Goal: Information Seeking & Learning: Learn about a topic

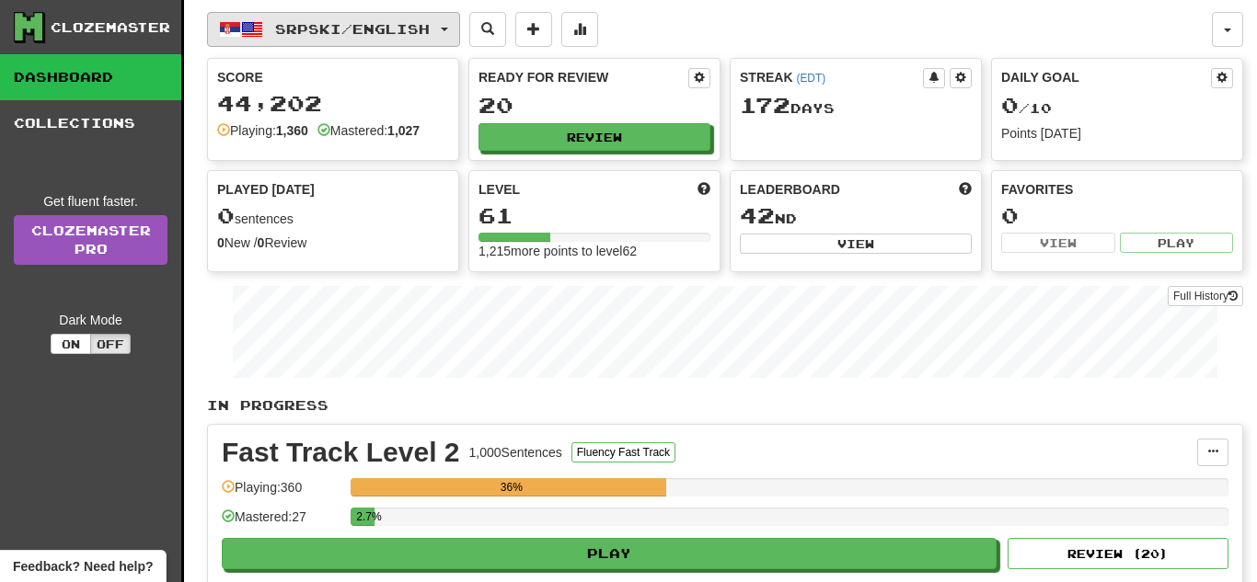
click at [345, 18] on button "Srpski / English" at bounding box center [333, 29] width 253 height 35
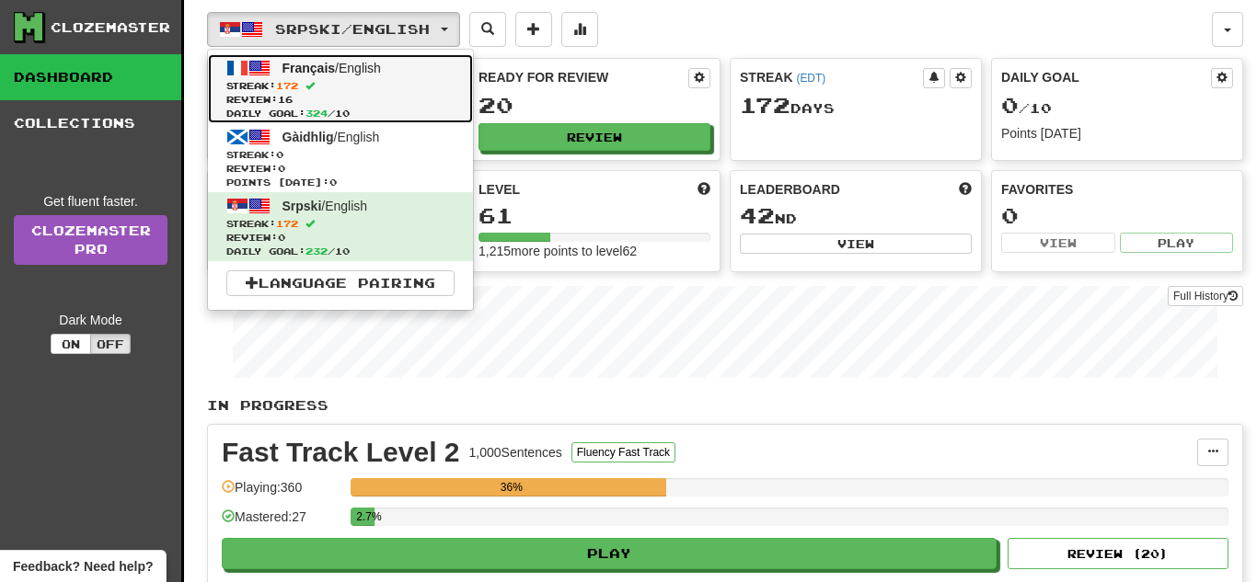
click at [350, 95] on span "Review: 16" at bounding box center [340, 100] width 228 height 14
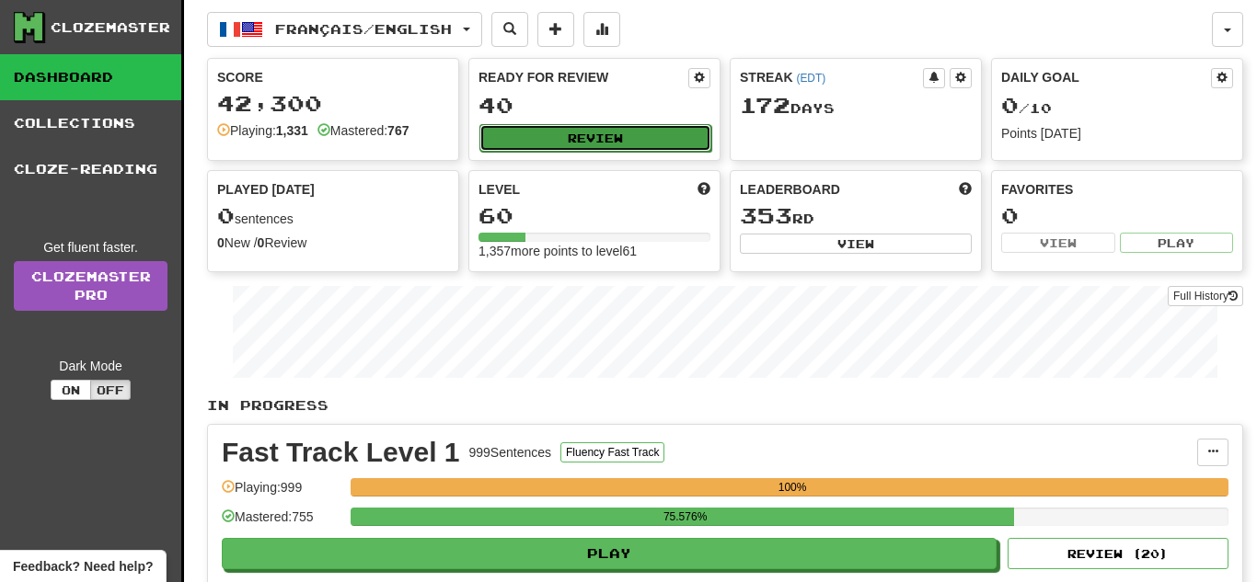
click at [588, 136] on button "Review" at bounding box center [595, 138] width 232 height 28
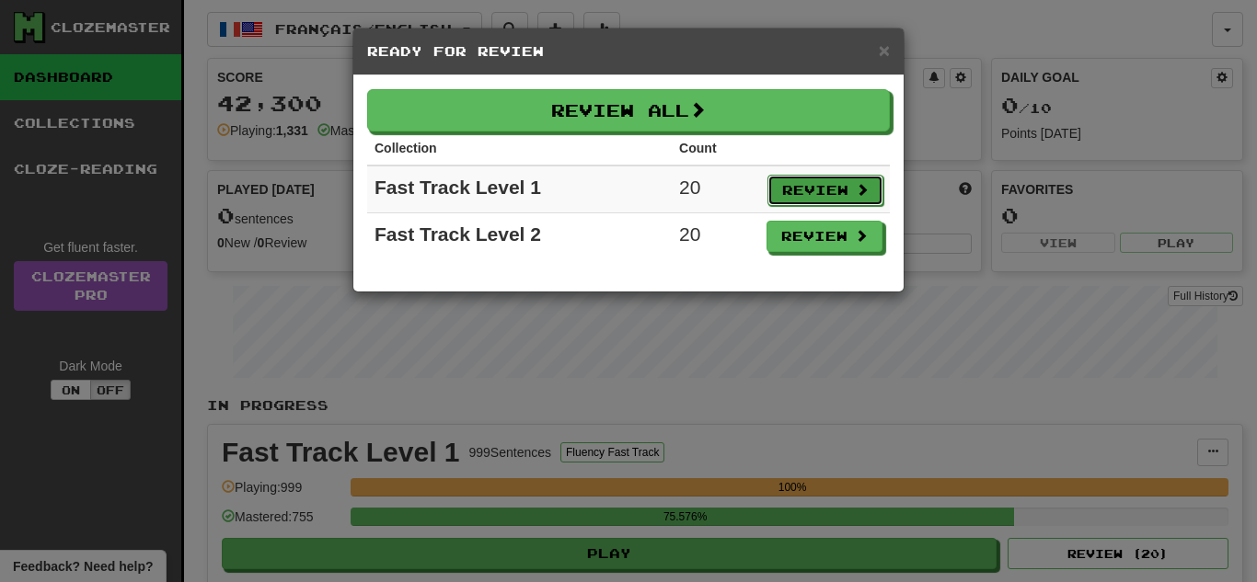
click at [776, 201] on button "Review" at bounding box center [825, 190] width 116 height 31
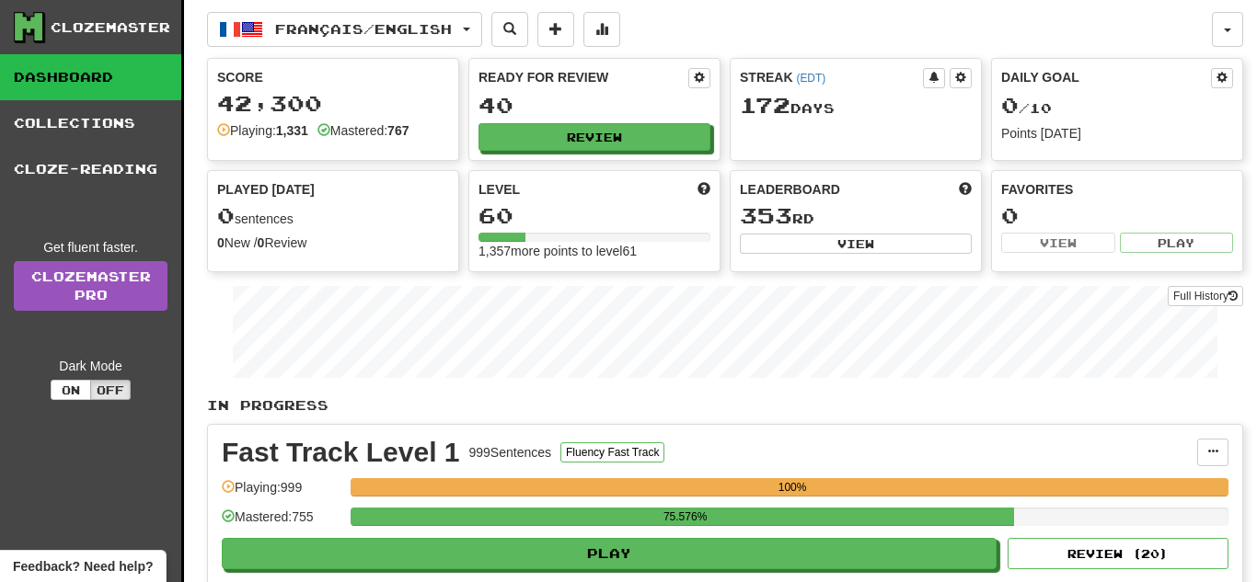
select select "**"
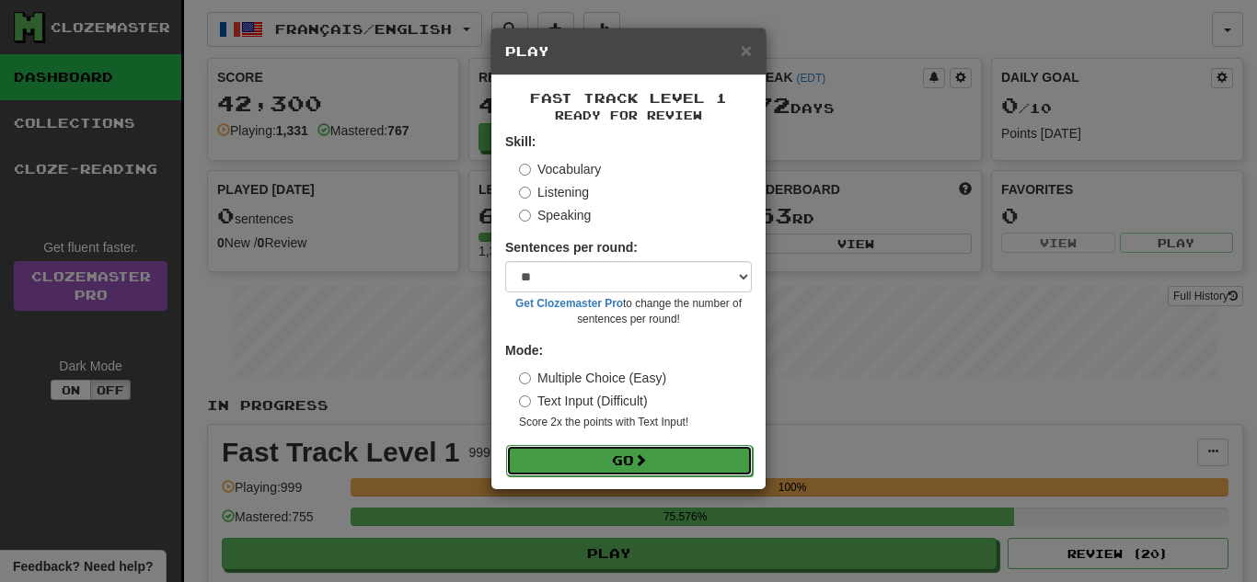
click at [619, 471] on button "Go" at bounding box center [629, 460] width 247 height 31
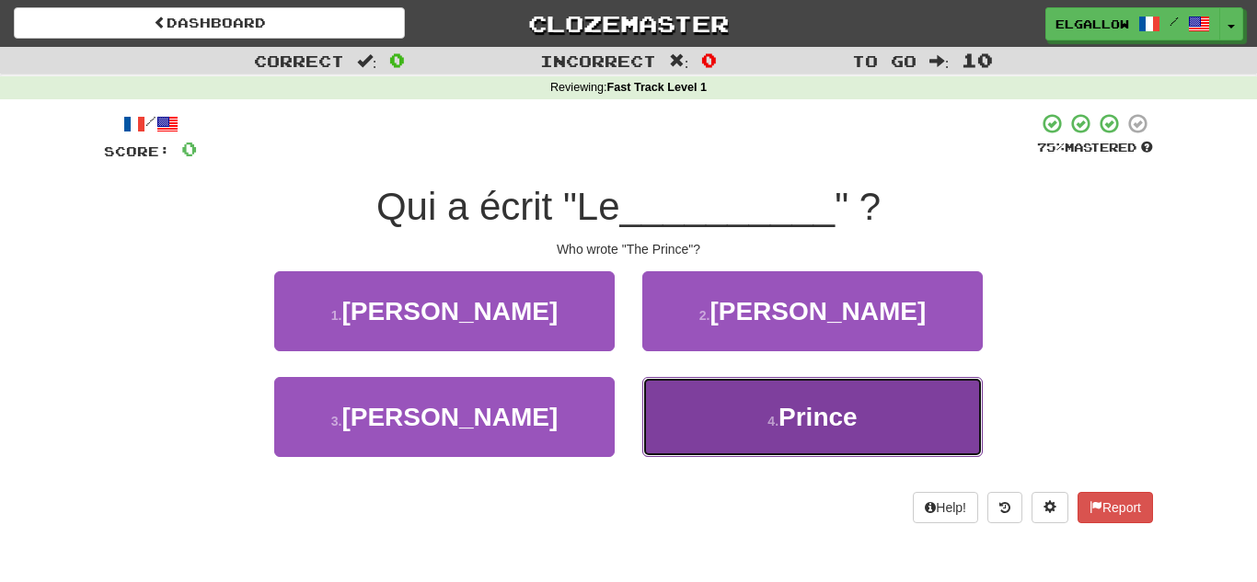
click at [857, 436] on button "4 . Prince" at bounding box center [812, 417] width 340 height 80
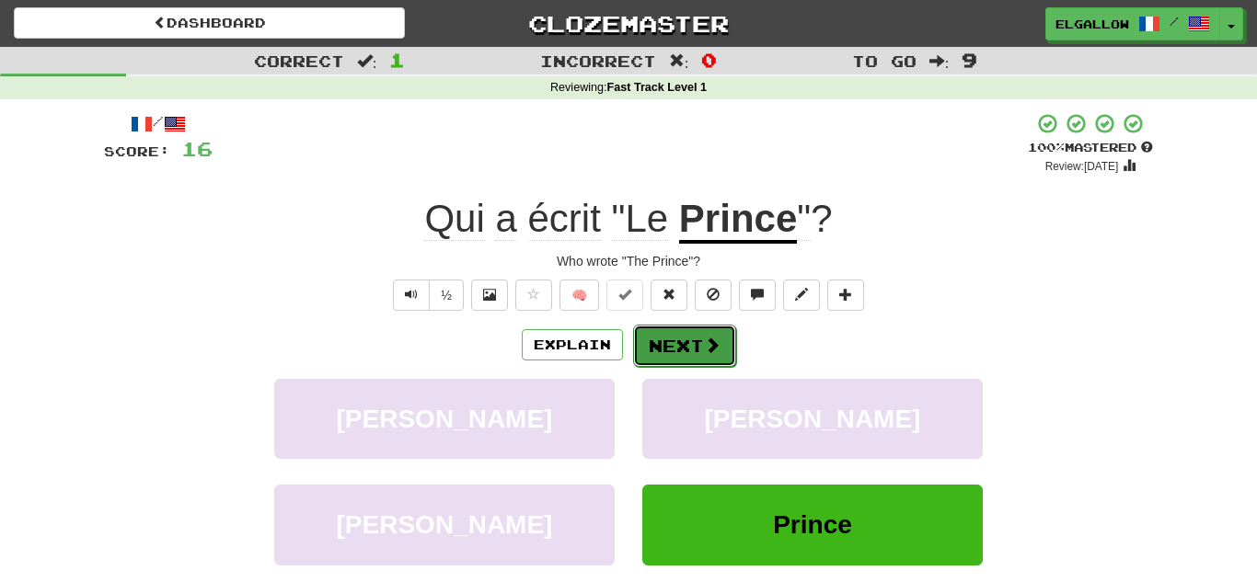
click at [727, 337] on button "Next" at bounding box center [684, 346] width 103 height 42
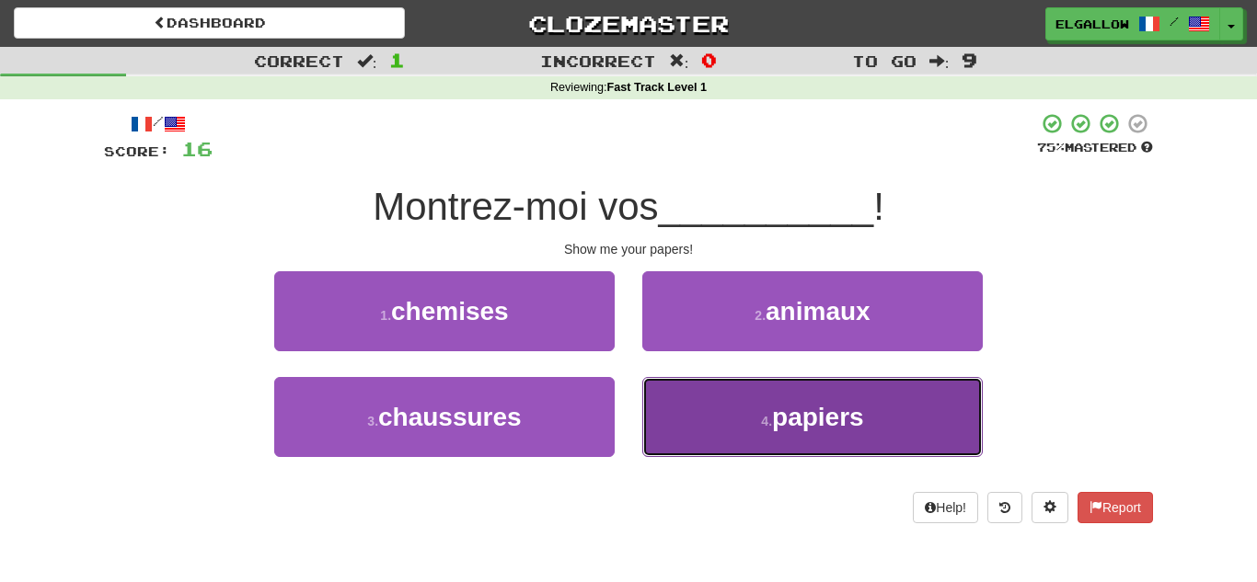
click at [768, 432] on button "4 . papiers" at bounding box center [812, 417] width 340 height 80
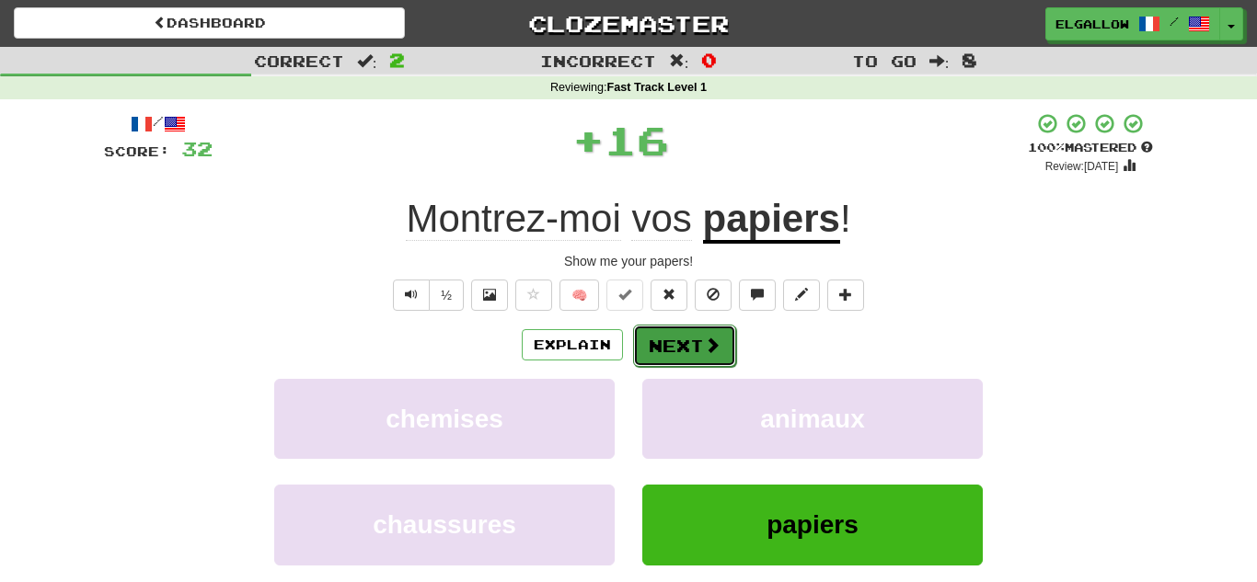
click at [720, 347] on button "Next" at bounding box center [684, 346] width 103 height 42
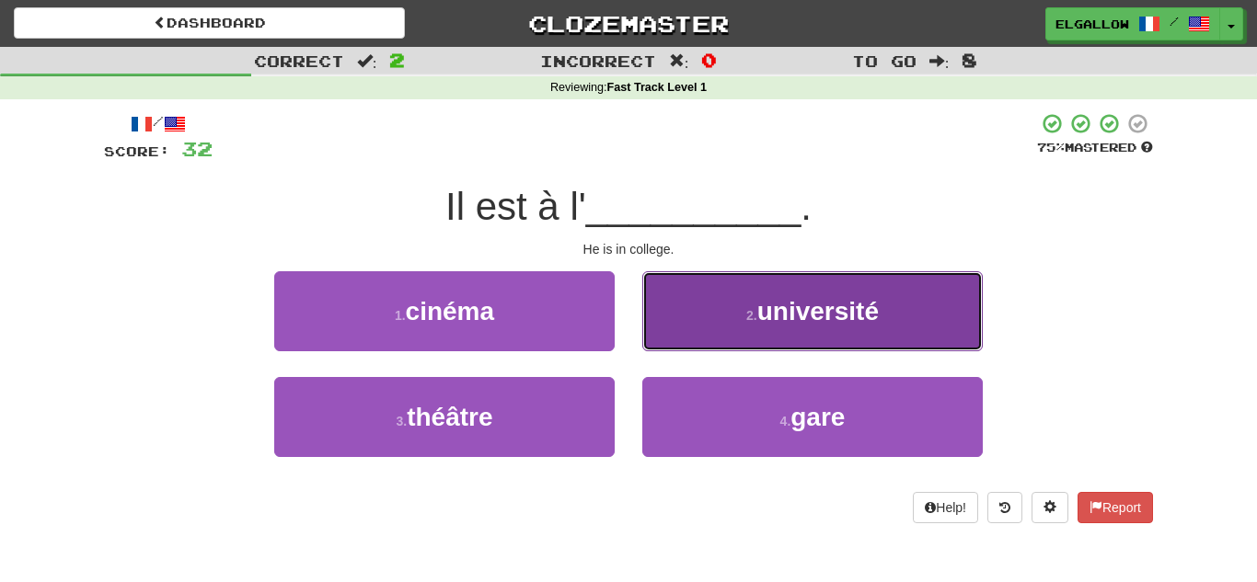
click at [791, 293] on button "2 . université" at bounding box center [812, 311] width 340 height 80
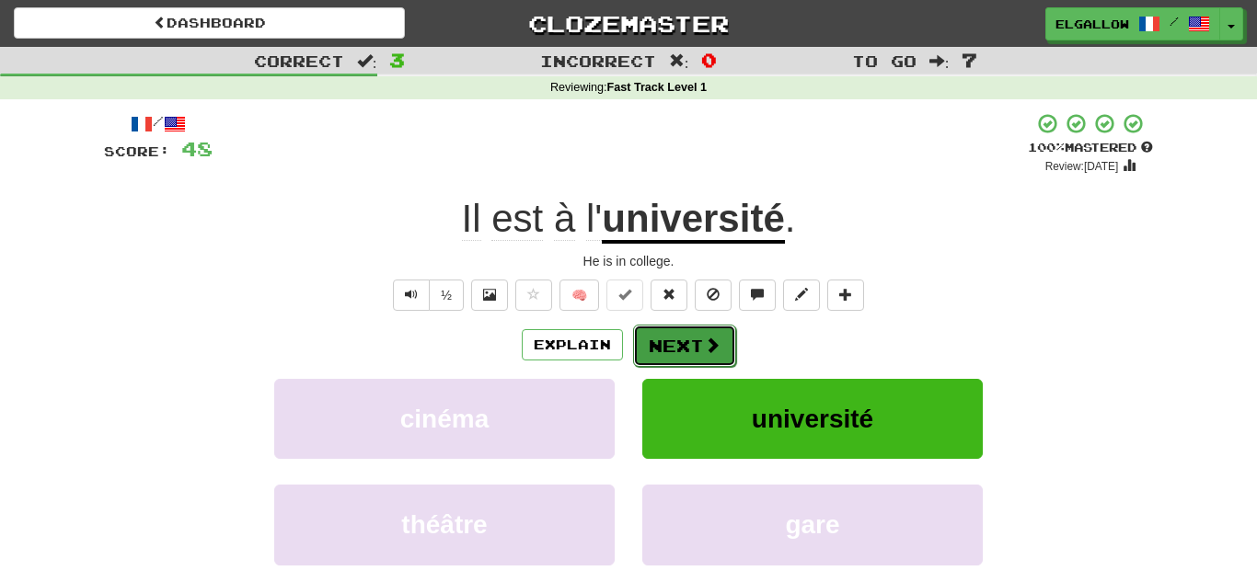
click at [700, 346] on button "Next" at bounding box center [684, 346] width 103 height 42
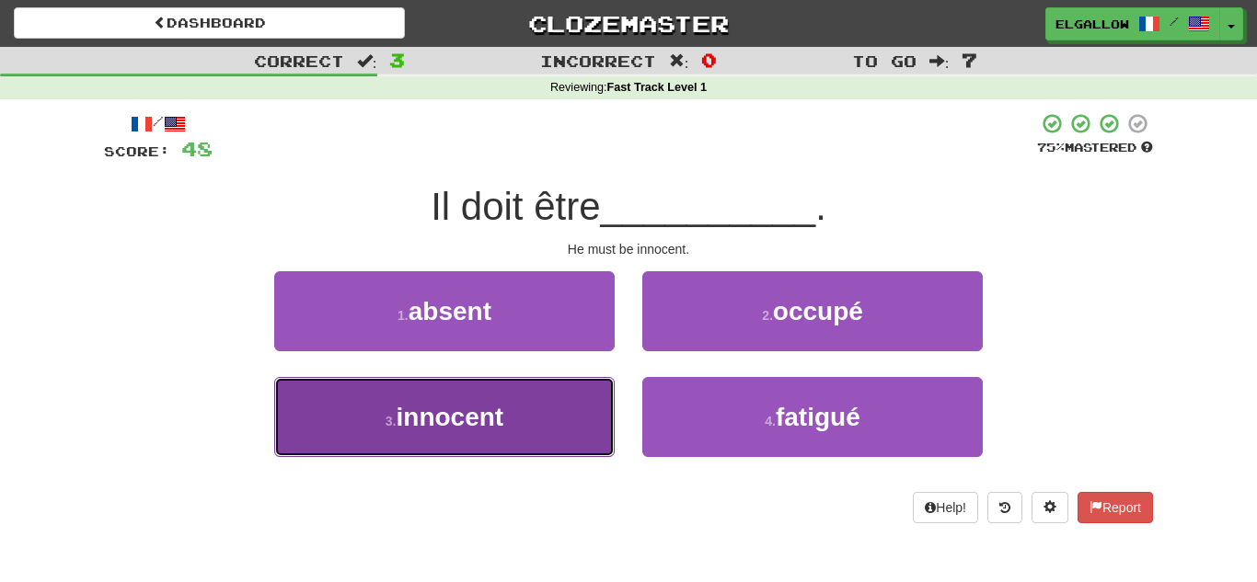
click at [375, 451] on button "3 . innocent" at bounding box center [444, 417] width 340 height 80
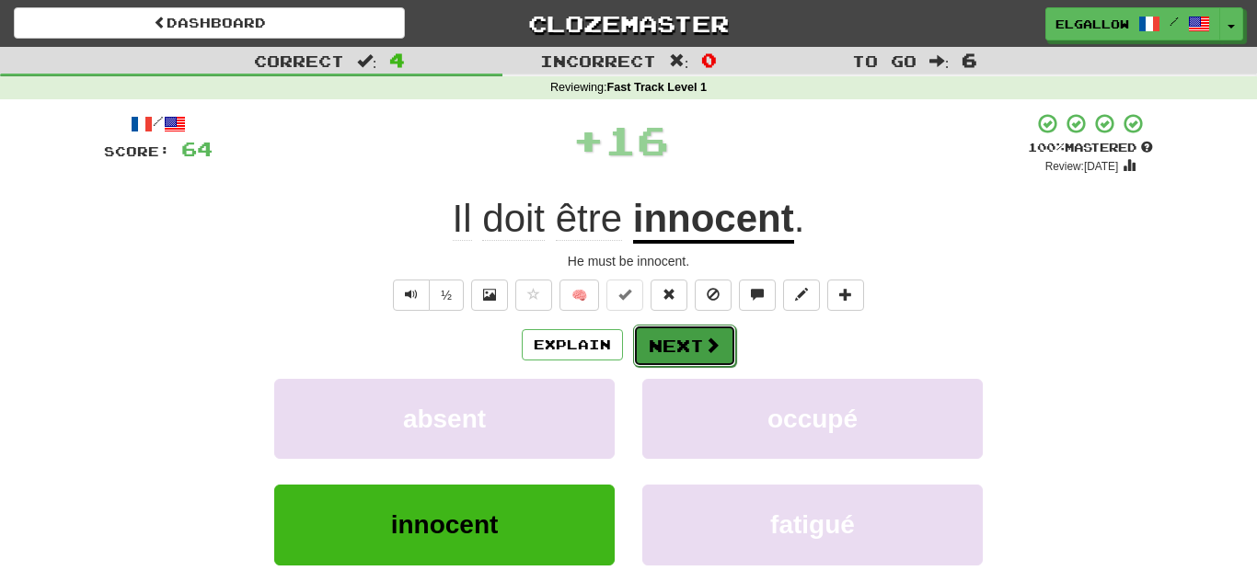
click at [701, 345] on button "Next" at bounding box center [684, 346] width 103 height 42
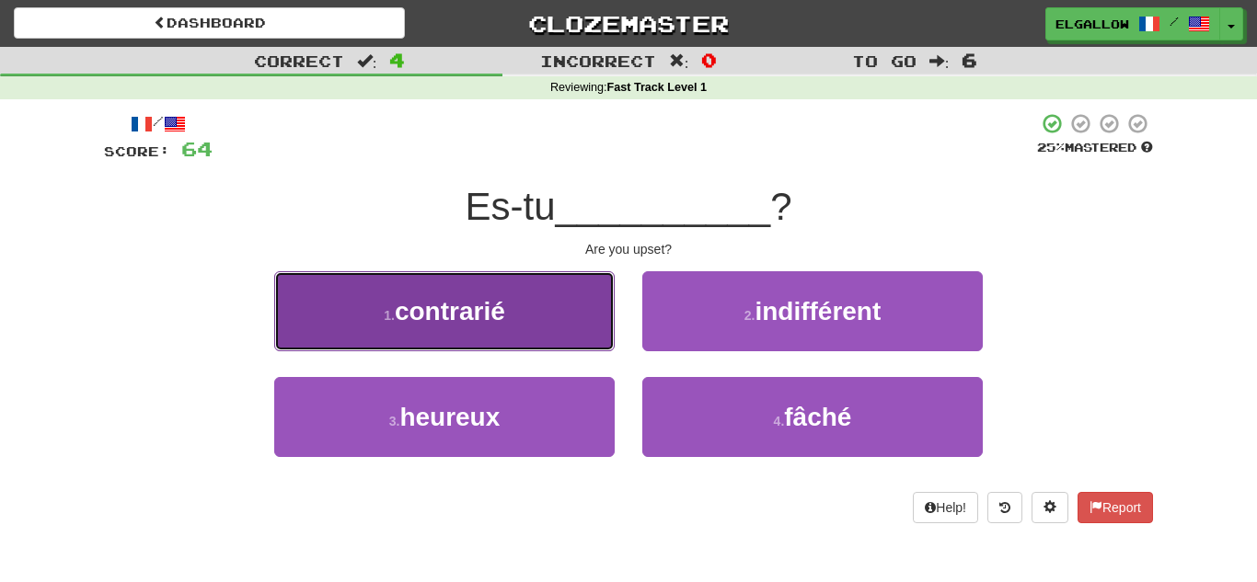
click at [384, 346] on button "1 . contrarié" at bounding box center [444, 311] width 340 height 80
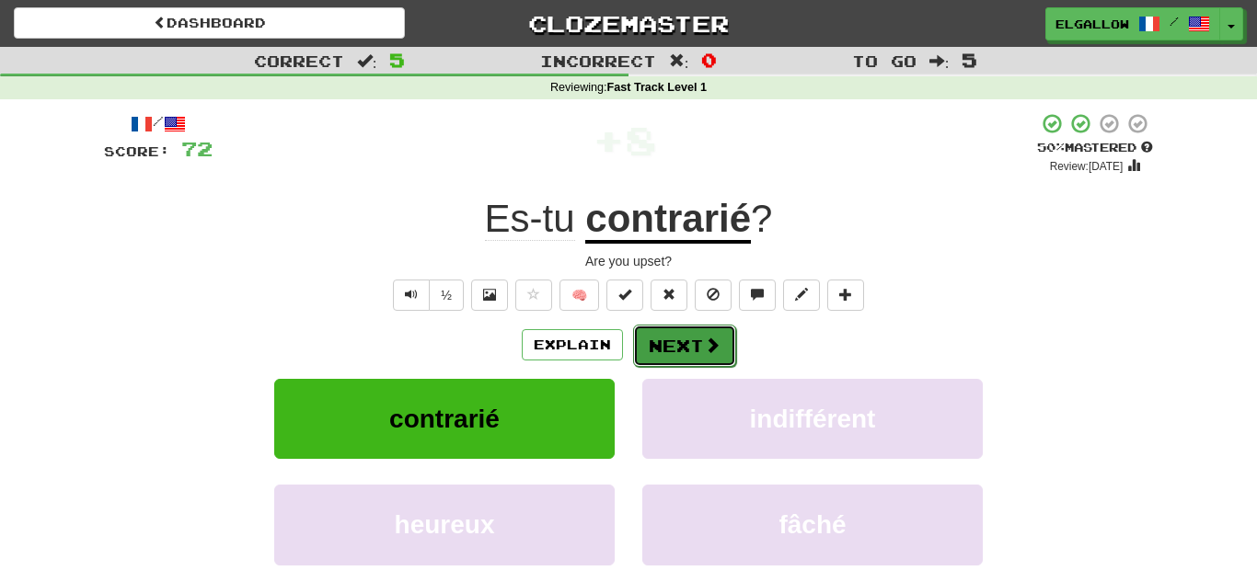
click at [704, 352] on span at bounding box center [712, 345] width 17 height 17
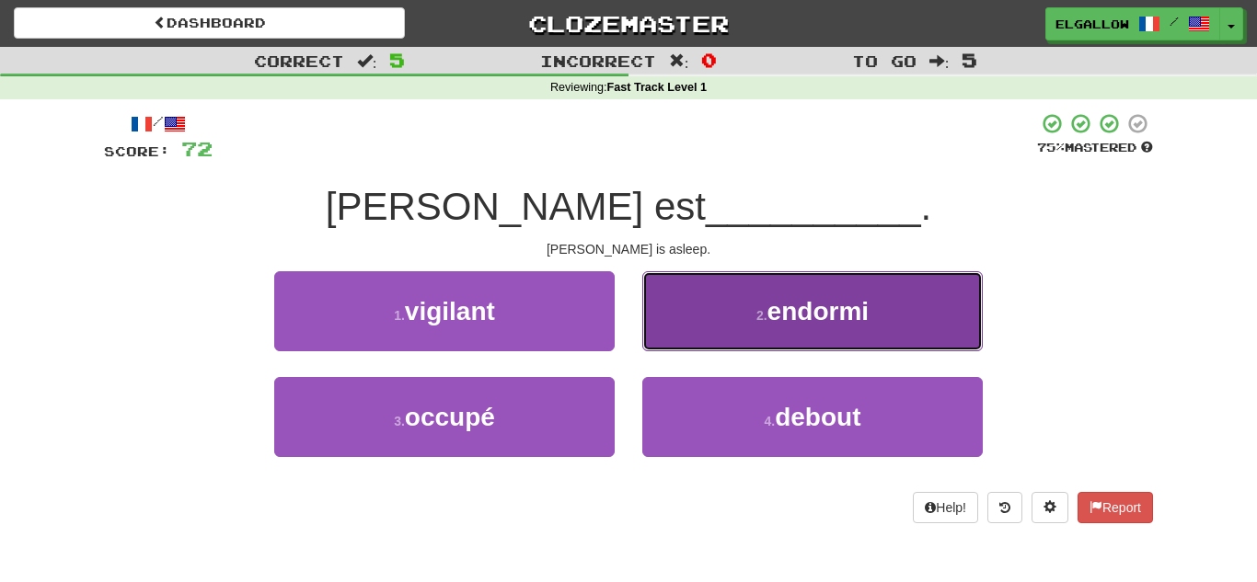
click at [800, 300] on span "endormi" at bounding box center [817, 311] width 101 height 29
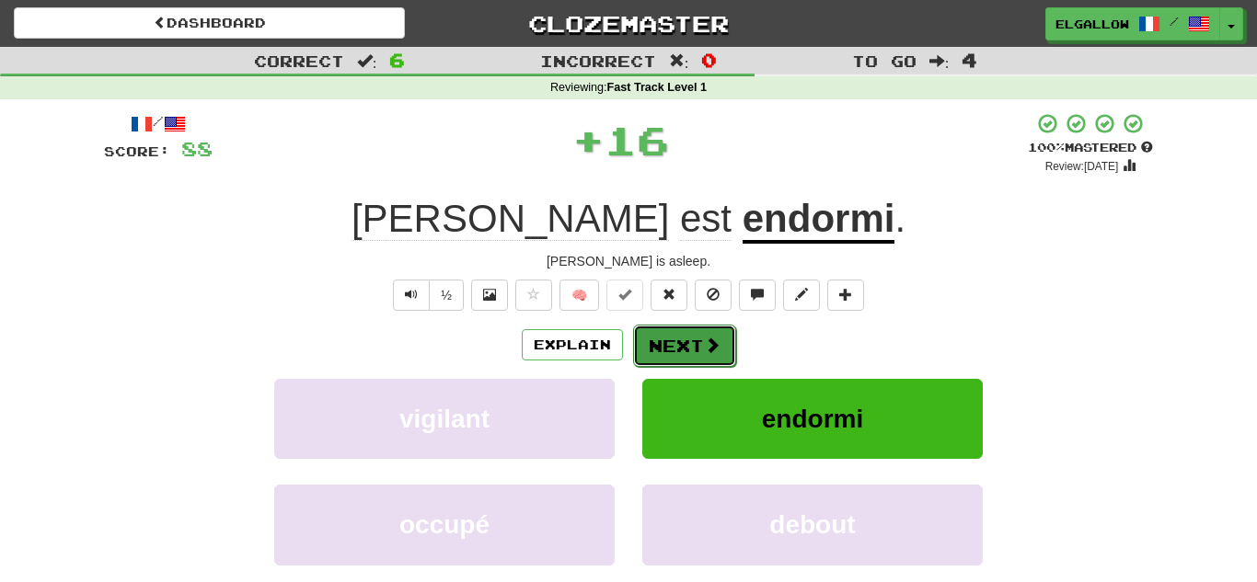
click at [697, 358] on button "Next" at bounding box center [684, 346] width 103 height 42
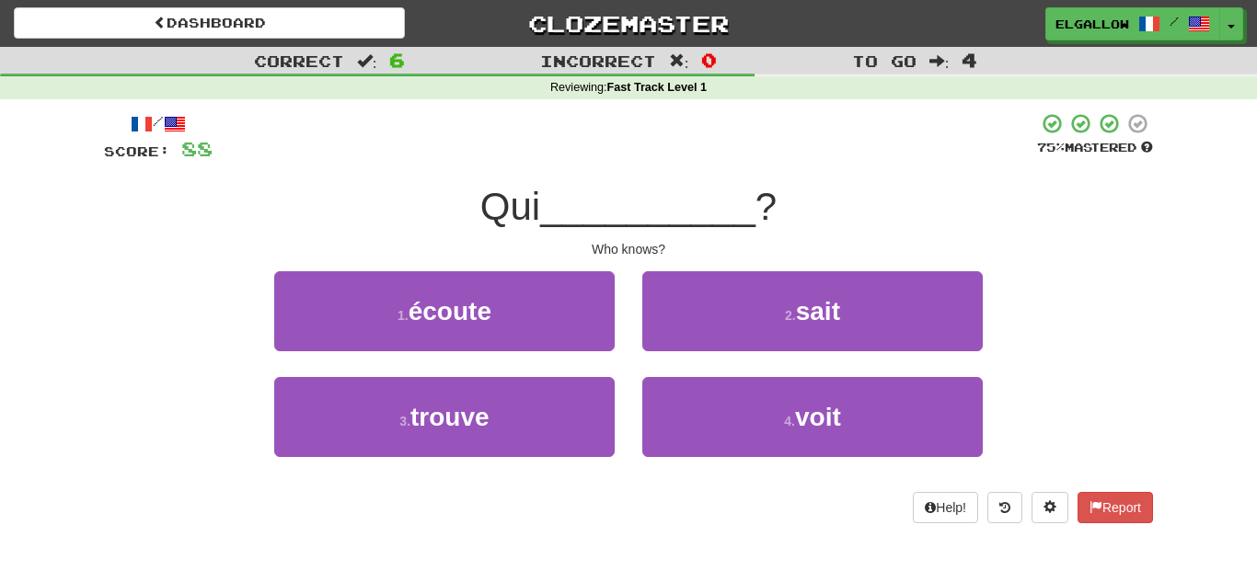
click at [710, 267] on div "/ Score: 88 75 % Mastered Qui __________ ? Who knows? 1 . écoute 2 . sait 3 . t…" at bounding box center [628, 317] width 1049 height 411
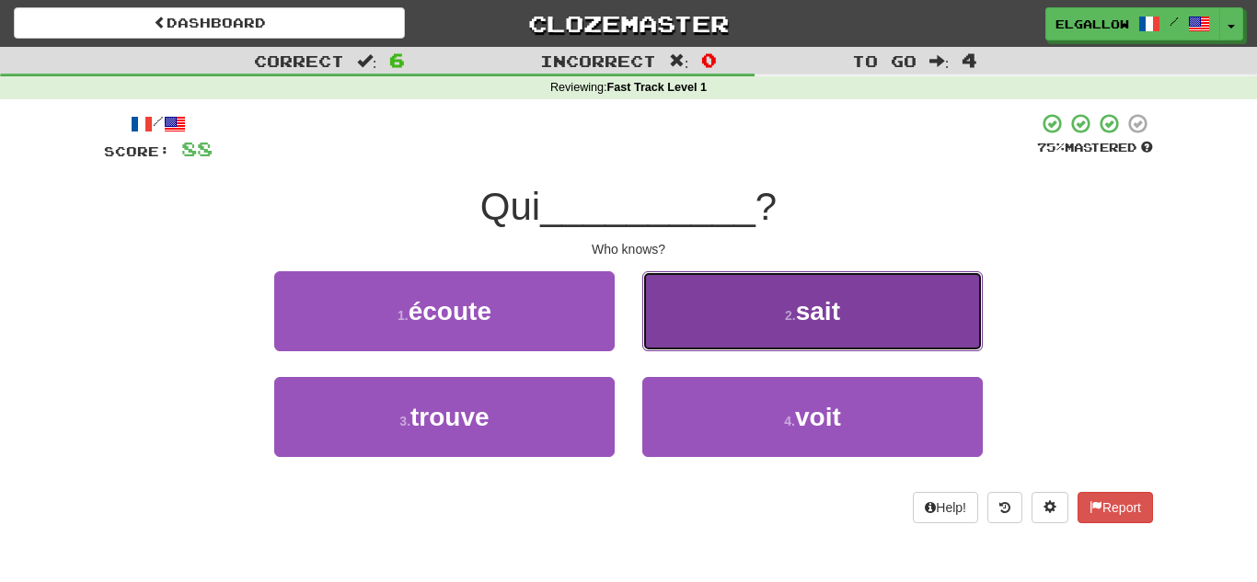
click at [711, 282] on button "2 . sait" at bounding box center [812, 311] width 340 height 80
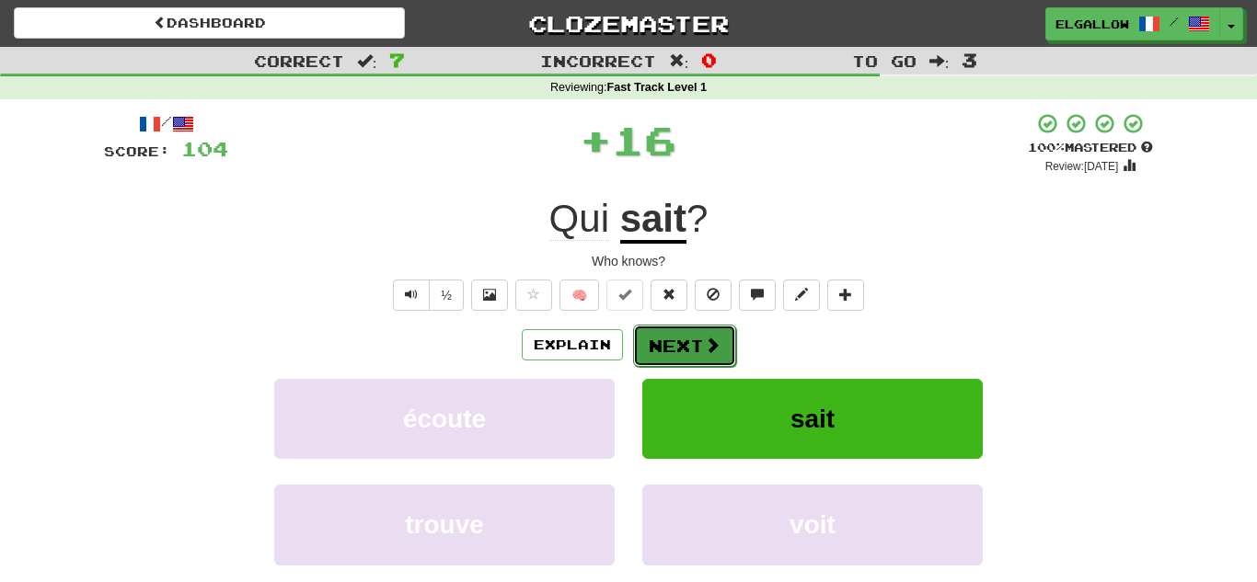
click at [704, 337] on span at bounding box center [712, 345] width 17 height 17
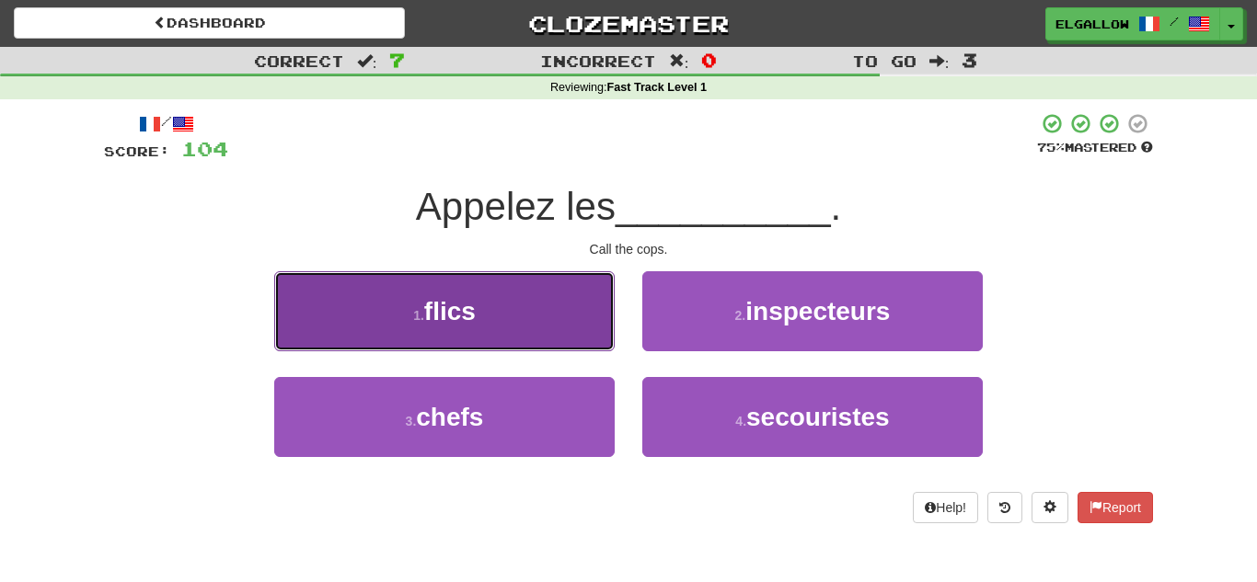
click at [355, 293] on button "1 . flics" at bounding box center [444, 311] width 340 height 80
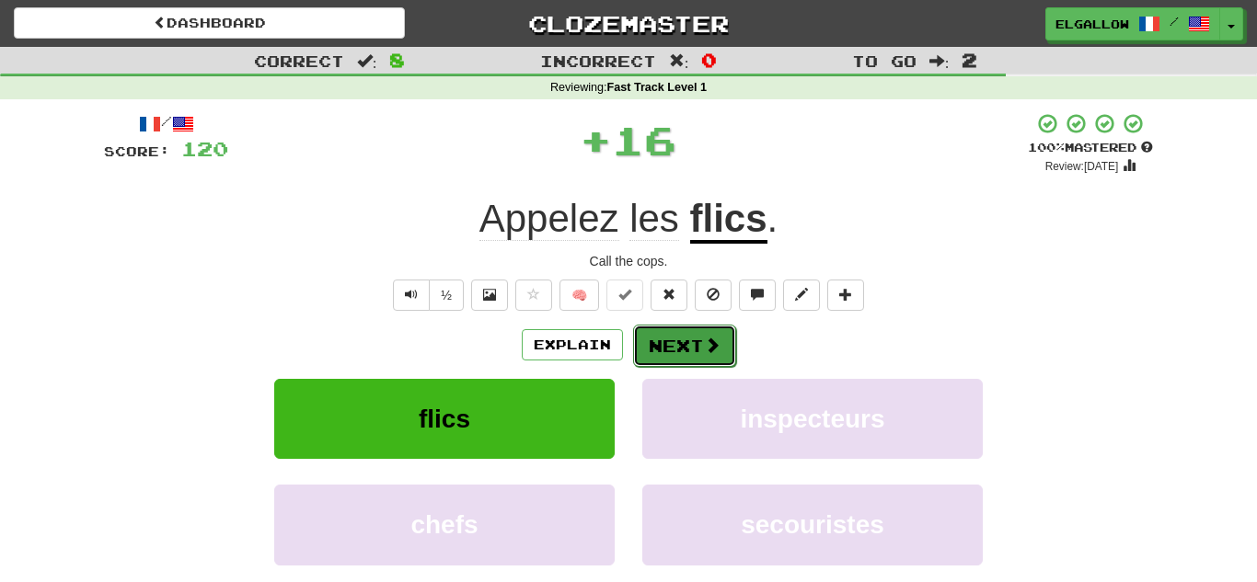
click at [716, 332] on button "Next" at bounding box center [684, 346] width 103 height 42
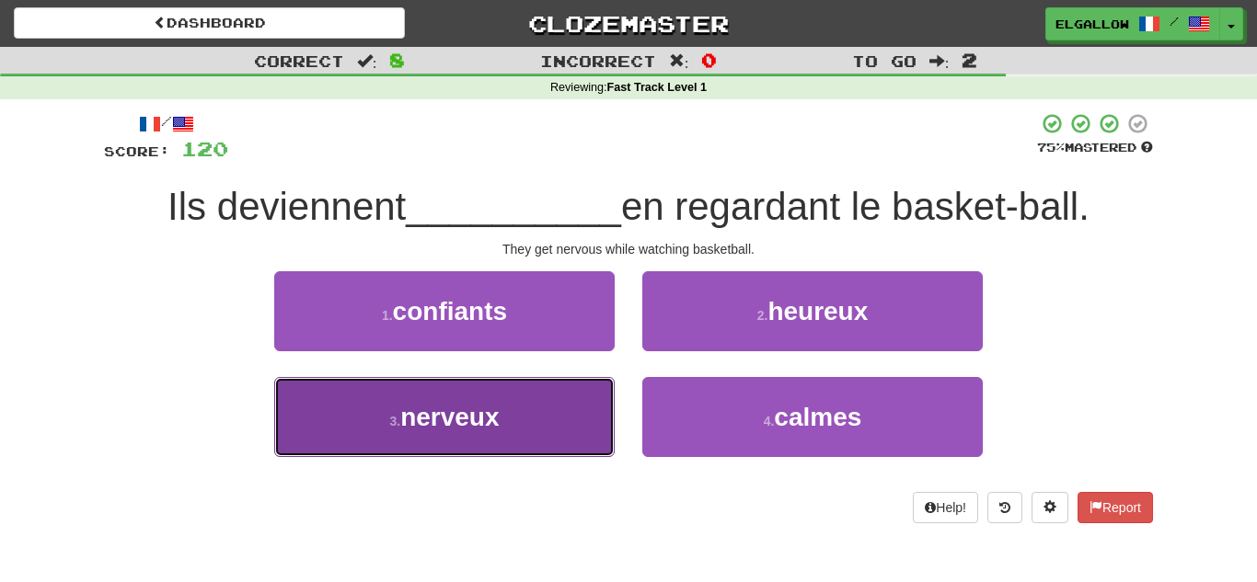
click at [502, 432] on button "3 . nerveux" at bounding box center [444, 417] width 340 height 80
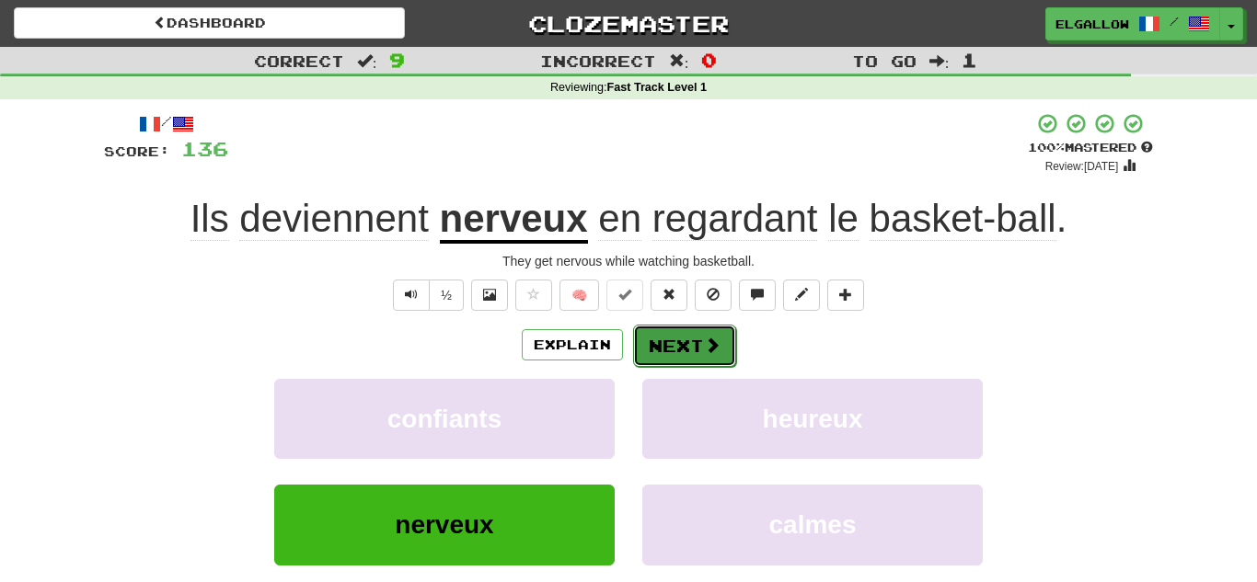
click at [660, 338] on button "Next" at bounding box center [684, 346] width 103 height 42
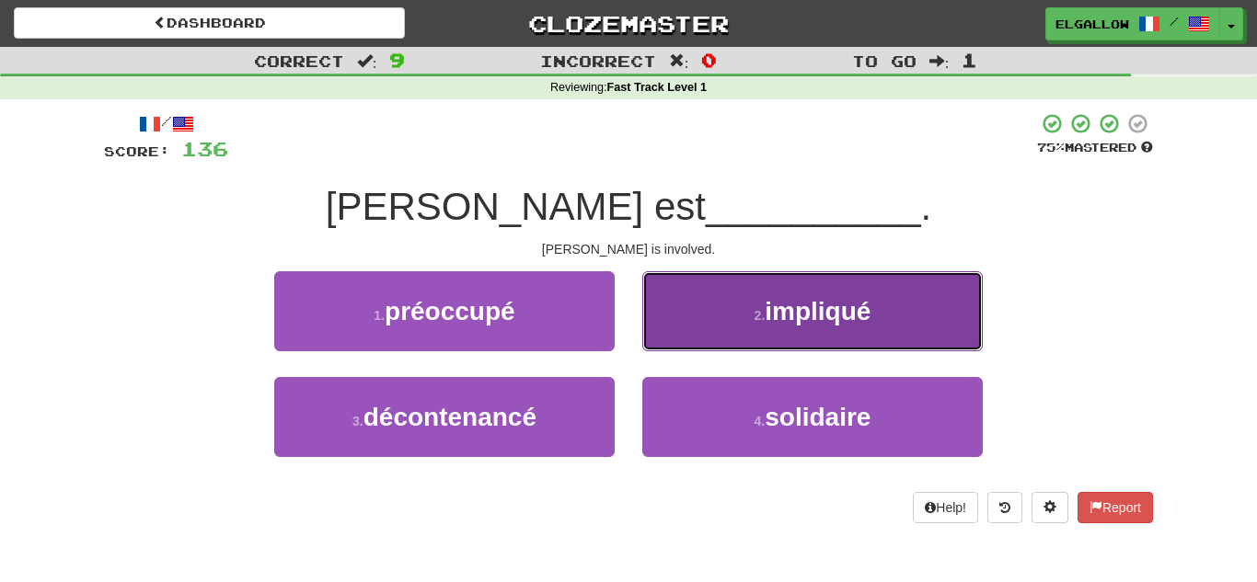
click at [830, 317] on span "impliqué" at bounding box center [818, 311] width 106 height 29
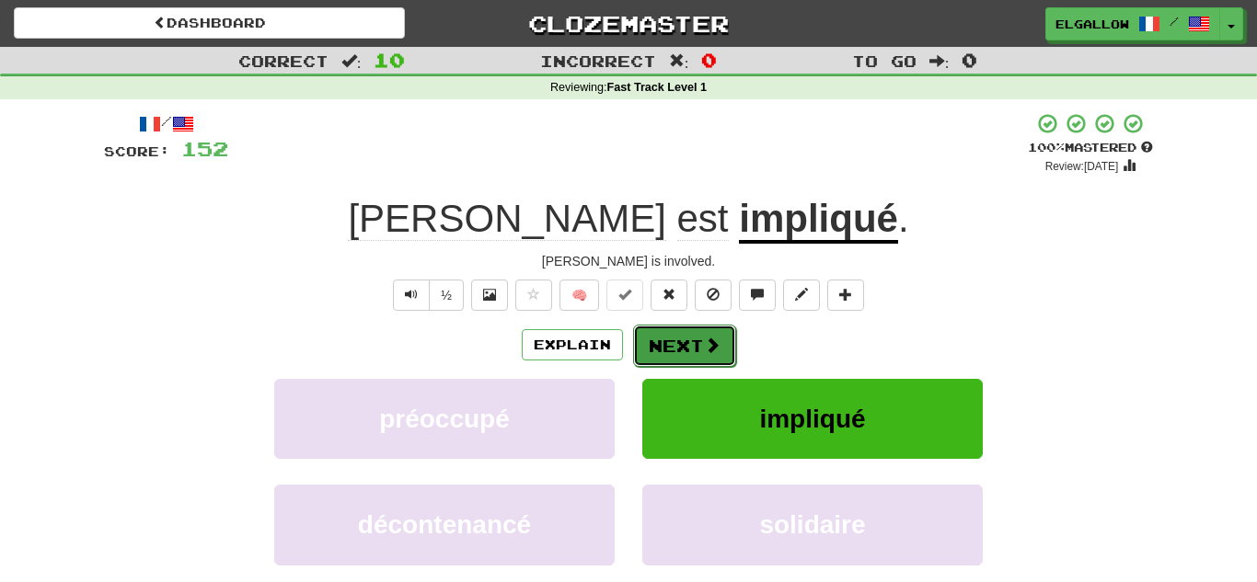
click at [679, 326] on button "Next" at bounding box center [684, 346] width 103 height 42
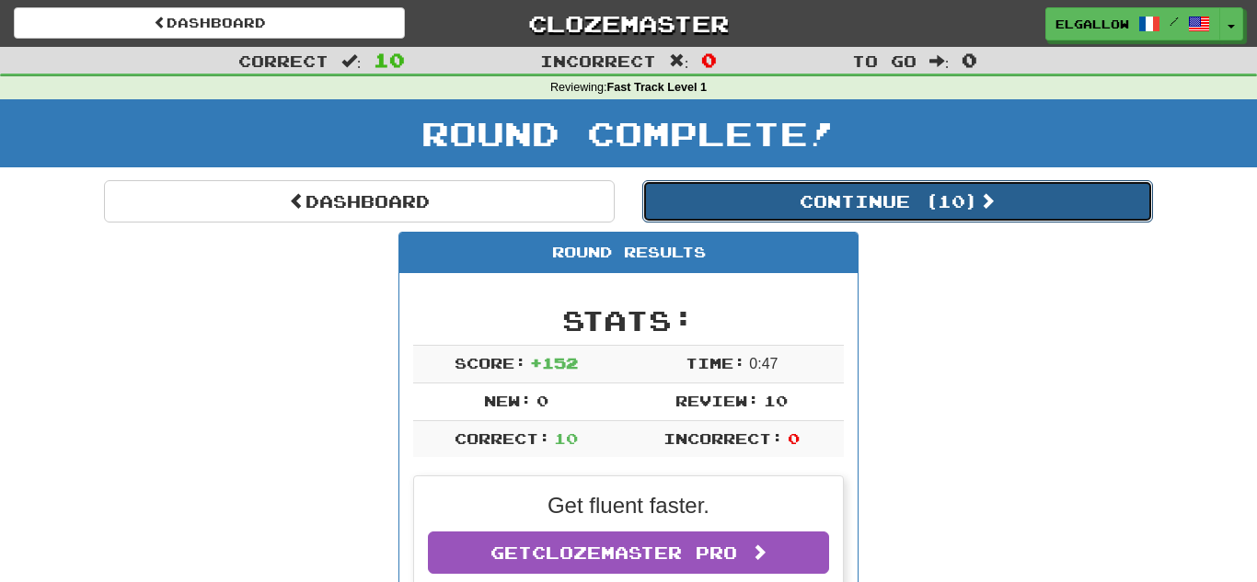
click at [881, 190] on button "Continue ( 10 )" at bounding box center [897, 201] width 511 height 42
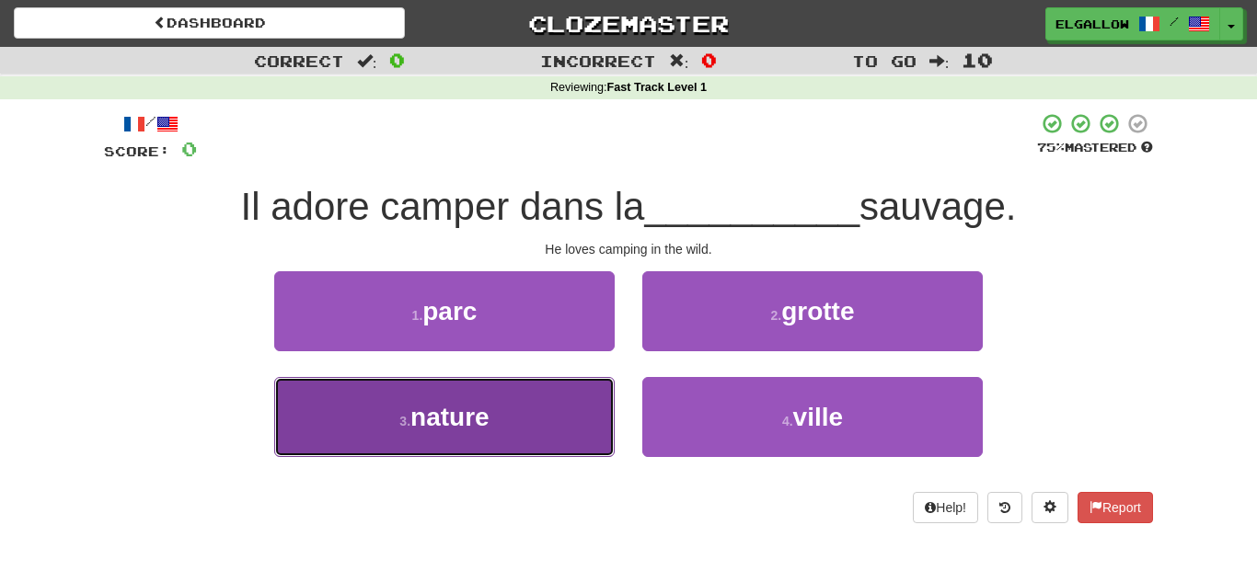
click at [406, 444] on button "3 . nature" at bounding box center [444, 417] width 340 height 80
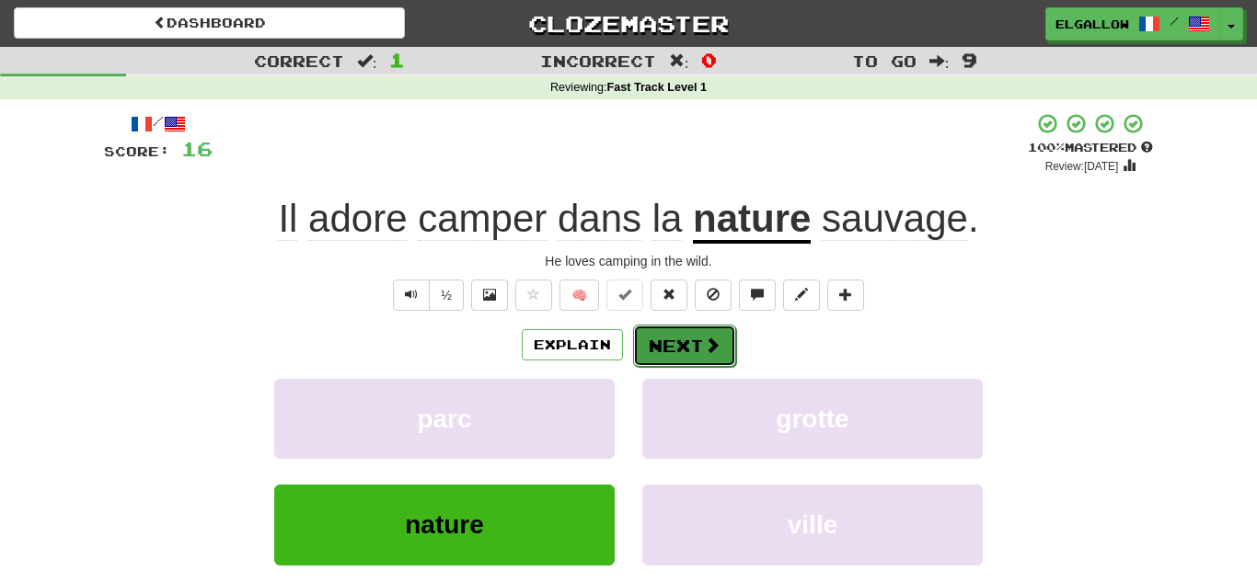
click at [666, 326] on button "Next" at bounding box center [684, 346] width 103 height 42
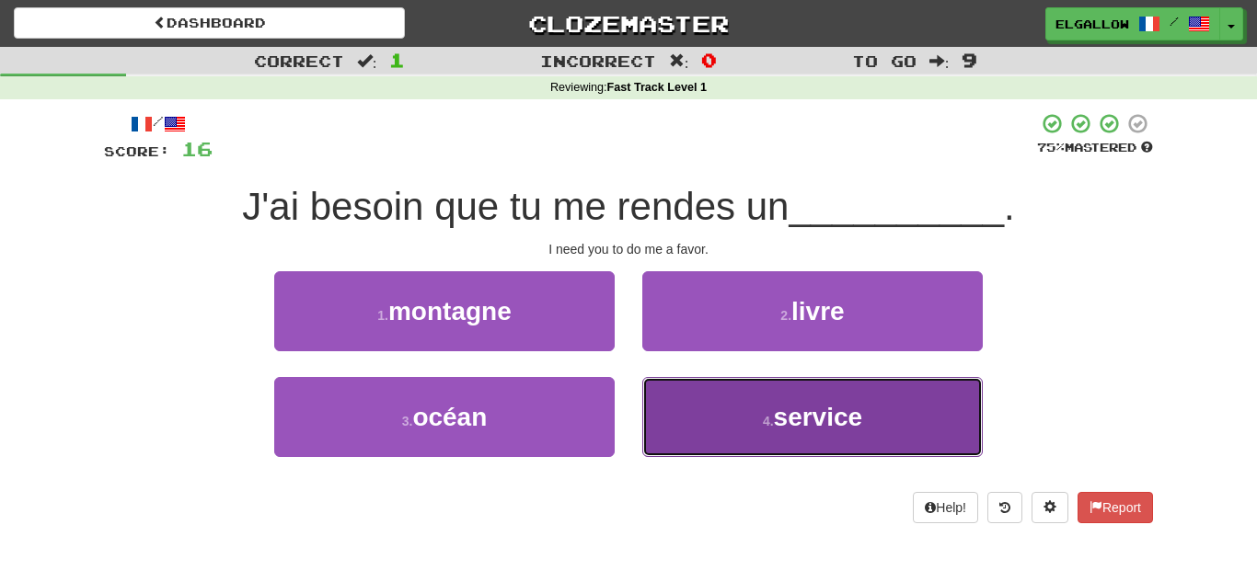
click at [730, 434] on button "4 . service" at bounding box center [812, 417] width 340 height 80
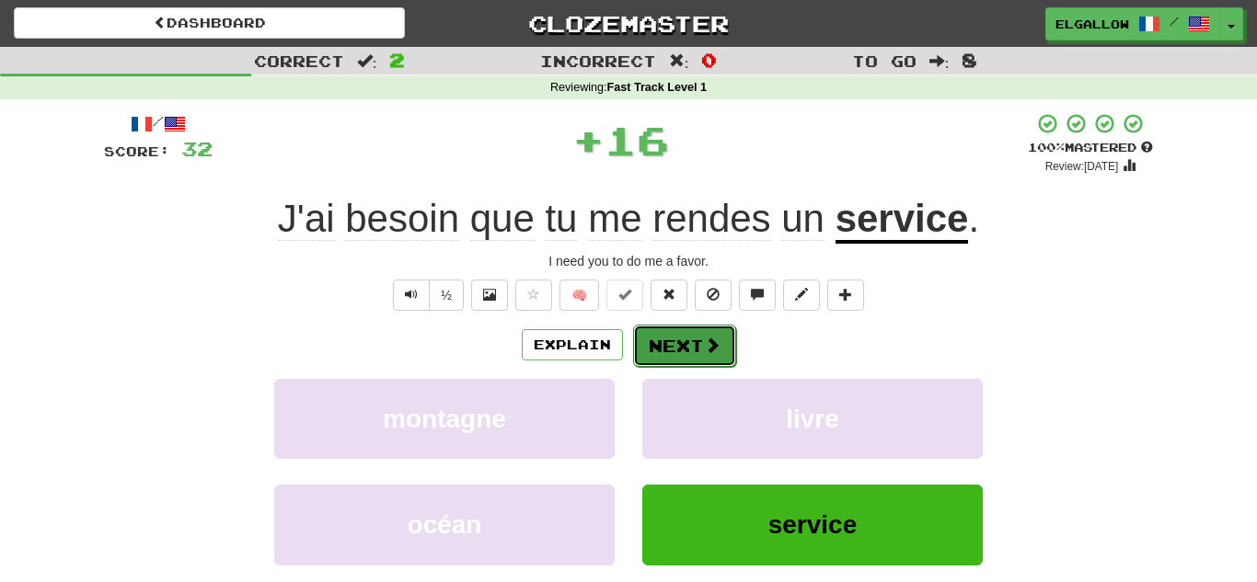
click at [704, 348] on span at bounding box center [712, 345] width 17 height 17
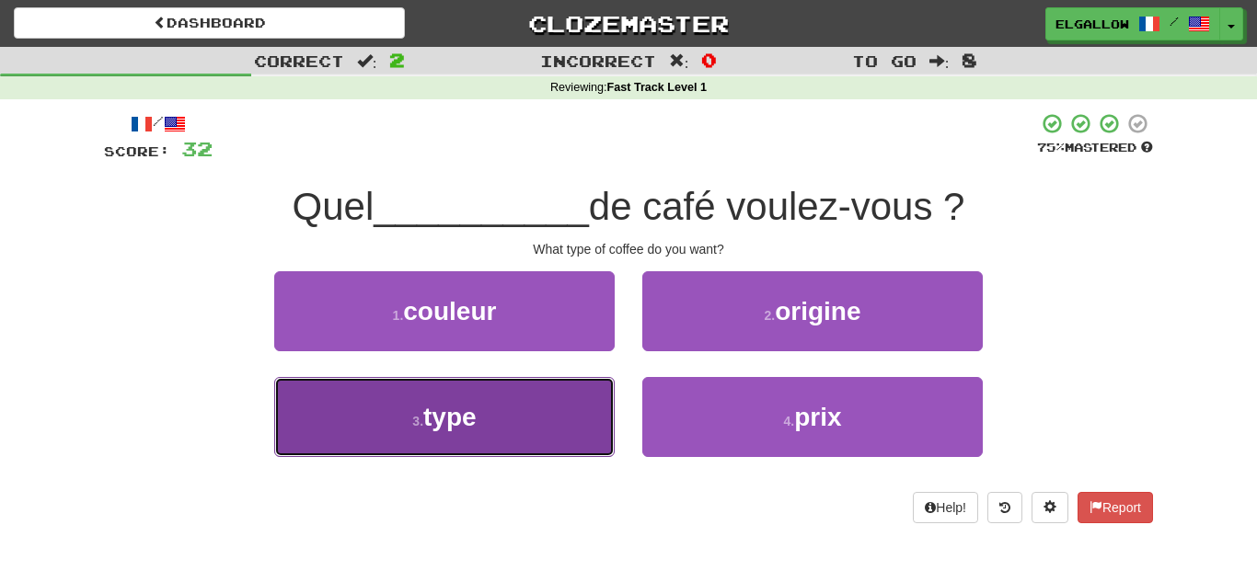
click at [447, 444] on button "3 . type" at bounding box center [444, 417] width 340 height 80
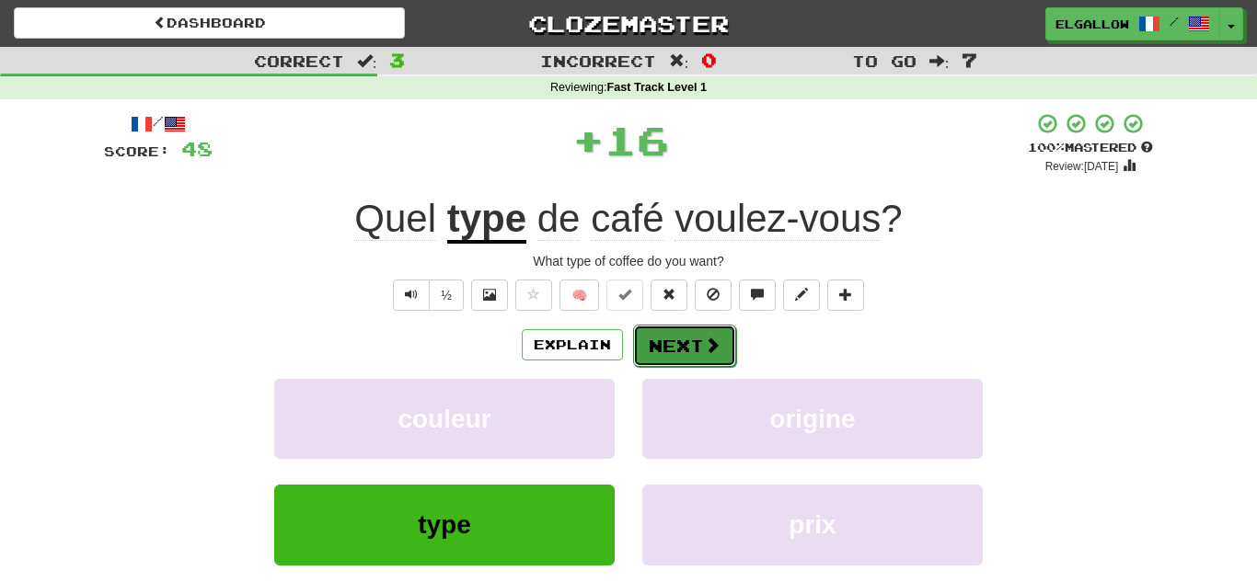
click at [713, 347] on span at bounding box center [712, 345] width 17 height 17
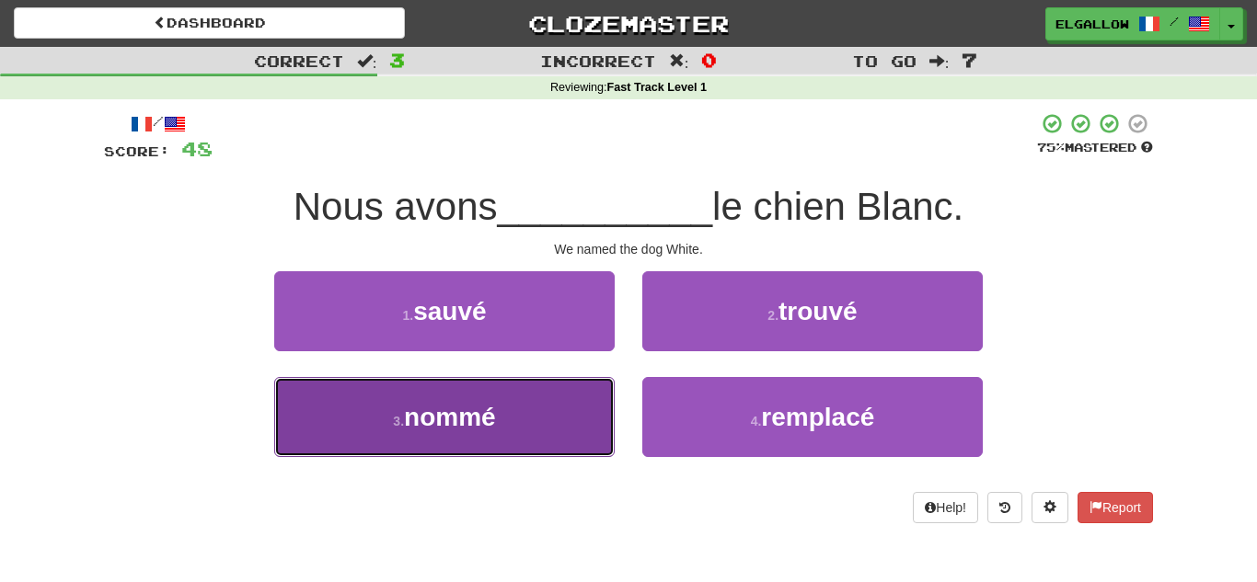
click at [447, 392] on button "3 . nommé" at bounding box center [444, 417] width 340 height 80
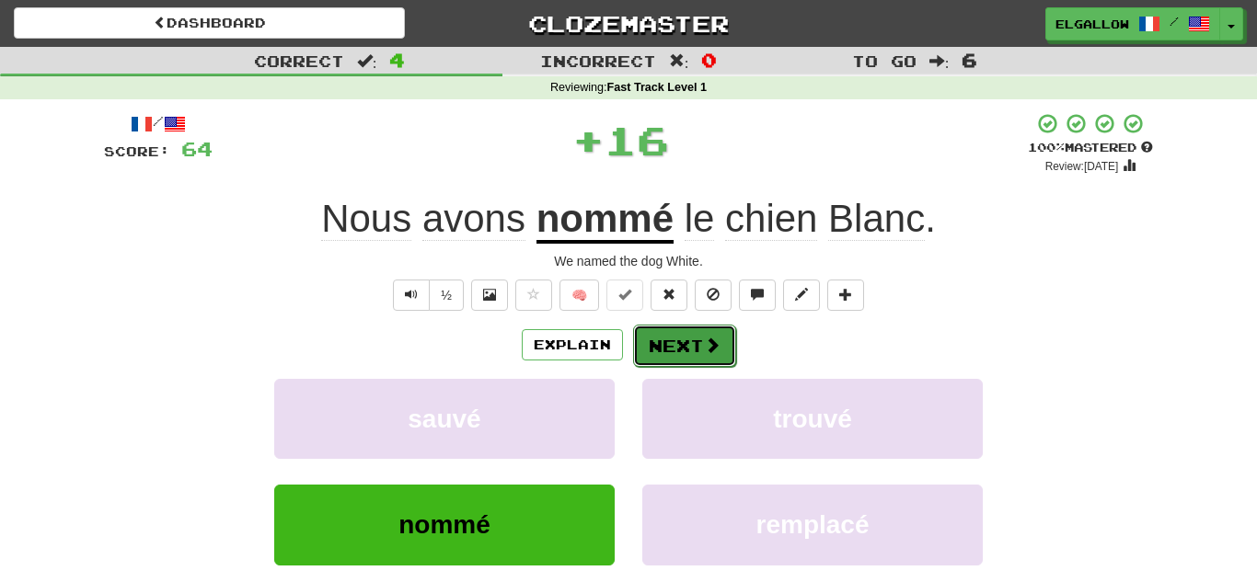
click at [716, 357] on button "Next" at bounding box center [684, 346] width 103 height 42
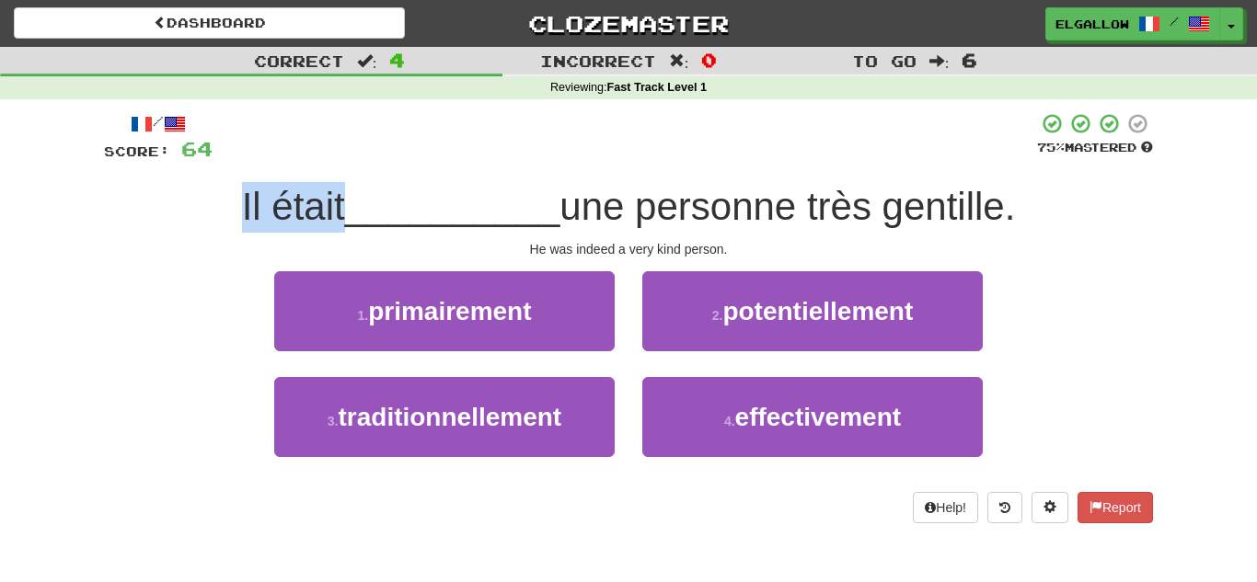
drag, startPoint x: 236, startPoint y: 208, endPoint x: 340, endPoint y: 218, distance: 103.6
click at [340, 218] on span "Il était" at bounding box center [293, 206] width 103 height 43
copy span "Il était"
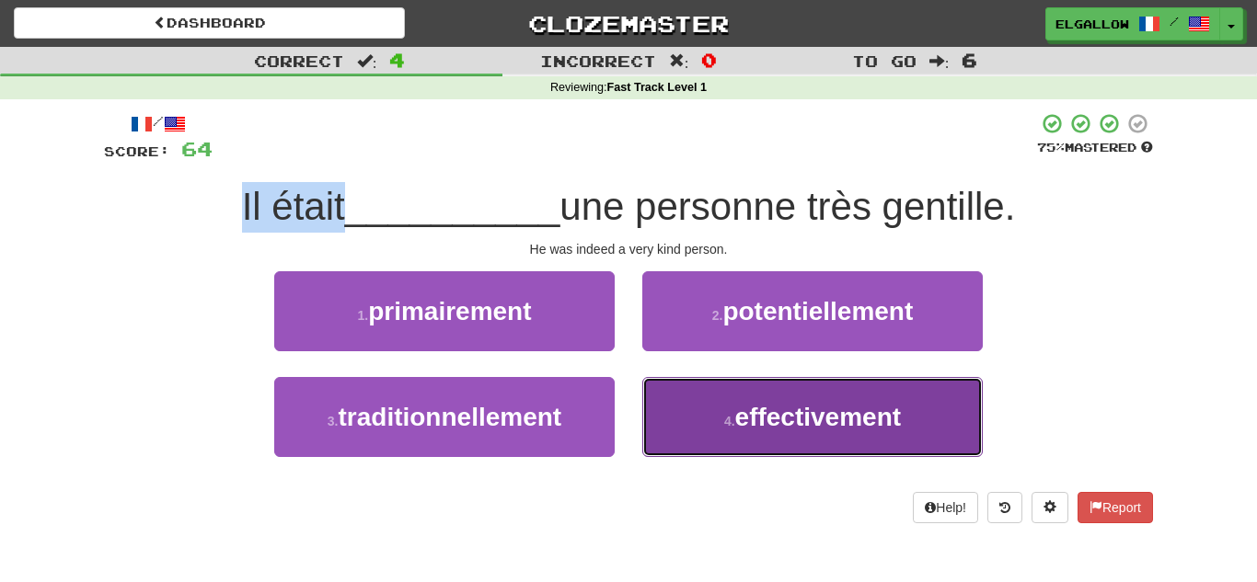
click at [671, 409] on button "4 . effectivement" at bounding box center [812, 417] width 340 height 80
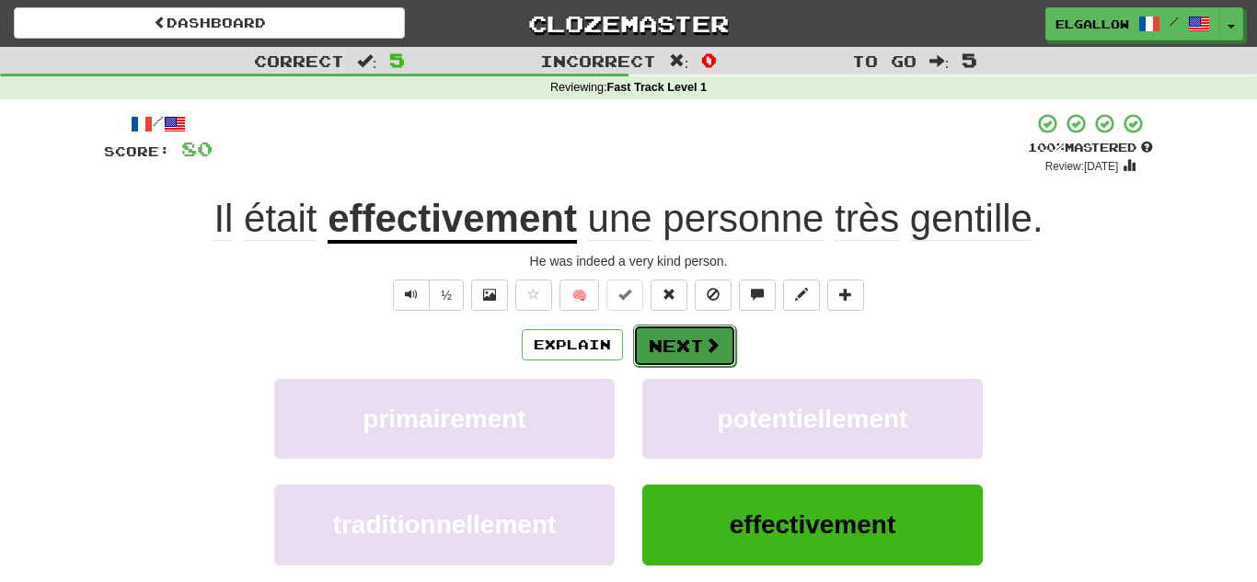
click at [671, 347] on button "Next" at bounding box center [684, 346] width 103 height 42
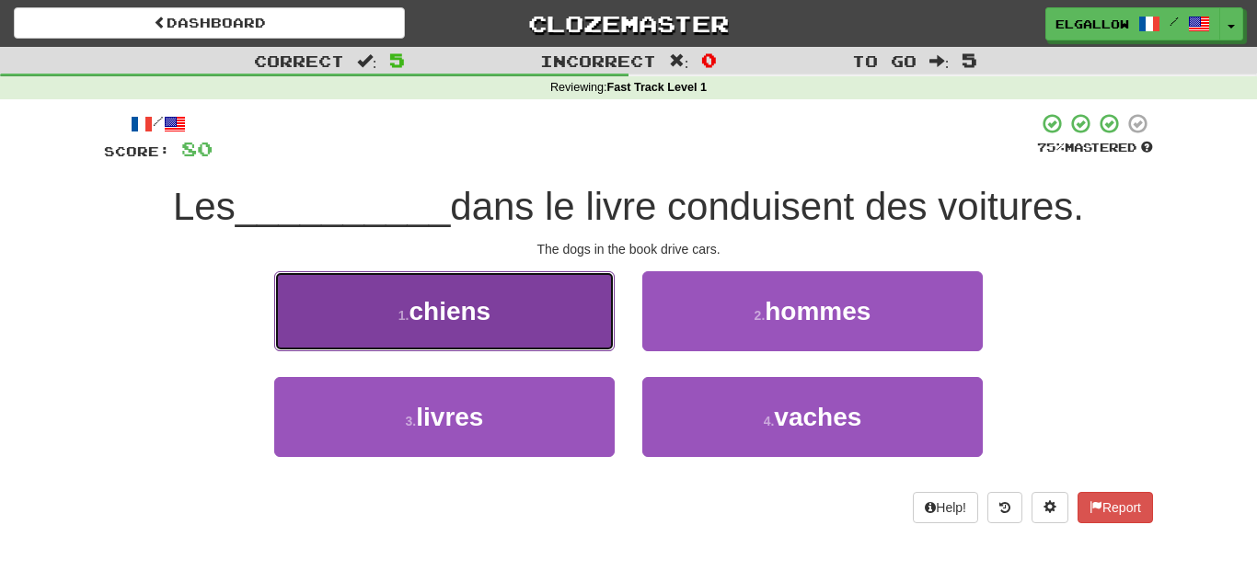
click at [333, 299] on button "1 . chiens" at bounding box center [444, 311] width 340 height 80
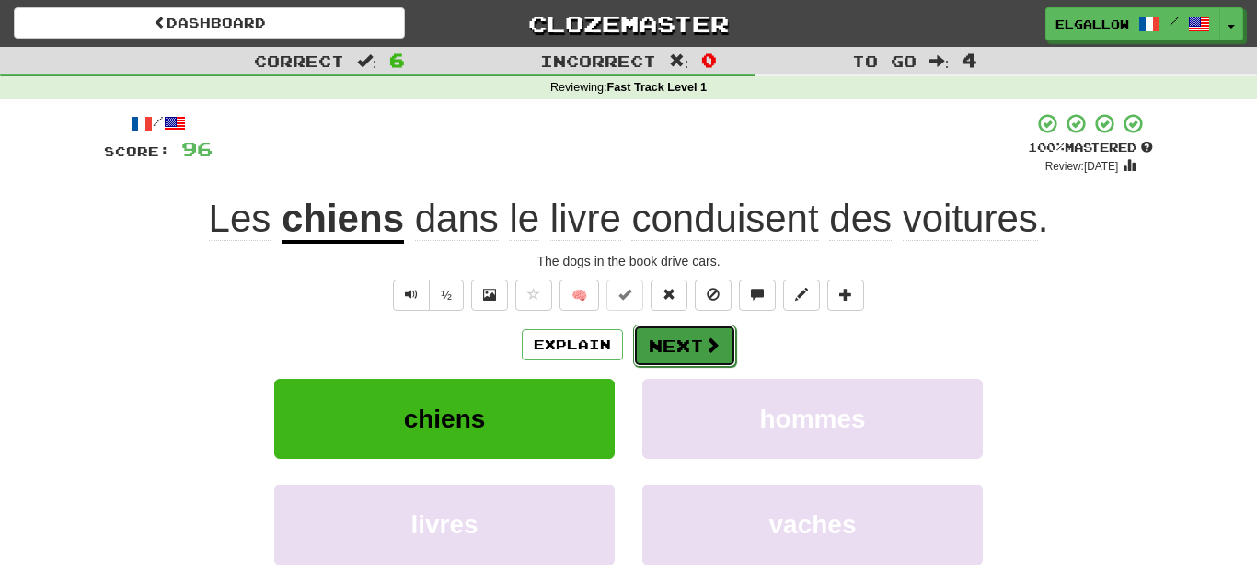
click at [674, 339] on button "Next" at bounding box center [684, 346] width 103 height 42
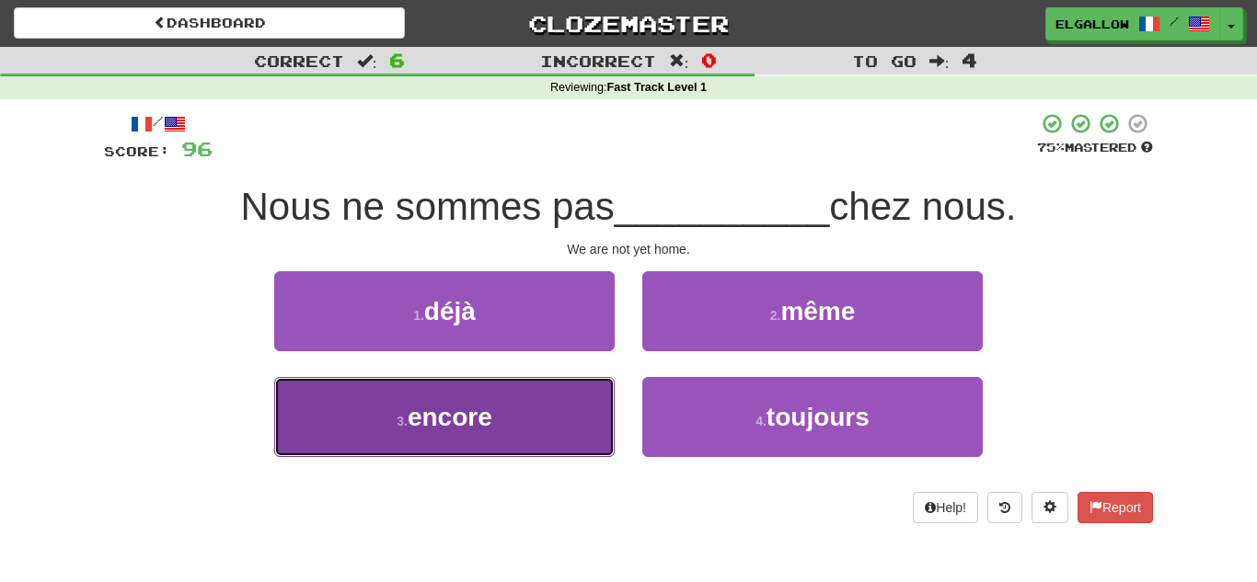
click at [406, 414] on small "3 ." at bounding box center [402, 421] width 11 height 15
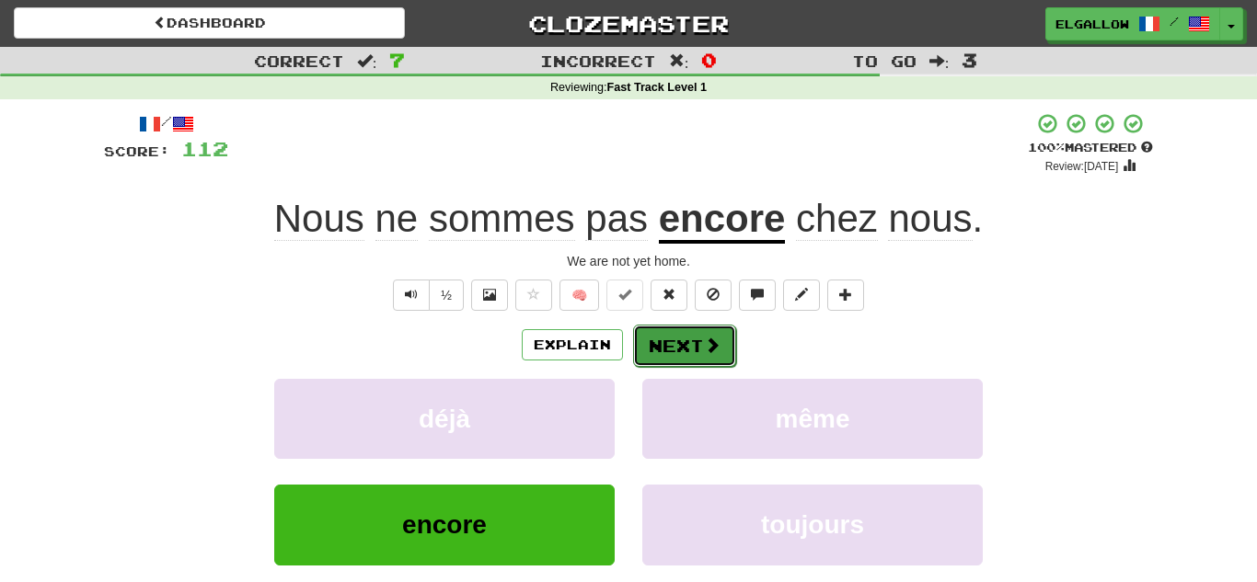
click at [717, 337] on span at bounding box center [712, 345] width 17 height 17
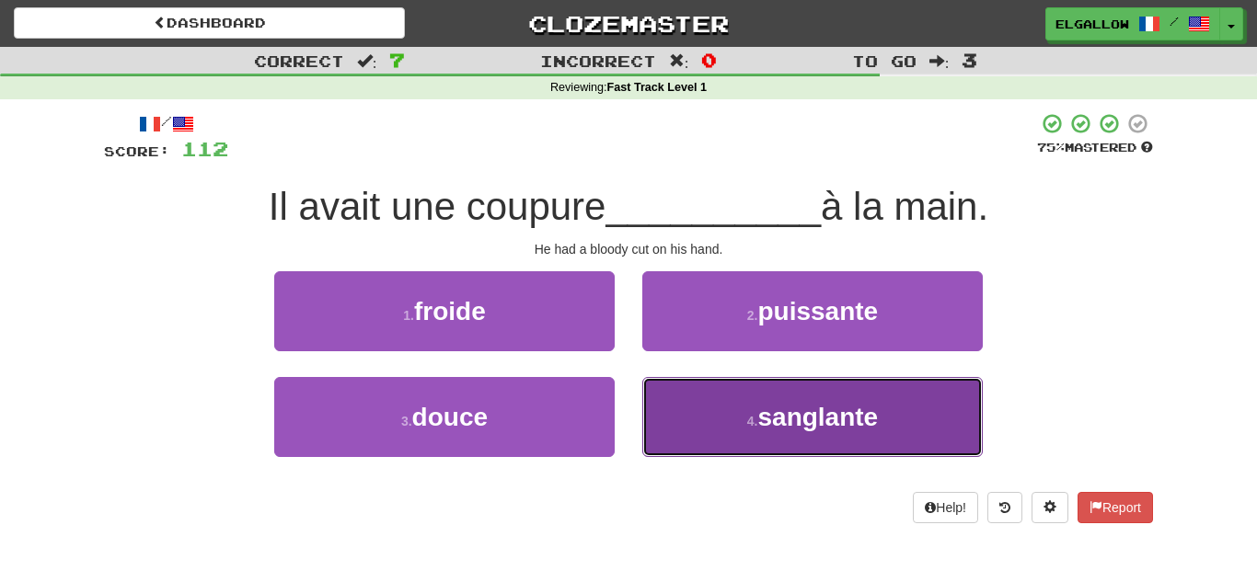
click at [860, 444] on button "4 . sanglante" at bounding box center [812, 417] width 340 height 80
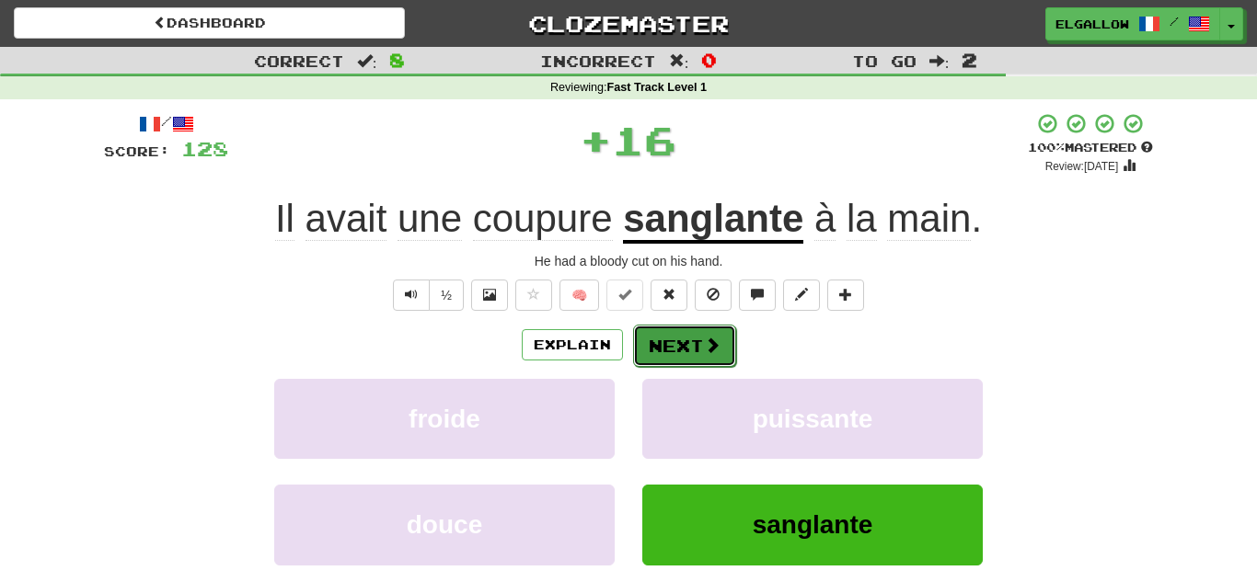
click at [671, 343] on button "Next" at bounding box center [684, 346] width 103 height 42
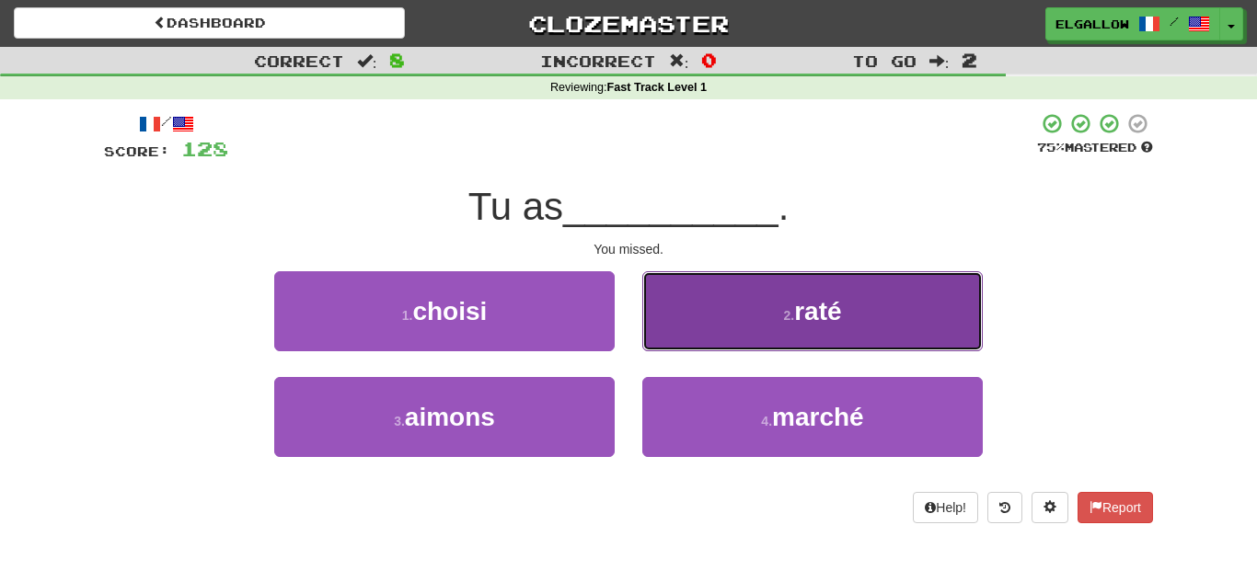
click at [837, 276] on button "2 . raté" at bounding box center [812, 311] width 340 height 80
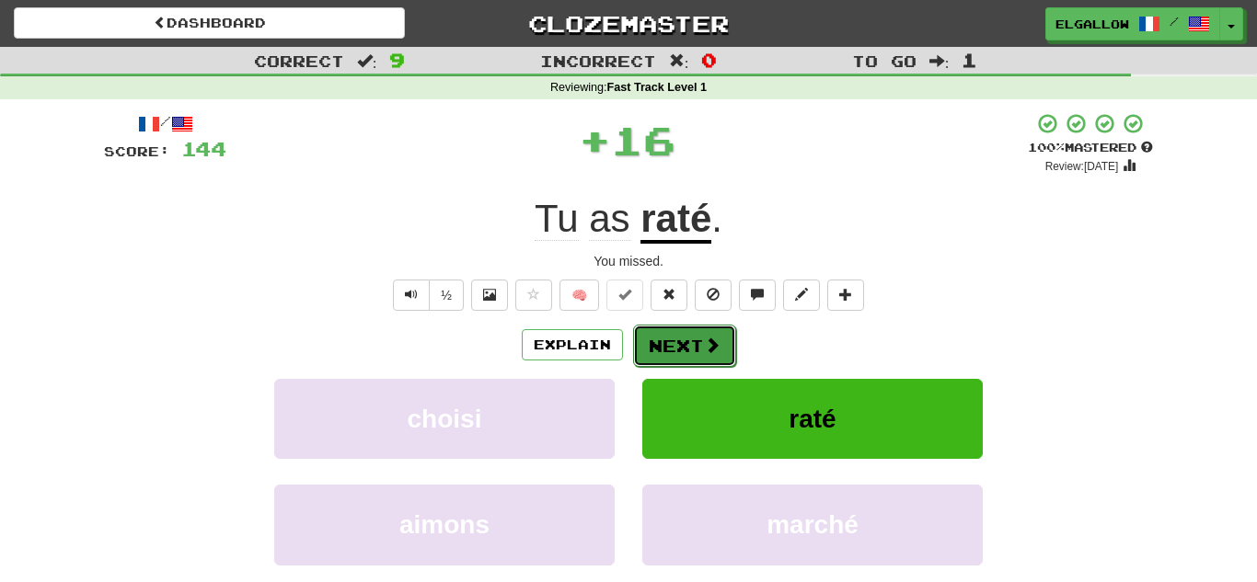
click at [707, 337] on span at bounding box center [712, 345] width 17 height 17
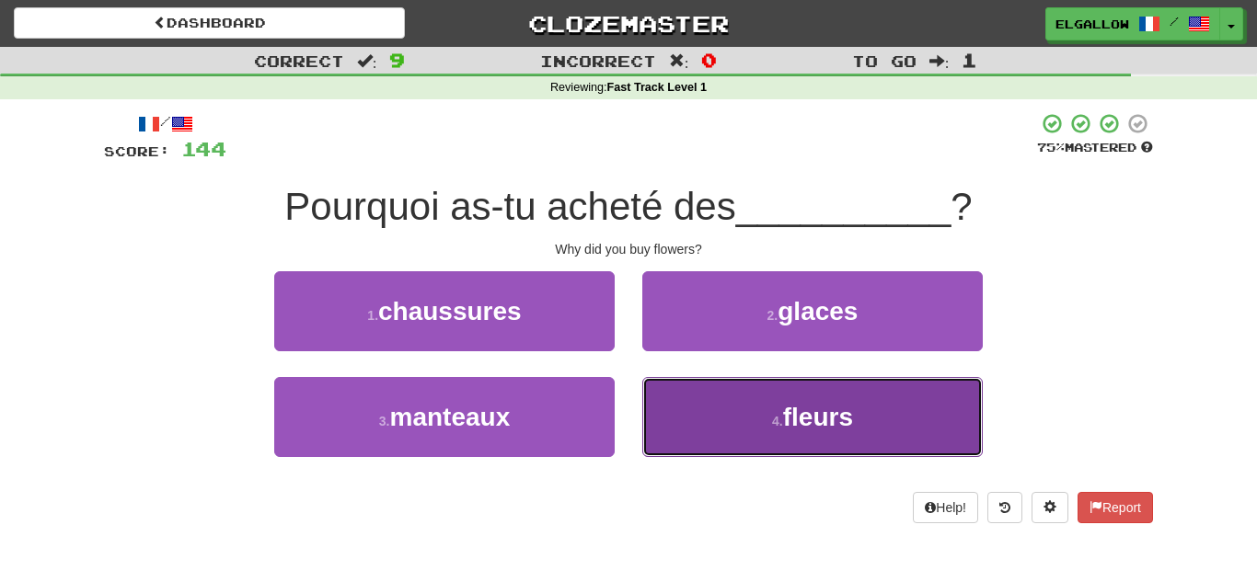
click at [763, 404] on button "4 . fleurs" at bounding box center [812, 417] width 340 height 80
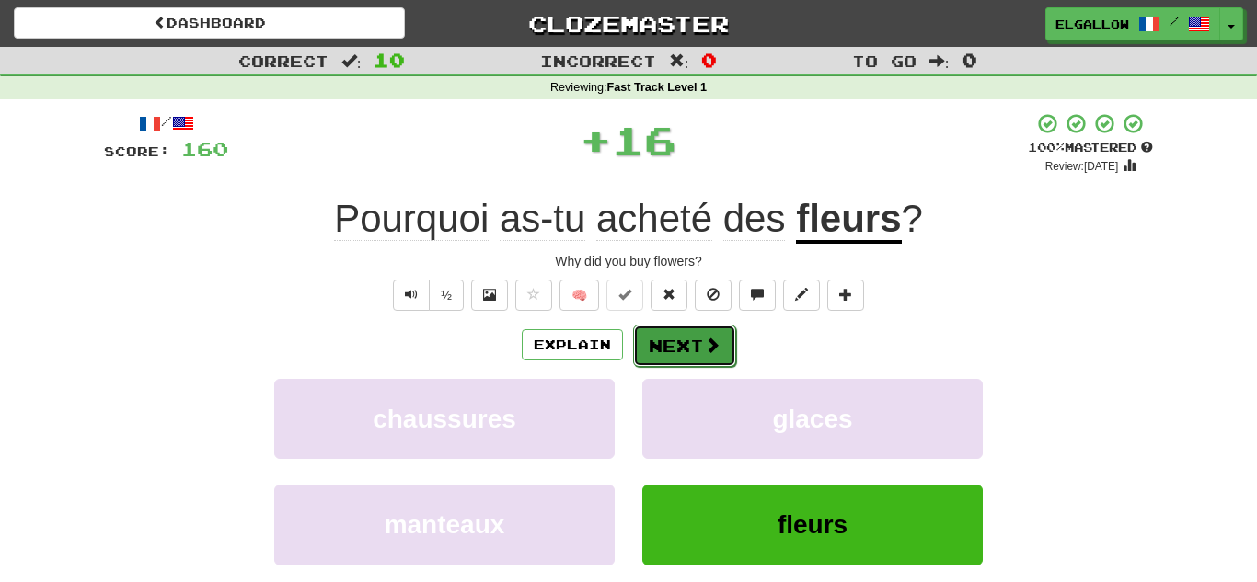
click at [708, 339] on span at bounding box center [712, 345] width 17 height 17
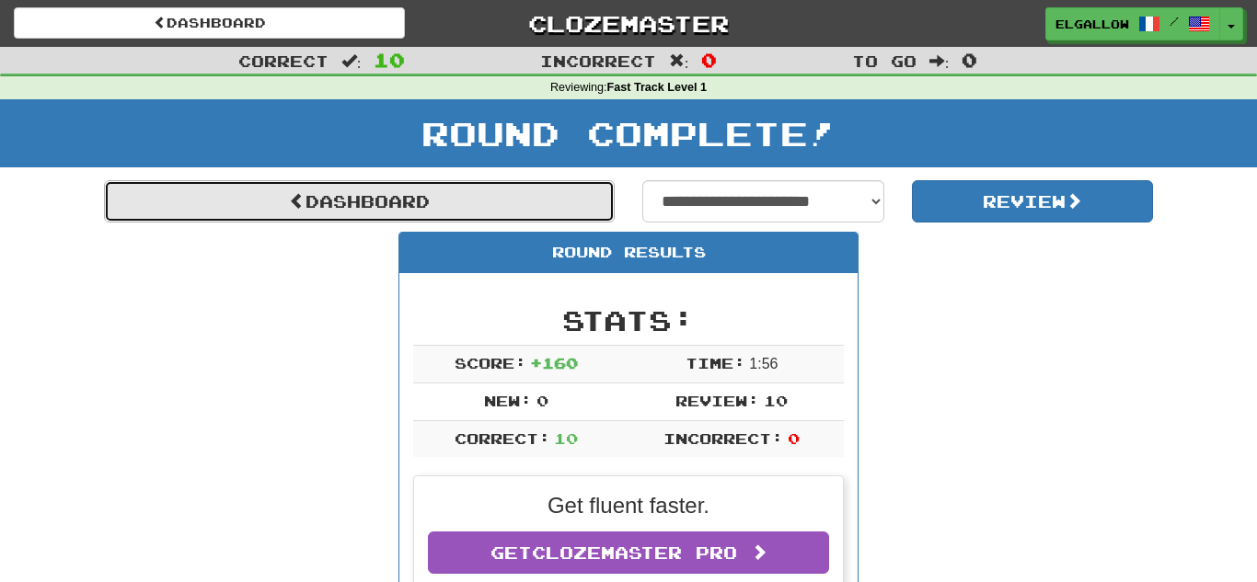
click at [365, 213] on link "Dashboard" at bounding box center [359, 201] width 511 height 42
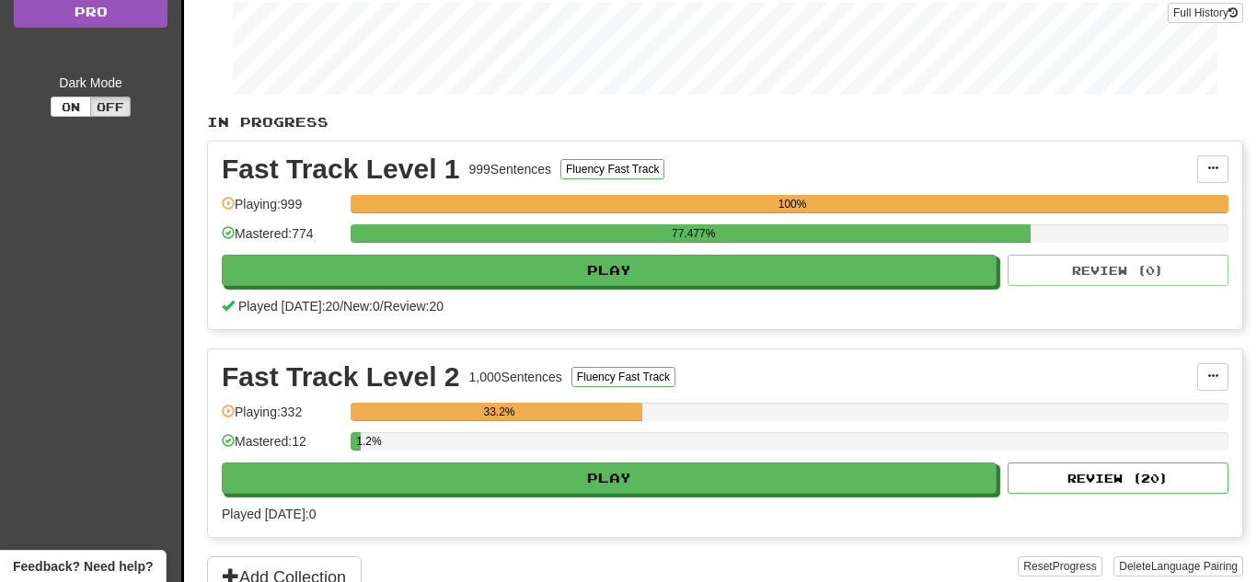
scroll to position [298, 0]
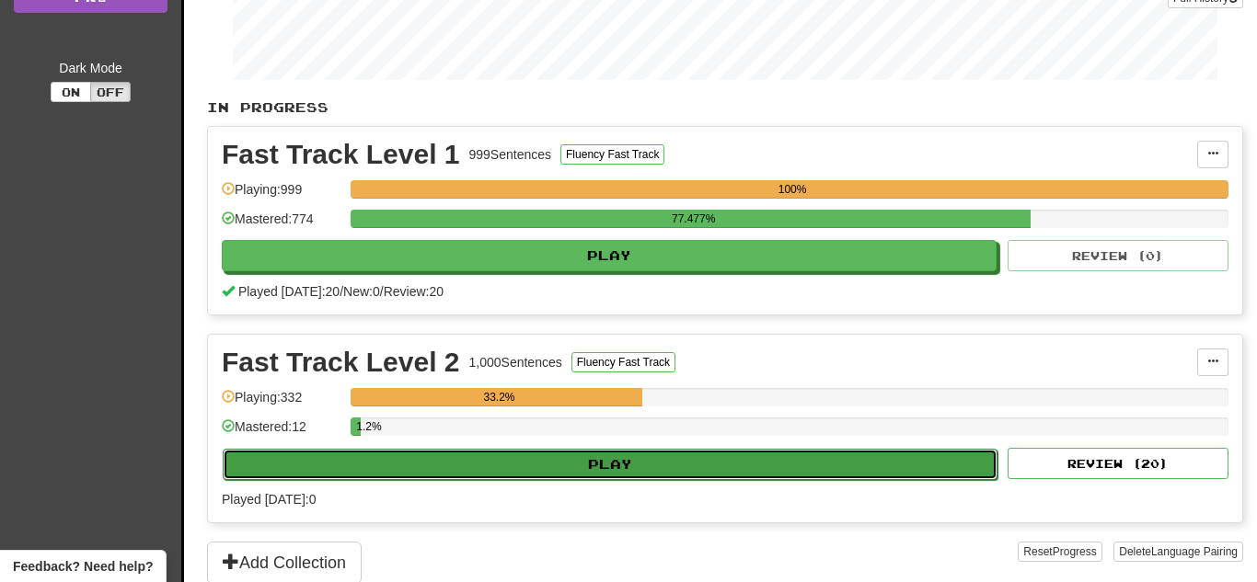
click at [632, 456] on button "Play" at bounding box center [610, 464] width 775 height 31
select select "**"
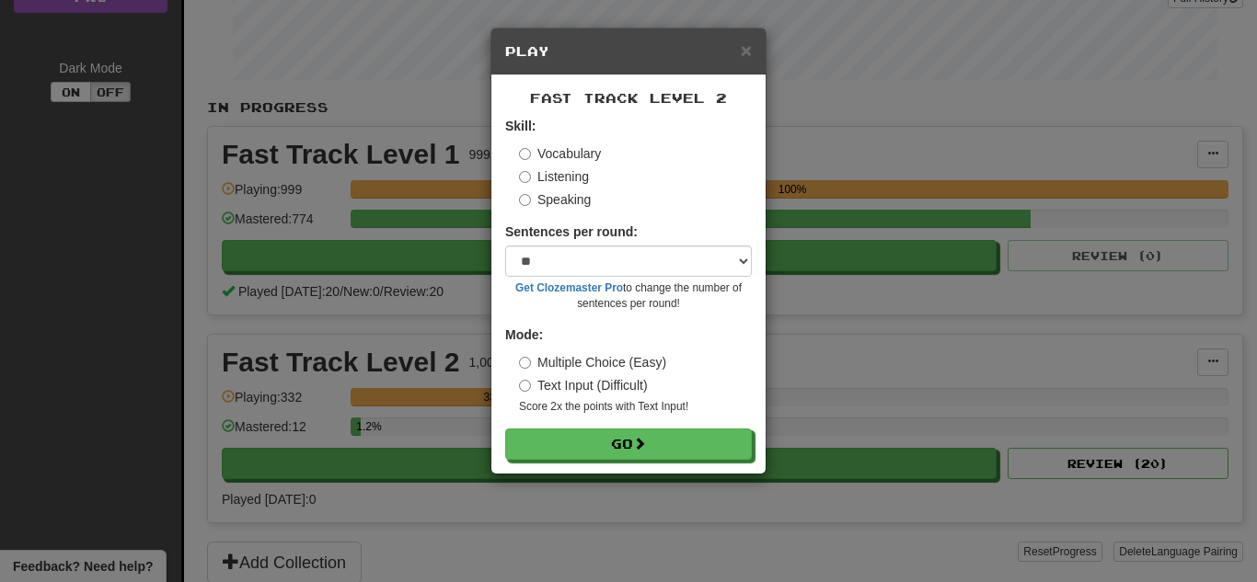
click at [531, 202] on label "Speaking" at bounding box center [555, 199] width 72 height 18
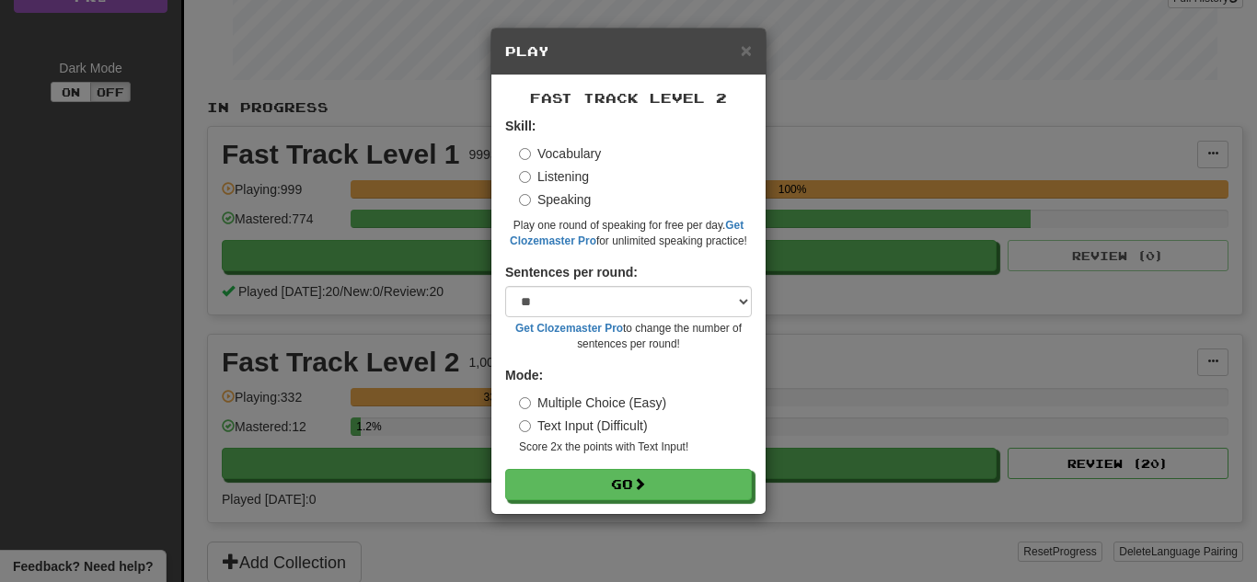
click at [602, 467] on form "Skill: Vocabulary Listening Speaking Play one round of speaking for free per da…" at bounding box center [628, 309] width 247 height 384
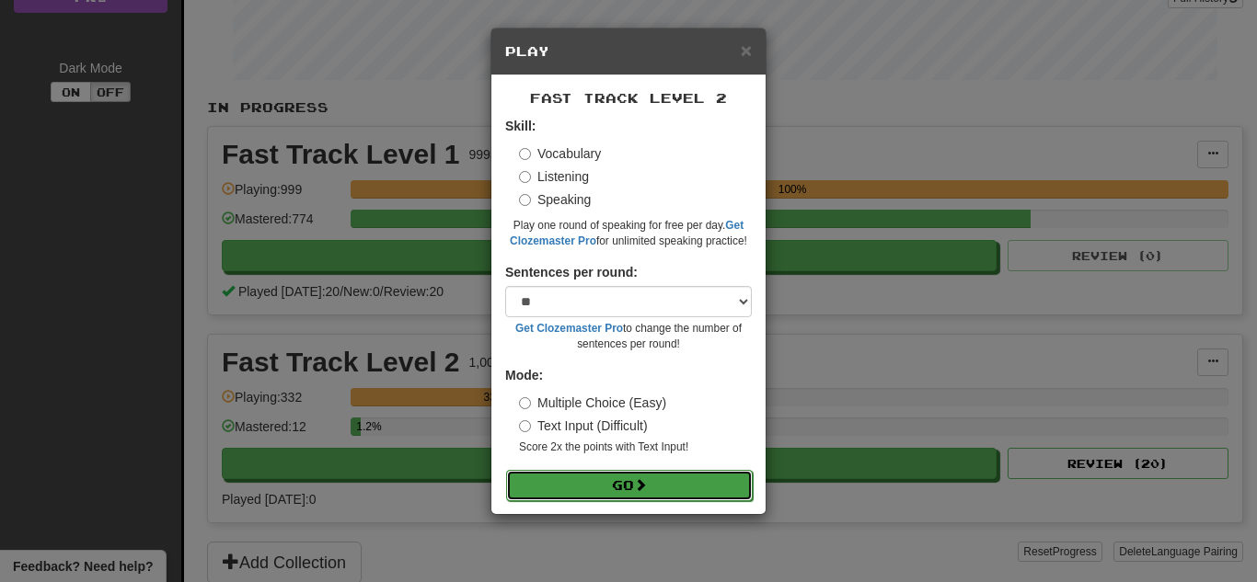
click at [603, 478] on button "Go" at bounding box center [629, 485] width 247 height 31
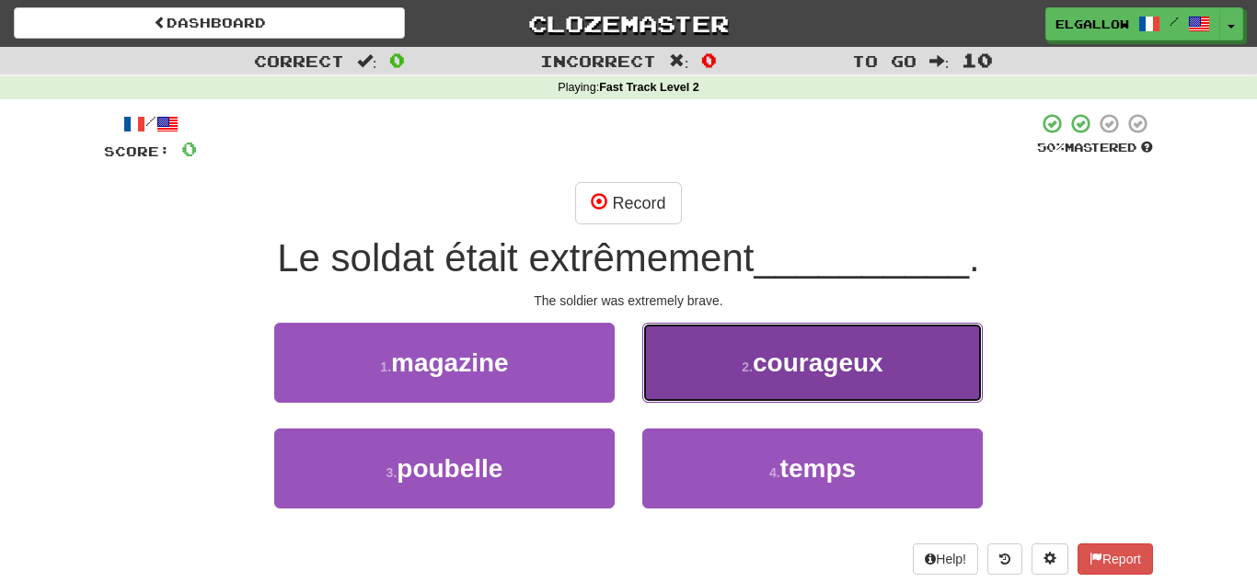
click at [819, 341] on button "2 . courageux" at bounding box center [812, 363] width 340 height 80
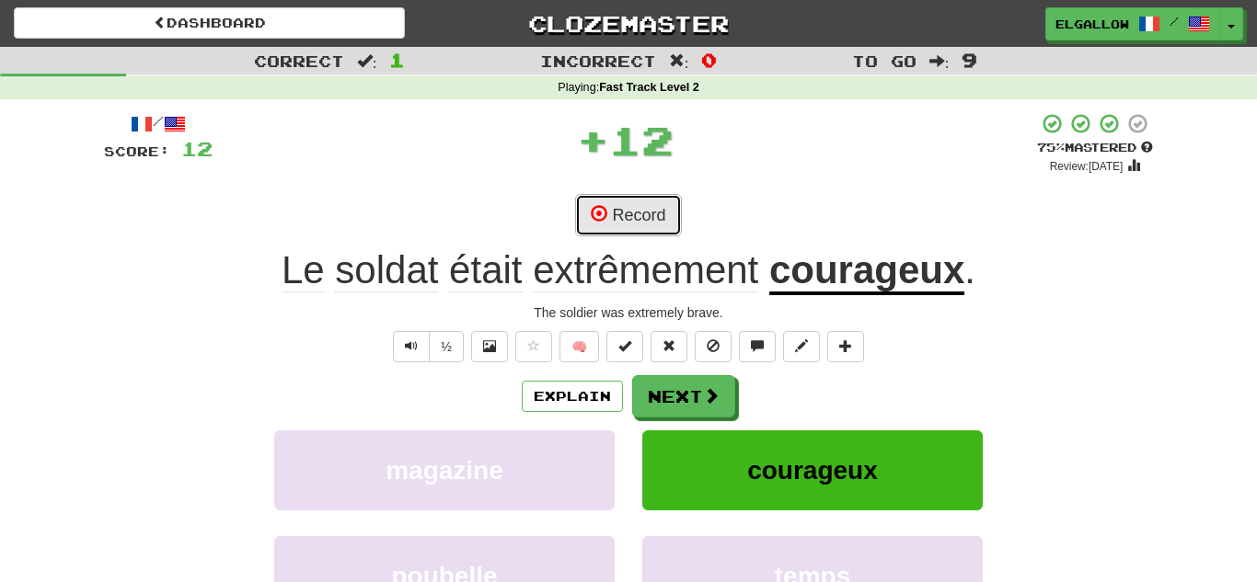
click at [657, 202] on button "Record" at bounding box center [628, 215] width 106 height 42
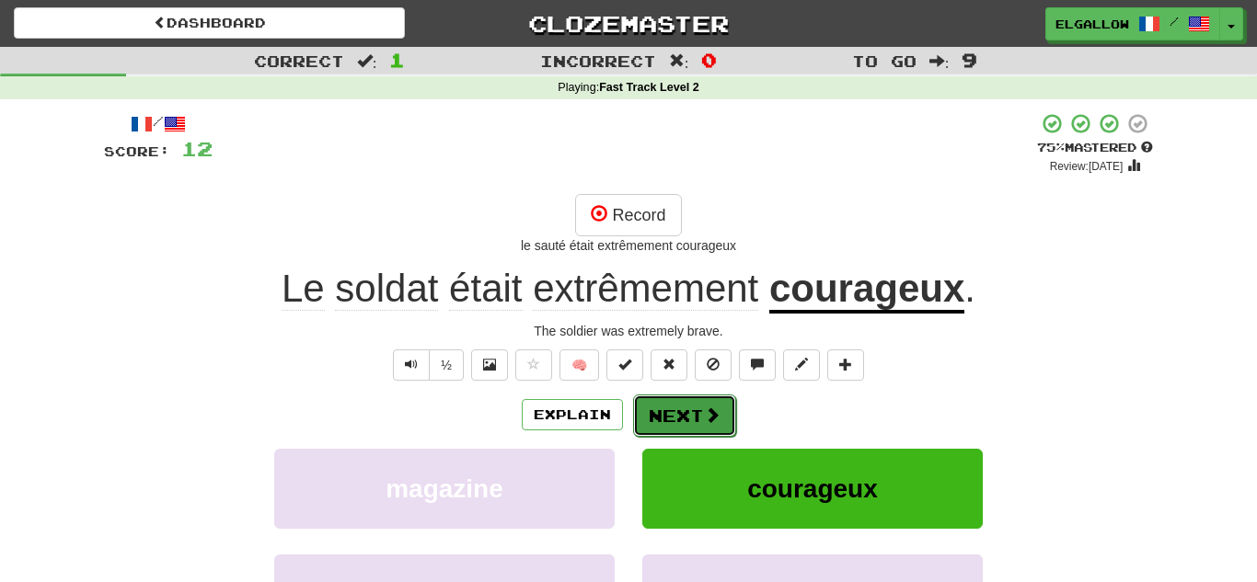
click at [695, 421] on button "Next" at bounding box center [684, 416] width 103 height 42
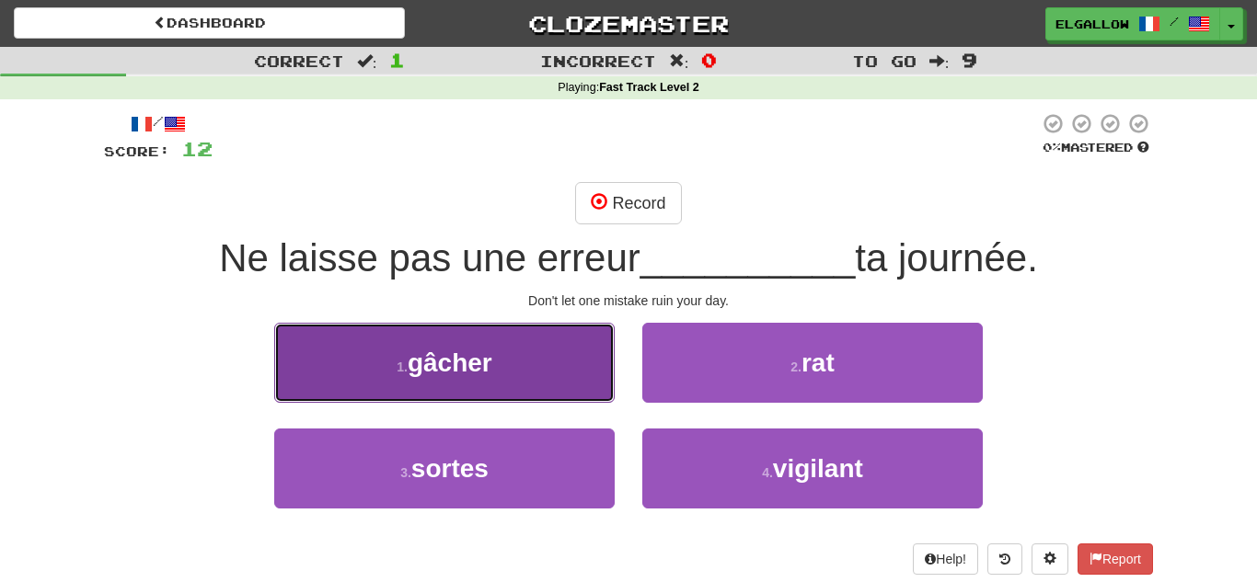
click at [421, 341] on button "1 . gâcher" at bounding box center [444, 363] width 340 height 80
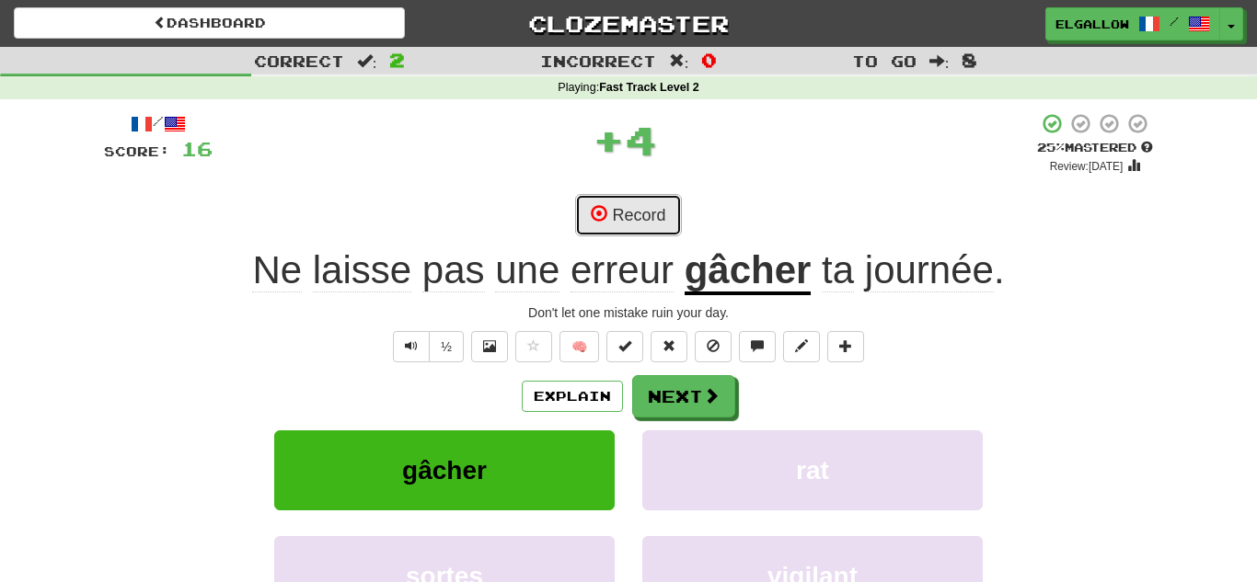
click at [648, 198] on button "Record" at bounding box center [628, 215] width 106 height 42
click at [645, 209] on button "Record" at bounding box center [628, 215] width 106 height 42
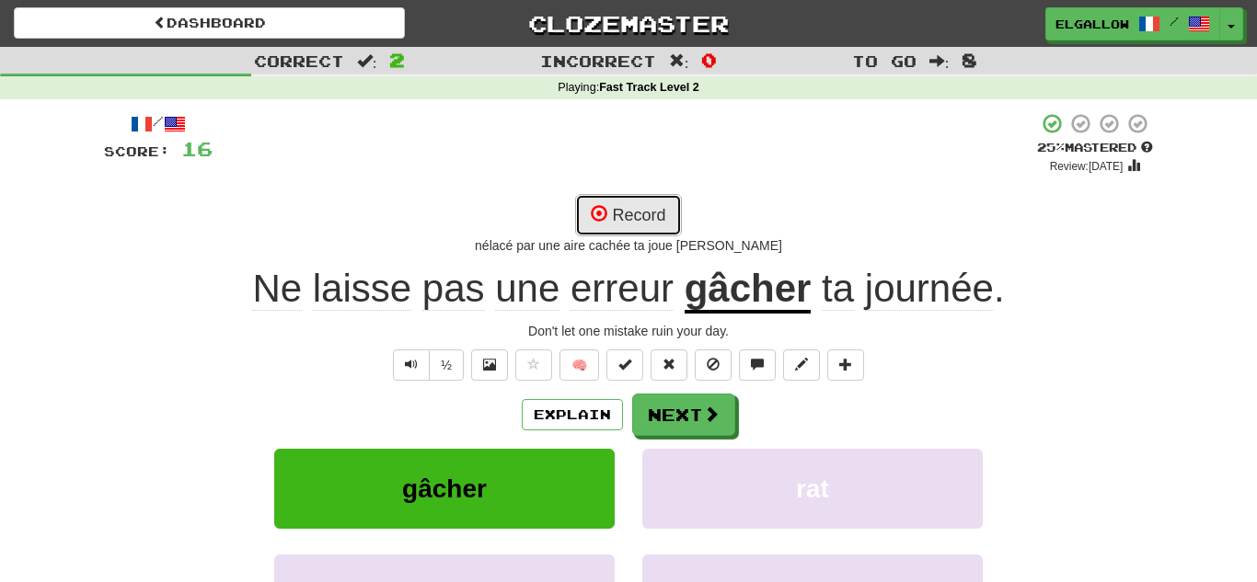
click at [645, 206] on button "Record" at bounding box center [628, 215] width 106 height 42
click at [645, 196] on button "Record" at bounding box center [628, 215] width 106 height 42
click at [399, 366] on button "Text-to-speech controls" at bounding box center [411, 365] width 37 height 31
click at [642, 215] on button "Record" at bounding box center [628, 215] width 106 height 42
click at [625, 207] on button "Record" at bounding box center [628, 215] width 106 height 42
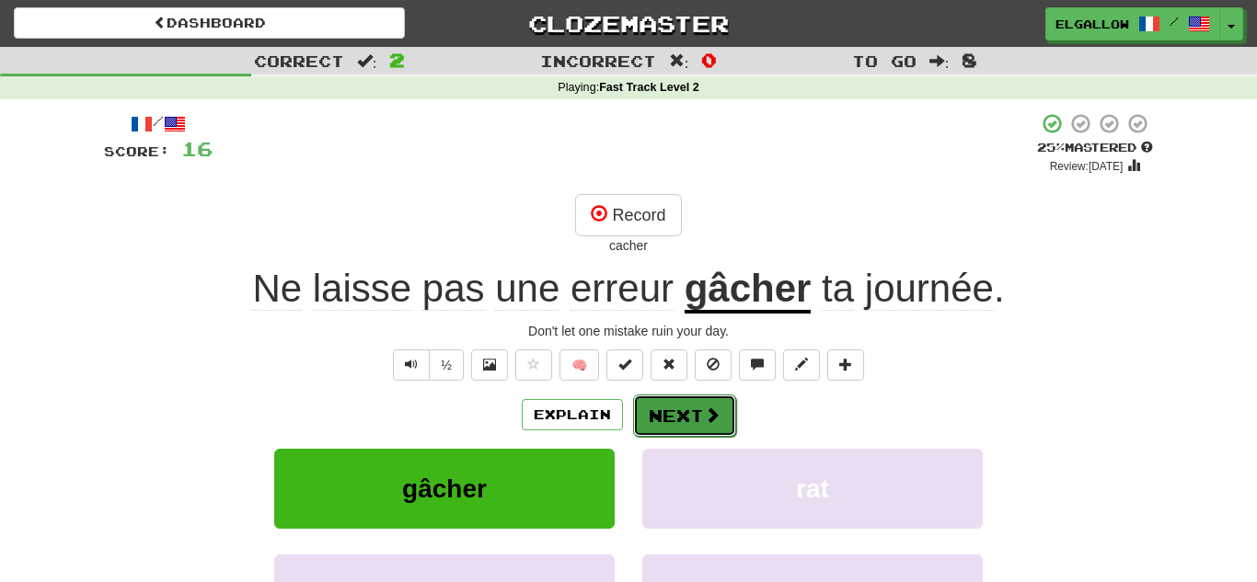
click at [670, 420] on button "Next" at bounding box center [684, 416] width 103 height 42
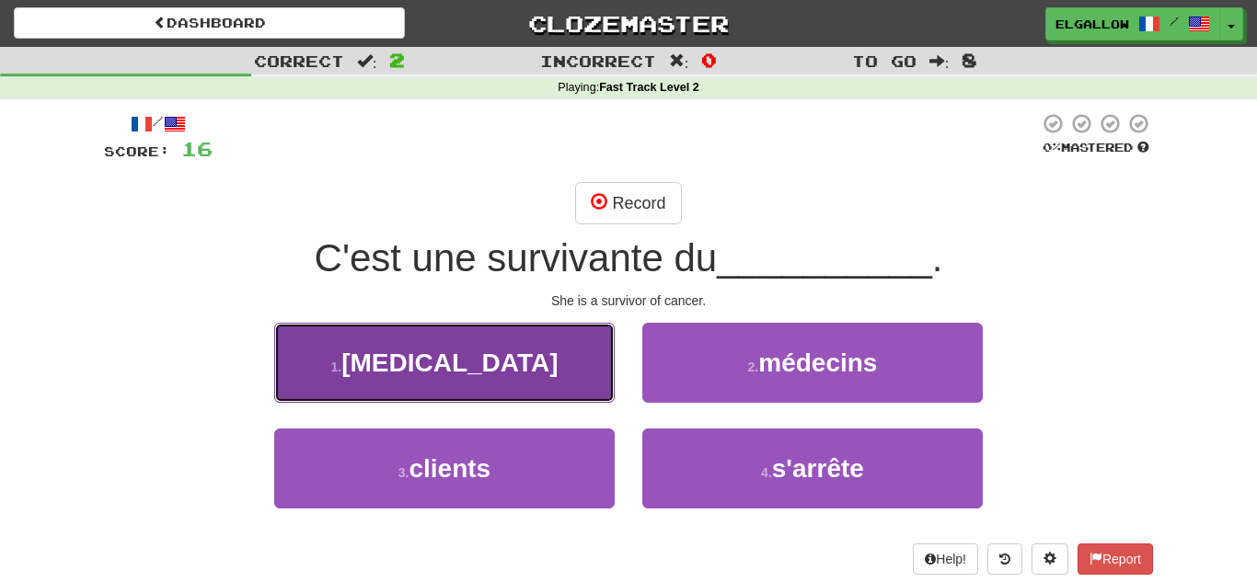
click at [321, 350] on button "1 . cancer" at bounding box center [444, 363] width 340 height 80
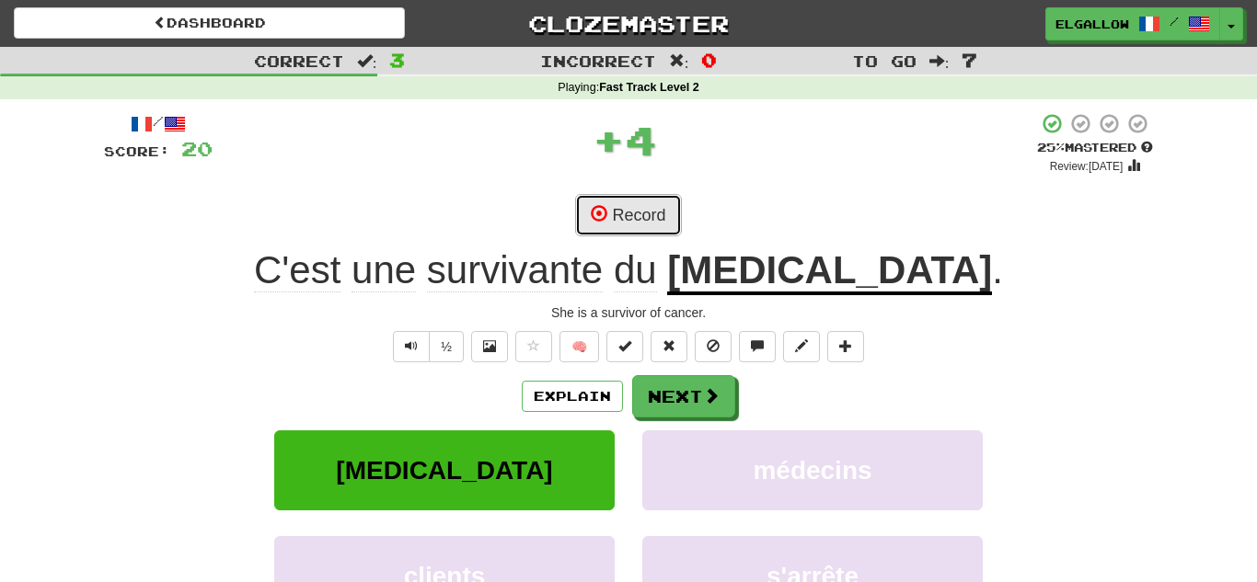
click at [645, 212] on button "Record" at bounding box center [628, 215] width 106 height 42
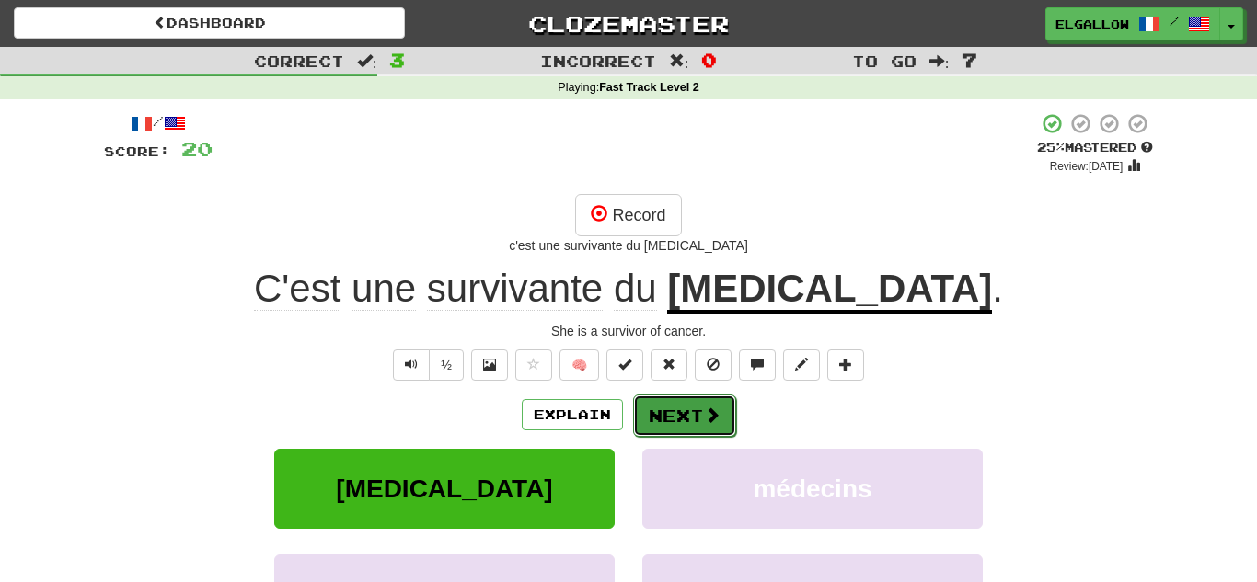
click at [714, 407] on span at bounding box center [712, 415] width 17 height 17
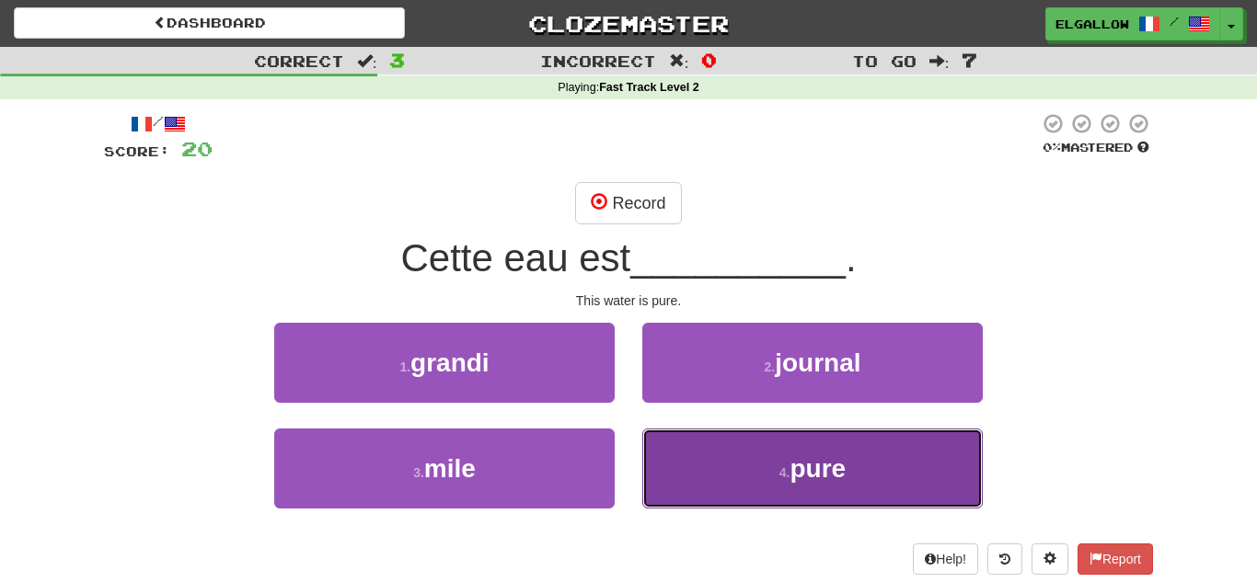
click at [847, 470] on button "4 . pure" at bounding box center [812, 469] width 340 height 80
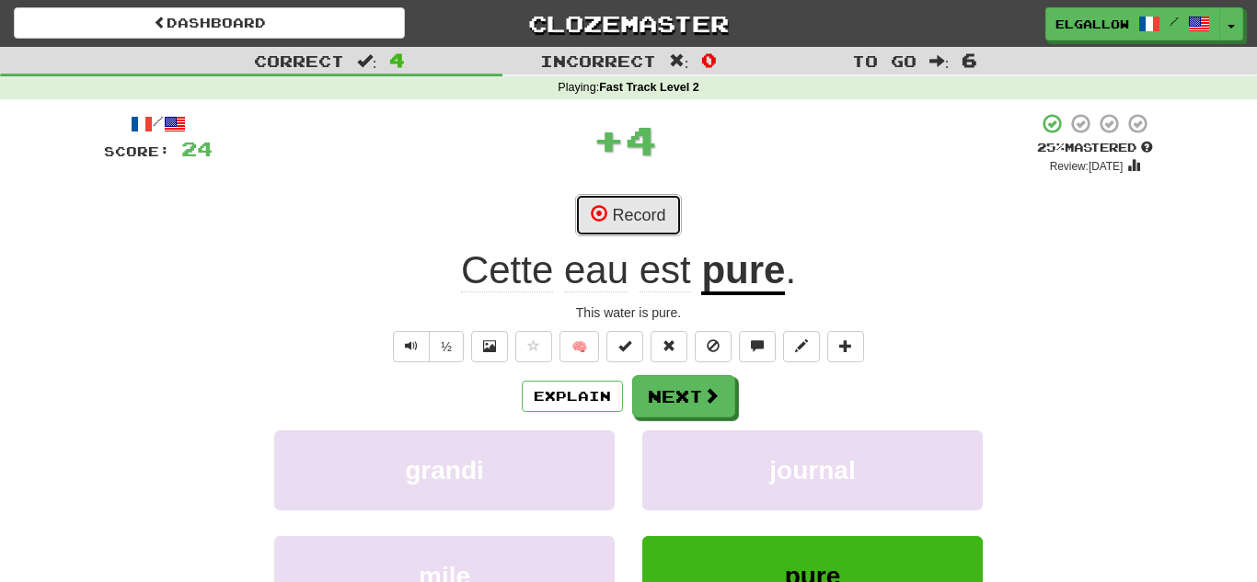
click at [631, 199] on button "Record" at bounding box center [628, 215] width 106 height 42
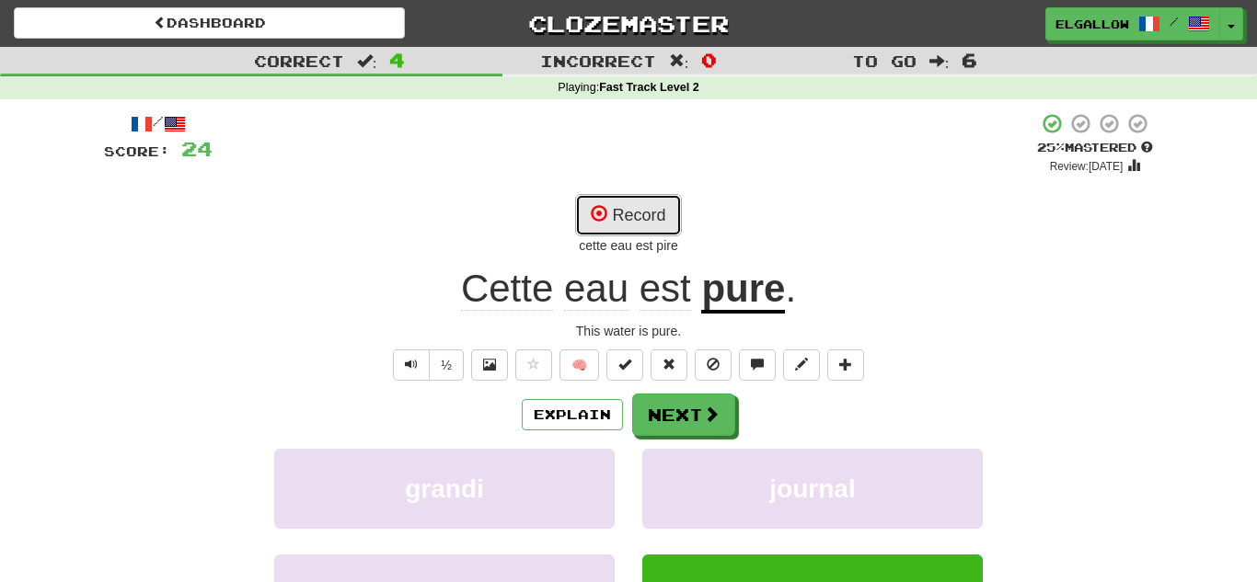
click at [640, 231] on button "Record" at bounding box center [628, 215] width 106 height 42
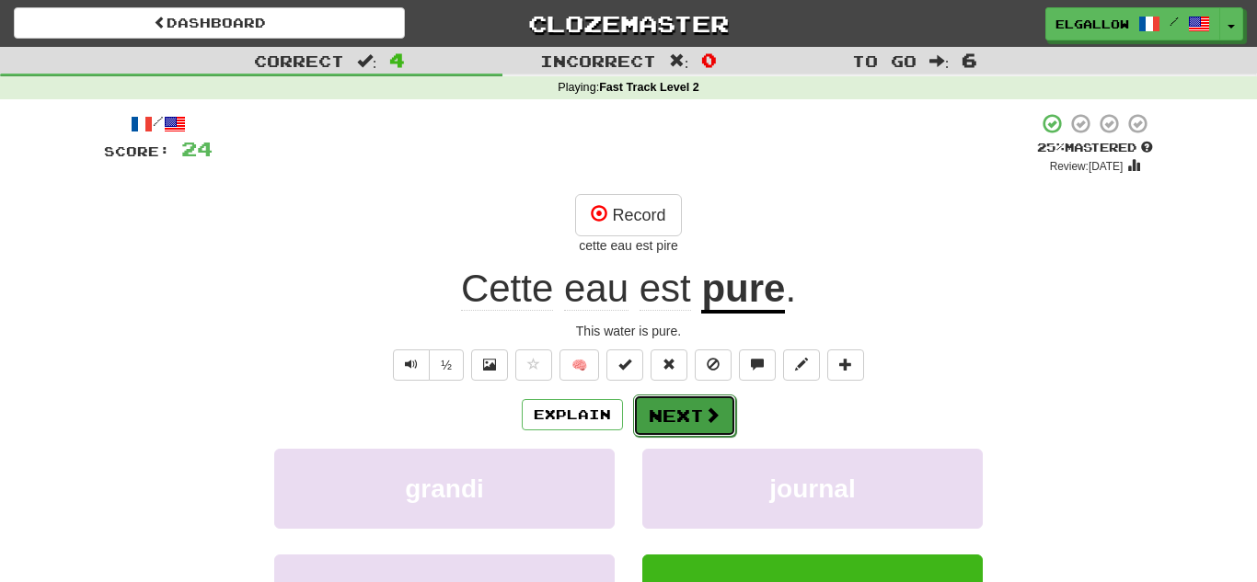
click at [713, 421] on span at bounding box center [712, 415] width 17 height 17
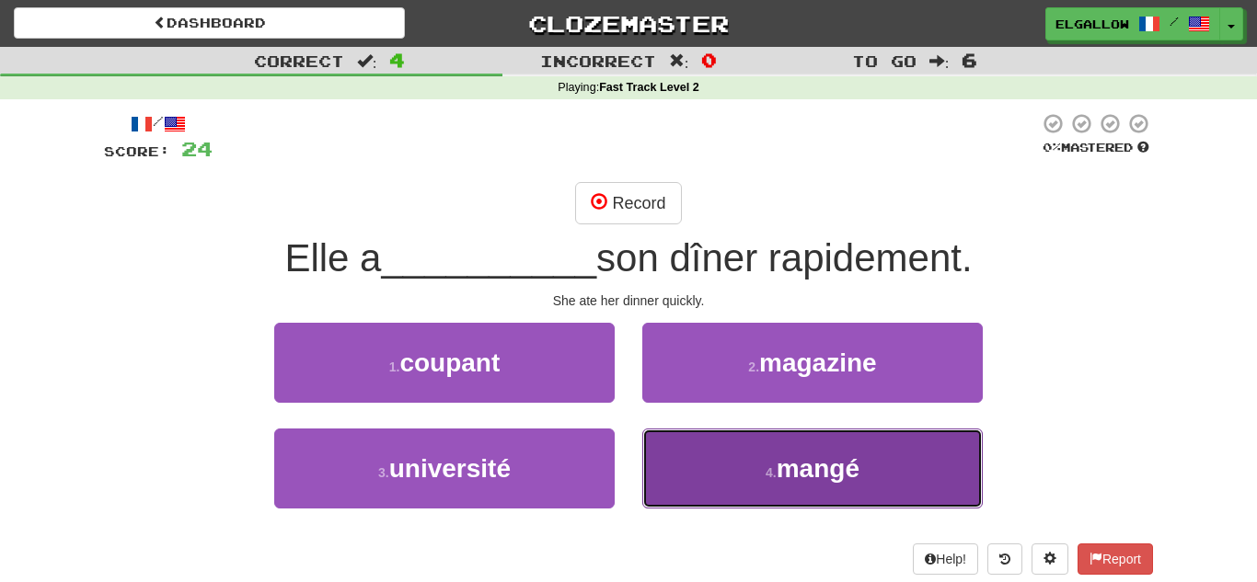
click at [761, 480] on button "4 . mangé" at bounding box center [812, 469] width 340 height 80
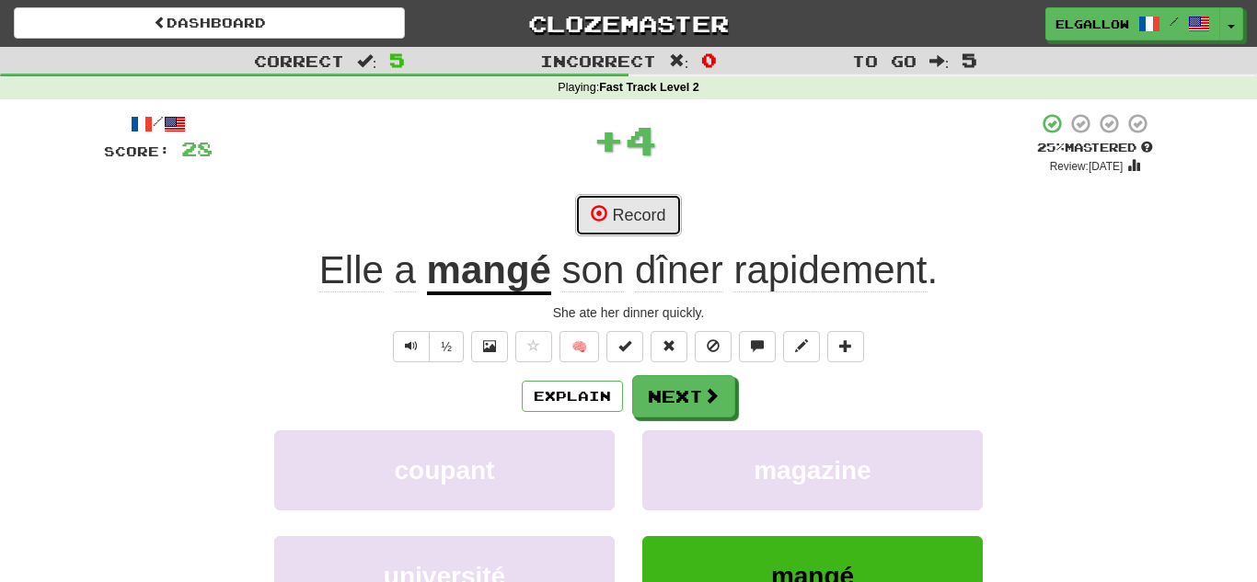
click at [655, 211] on button "Record" at bounding box center [628, 215] width 106 height 42
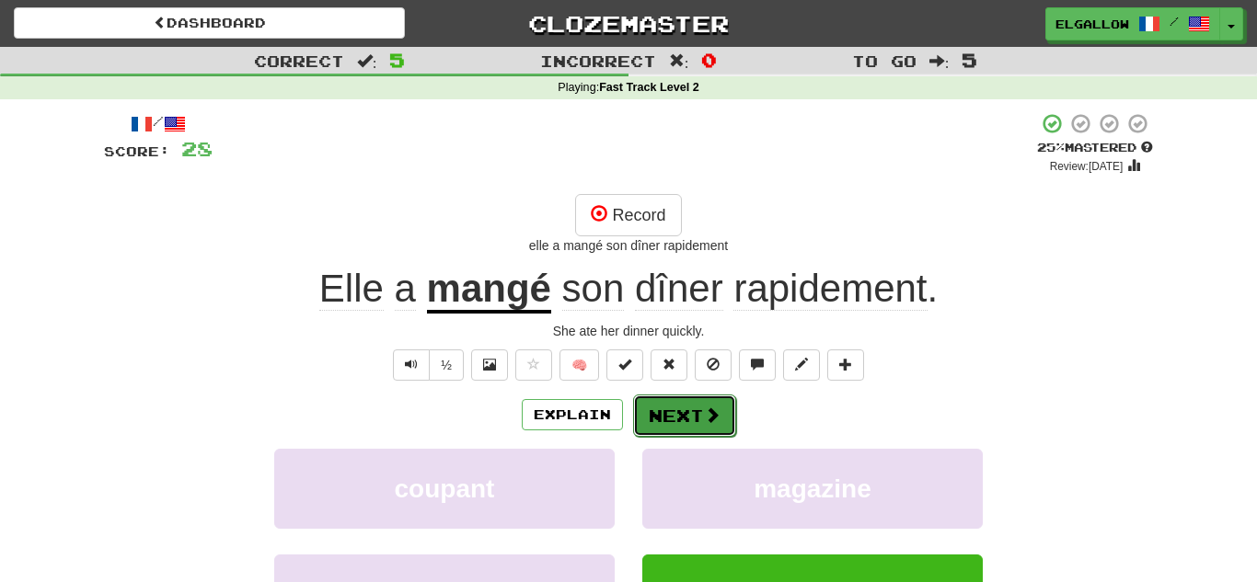
click at [683, 412] on button "Next" at bounding box center [684, 416] width 103 height 42
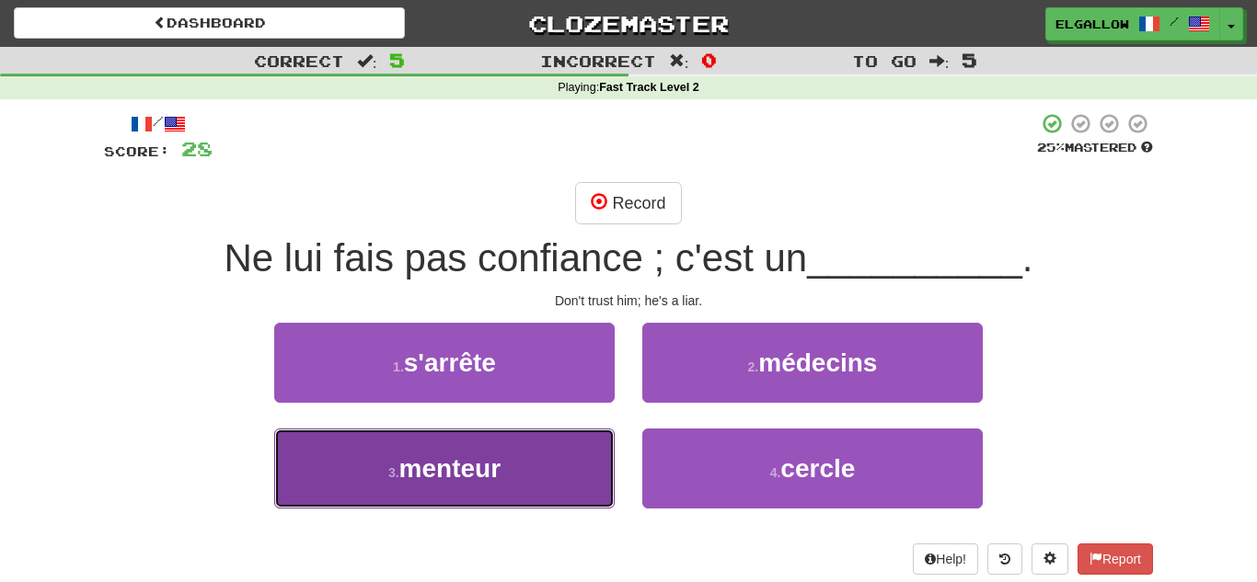
click at [464, 497] on button "3 . menteur" at bounding box center [444, 469] width 340 height 80
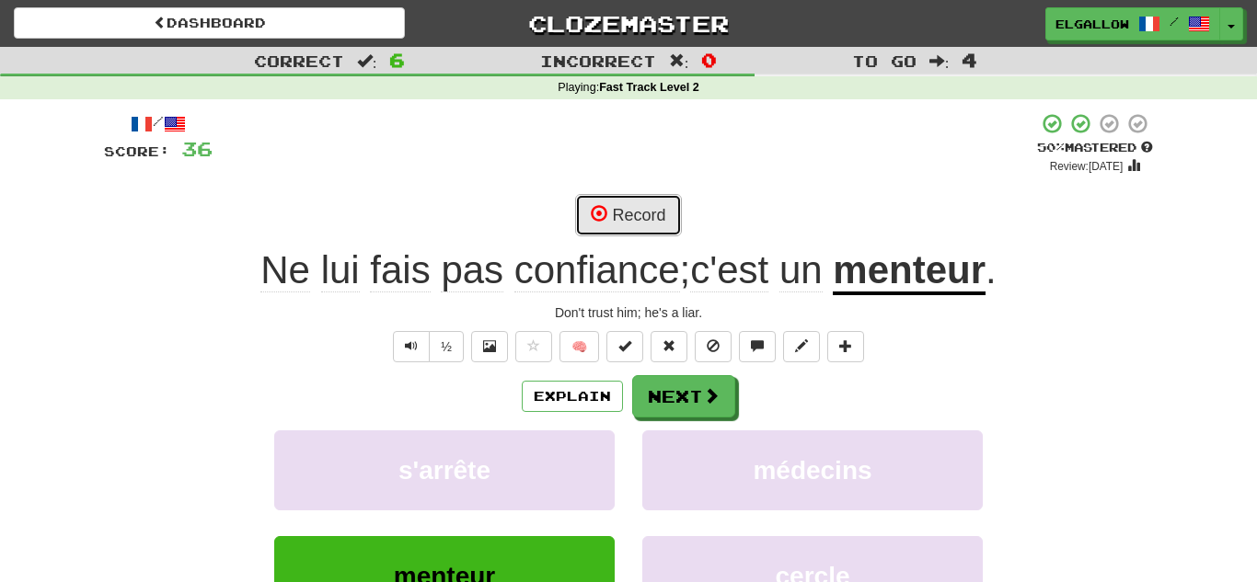
click at [634, 198] on button "Record" at bounding box center [628, 215] width 106 height 42
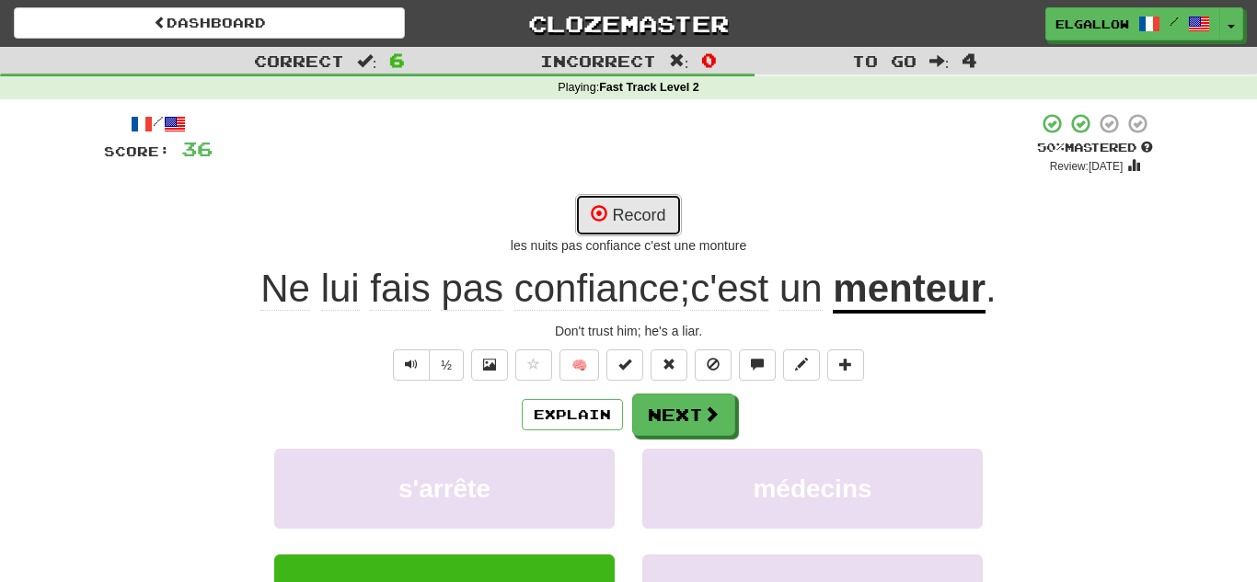
click at [644, 206] on button "Record" at bounding box center [628, 215] width 106 height 42
click at [648, 202] on button "Record" at bounding box center [628, 215] width 106 height 42
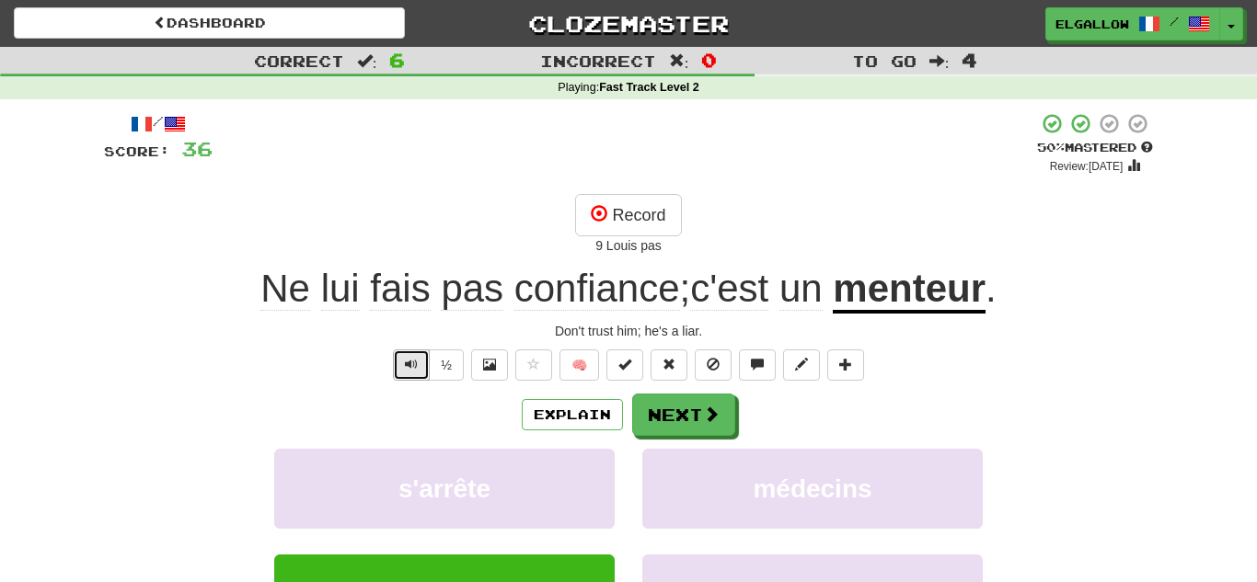
click at [403, 362] on button "Text-to-speech controls" at bounding box center [411, 365] width 37 height 31
click at [622, 206] on button "Record" at bounding box center [628, 215] width 106 height 42
click at [642, 199] on button "Record" at bounding box center [628, 215] width 106 height 42
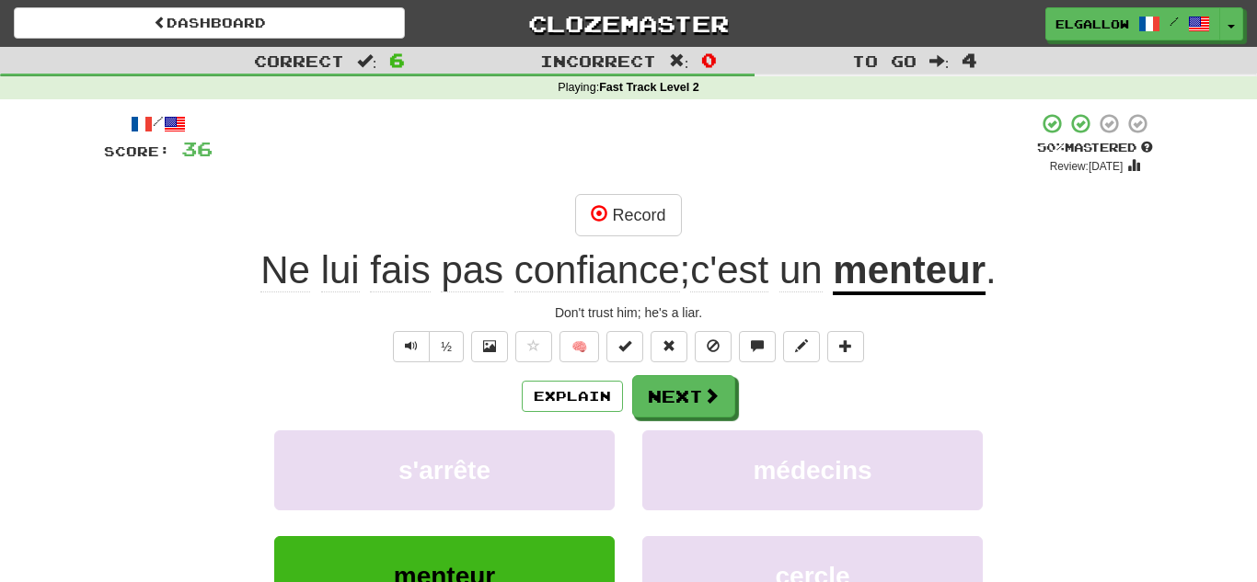
click at [692, 192] on div "/ Score: 36 + 8 50 % Mastered Review: 2025-08-24 Record Ne lui fais pas confian…" at bounding box center [628, 411] width 1049 height 598
click at [648, 212] on button "Record" at bounding box center [628, 215] width 106 height 42
click at [592, 213] on span at bounding box center [599, 213] width 17 height 17
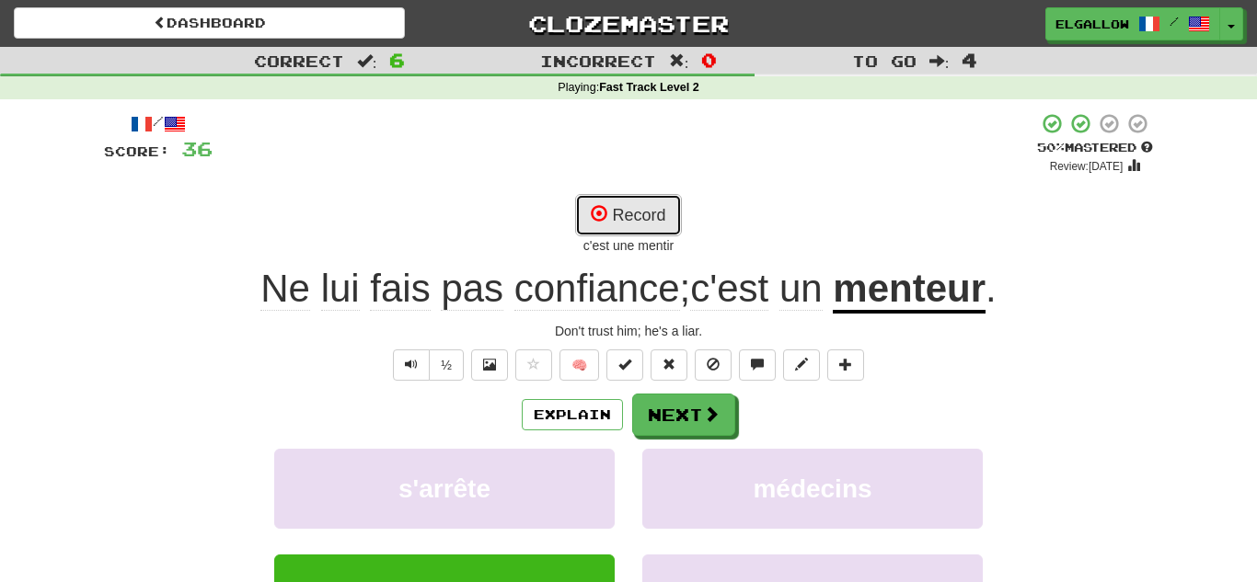
click at [656, 205] on button "Record" at bounding box center [628, 215] width 106 height 42
click at [412, 364] on span "Text-to-speech controls" at bounding box center [411, 364] width 13 height 13
click at [596, 205] on span at bounding box center [599, 213] width 17 height 17
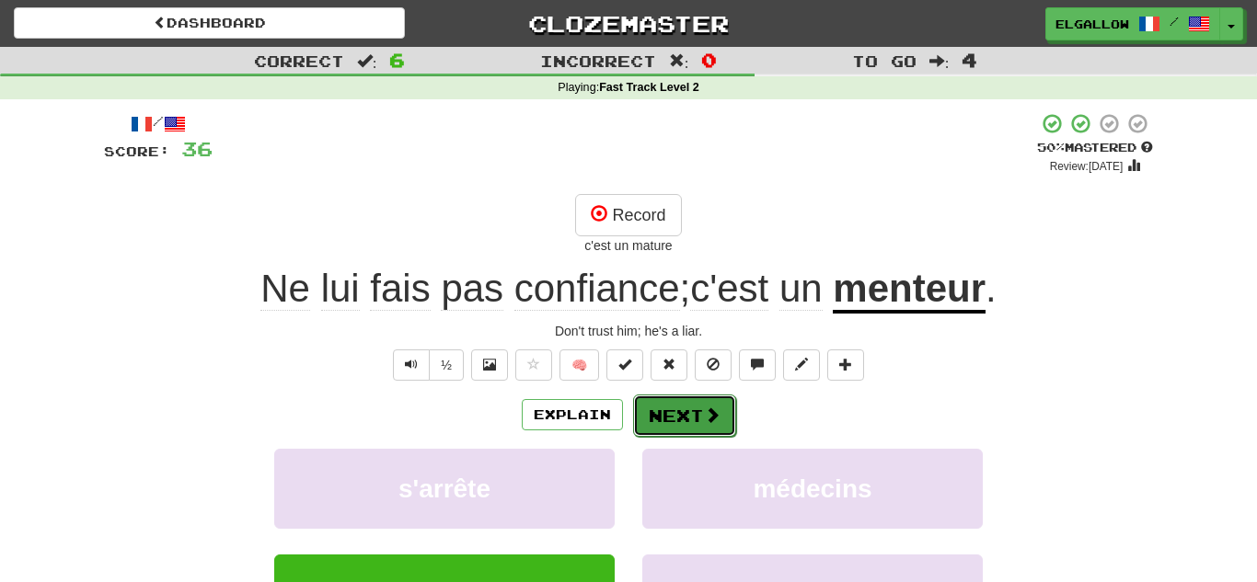
click at [705, 417] on span at bounding box center [712, 415] width 17 height 17
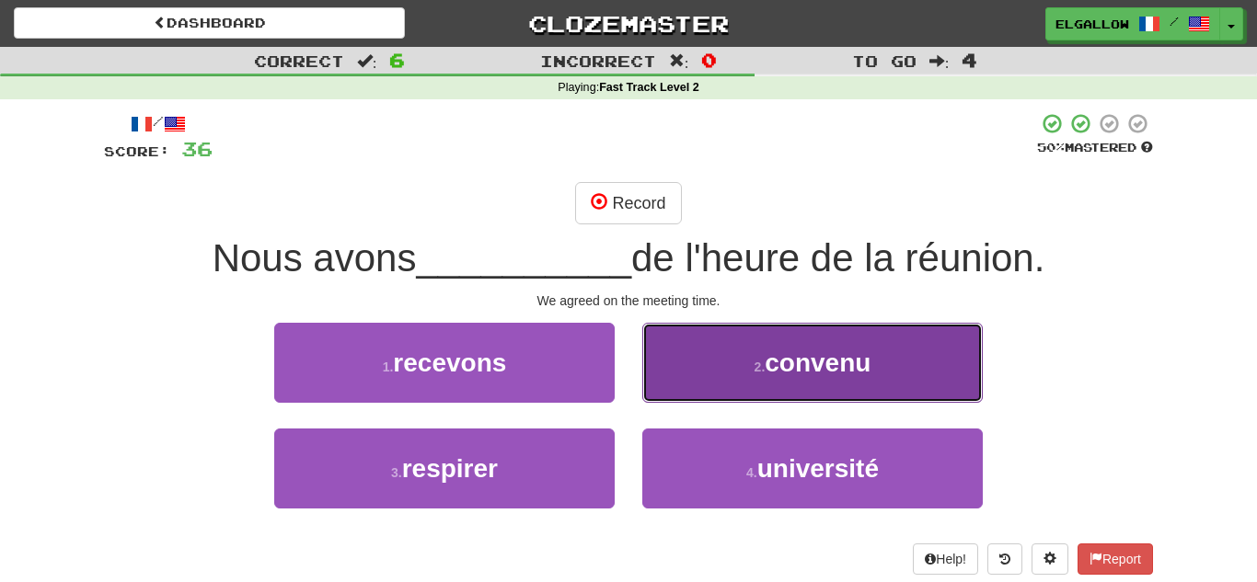
click at [792, 338] on button "2 . convenu" at bounding box center [812, 363] width 340 height 80
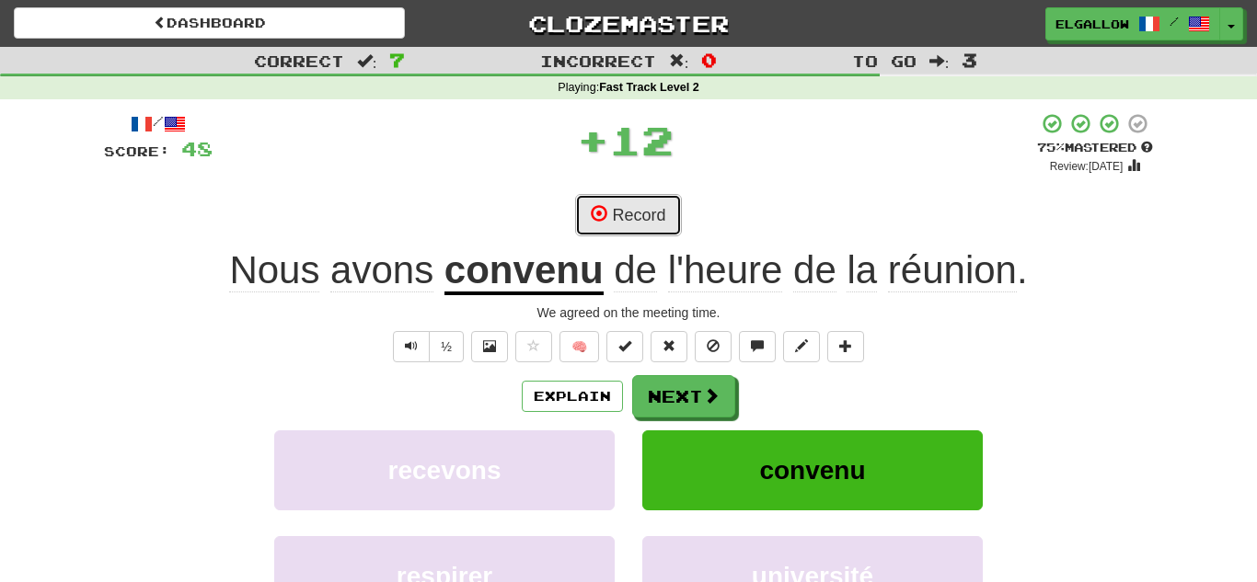
click at [641, 222] on button "Record" at bounding box center [628, 215] width 106 height 42
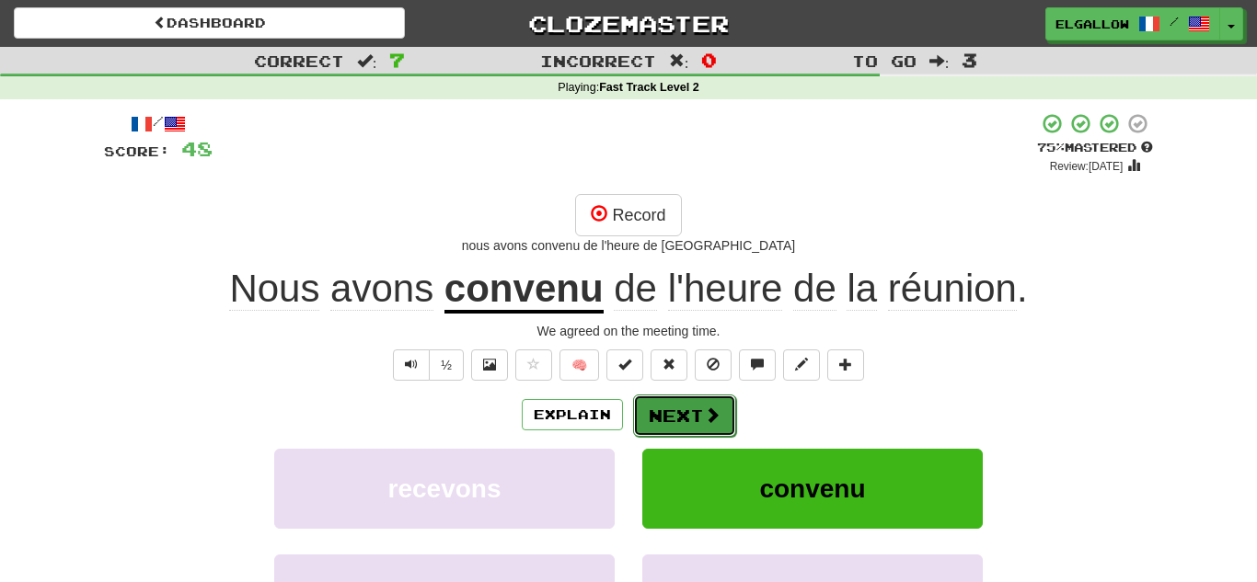
click at [671, 424] on button "Next" at bounding box center [684, 416] width 103 height 42
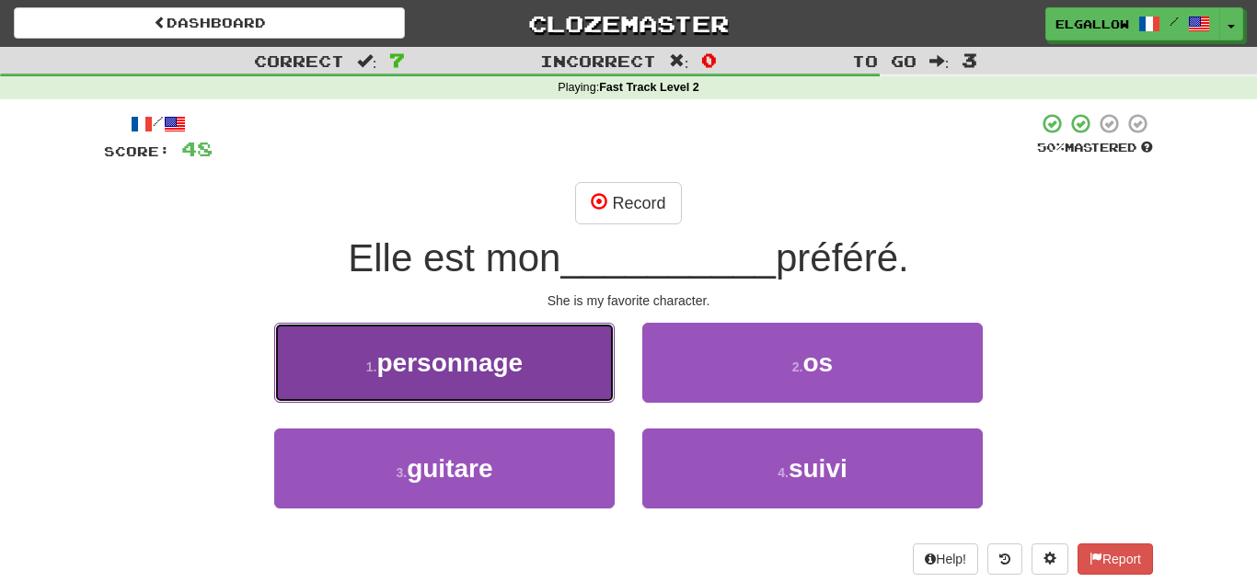
click at [373, 376] on button "1 . personnage" at bounding box center [444, 363] width 340 height 80
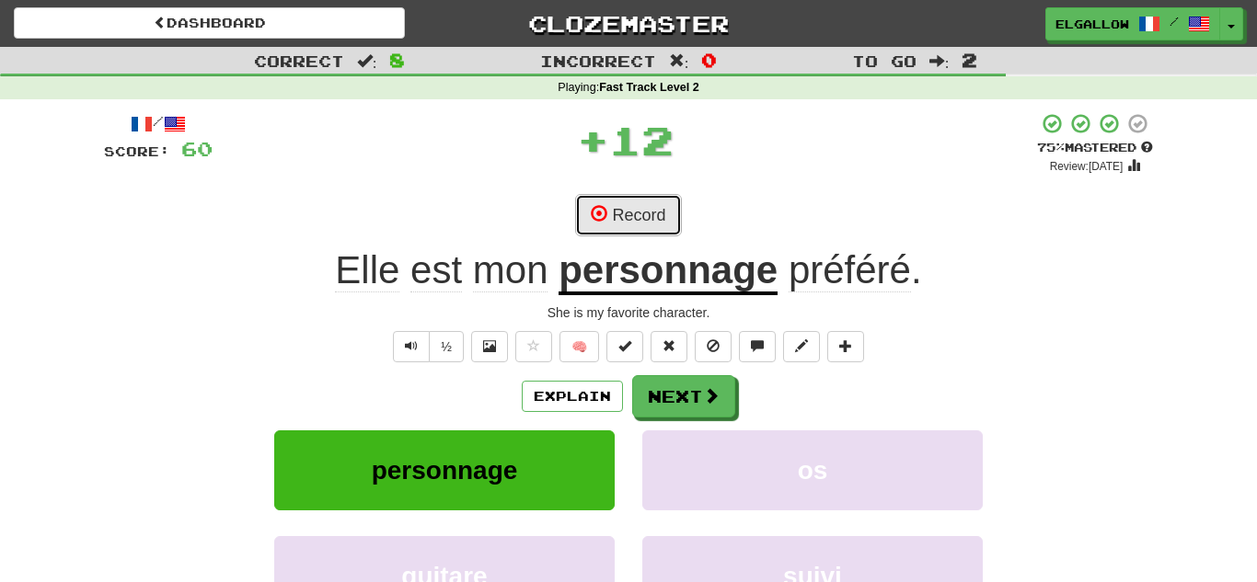
click at [651, 197] on button "Record" at bounding box center [628, 215] width 106 height 42
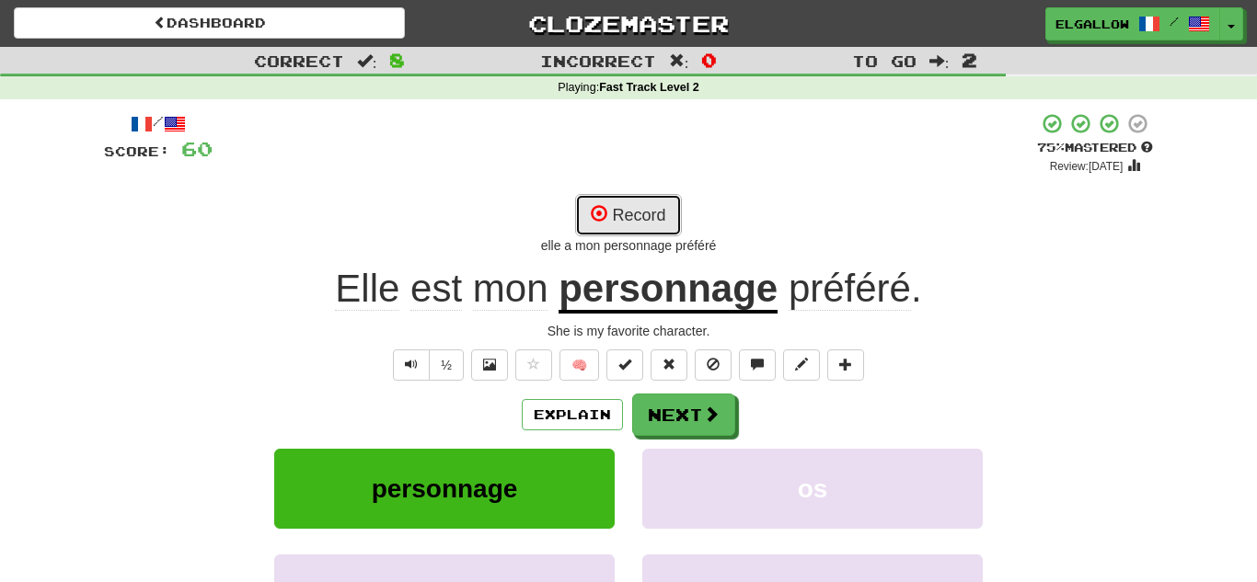
click at [615, 215] on button "Record" at bounding box center [628, 215] width 106 height 42
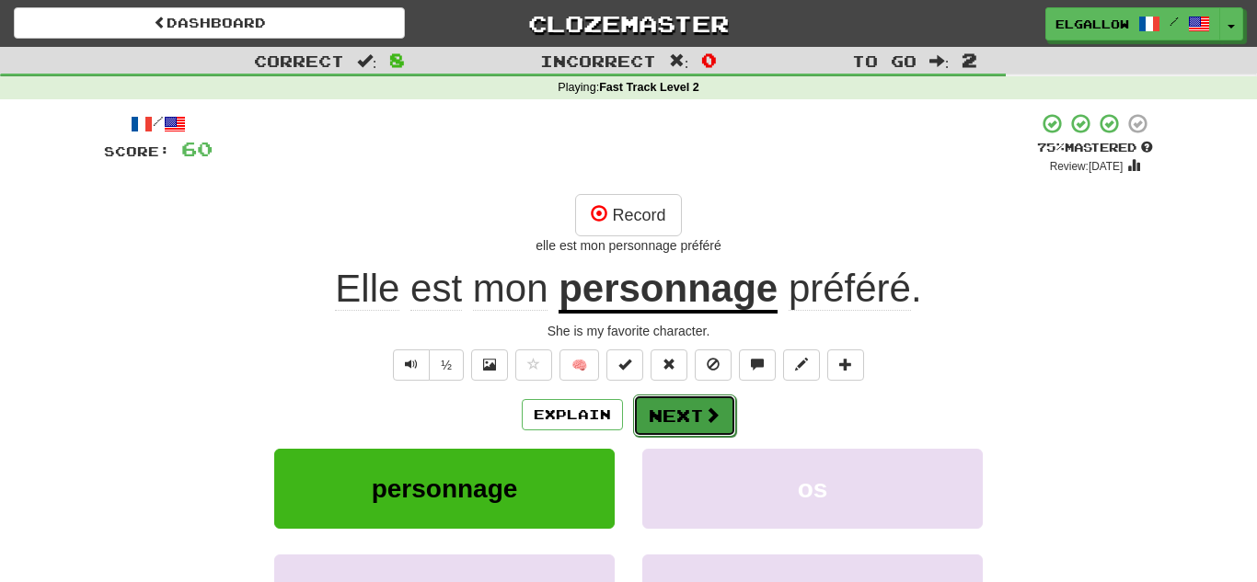
click at [686, 418] on button "Next" at bounding box center [684, 416] width 103 height 42
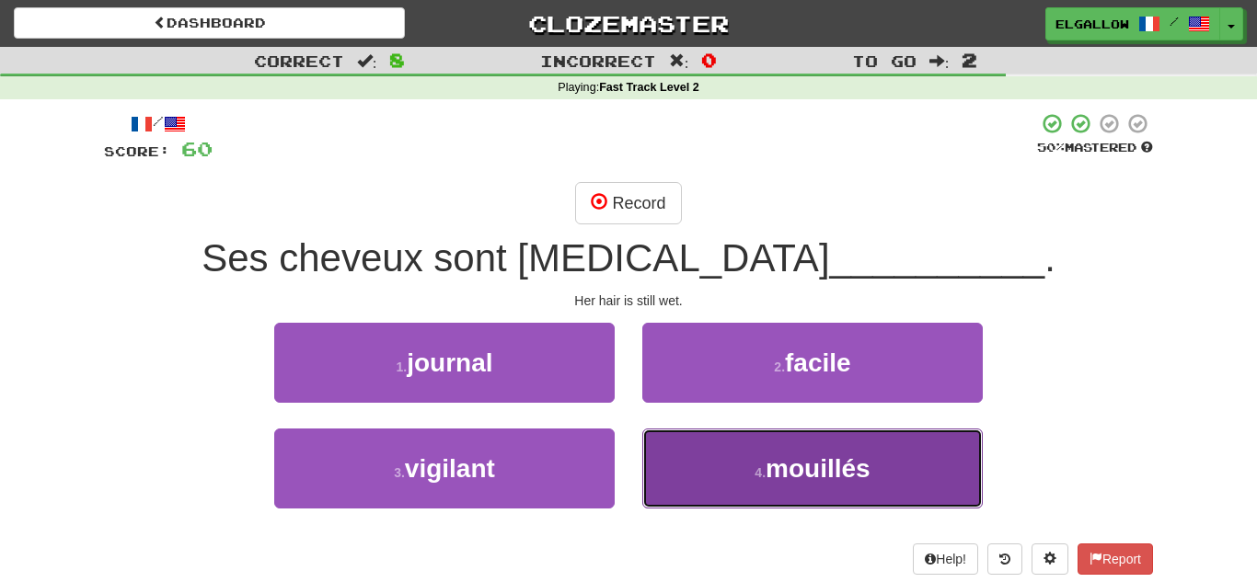
click at [887, 487] on button "4 . mouillés" at bounding box center [812, 469] width 340 height 80
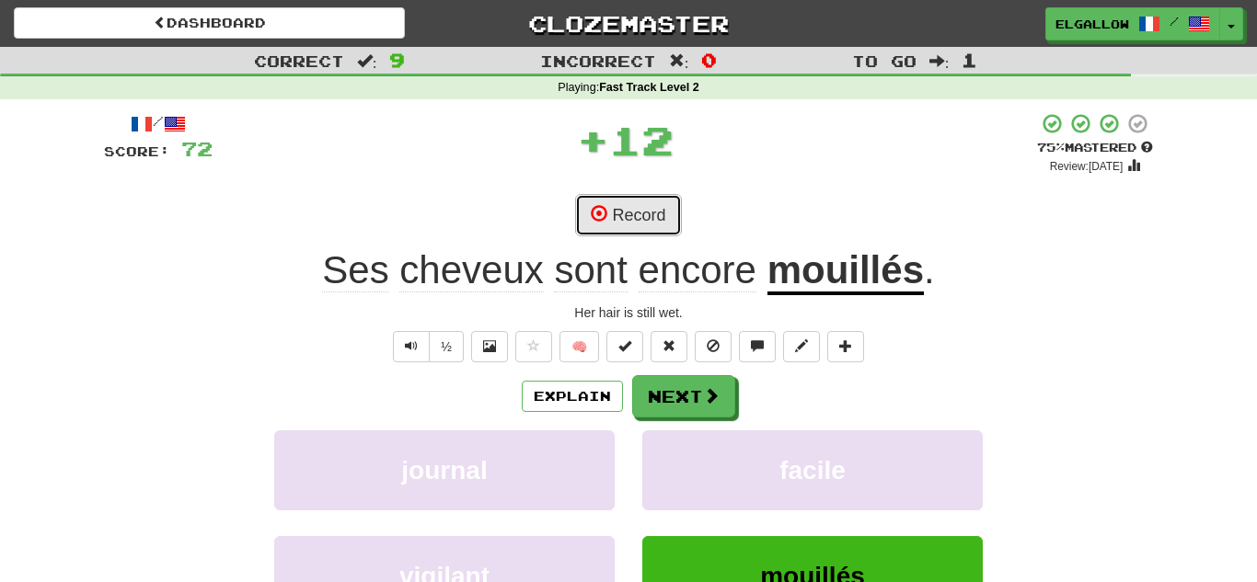
click at [649, 210] on button "Record" at bounding box center [628, 215] width 106 height 42
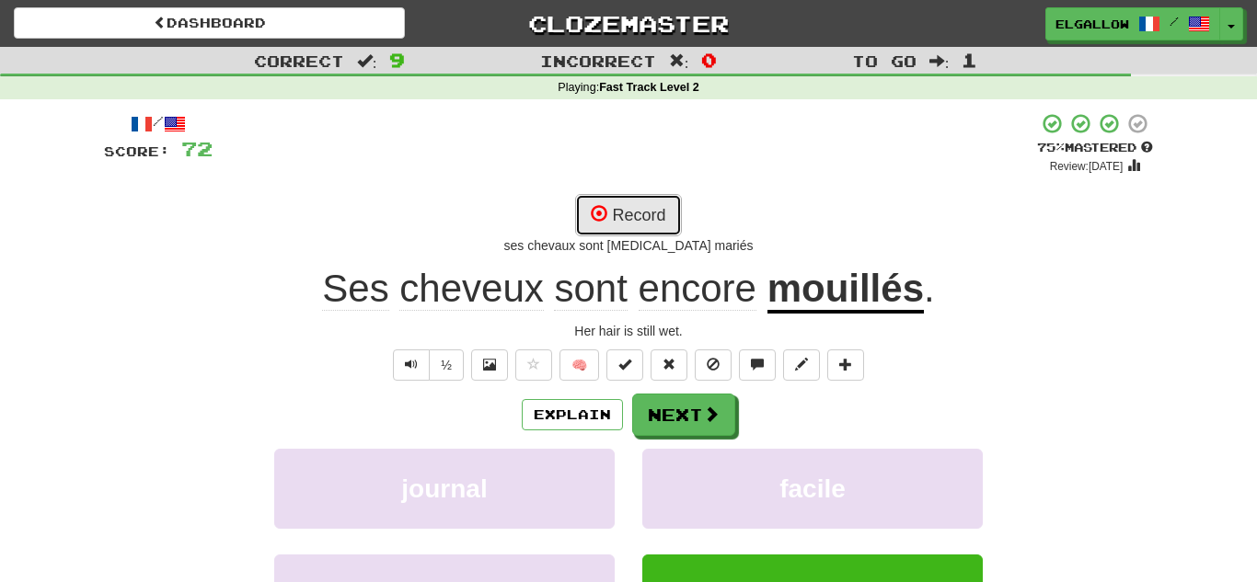
click at [610, 209] on button "Record" at bounding box center [628, 215] width 106 height 42
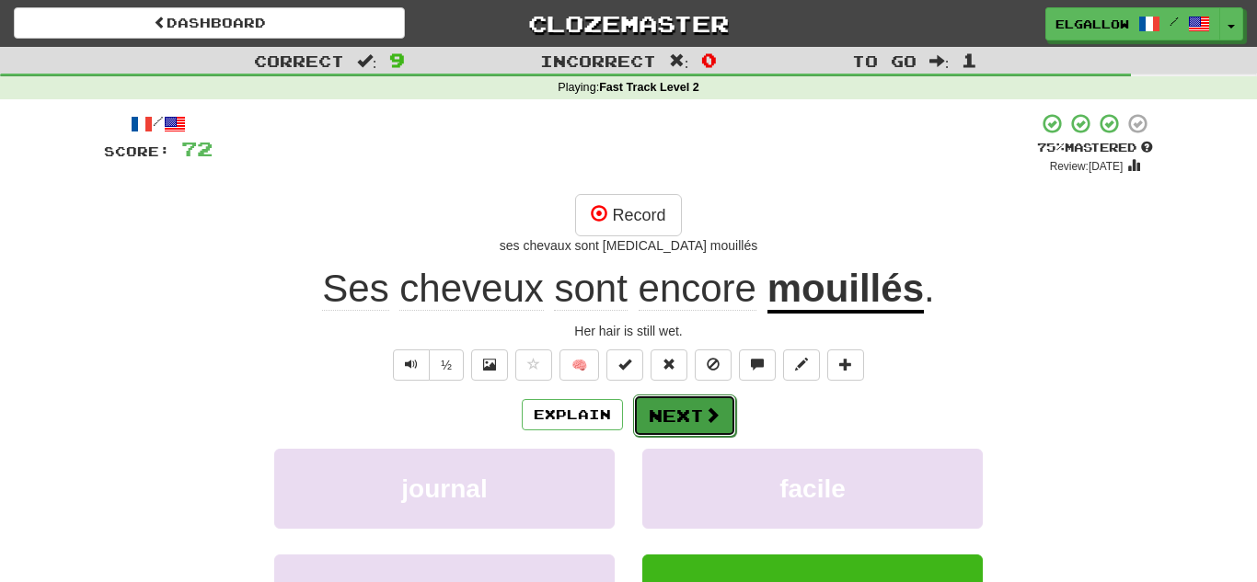
click at [709, 399] on button "Next" at bounding box center [684, 416] width 103 height 42
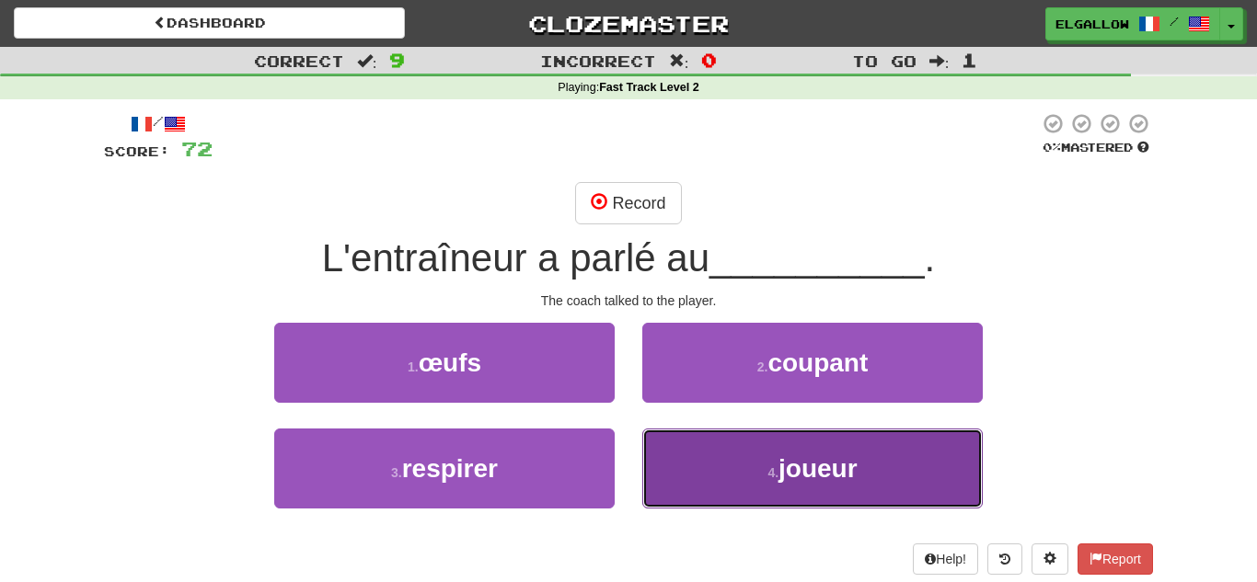
click at [742, 478] on button "4 . joueur" at bounding box center [812, 469] width 340 height 80
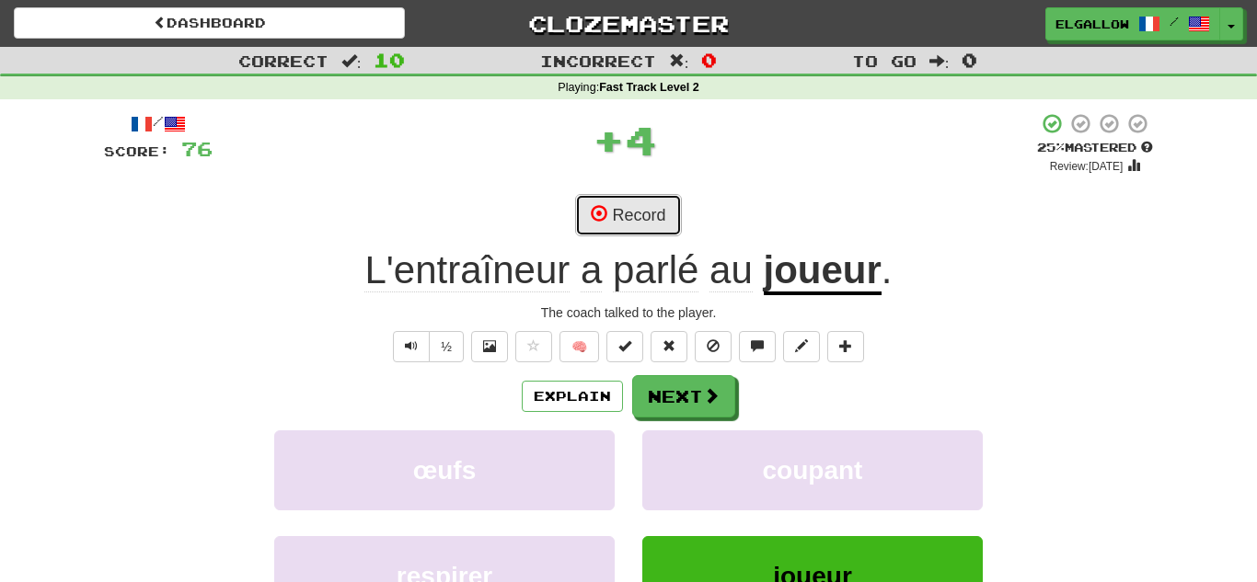
click at [634, 215] on button "Record" at bounding box center [628, 215] width 106 height 42
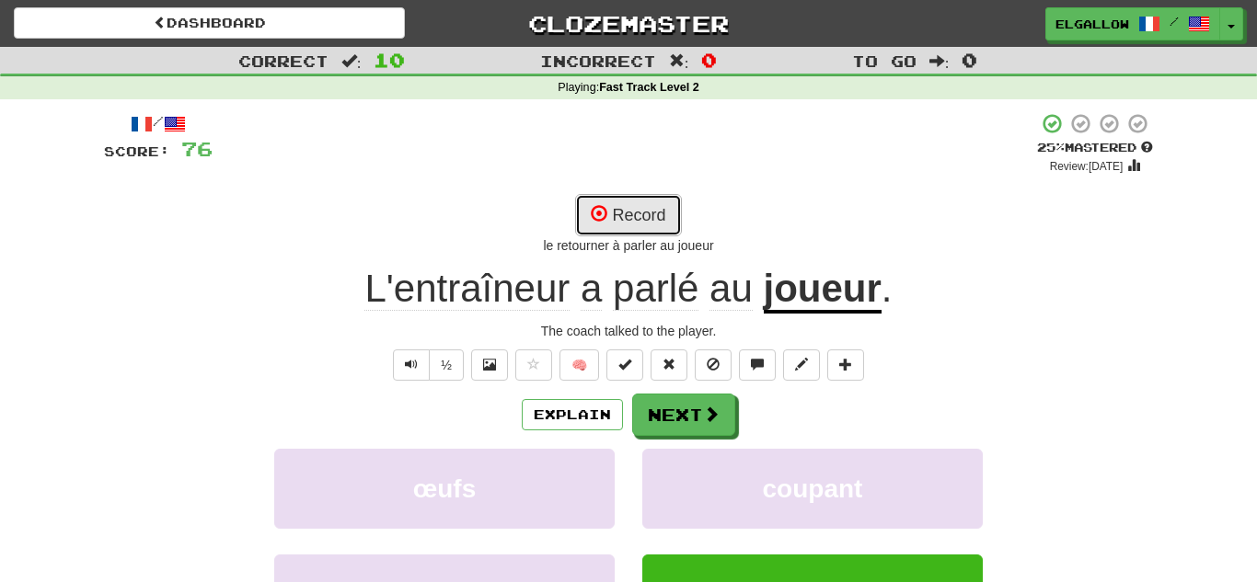
click at [668, 202] on button "Record" at bounding box center [628, 215] width 106 height 42
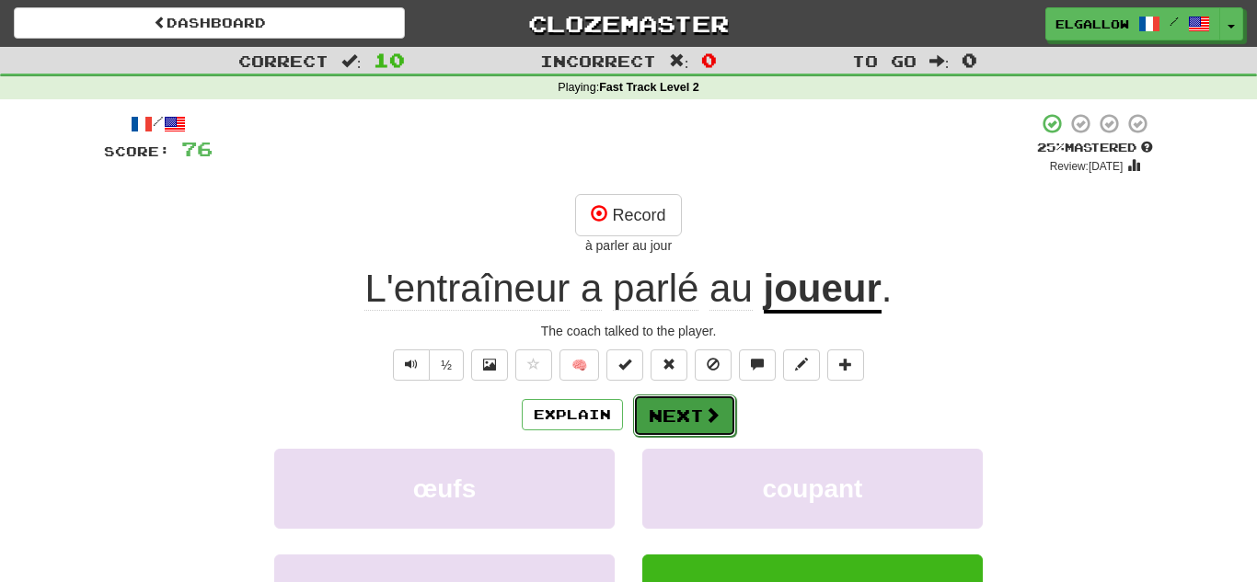
click at [674, 401] on button "Next" at bounding box center [684, 416] width 103 height 42
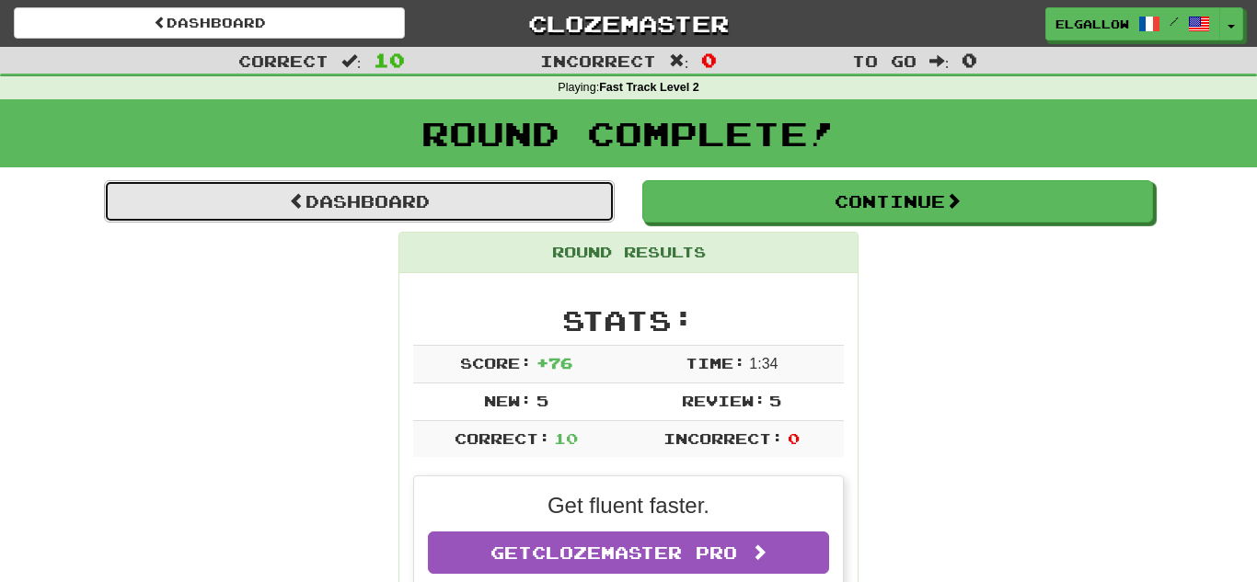
click at [452, 198] on link "Dashboard" at bounding box center [359, 201] width 511 height 42
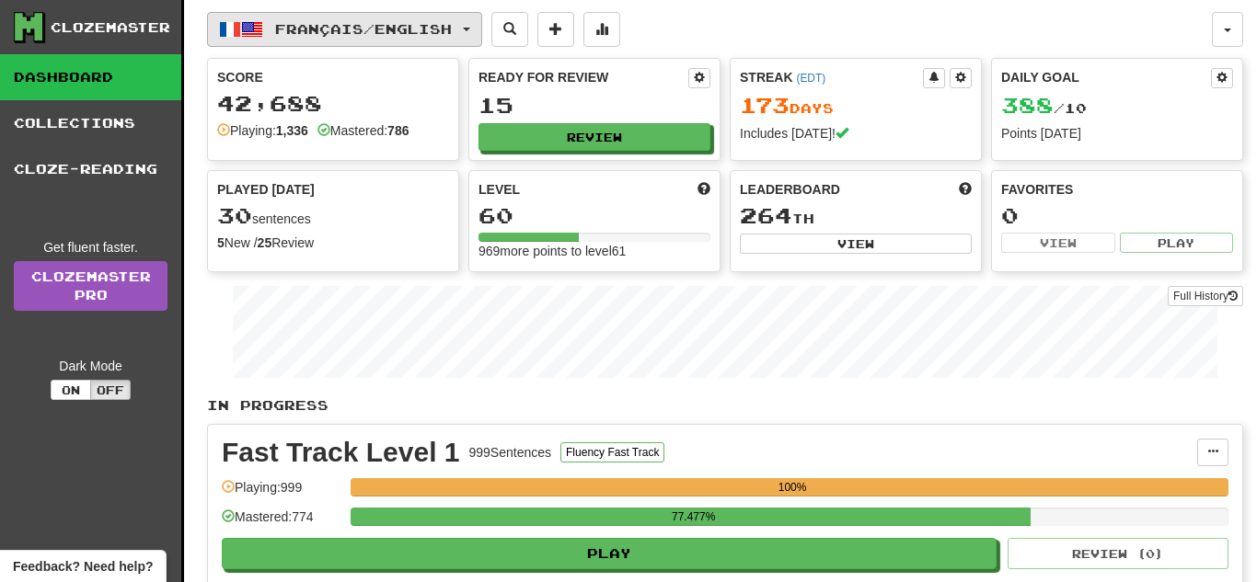
click at [328, 25] on span "Français / English" at bounding box center [363, 29] width 177 height 16
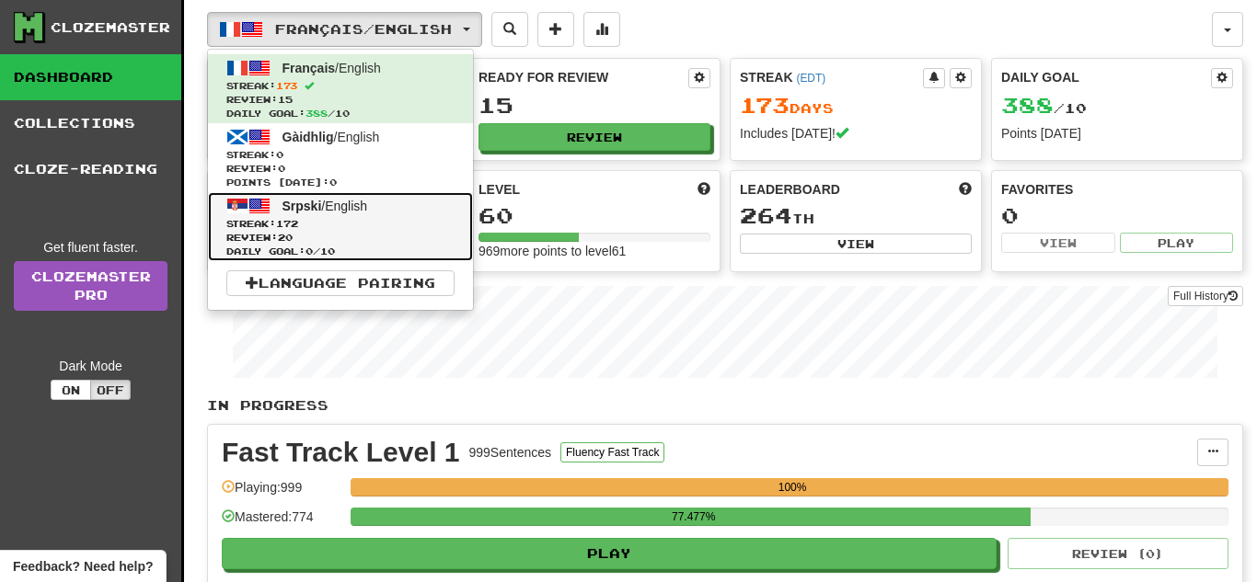
click at [349, 247] on span "Daily Goal: 0 / 10" at bounding box center [340, 252] width 228 height 14
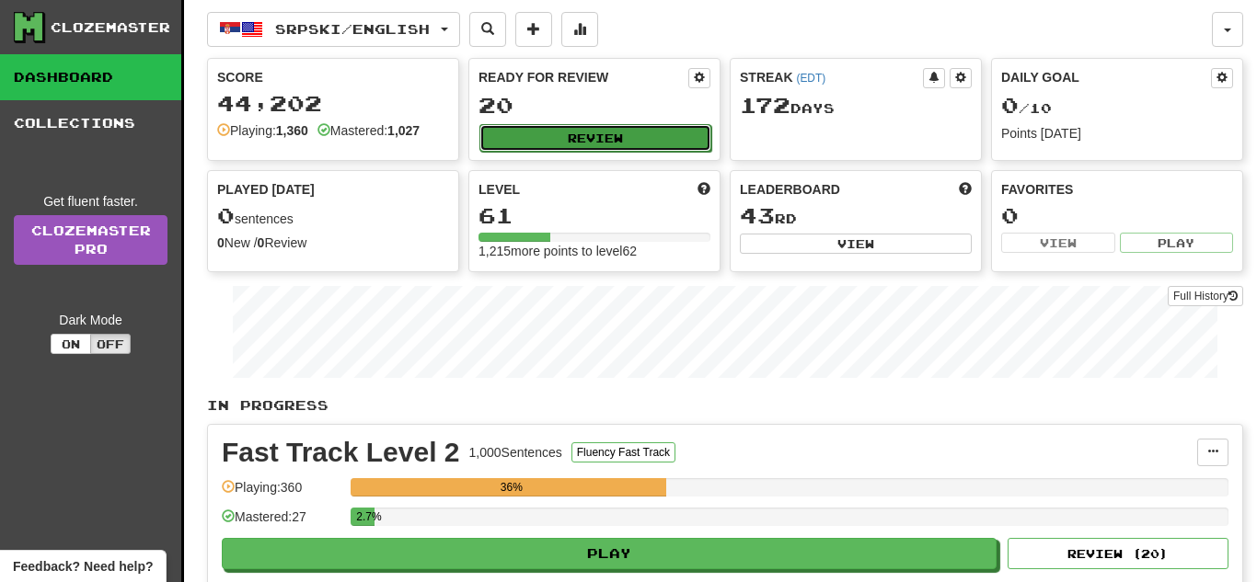
click at [640, 138] on button "Review" at bounding box center [595, 138] width 232 height 28
select select "**"
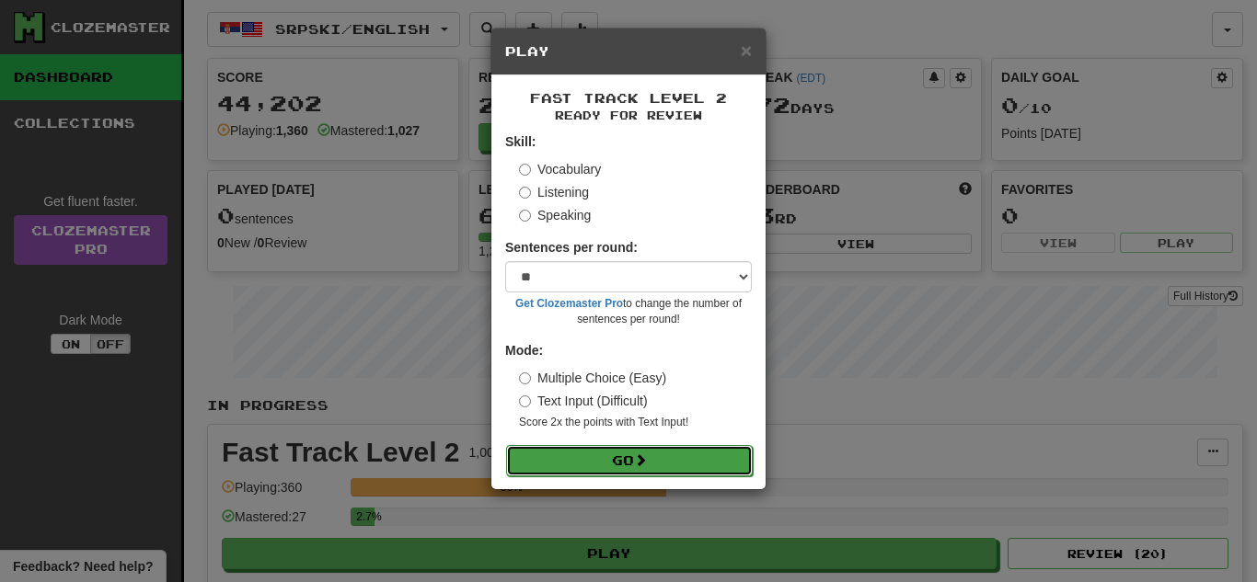
click at [604, 455] on button "Go" at bounding box center [629, 460] width 247 height 31
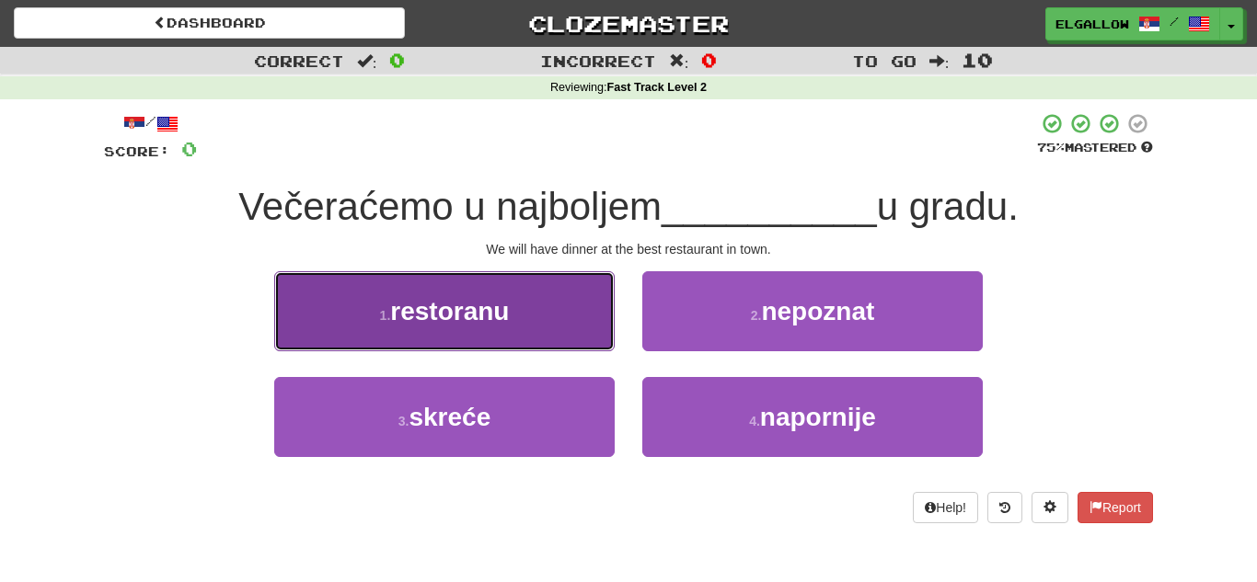
click at [331, 278] on button "1 . restoranu" at bounding box center [444, 311] width 340 height 80
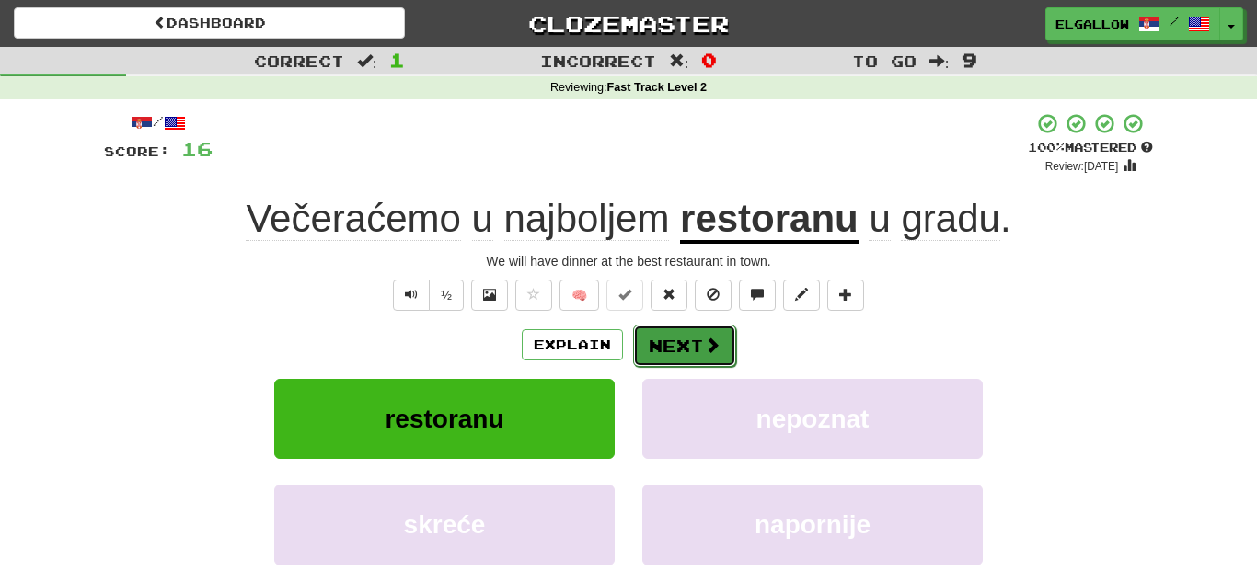
click at [713, 340] on span at bounding box center [712, 345] width 17 height 17
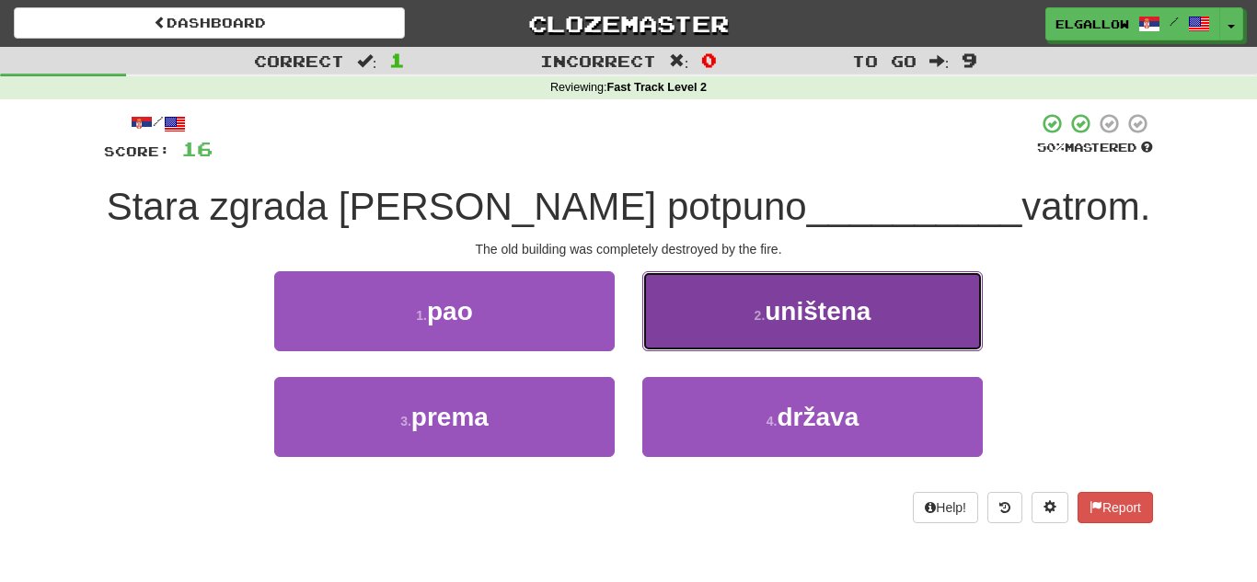
click at [793, 281] on button "2 . uništena" at bounding box center [812, 311] width 340 height 80
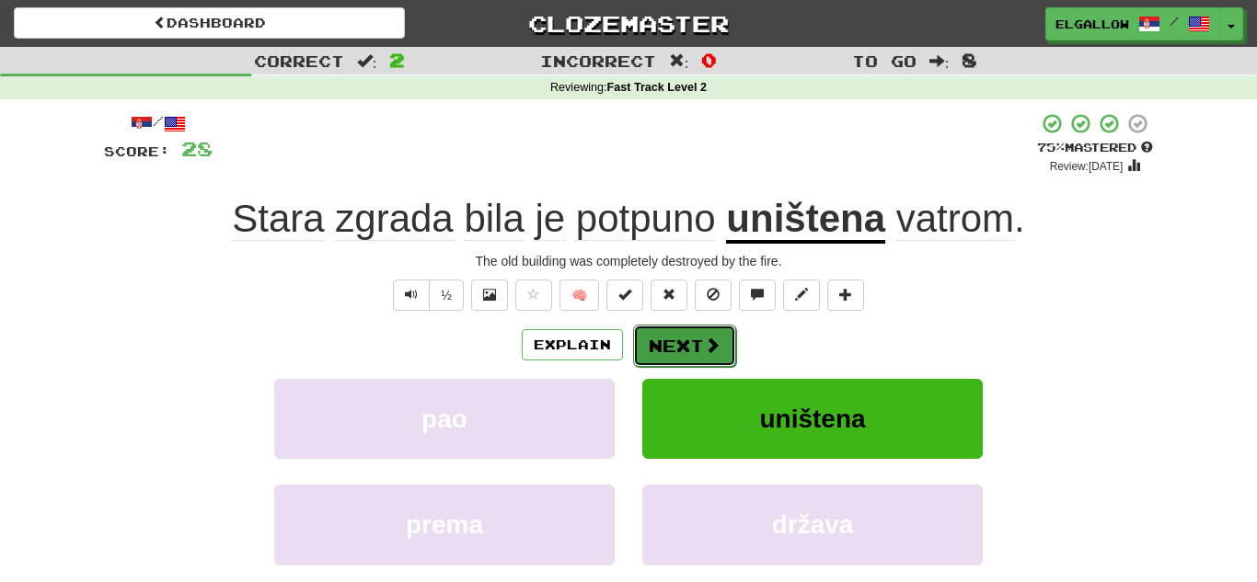
click at [699, 340] on button "Next" at bounding box center [684, 346] width 103 height 42
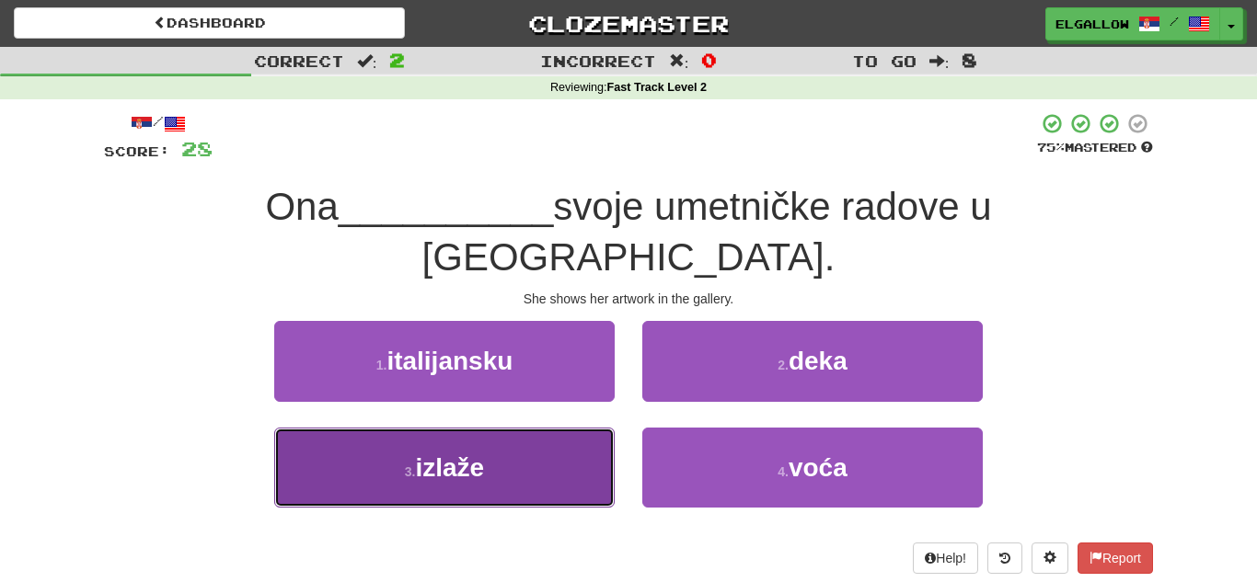
click at [399, 440] on button "3 . izlaže" at bounding box center [444, 468] width 340 height 80
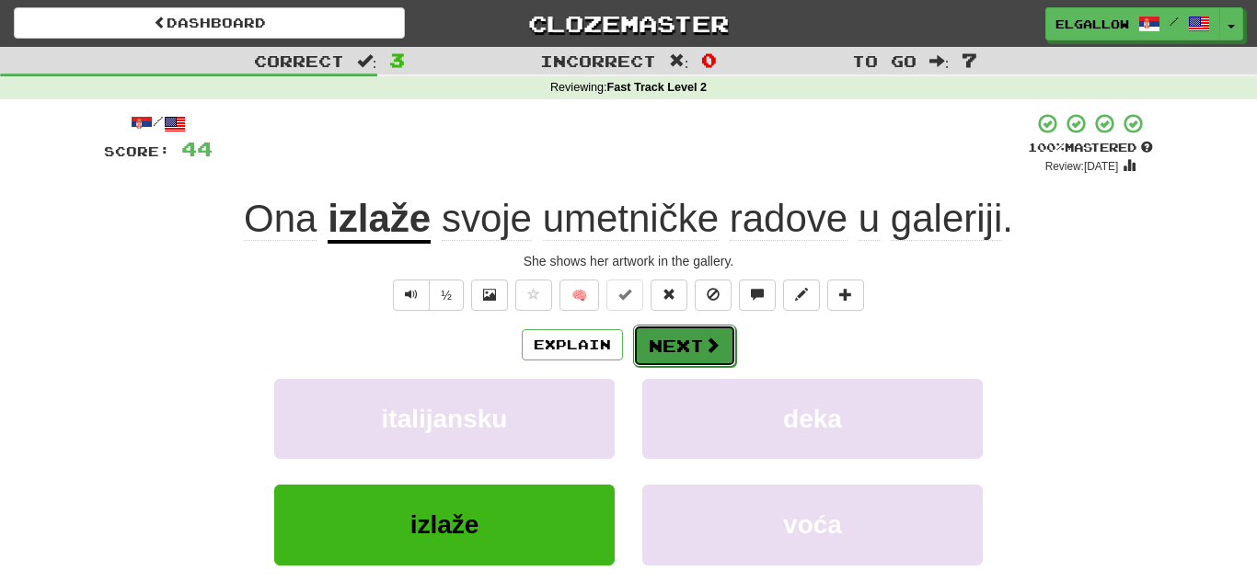
click at [700, 339] on button "Next" at bounding box center [684, 346] width 103 height 42
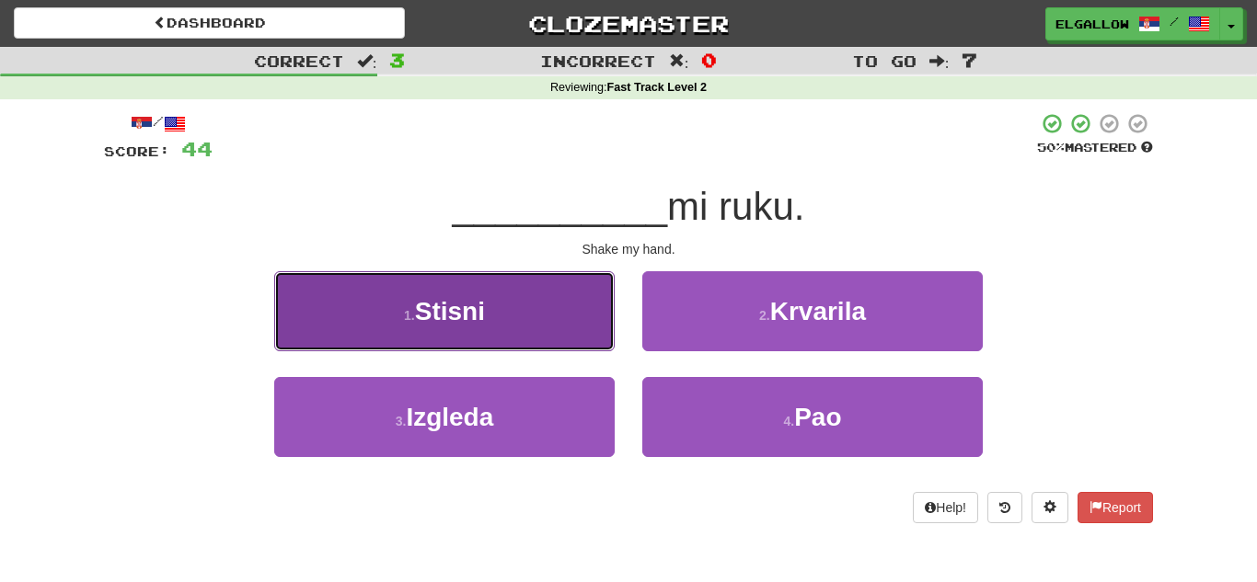
click at [342, 300] on button "1 . Stisni" at bounding box center [444, 311] width 340 height 80
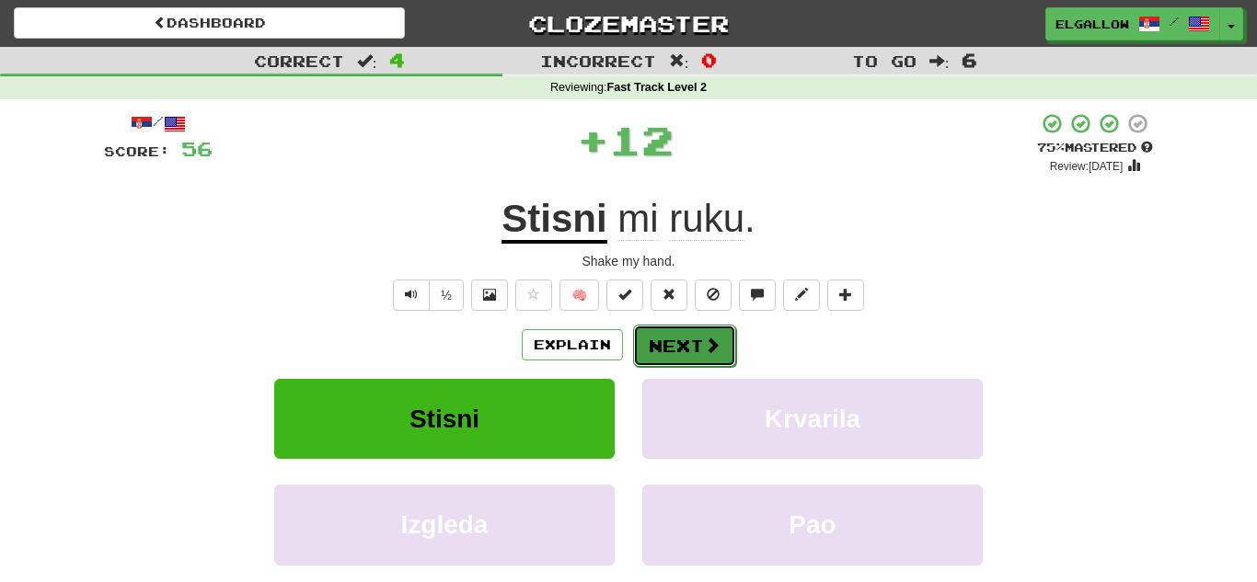
click at [696, 351] on button "Next" at bounding box center [684, 346] width 103 height 42
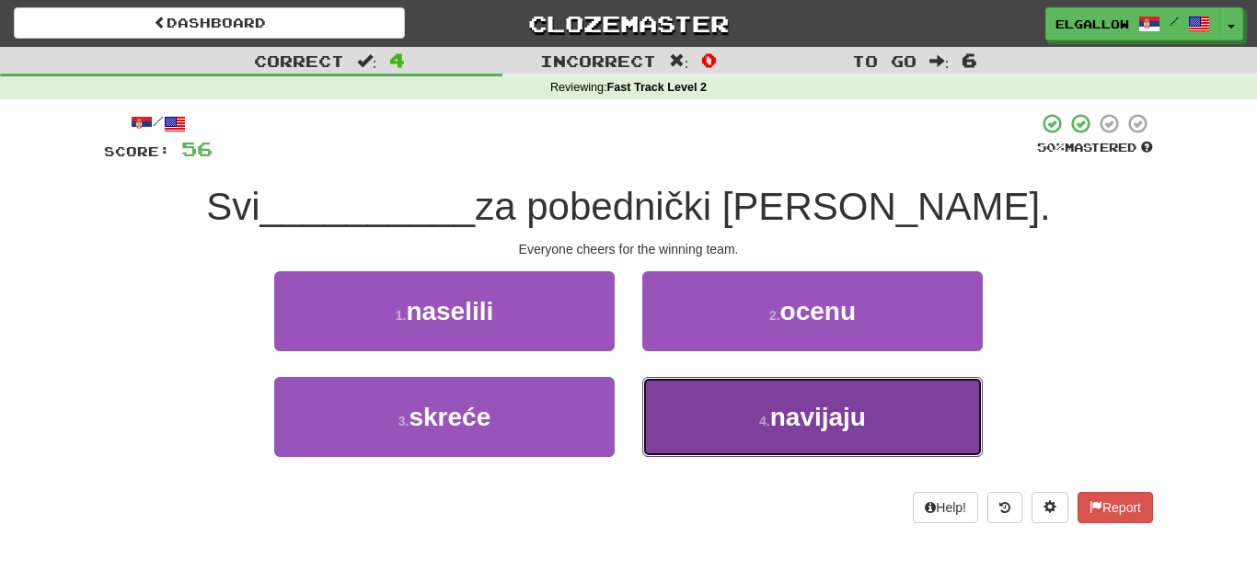
click at [715, 443] on button "4 . navijaju" at bounding box center [812, 417] width 340 height 80
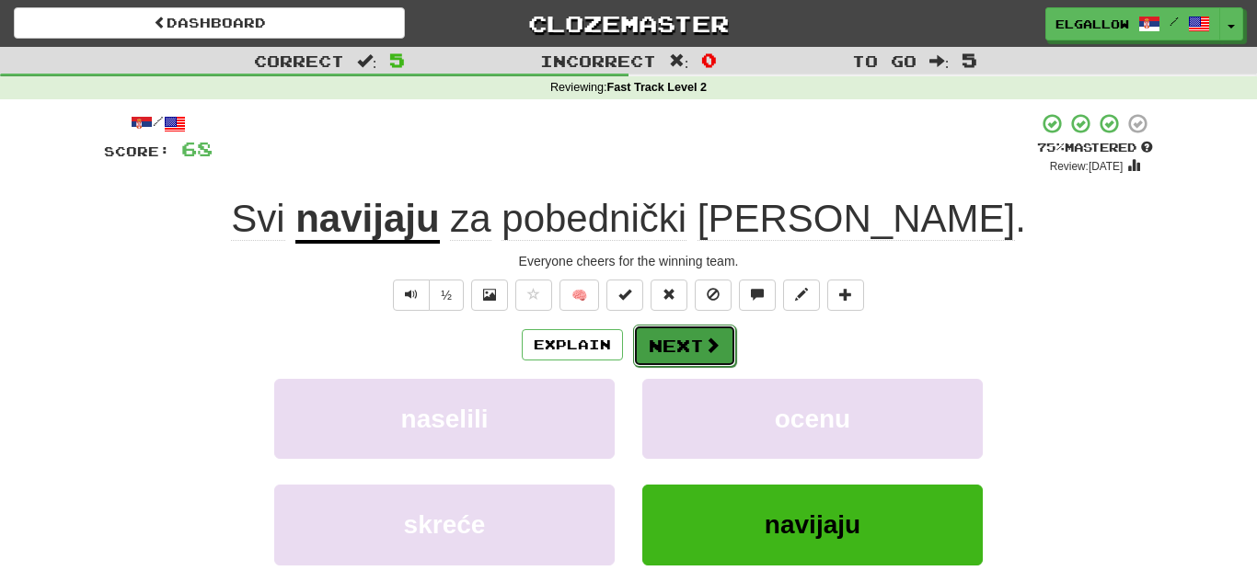
click at [682, 329] on button "Next" at bounding box center [684, 346] width 103 height 42
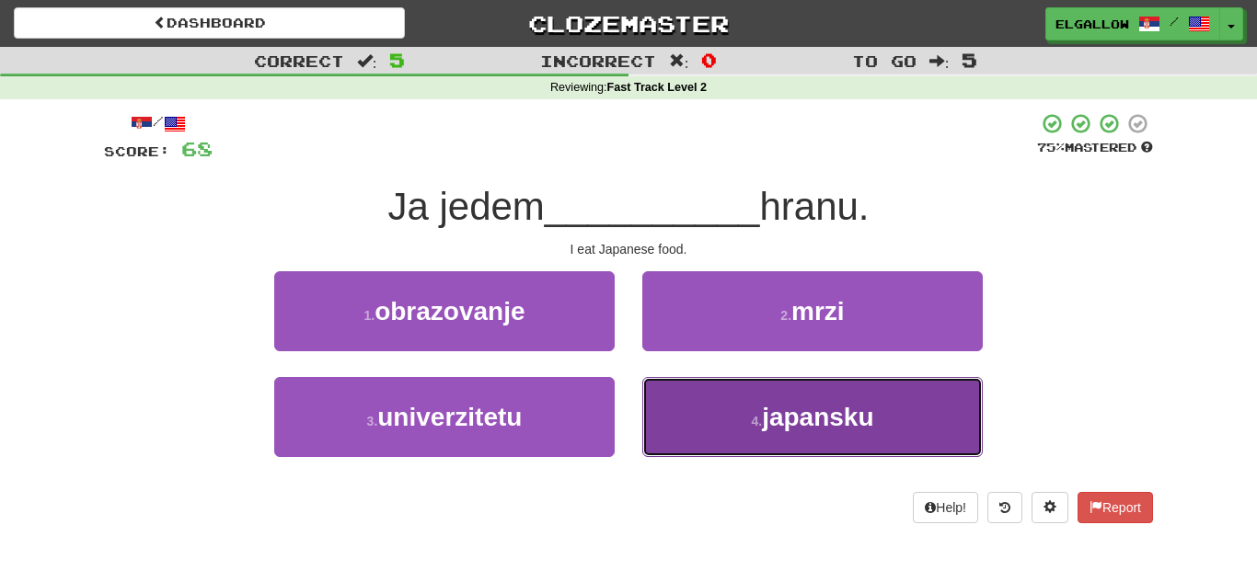
click at [776, 446] on button "4 . japansku" at bounding box center [812, 417] width 340 height 80
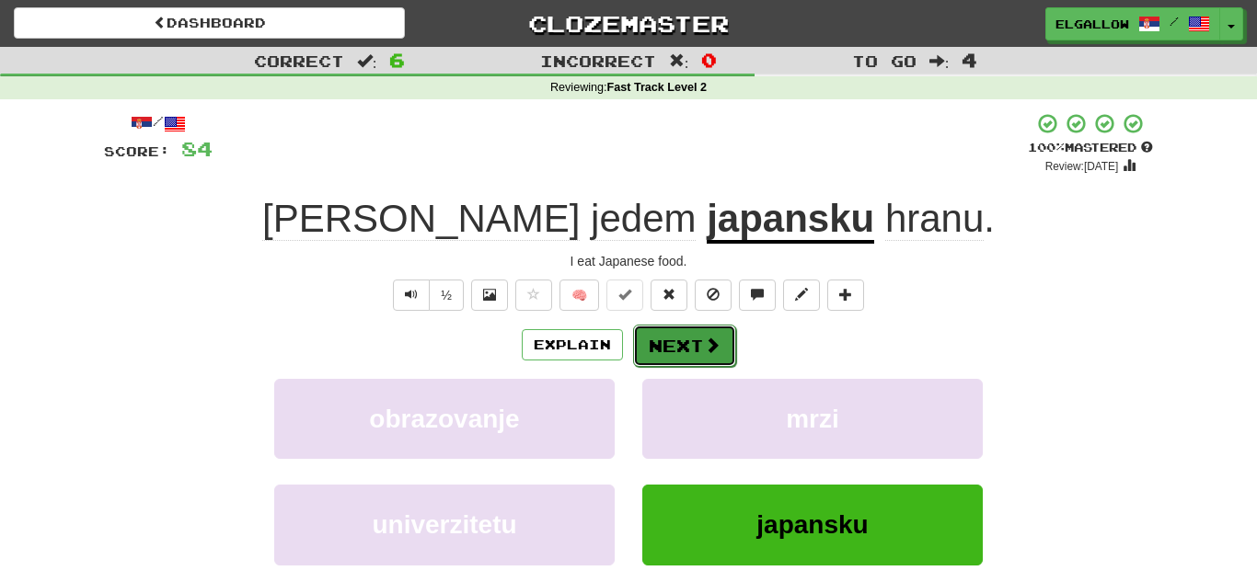
click at [704, 347] on span at bounding box center [712, 345] width 17 height 17
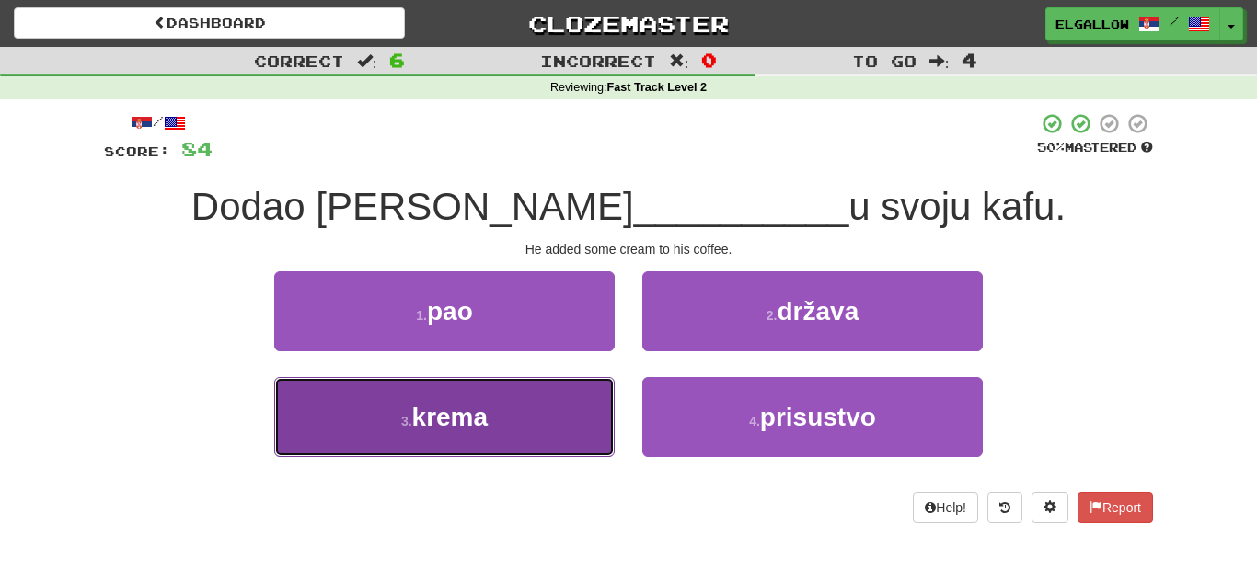
click at [389, 428] on button "3 . krema" at bounding box center [444, 417] width 340 height 80
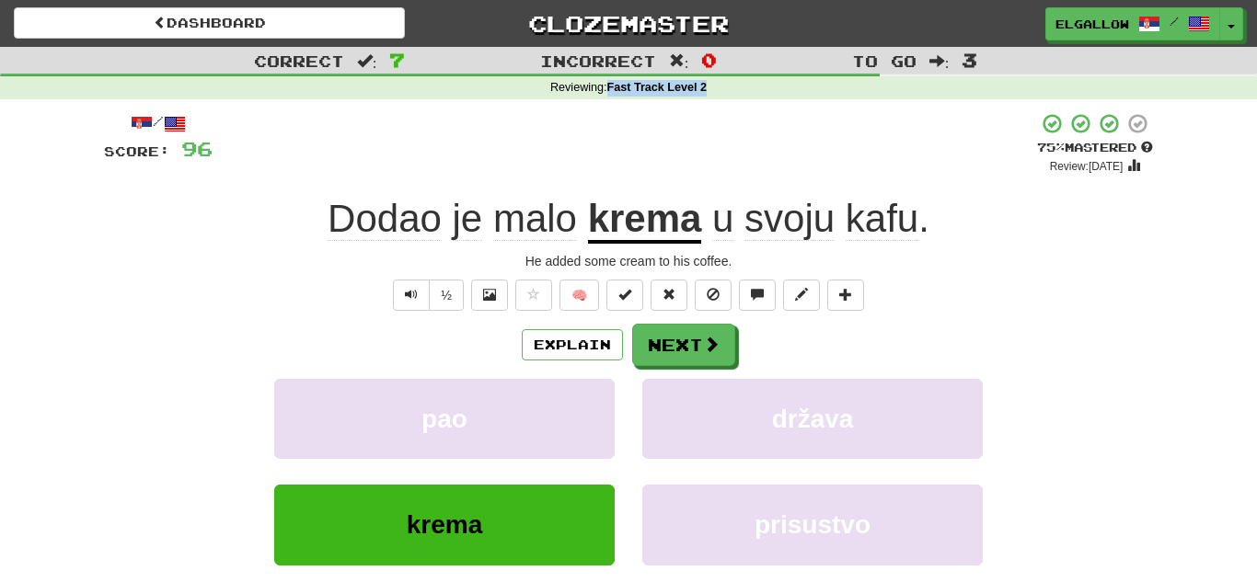
drag, startPoint x: 726, startPoint y: 91, endPoint x: 609, endPoint y: 95, distance: 116.9
click at [609, 95] on div "Reviewing : Fast Track Level 2" at bounding box center [628, 88] width 1257 height 17
copy strong "Fast Track Level 2"
click at [697, 342] on button "Next" at bounding box center [684, 346] width 103 height 42
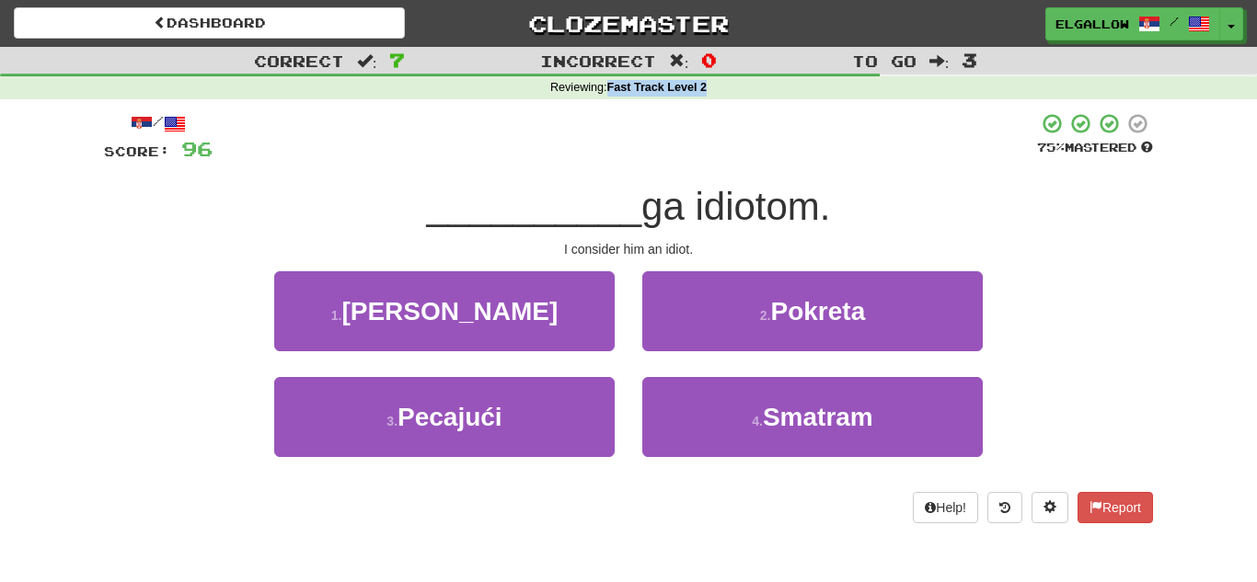
click at [96, 278] on div "/ Score: 96 75 % Mastered __________ ga idiotom. I consider him an idiot. 1 . B…" at bounding box center [628, 324] width 1077 height 450
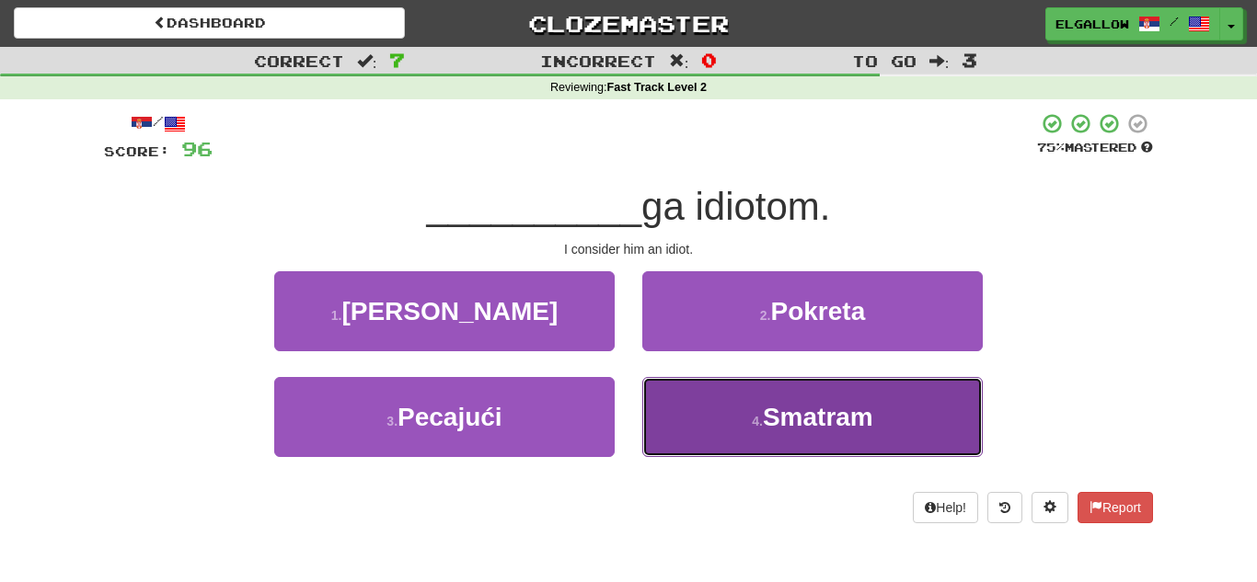
click at [869, 432] on span "Smatram" at bounding box center [818, 417] width 110 height 29
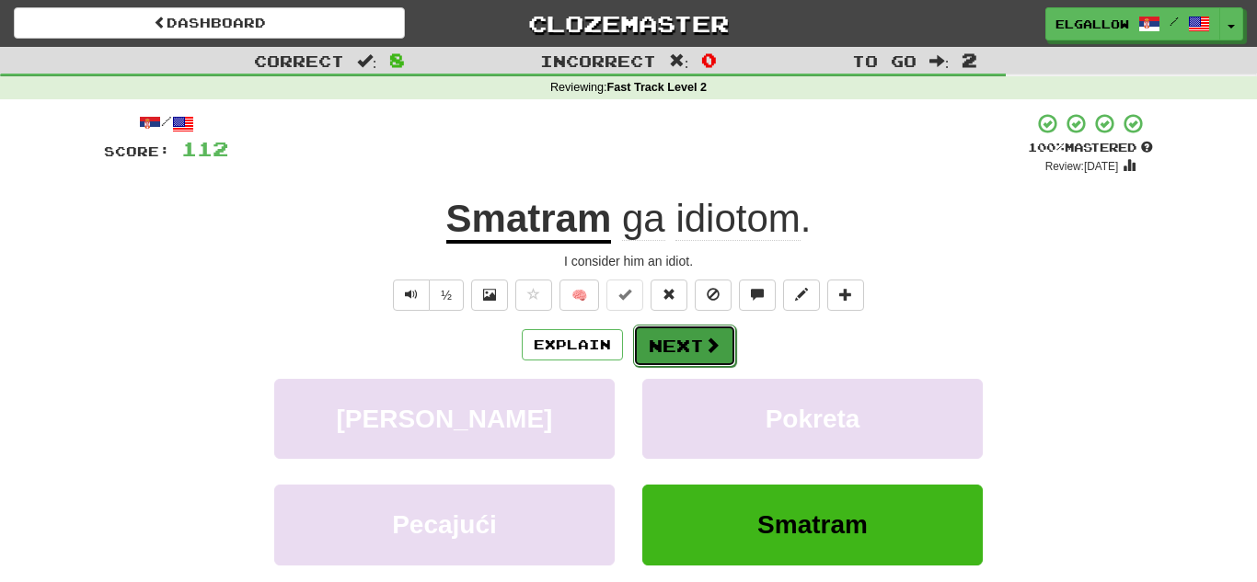
click at [696, 360] on button "Next" at bounding box center [684, 346] width 103 height 42
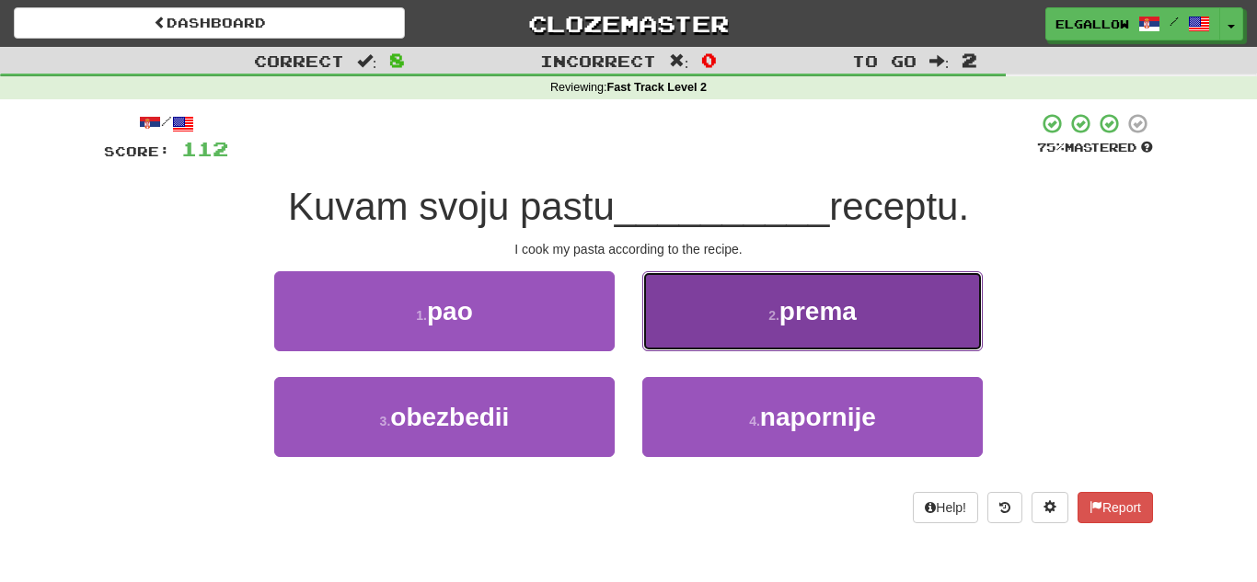
click at [783, 317] on span "prema" at bounding box center [817, 311] width 77 height 29
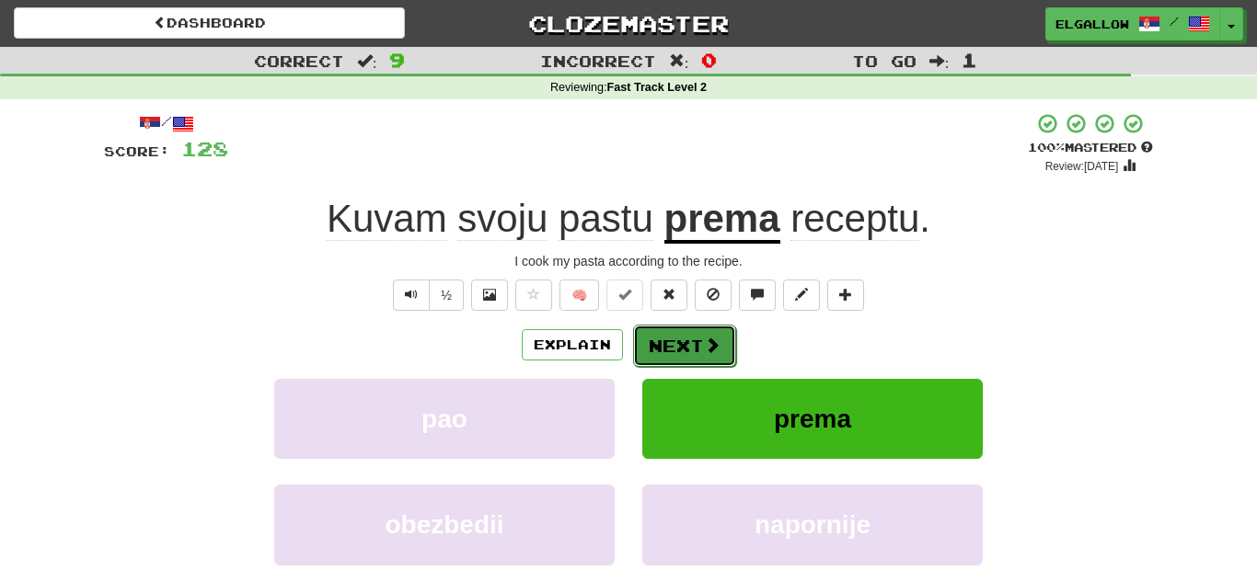
click at [716, 348] on span at bounding box center [712, 345] width 17 height 17
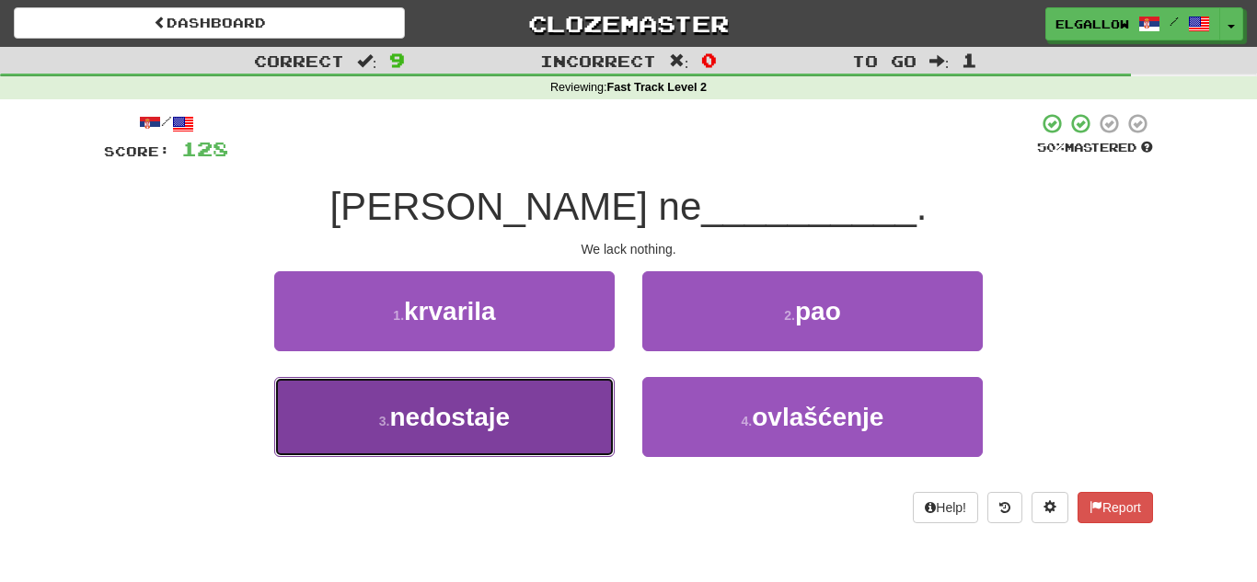
click at [432, 434] on button "3 . nedostaje" at bounding box center [444, 417] width 340 height 80
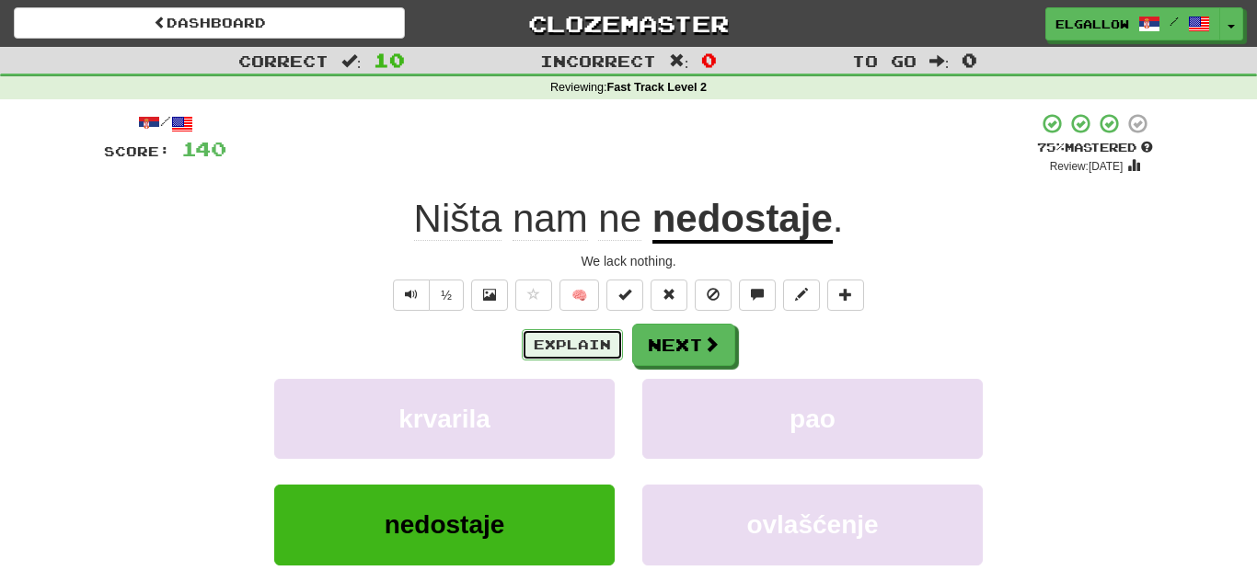
click at [541, 337] on button "Explain" at bounding box center [572, 344] width 101 height 31
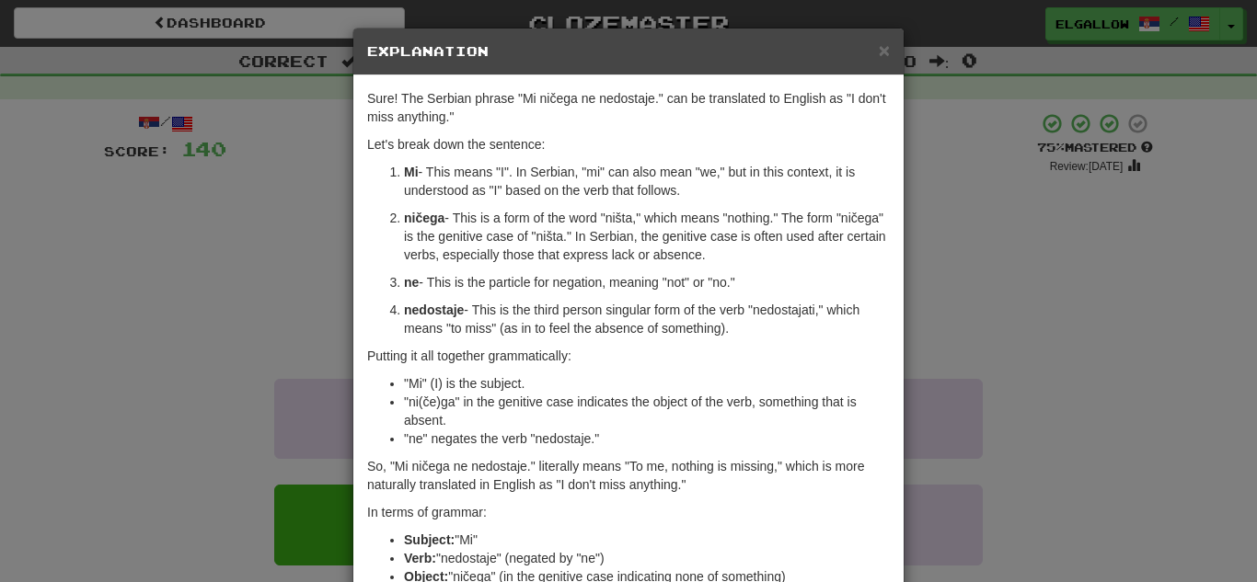
click at [179, 329] on div "× Explanation Sure! The Serbian phrase "Mi ničega ne nedostaje." can be transla…" at bounding box center [628, 291] width 1257 height 582
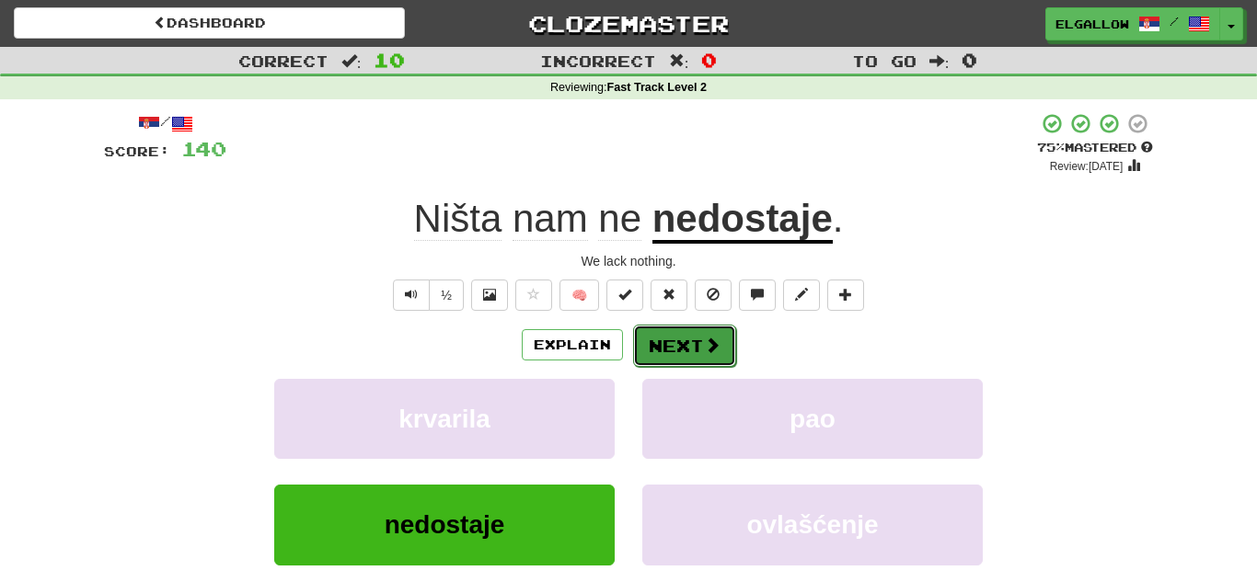
click at [662, 351] on button "Next" at bounding box center [684, 346] width 103 height 42
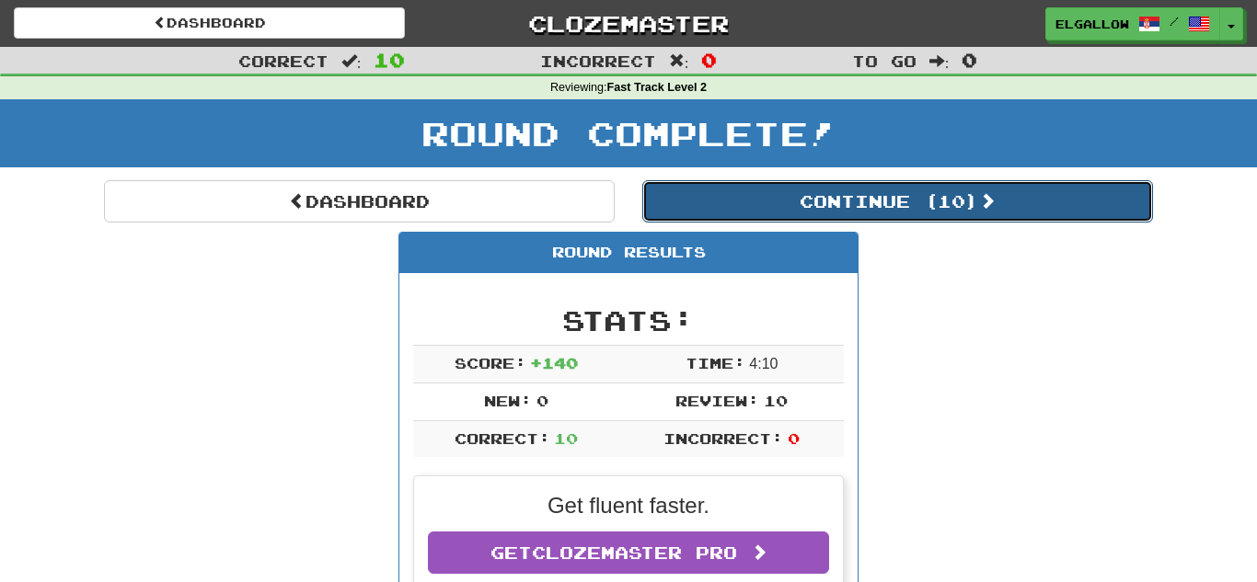
click at [827, 214] on button "Continue ( 10 )" at bounding box center [897, 201] width 511 height 42
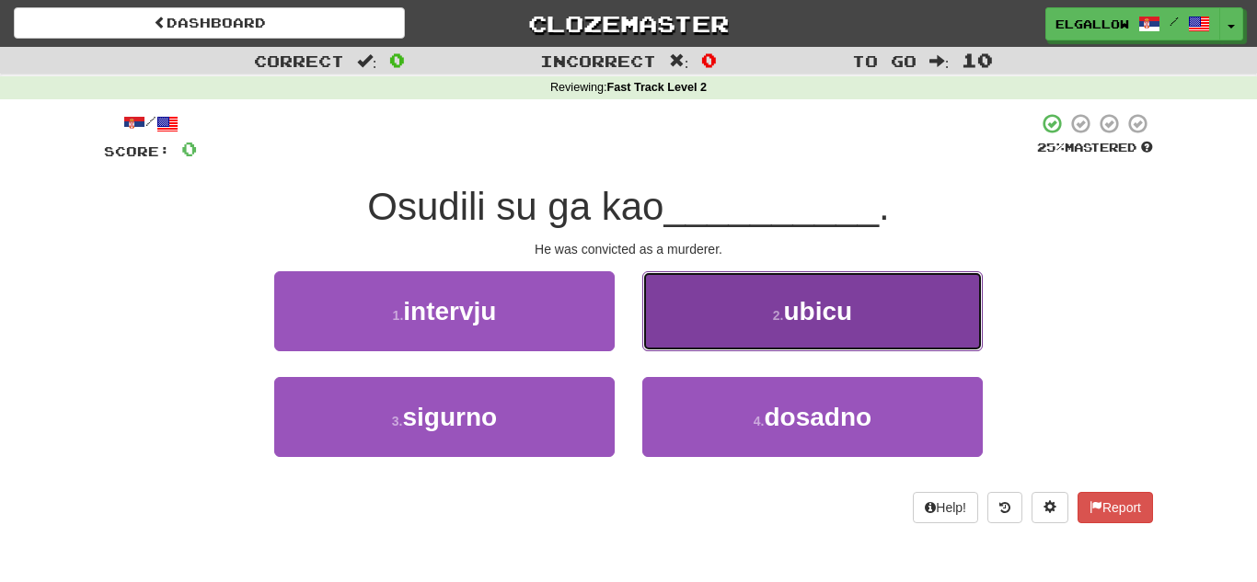
click at [859, 286] on button "2 . ubicu" at bounding box center [812, 311] width 340 height 80
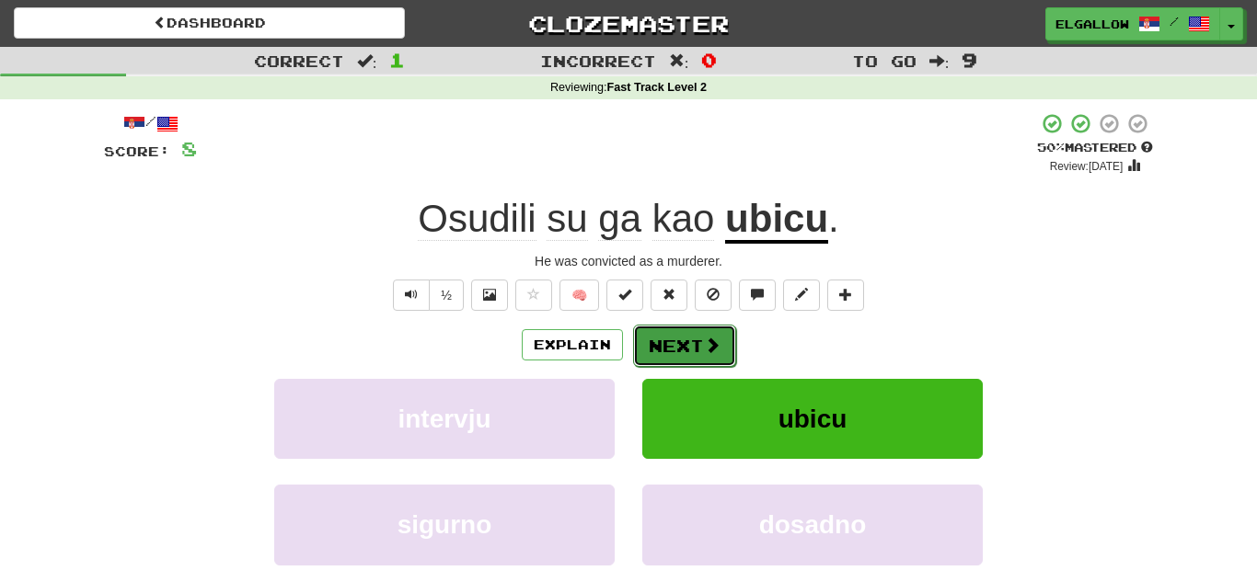
click at [661, 346] on button "Next" at bounding box center [684, 346] width 103 height 42
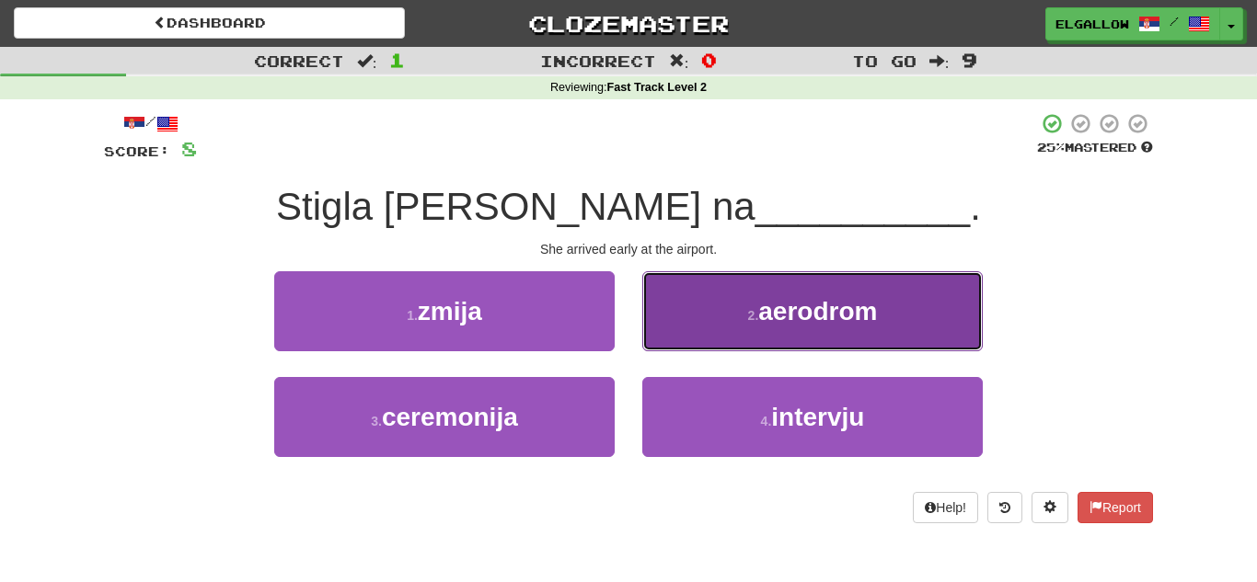
click at [895, 293] on button "2 . aerodrom" at bounding box center [812, 311] width 340 height 80
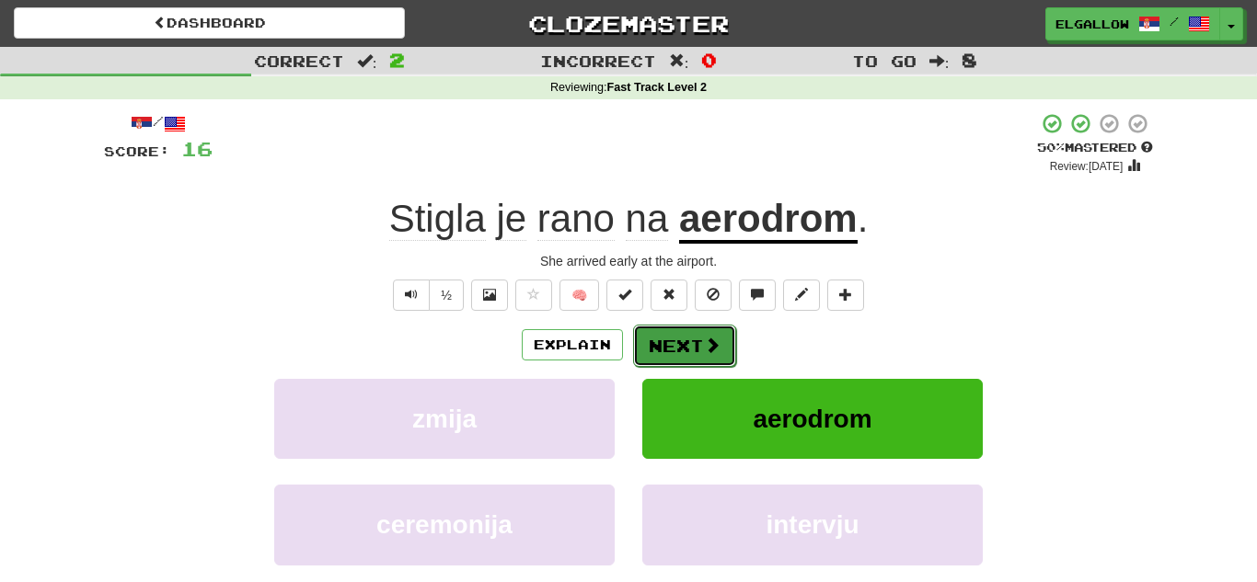
click at [709, 356] on button "Next" at bounding box center [684, 346] width 103 height 42
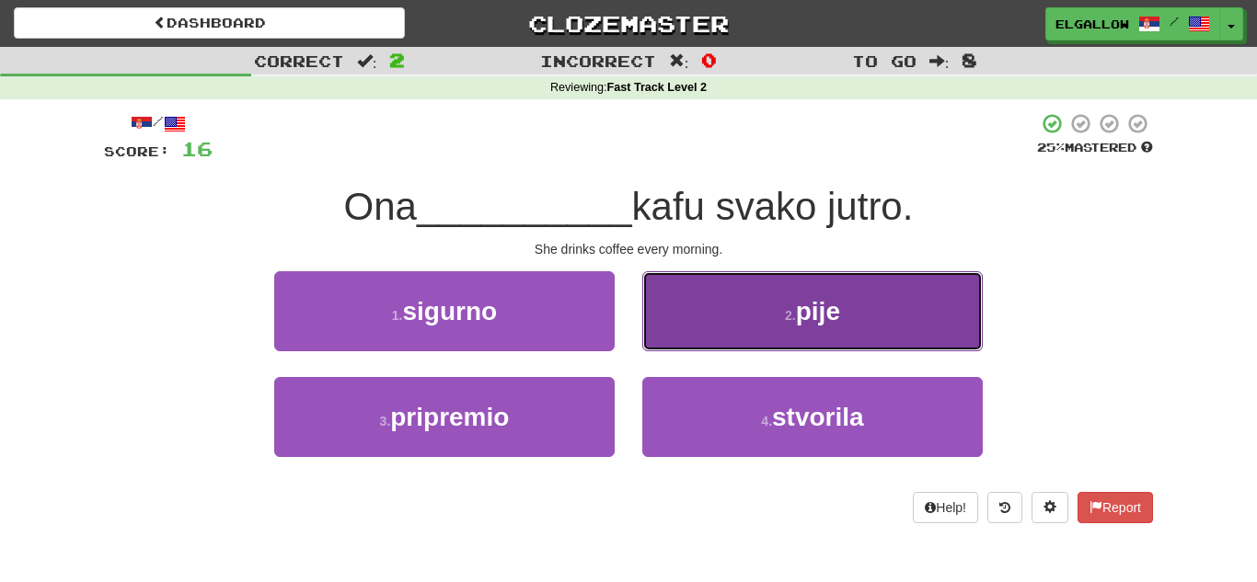
click at [874, 325] on button "2 . pije" at bounding box center [812, 311] width 340 height 80
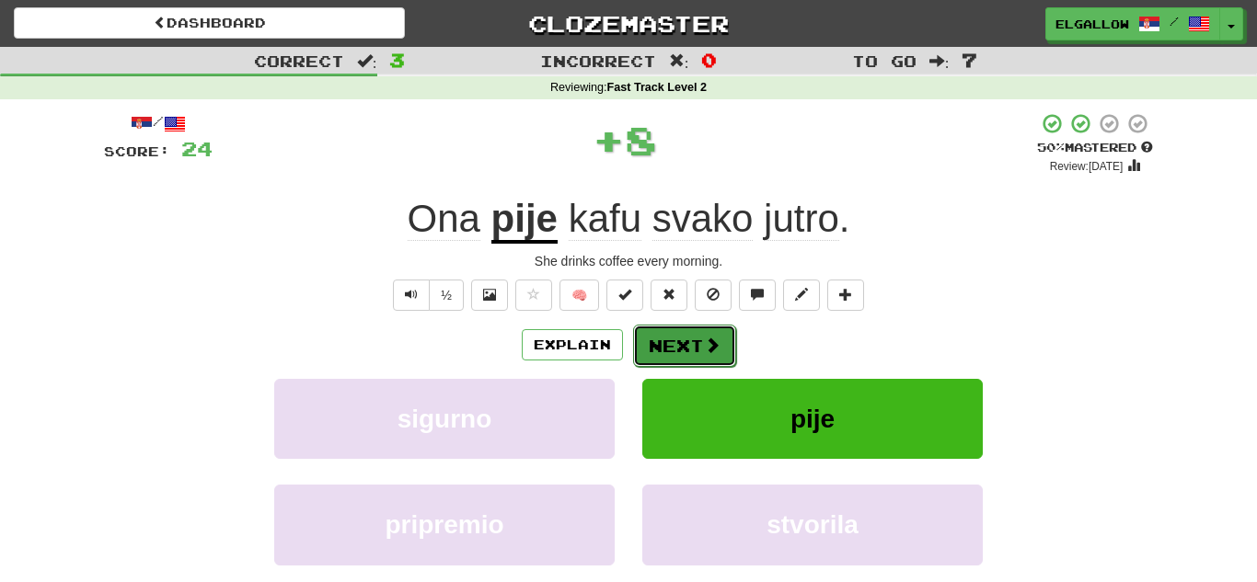
click at [675, 362] on button "Next" at bounding box center [684, 346] width 103 height 42
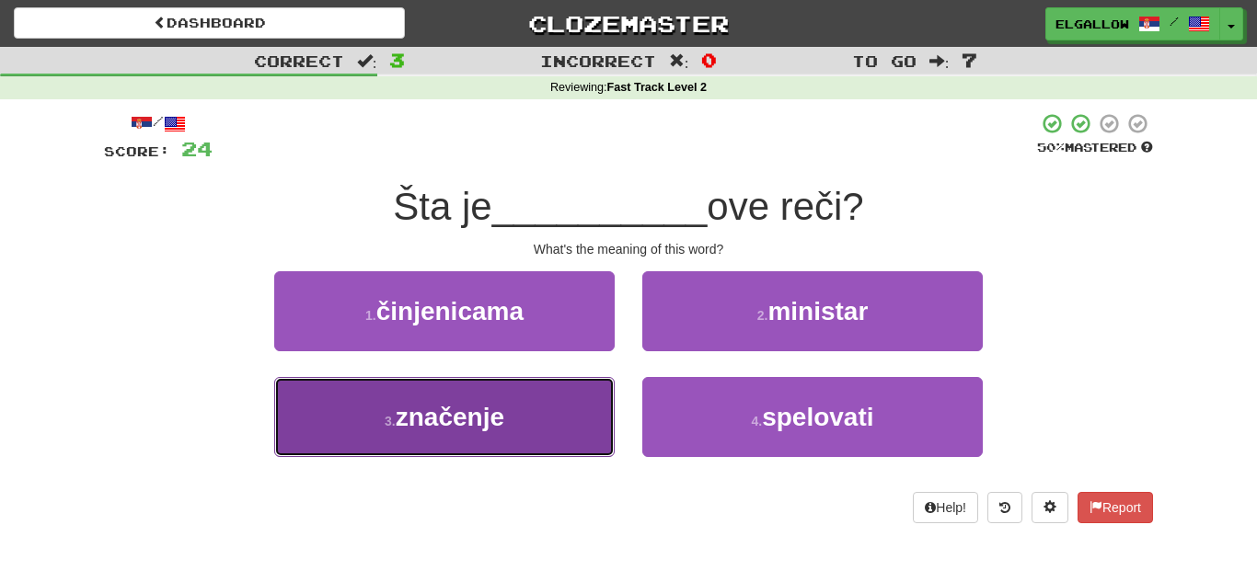
click at [398, 433] on button "3 . značenje" at bounding box center [444, 417] width 340 height 80
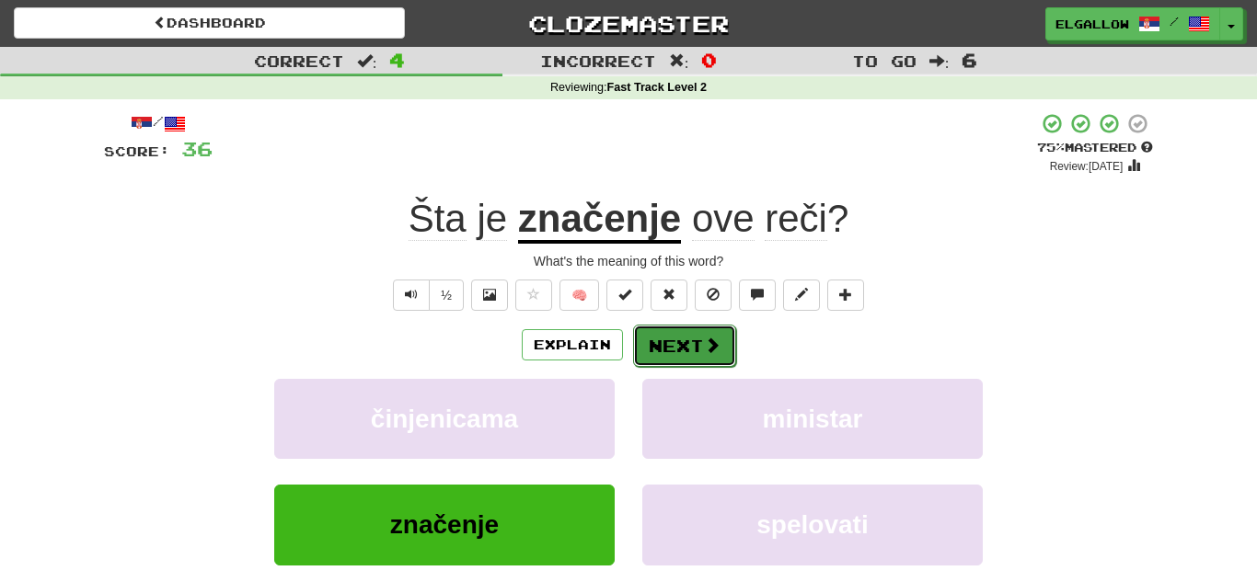
click at [697, 333] on button "Next" at bounding box center [684, 346] width 103 height 42
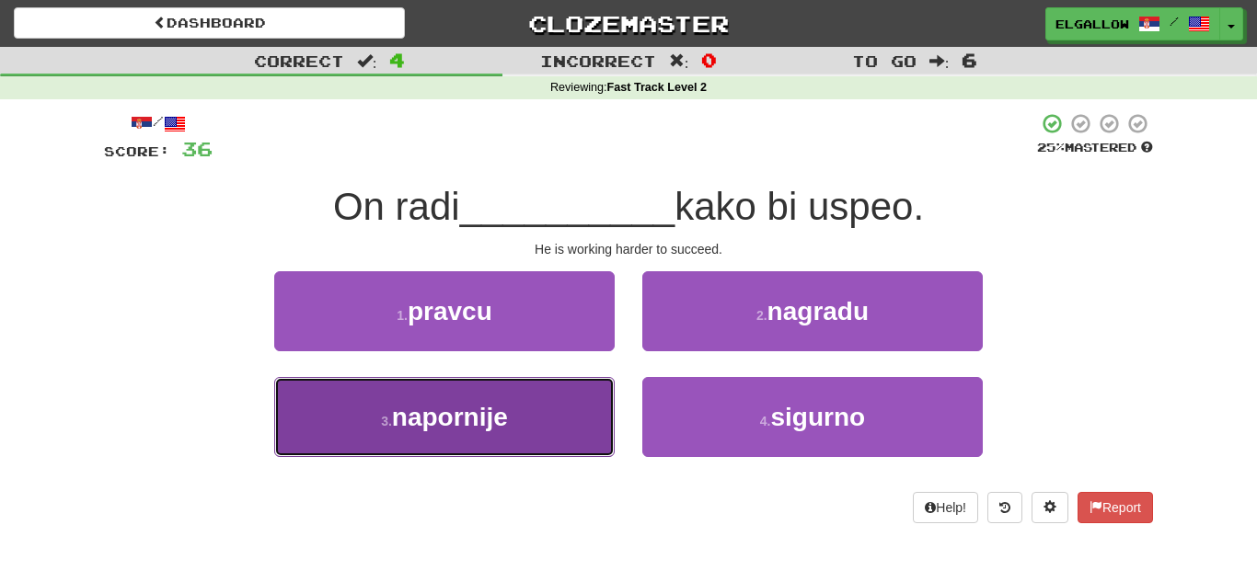
click at [464, 415] on span "napornije" at bounding box center [450, 417] width 116 height 29
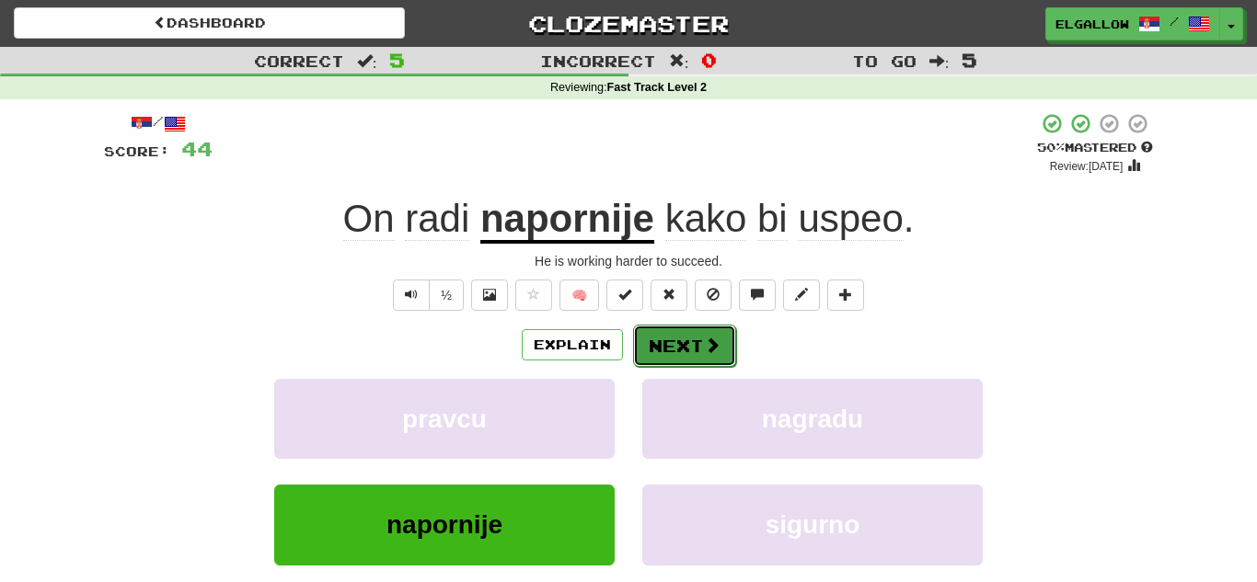
click at [704, 351] on span at bounding box center [712, 345] width 17 height 17
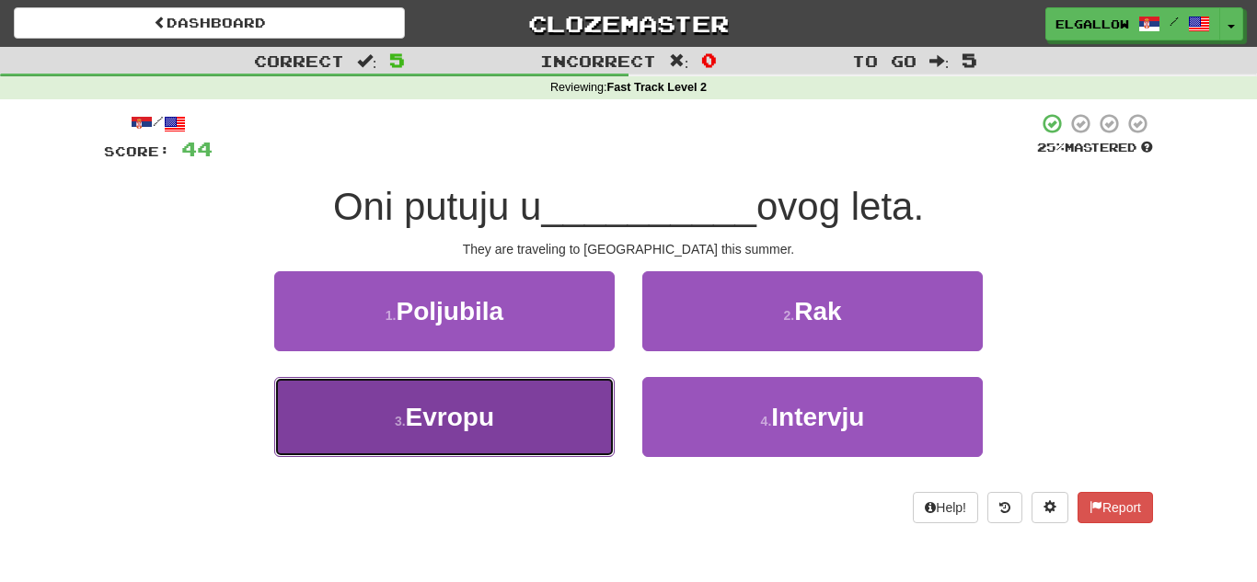
click at [399, 430] on button "3 . Evropu" at bounding box center [444, 417] width 340 height 80
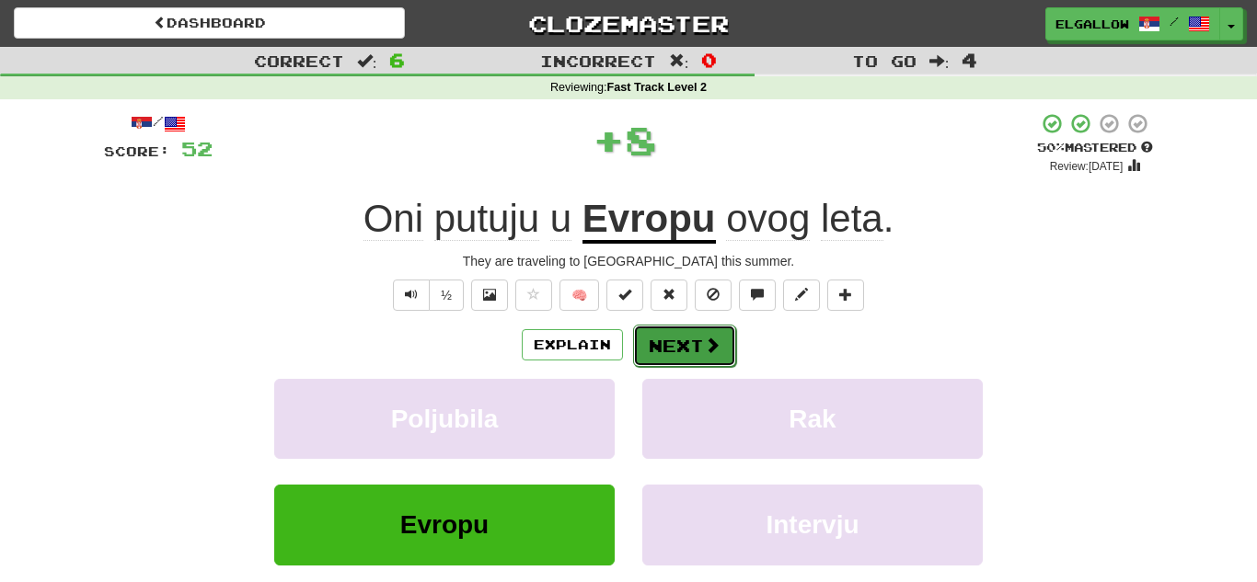
click at [704, 351] on span at bounding box center [712, 345] width 17 height 17
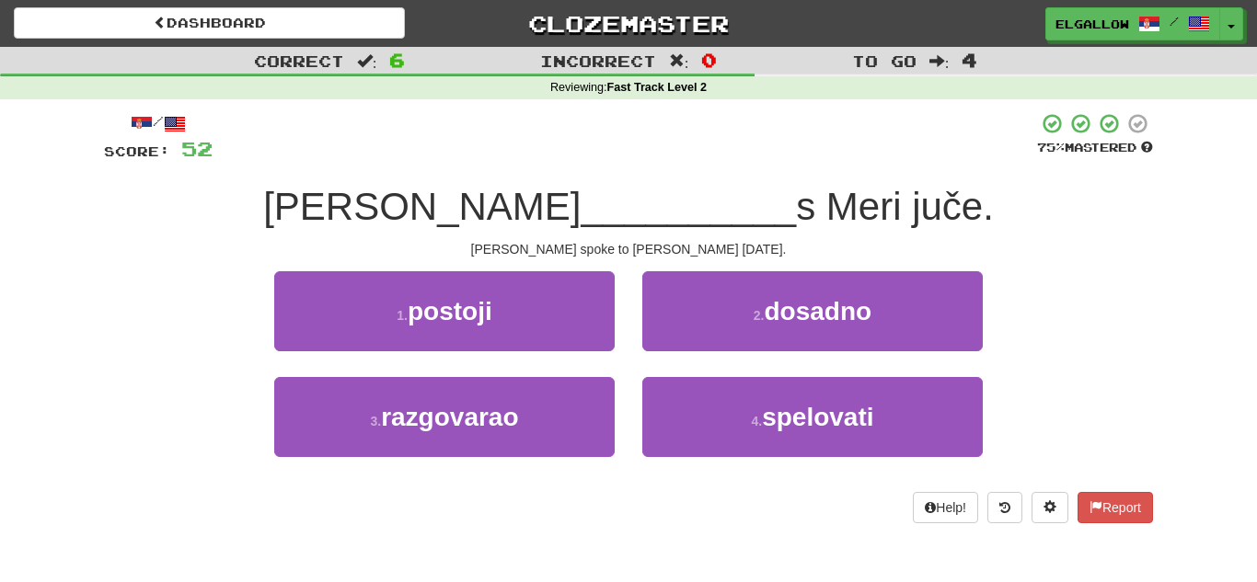
click at [115, 271] on div "1 . postoji 2 . dosadno" at bounding box center [628, 324] width 1104 height 106
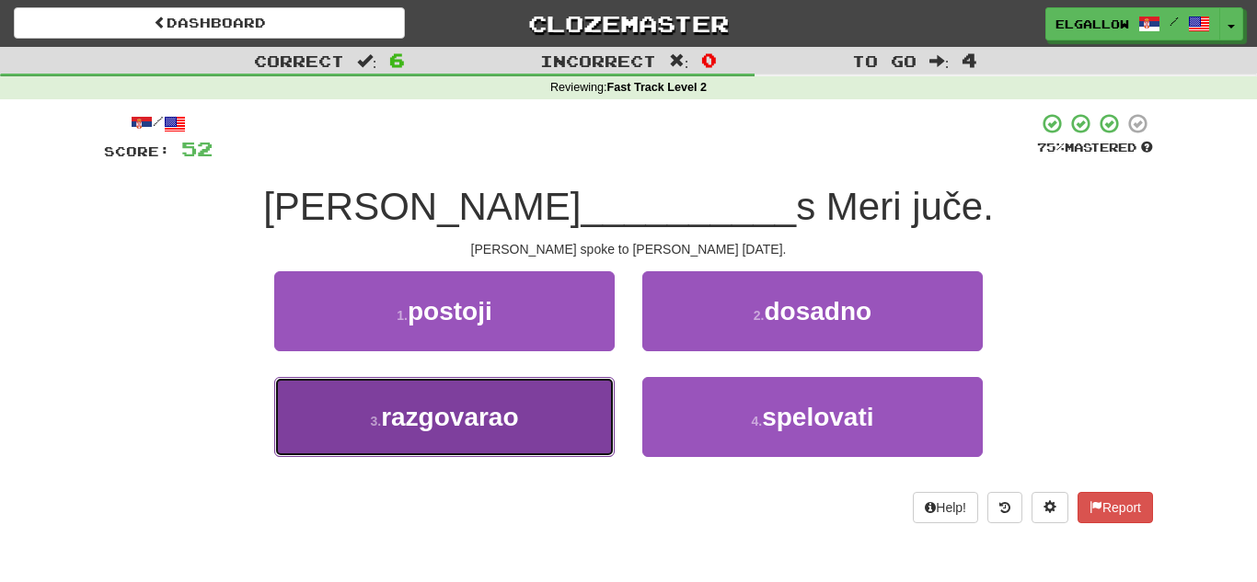
click at [454, 442] on button "3 . razgovarao" at bounding box center [444, 417] width 340 height 80
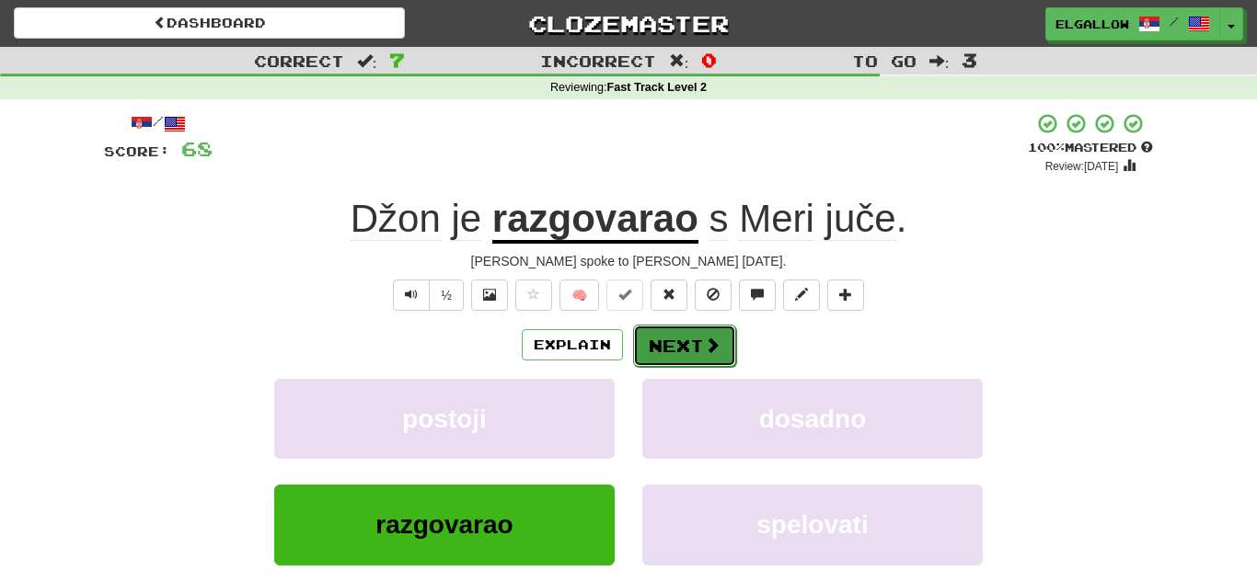
click at [638, 366] on button "Next" at bounding box center [684, 346] width 103 height 42
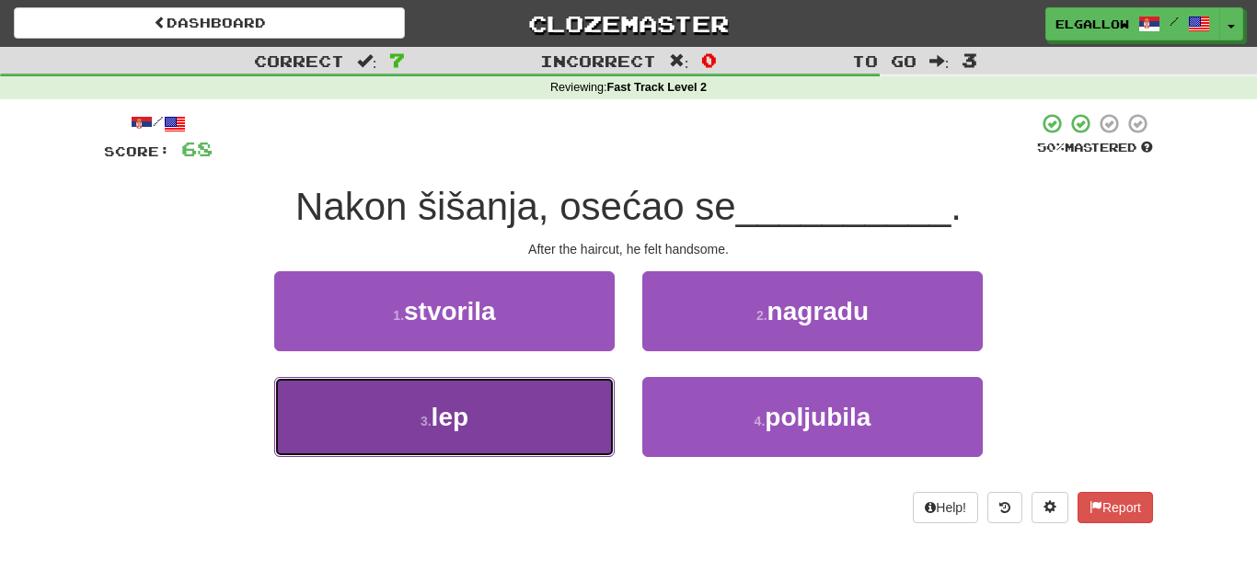
click at [333, 421] on button "3 . lep" at bounding box center [444, 417] width 340 height 80
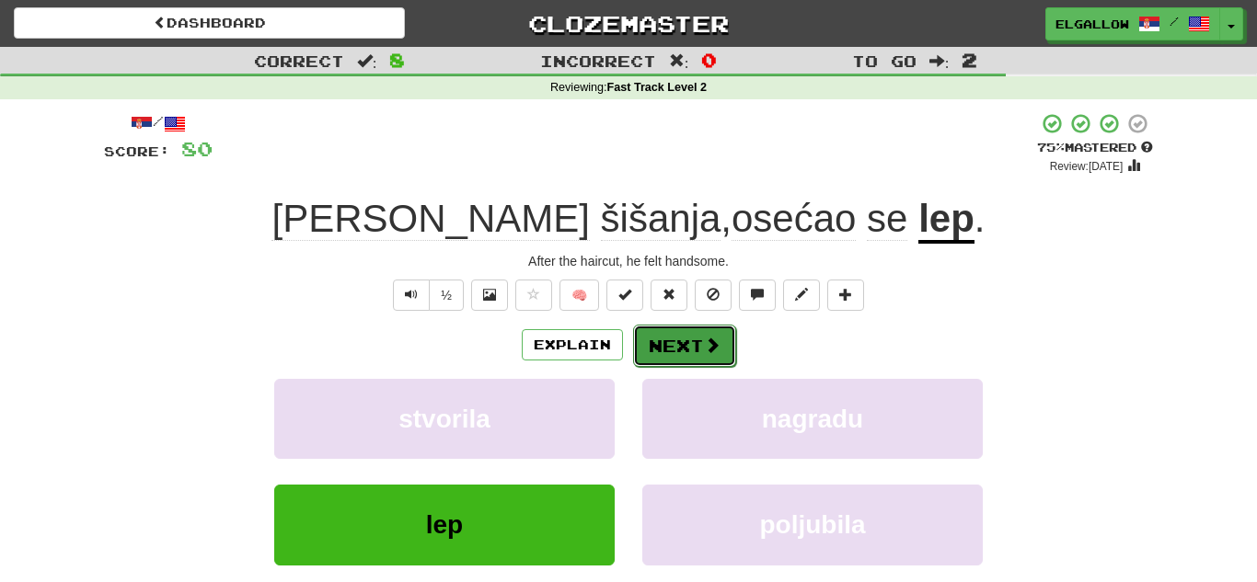
click at [659, 350] on button "Next" at bounding box center [684, 346] width 103 height 42
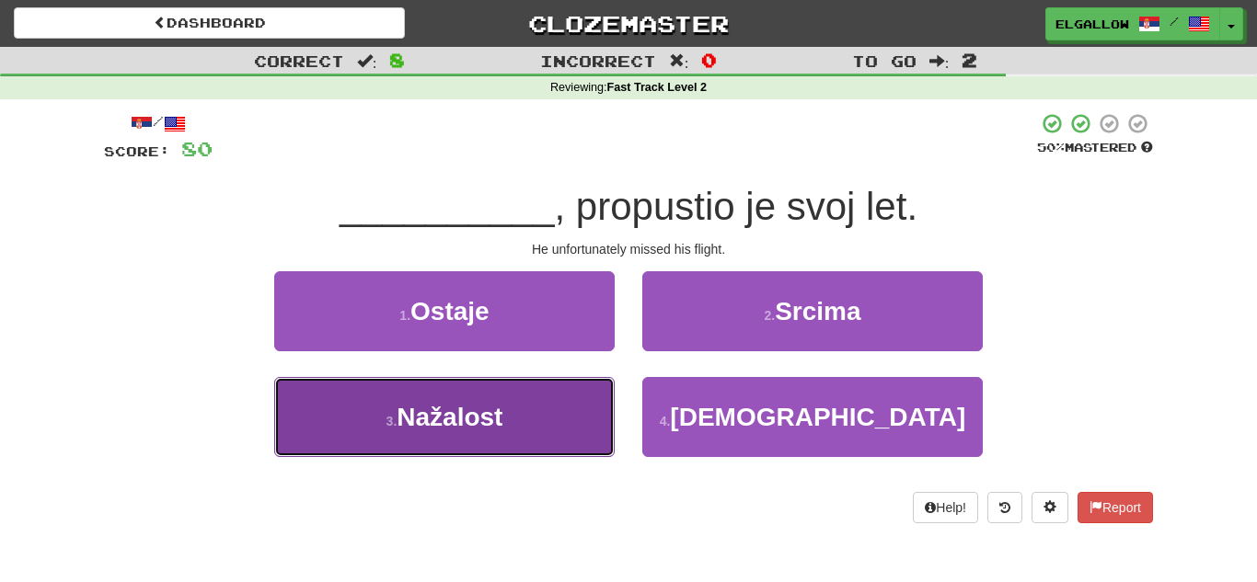
click at [419, 415] on span "Nažalost" at bounding box center [450, 417] width 106 height 29
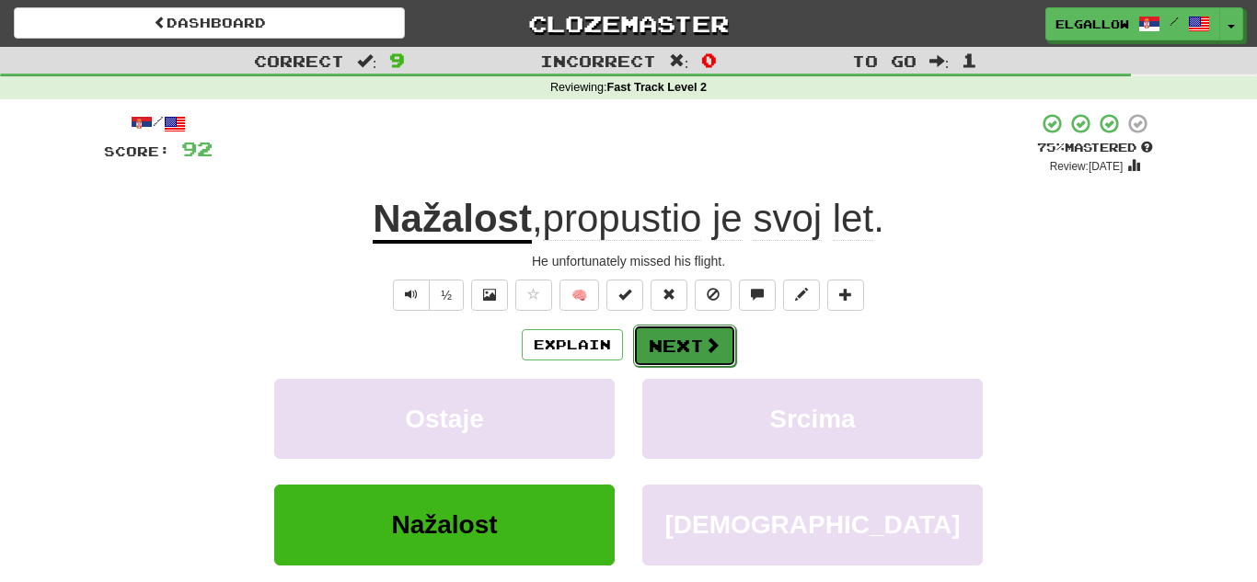
click at [723, 347] on button "Next" at bounding box center [684, 346] width 103 height 42
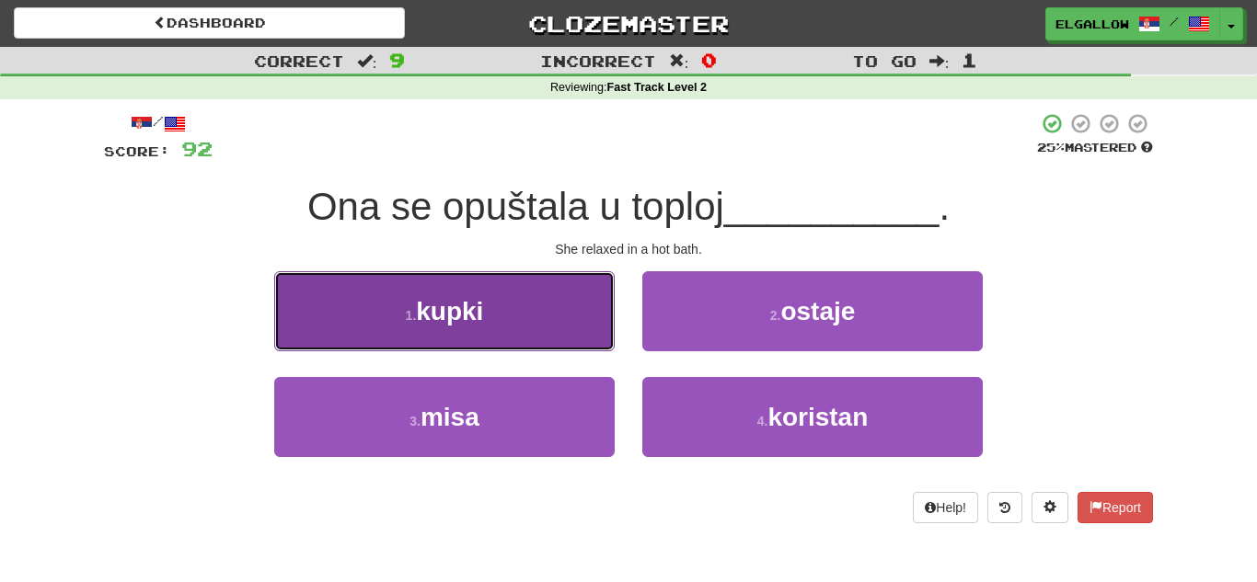
click at [390, 327] on button "1 . kupki" at bounding box center [444, 311] width 340 height 80
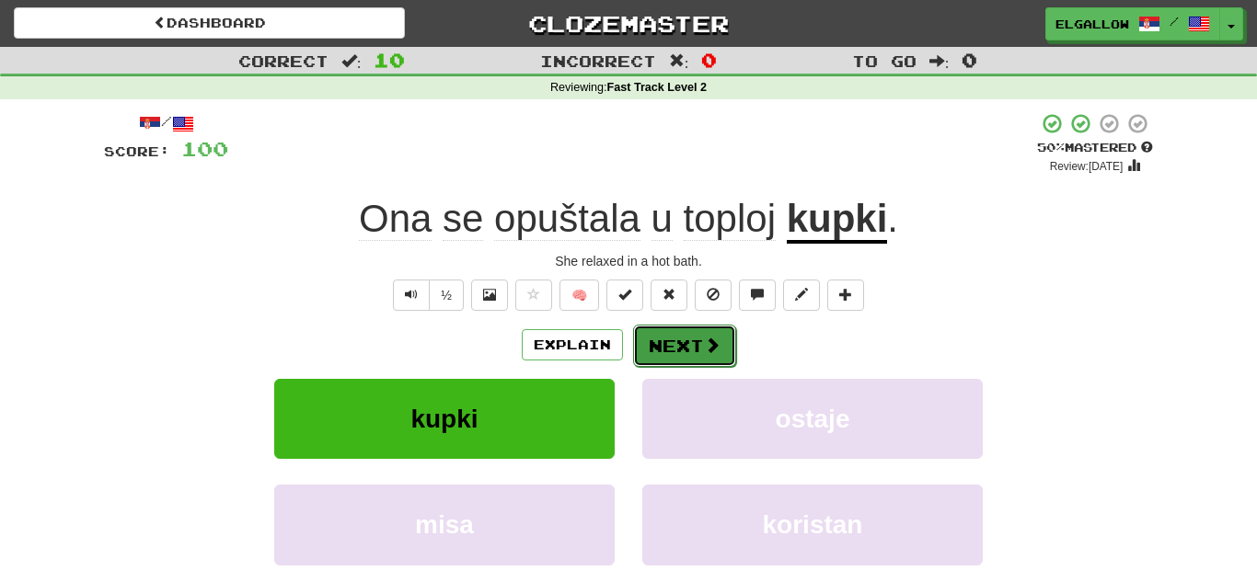
click at [695, 335] on button "Next" at bounding box center [684, 346] width 103 height 42
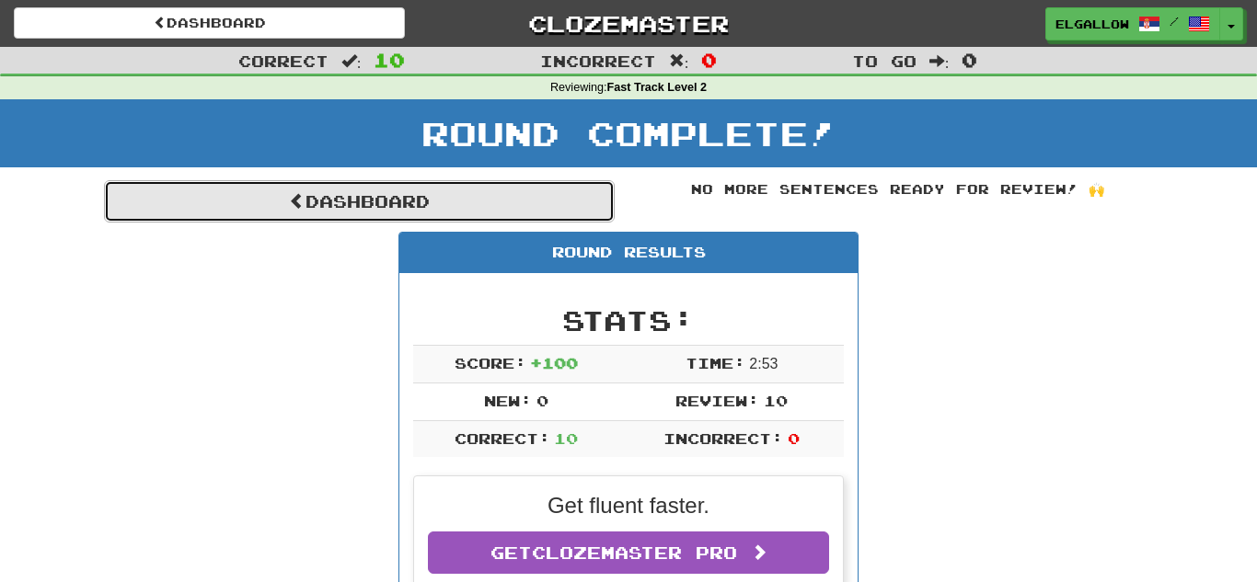
click at [482, 181] on link "Dashboard" at bounding box center [359, 201] width 511 height 42
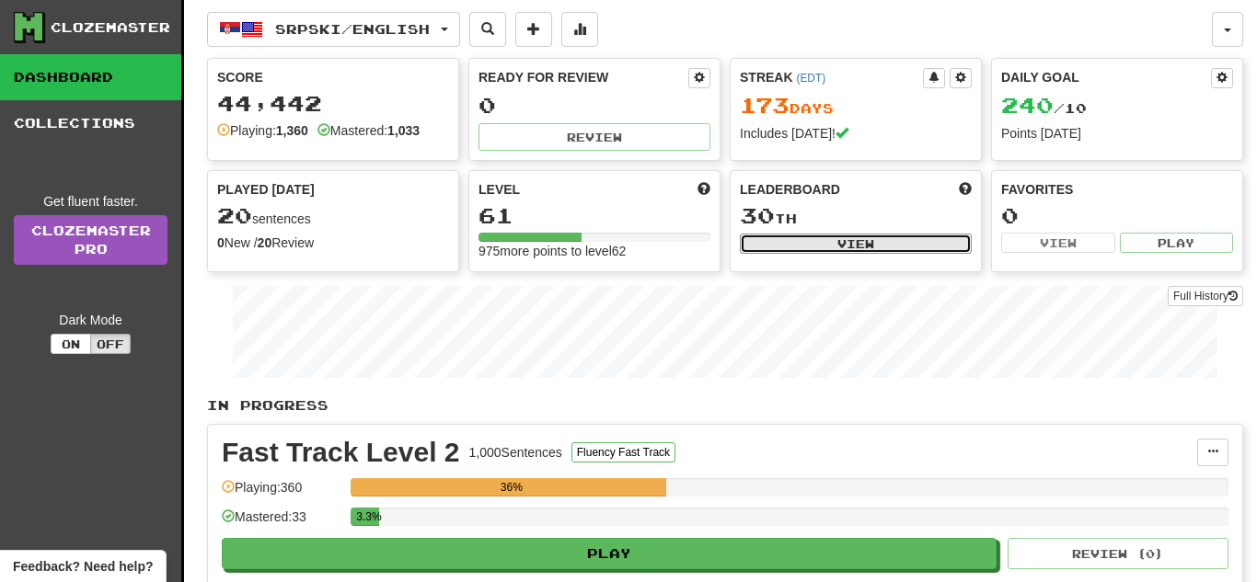
click at [882, 245] on button "View" at bounding box center [856, 244] width 232 height 20
select select "**********"
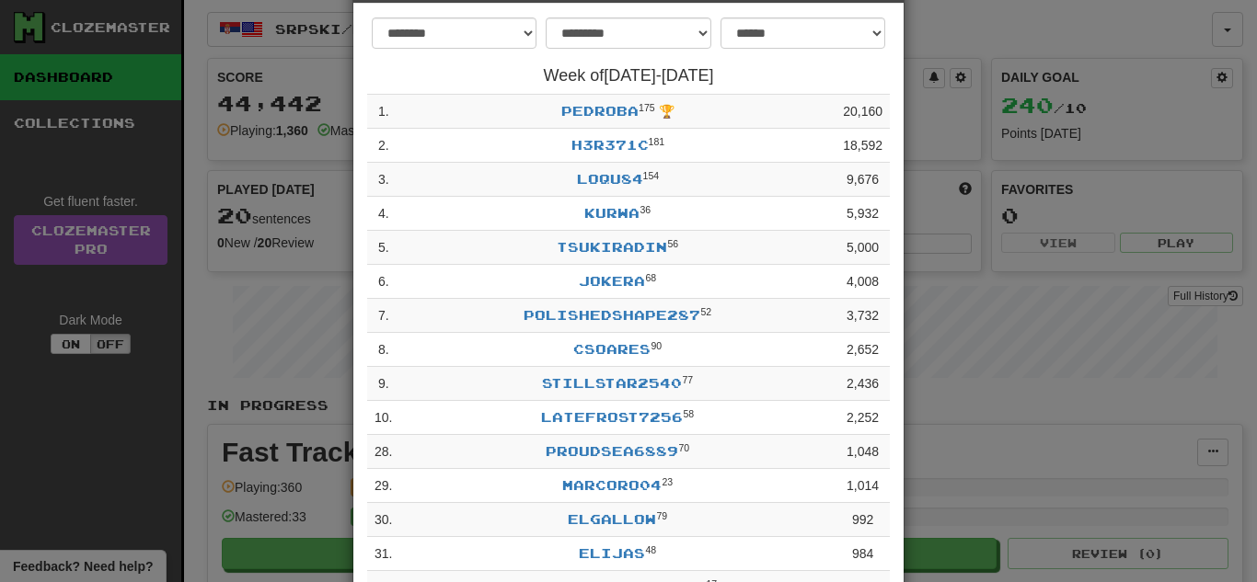
scroll to position [78, 0]
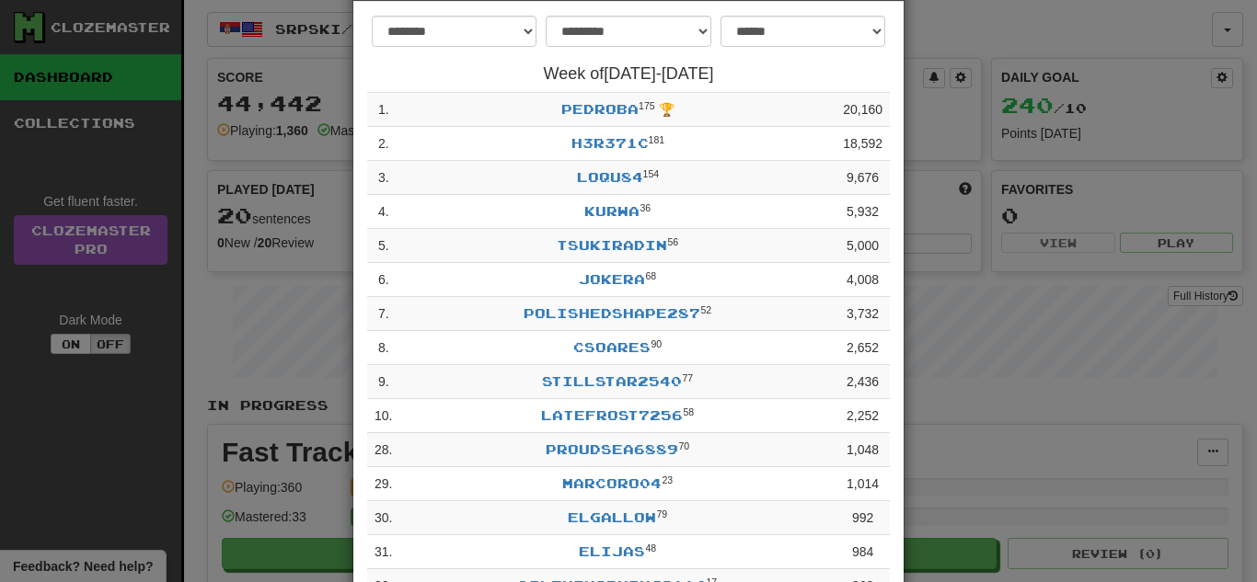
click at [1006, 425] on div "**********" at bounding box center [628, 291] width 1257 height 582
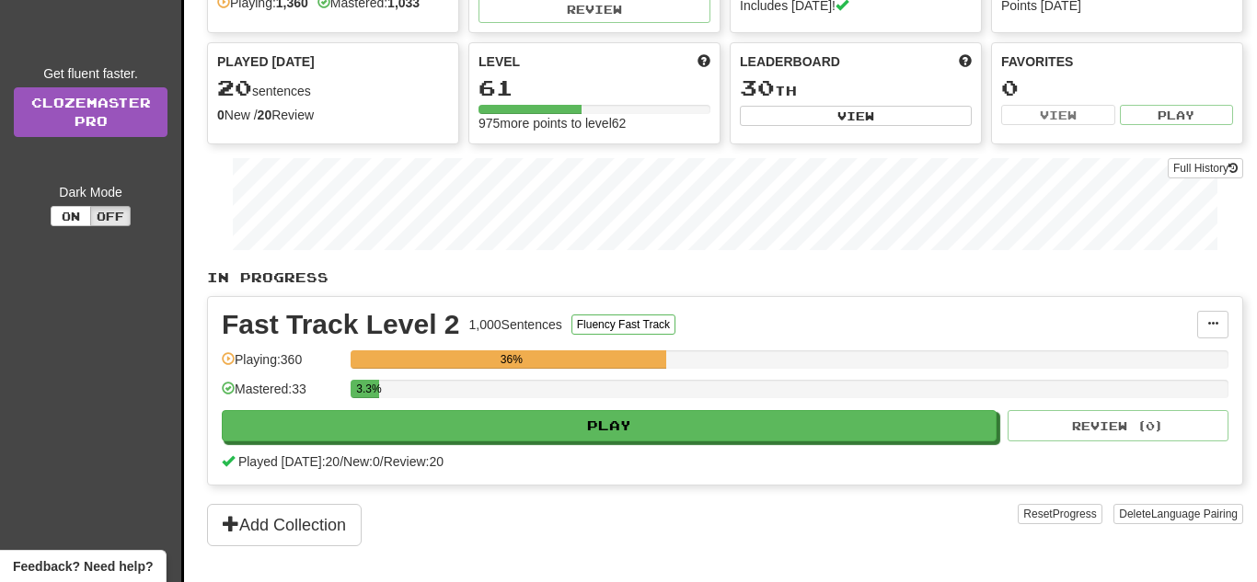
scroll to position [133, 0]
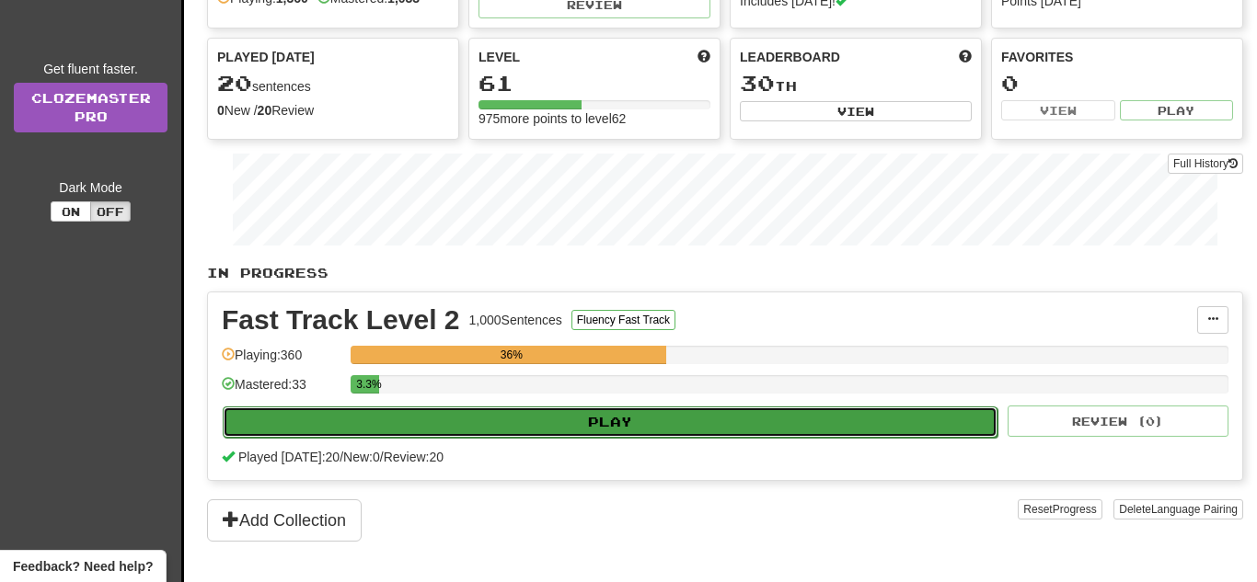
click at [685, 427] on button "Play" at bounding box center [610, 422] width 775 height 31
select select "**"
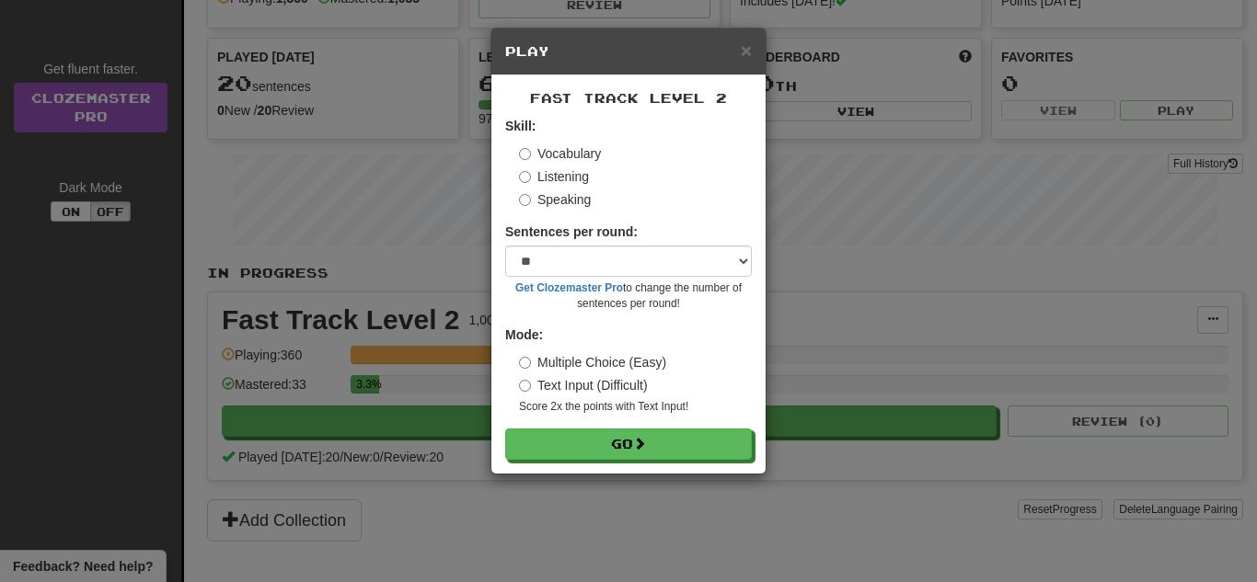
click at [580, 197] on label "Speaking" at bounding box center [555, 199] width 72 height 18
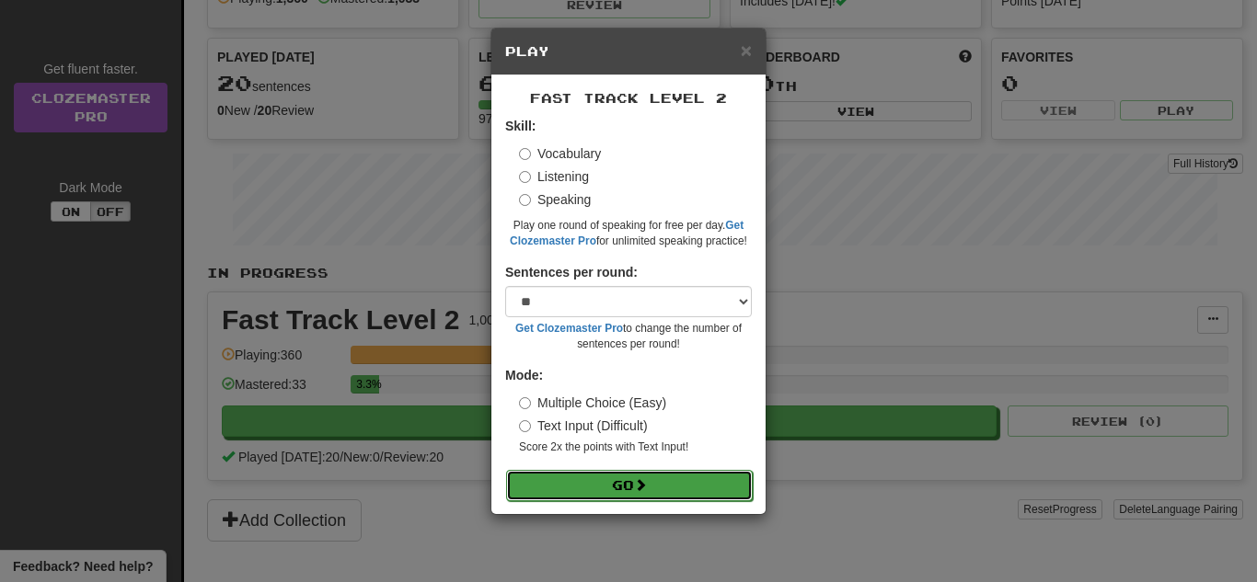
click at [662, 480] on button "Go" at bounding box center [629, 485] width 247 height 31
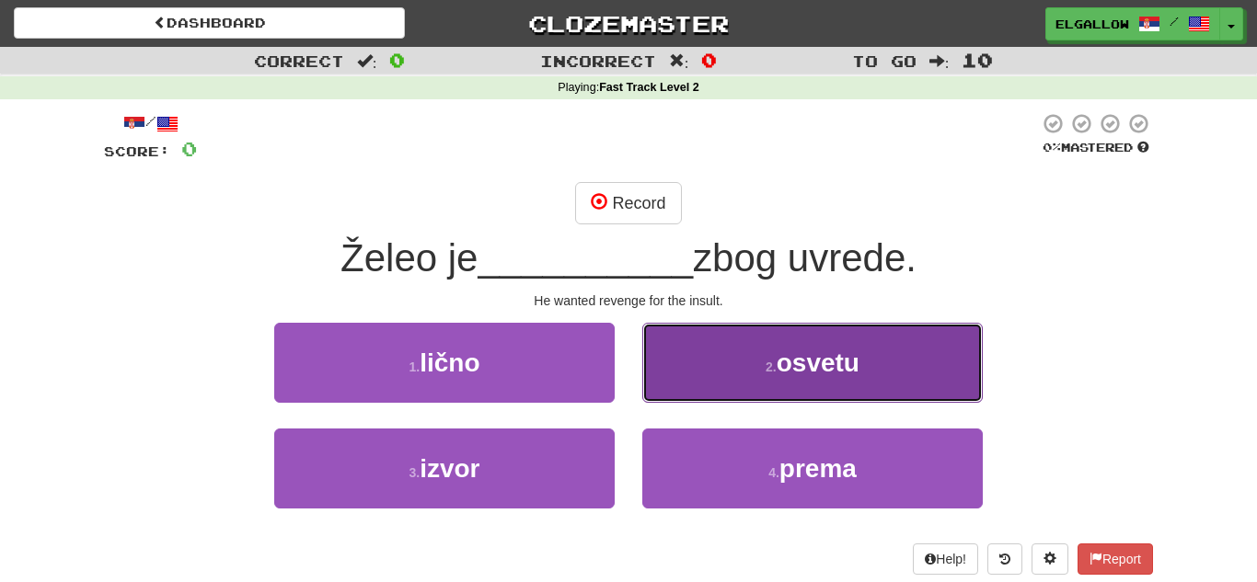
click at [788, 374] on span "osvetu" at bounding box center [818, 363] width 83 height 29
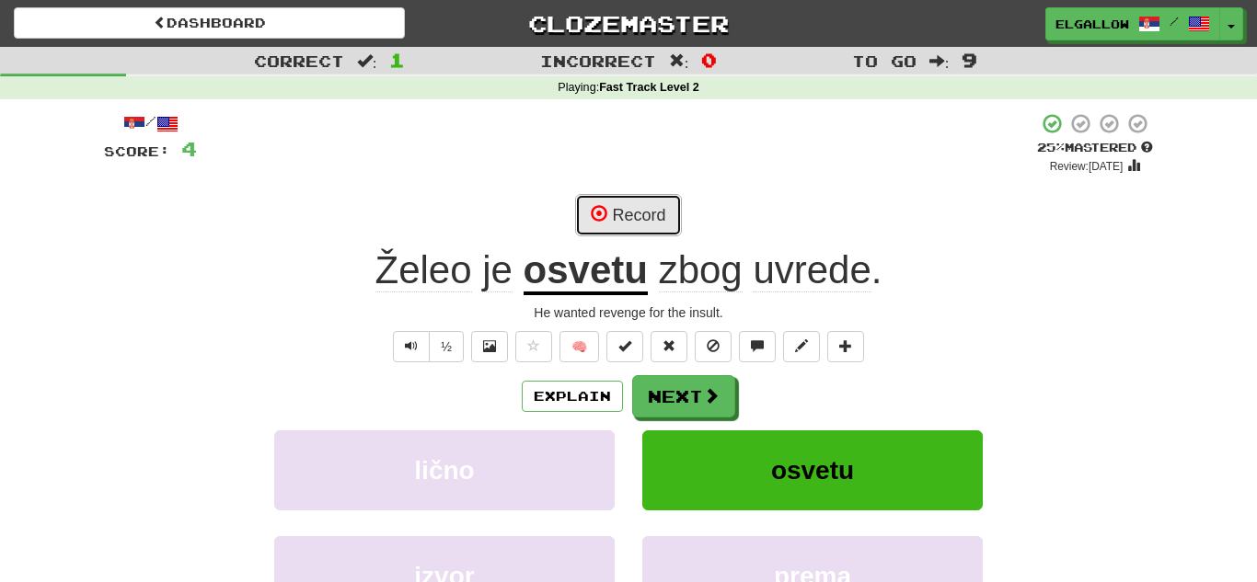
click at [662, 215] on button "Record" at bounding box center [628, 215] width 106 height 42
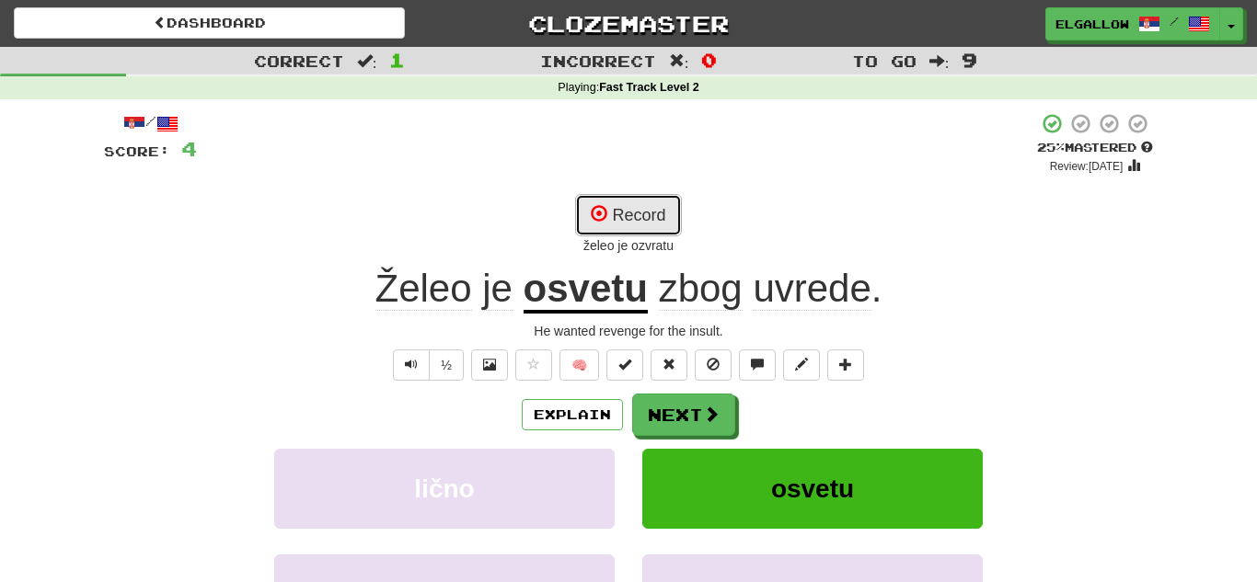
click at [662, 199] on button "Record" at bounding box center [628, 215] width 106 height 42
click at [577, 234] on button "Record" at bounding box center [628, 215] width 106 height 42
click at [627, 208] on button "Record" at bounding box center [628, 215] width 106 height 42
click at [645, 215] on button "Record" at bounding box center [628, 215] width 106 height 42
click at [654, 211] on button "Record" at bounding box center [628, 215] width 106 height 42
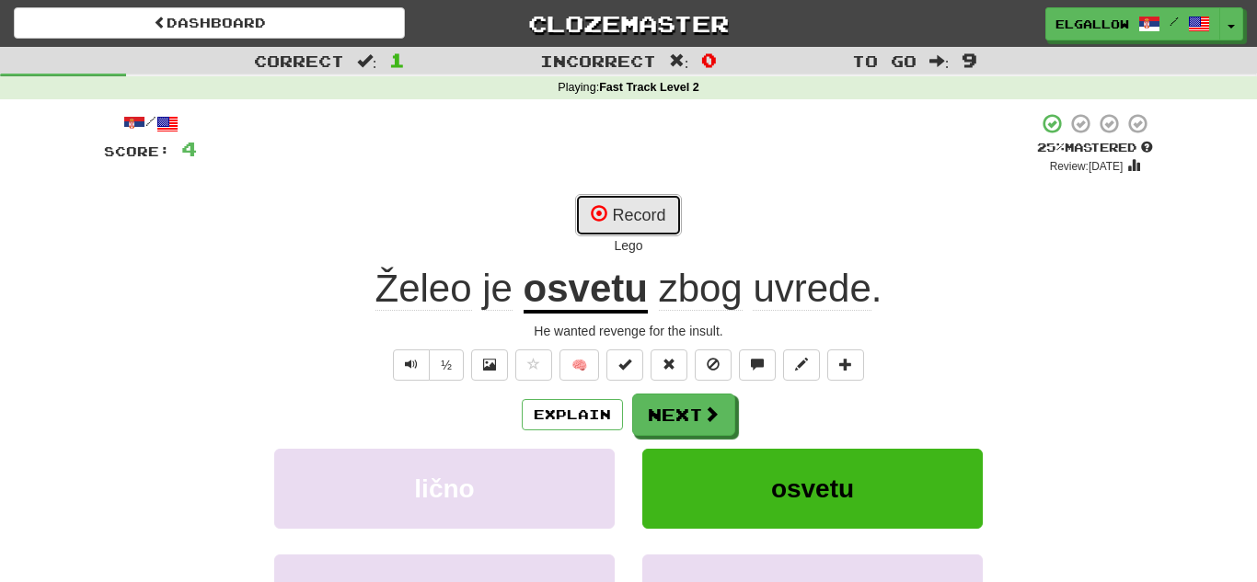
click at [647, 207] on button "Record" at bounding box center [628, 215] width 106 height 42
click at [631, 203] on button "Record" at bounding box center [628, 215] width 106 height 42
click at [621, 210] on button "Record" at bounding box center [628, 215] width 106 height 42
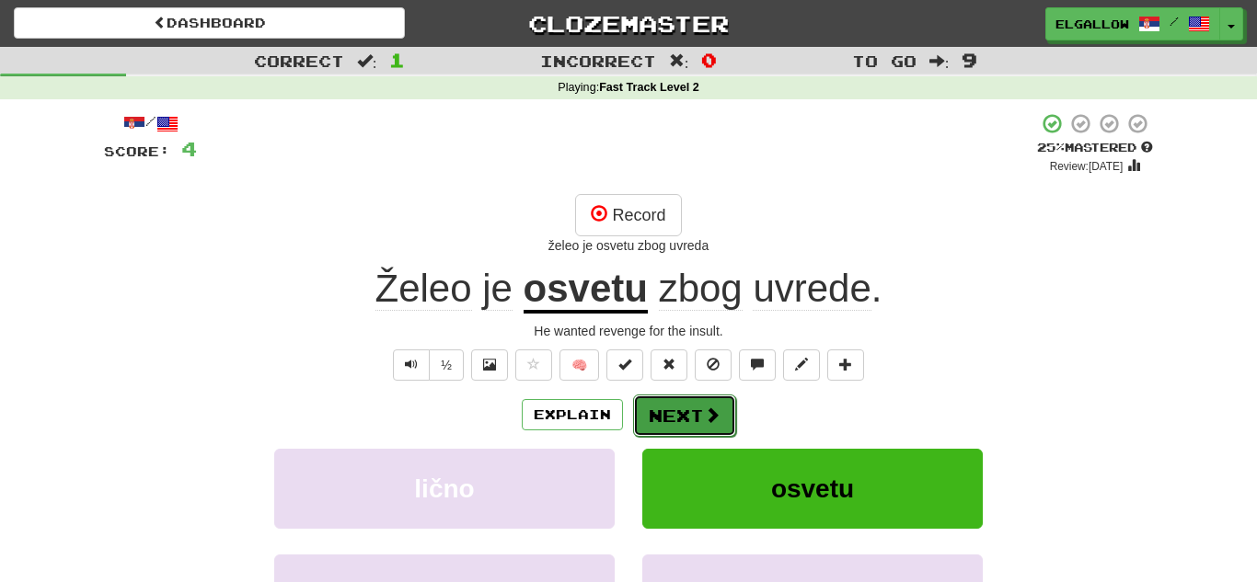
click at [686, 415] on button "Next" at bounding box center [684, 416] width 103 height 42
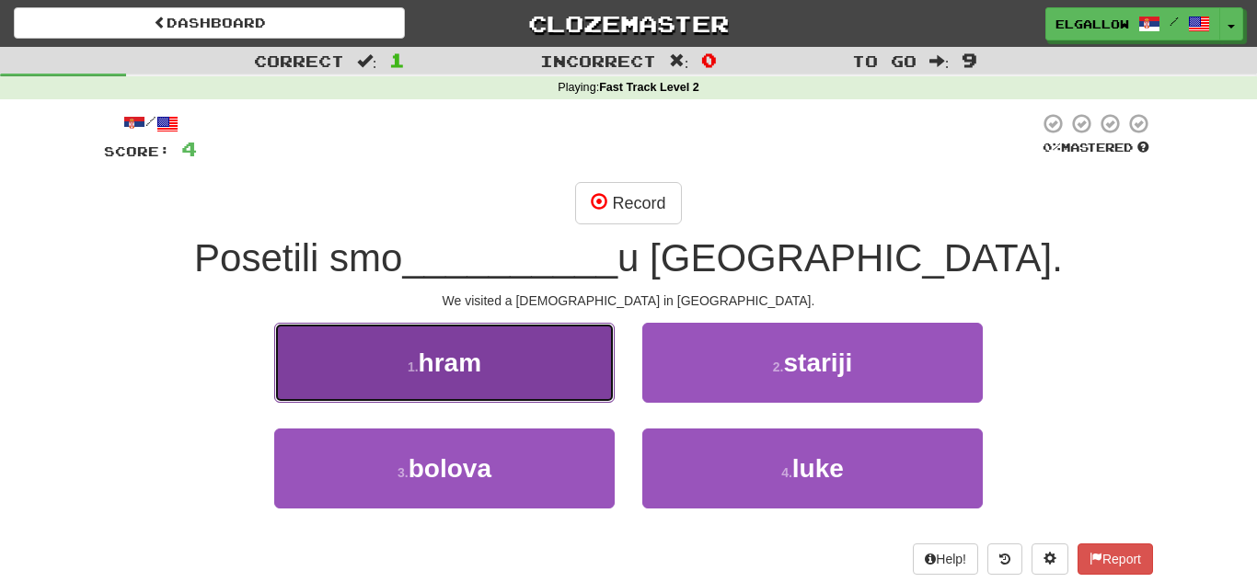
click at [498, 361] on button "1 . hram" at bounding box center [444, 363] width 340 height 80
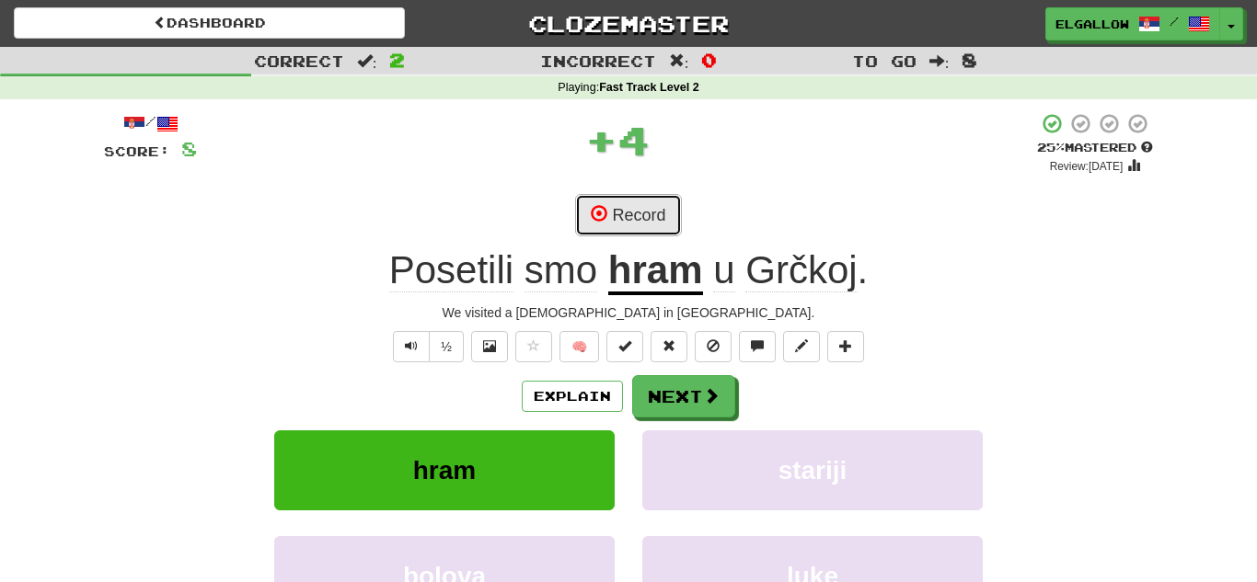
click at [655, 202] on button "Record" at bounding box center [628, 215] width 106 height 42
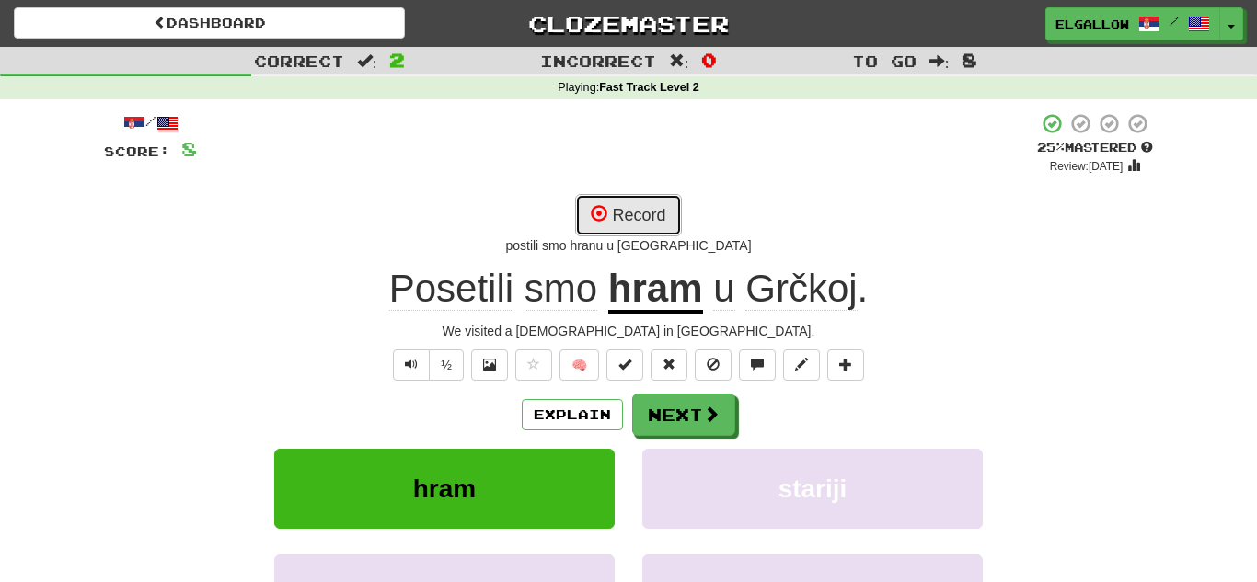
click at [627, 201] on button "Record" at bounding box center [628, 215] width 106 height 42
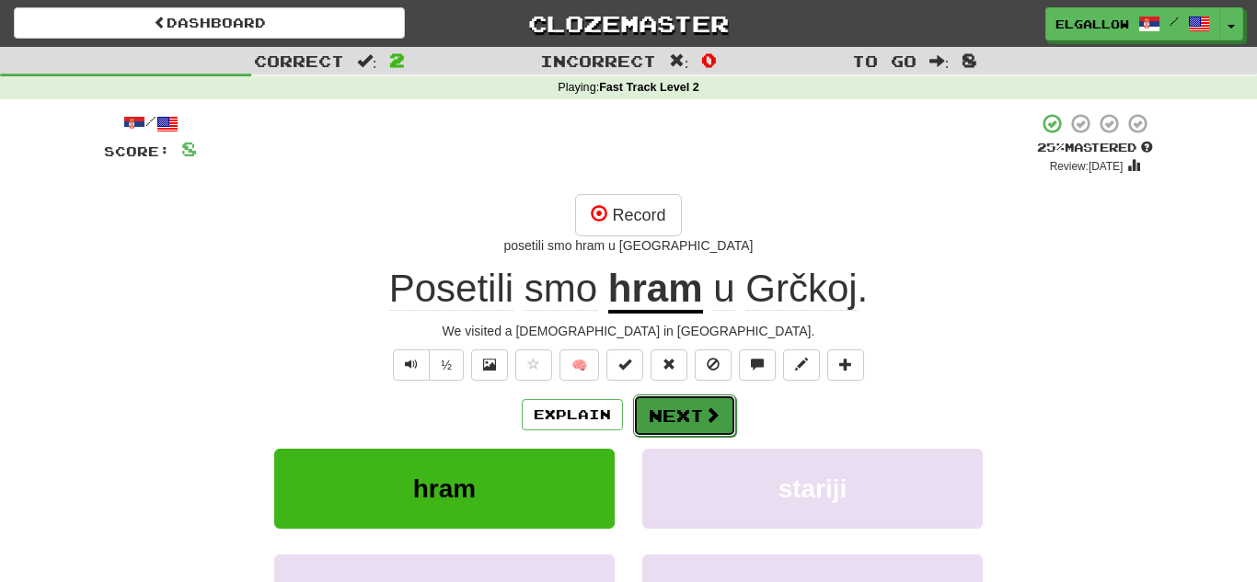
click at [692, 402] on button "Next" at bounding box center [684, 416] width 103 height 42
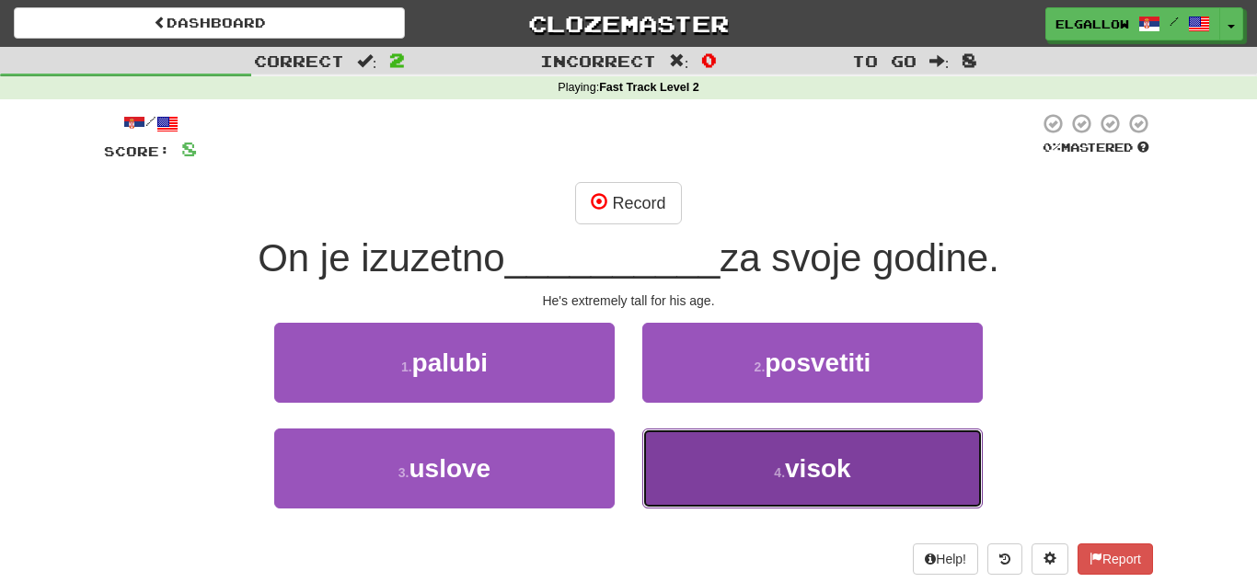
click at [817, 437] on button "4 . visok" at bounding box center [812, 469] width 340 height 80
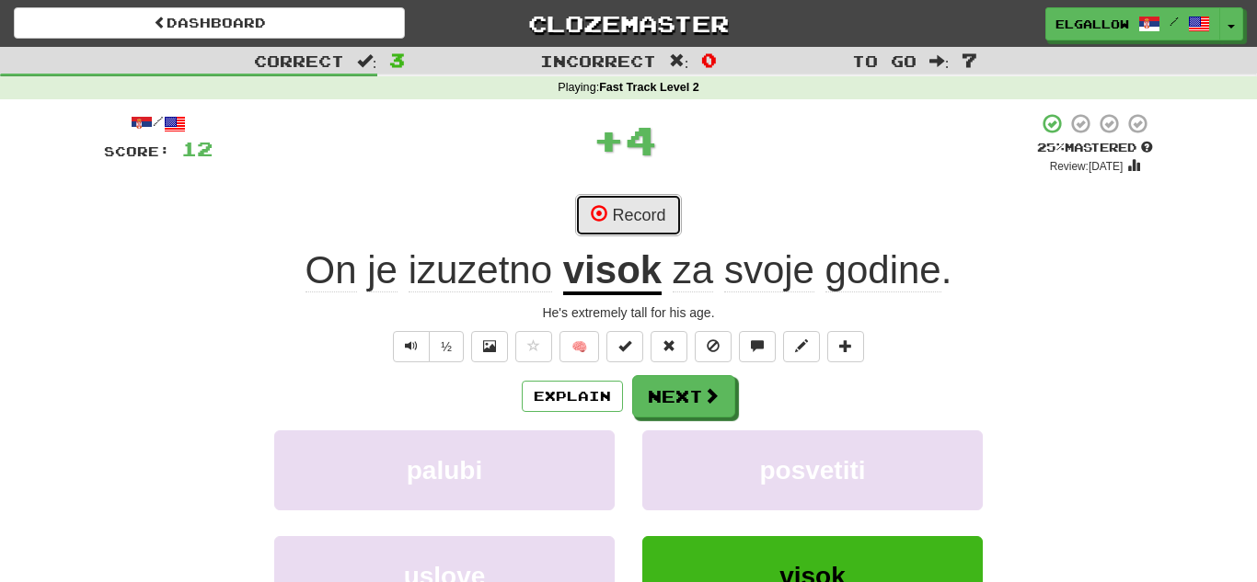
click at [655, 208] on button "Record" at bounding box center [628, 215] width 106 height 42
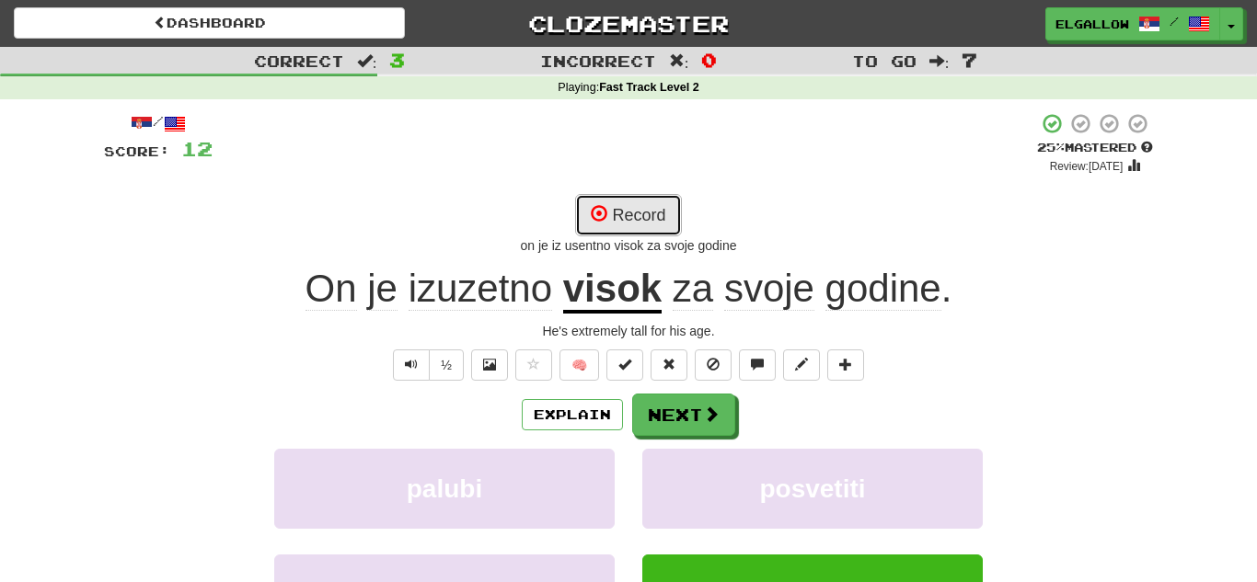
click at [645, 202] on button "Record" at bounding box center [628, 215] width 106 height 42
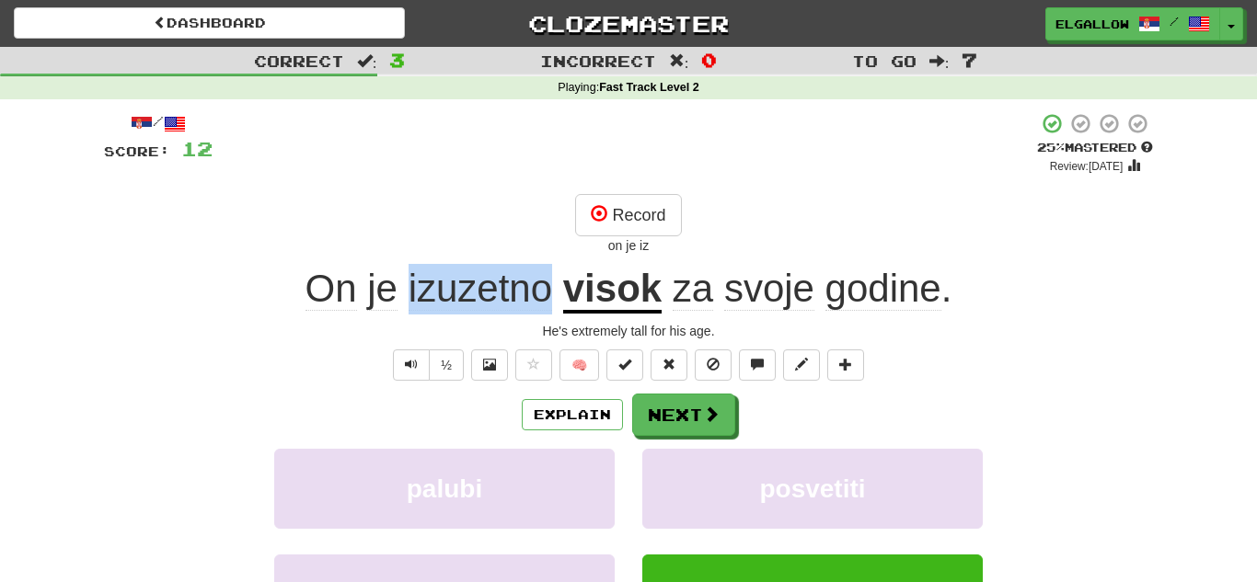
drag, startPoint x: 549, startPoint y: 292, endPoint x: 411, endPoint y: 287, distance: 138.1
click at [411, 287] on span "izuzetno" at bounding box center [481, 289] width 144 height 44
copy span "izuzetno"
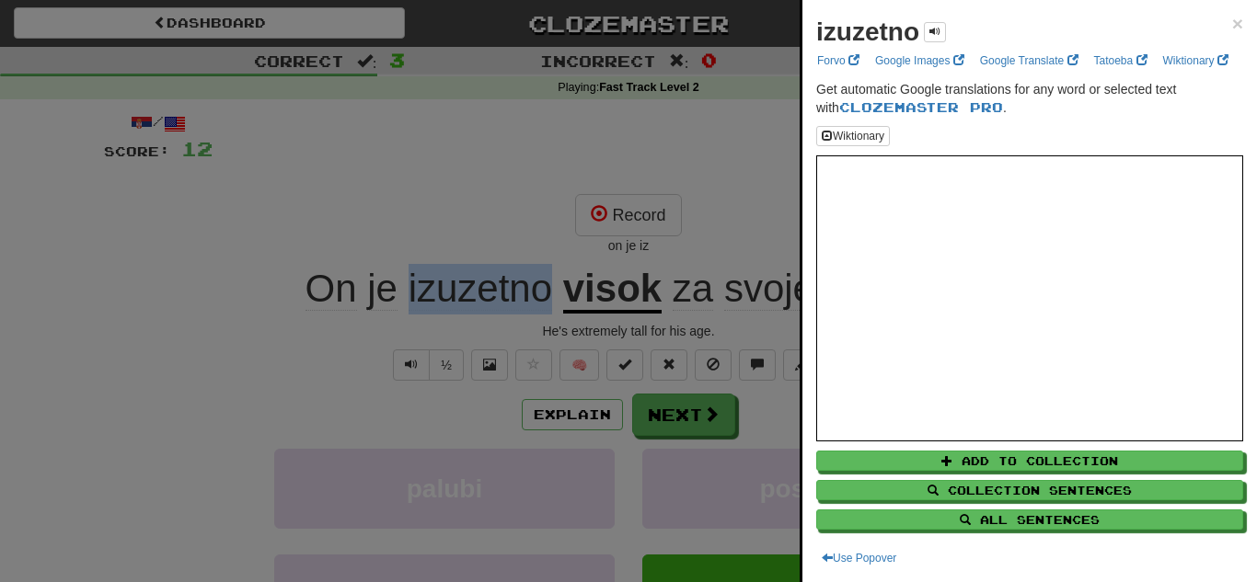
click at [340, 153] on div at bounding box center [628, 291] width 1257 height 582
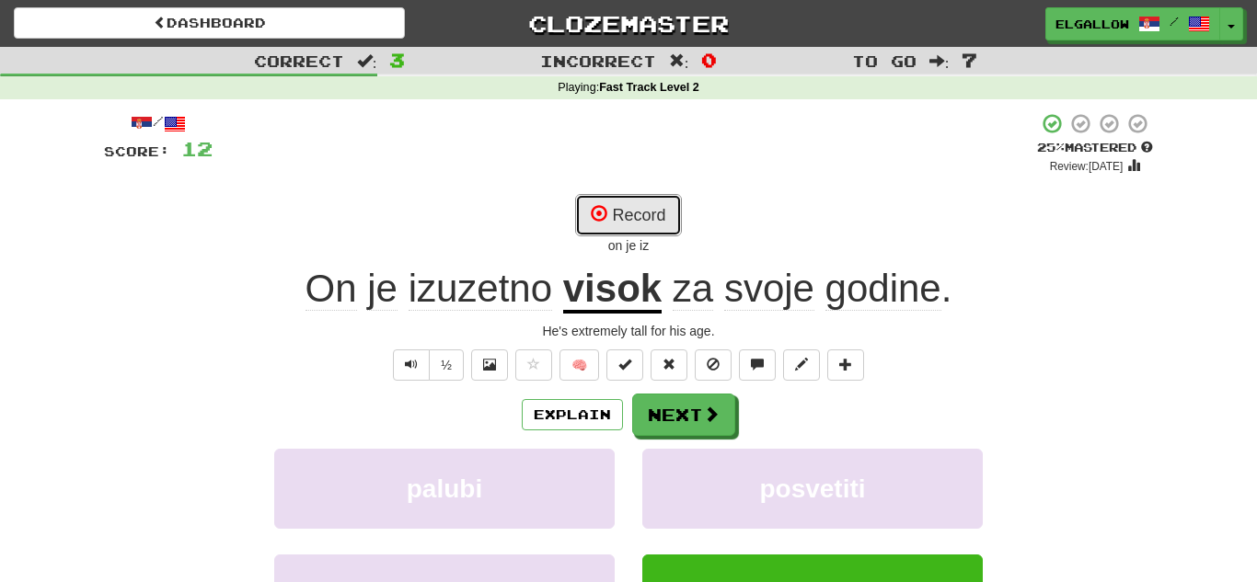
click at [634, 212] on button "Record" at bounding box center [628, 215] width 106 height 42
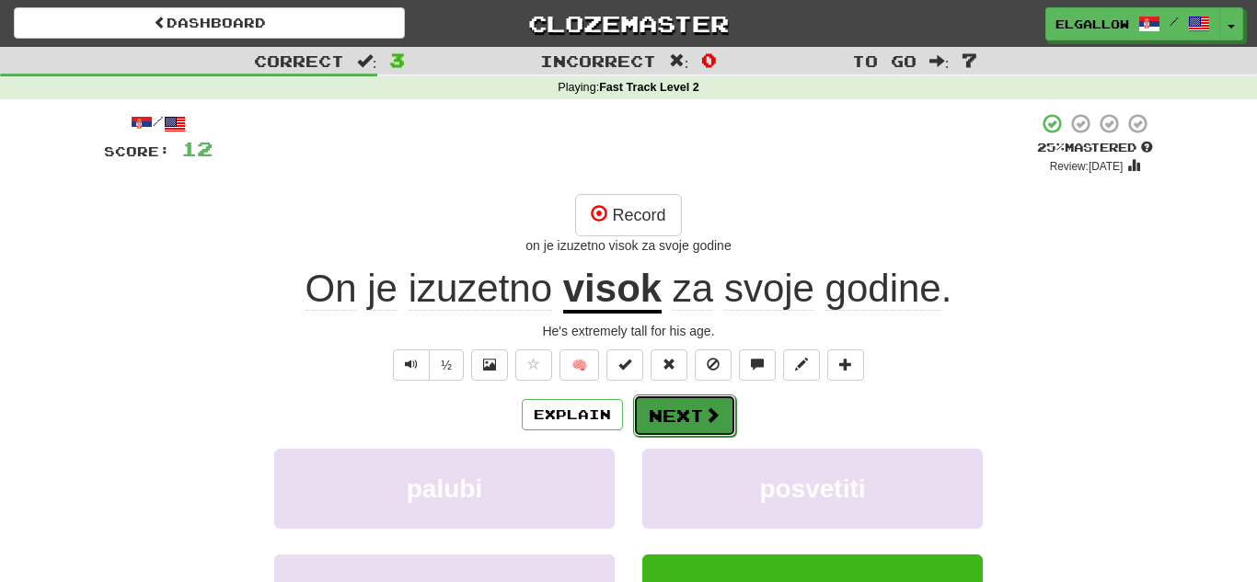
click at [663, 422] on button "Next" at bounding box center [684, 416] width 103 height 42
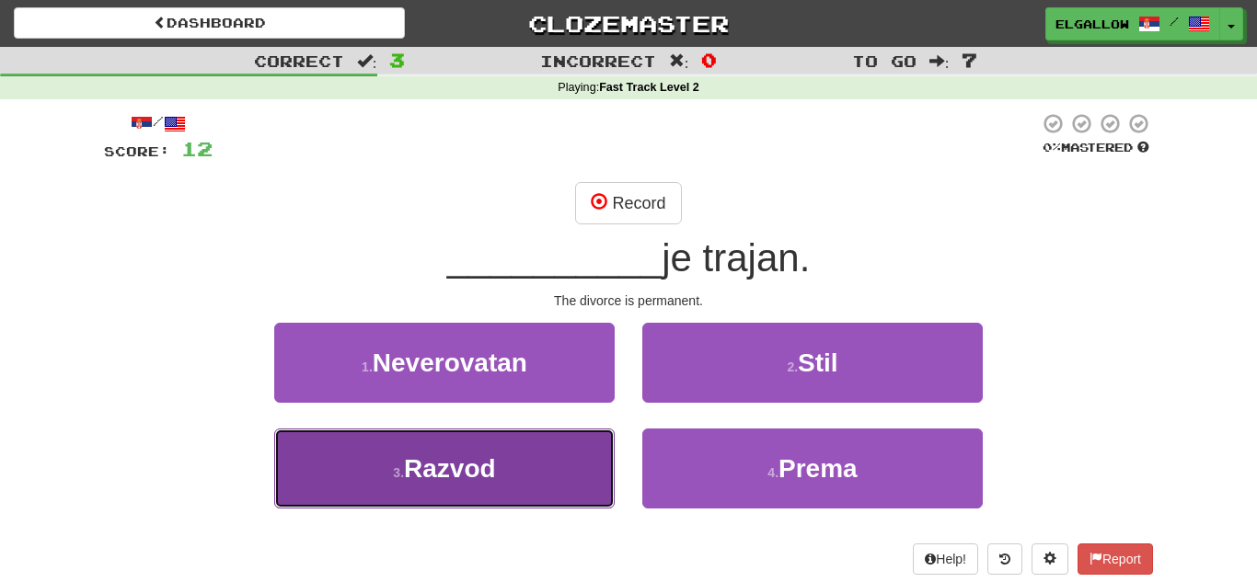
click at [305, 483] on button "3 . Razvod" at bounding box center [444, 469] width 340 height 80
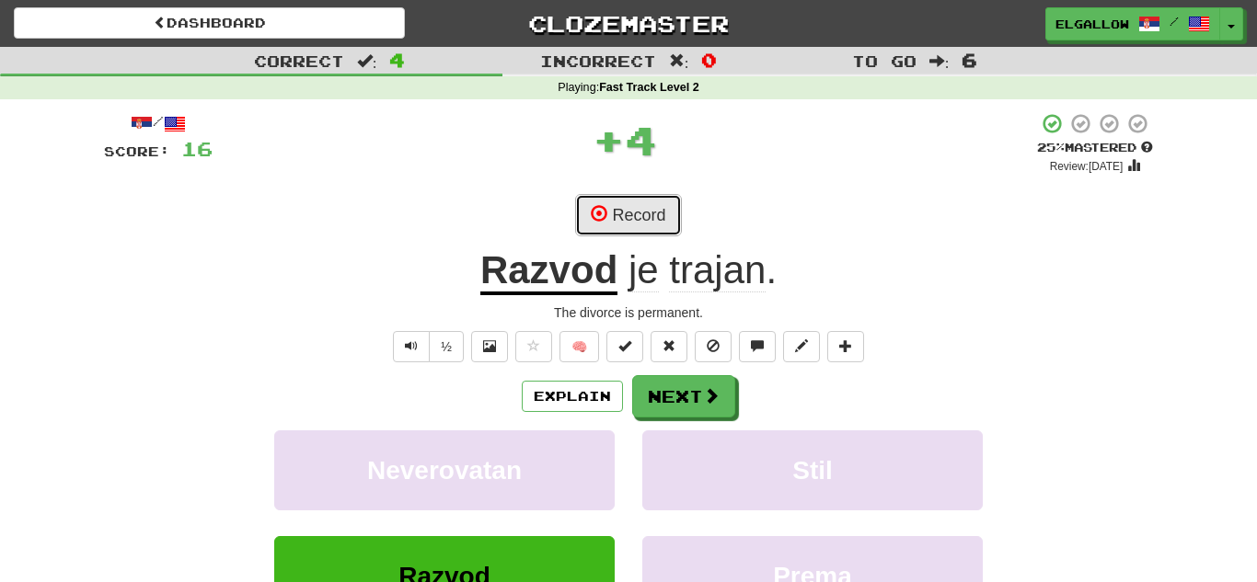
click at [645, 195] on button "Record" at bounding box center [628, 215] width 106 height 42
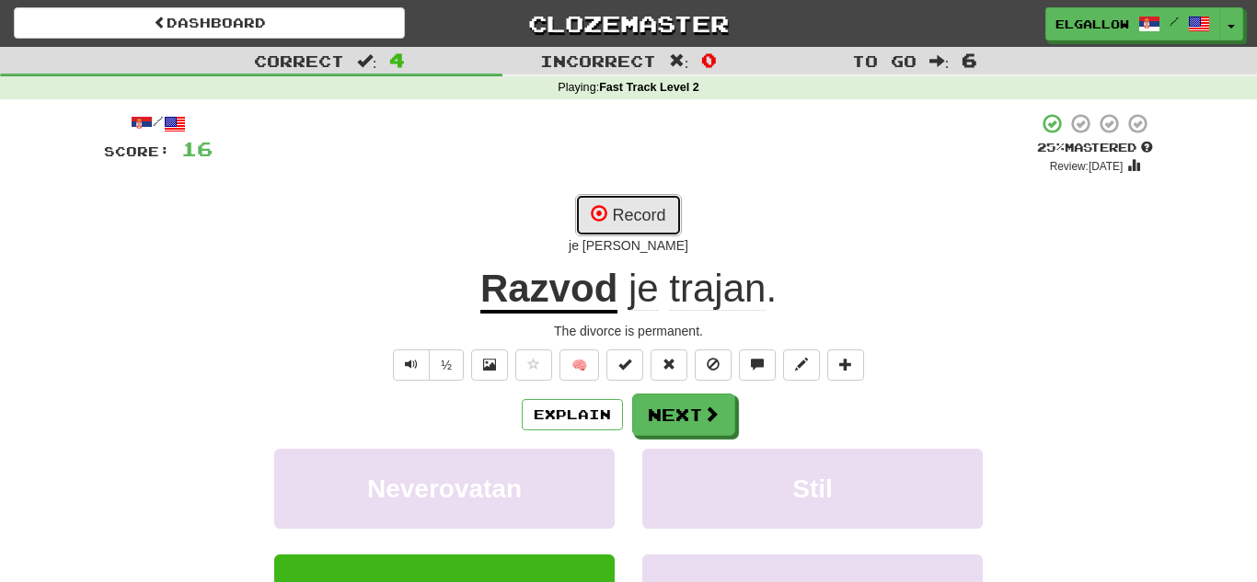
click at [648, 214] on button "Record" at bounding box center [628, 215] width 106 height 42
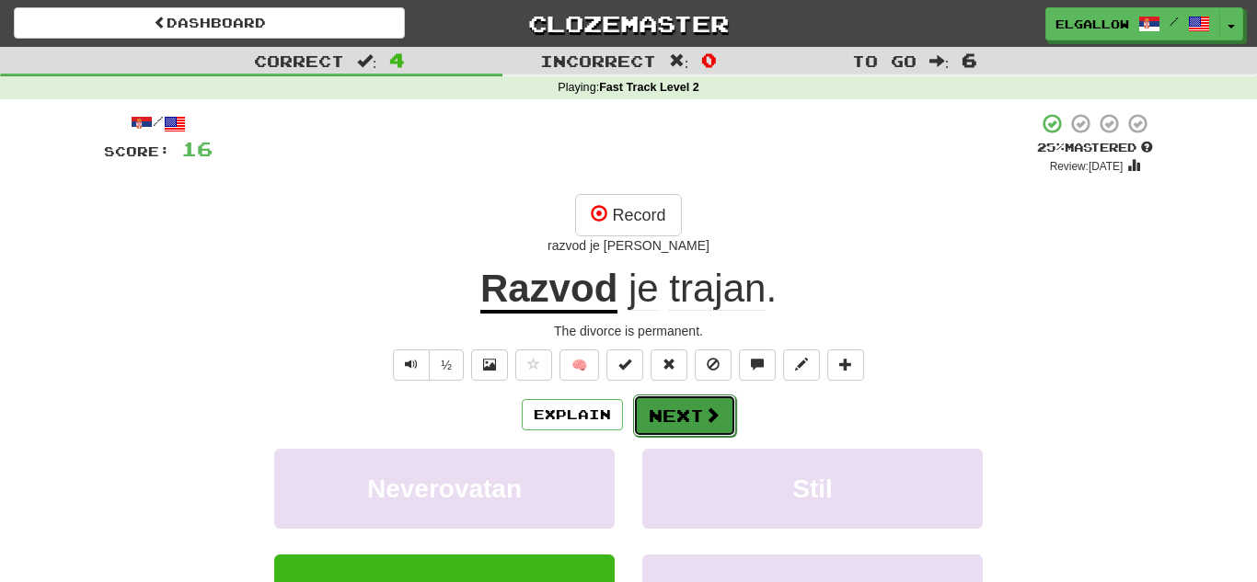
click at [688, 407] on button "Next" at bounding box center [684, 416] width 103 height 42
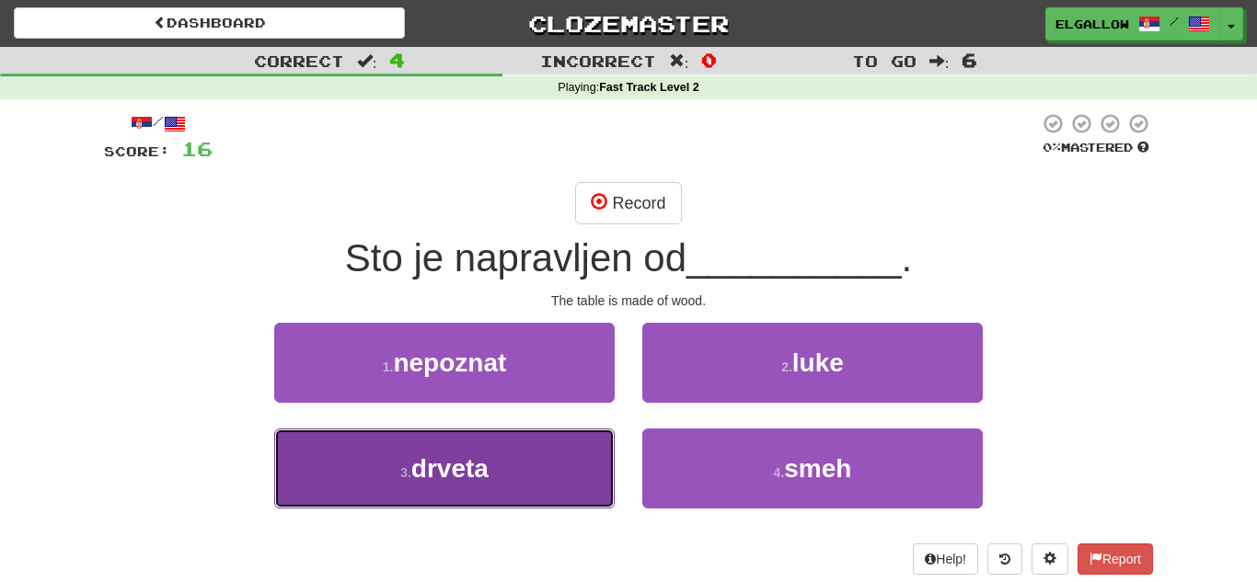
click at [350, 468] on button "3 . drveta" at bounding box center [444, 469] width 340 height 80
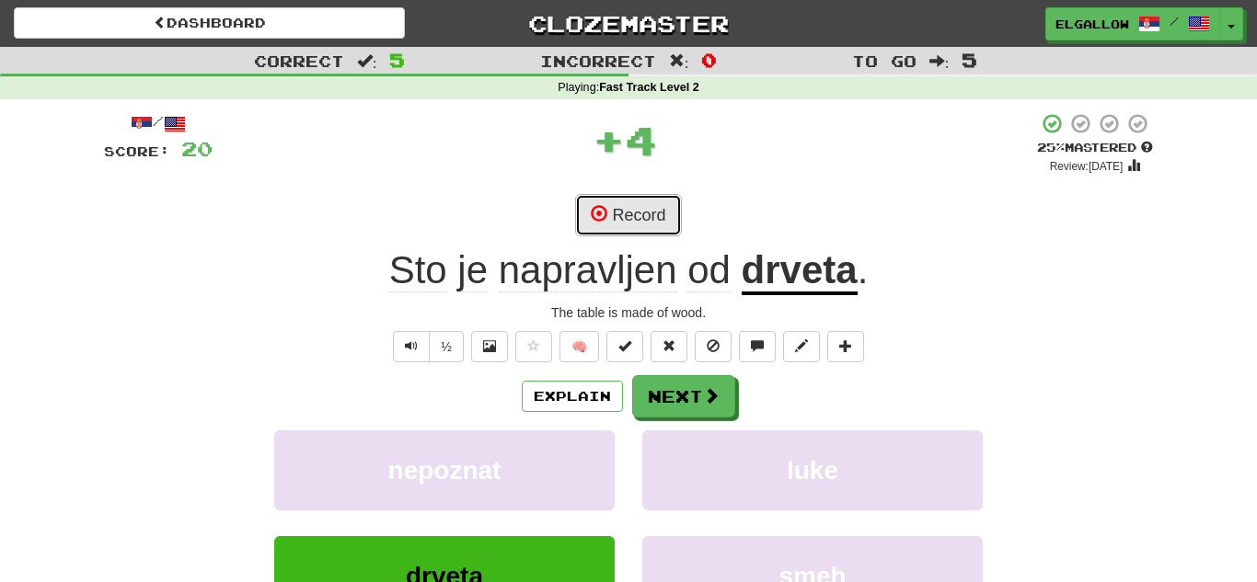
click at [647, 229] on button "Record" at bounding box center [628, 215] width 106 height 42
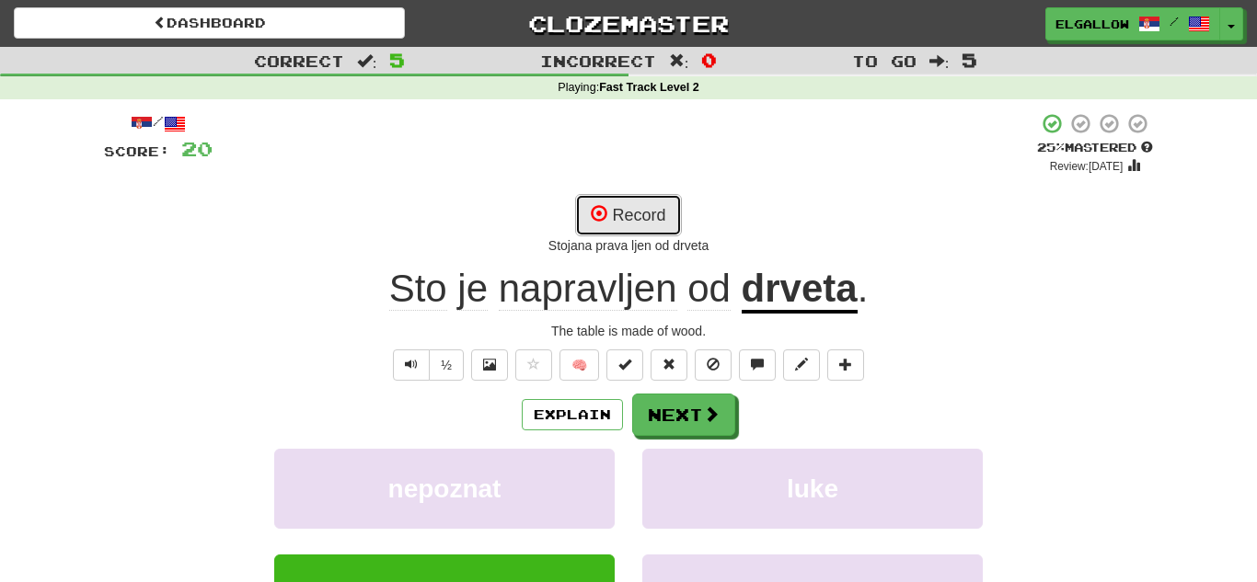
click at [666, 197] on button "Record" at bounding box center [628, 215] width 106 height 42
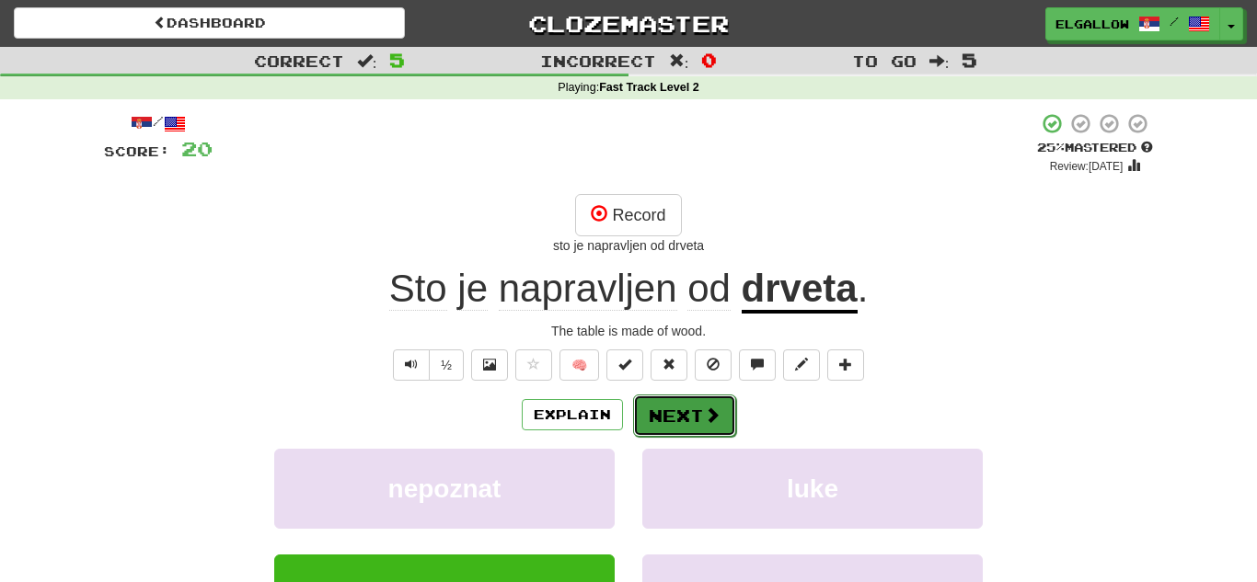
click at [697, 420] on button "Next" at bounding box center [684, 416] width 103 height 42
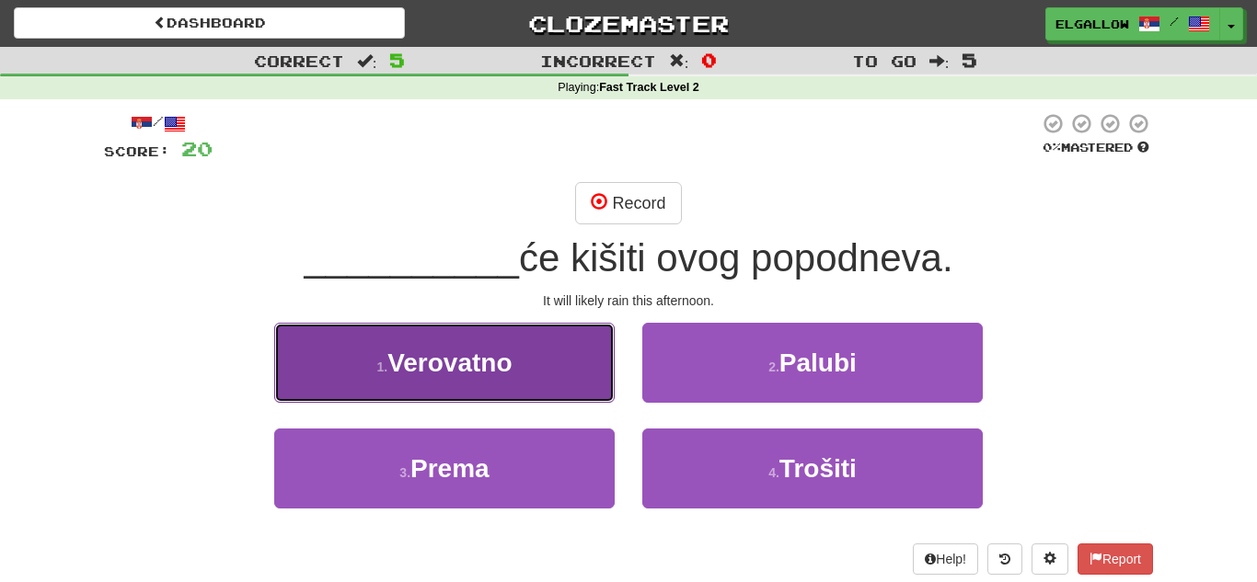
click at [411, 349] on span "Verovatno" at bounding box center [449, 363] width 124 height 29
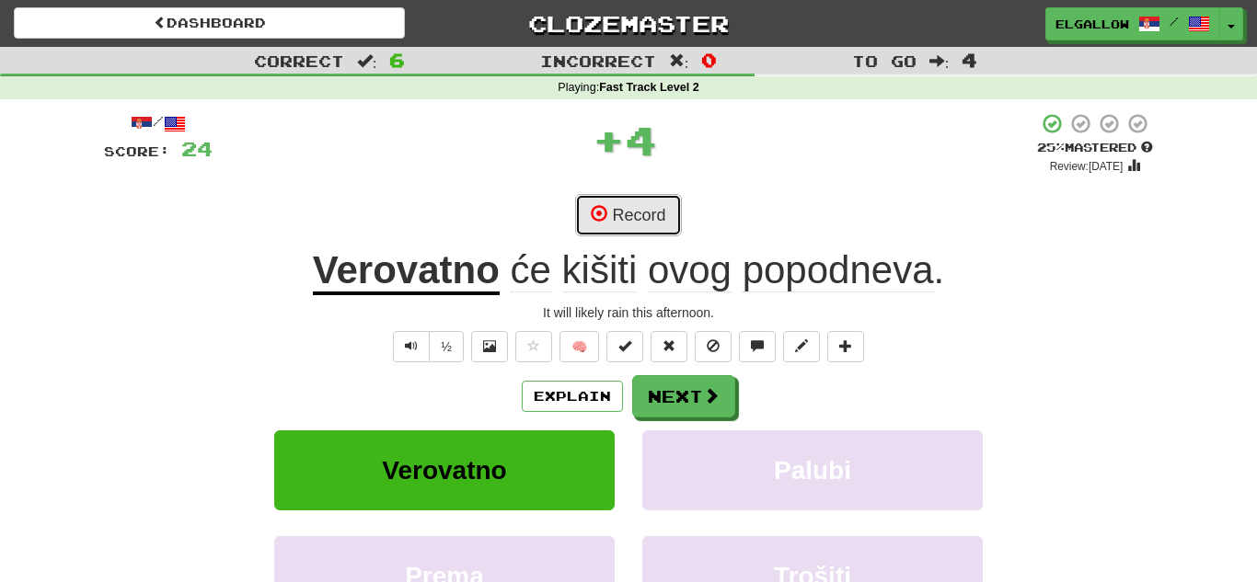
click at [655, 218] on button "Record" at bounding box center [628, 215] width 106 height 42
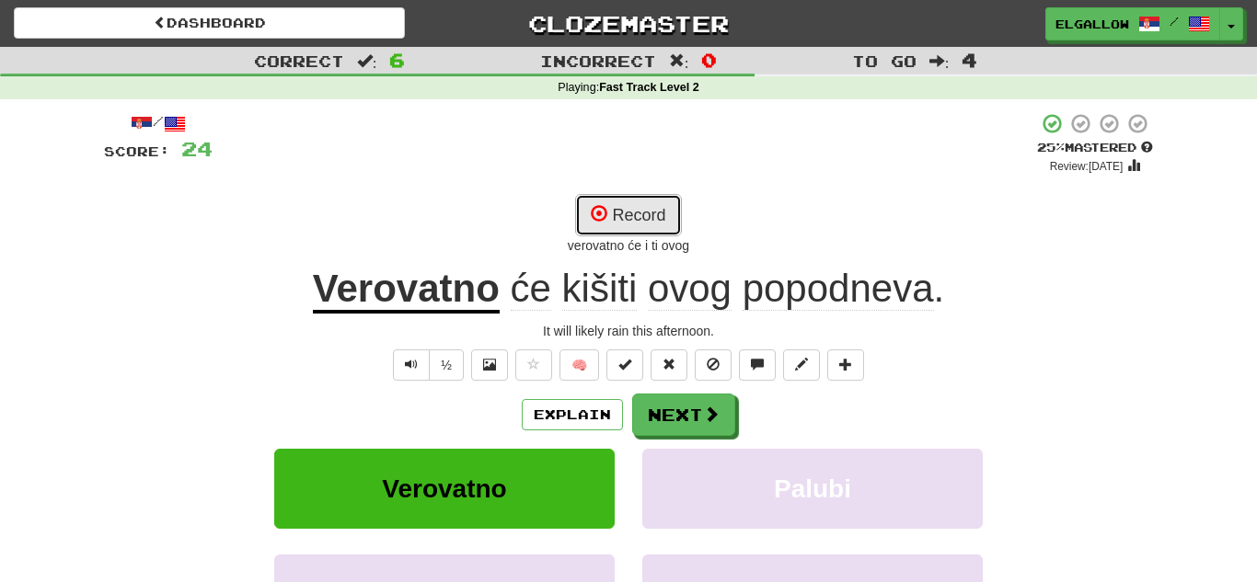
click at [645, 223] on button "Record" at bounding box center [628, 215] width 106 height 42
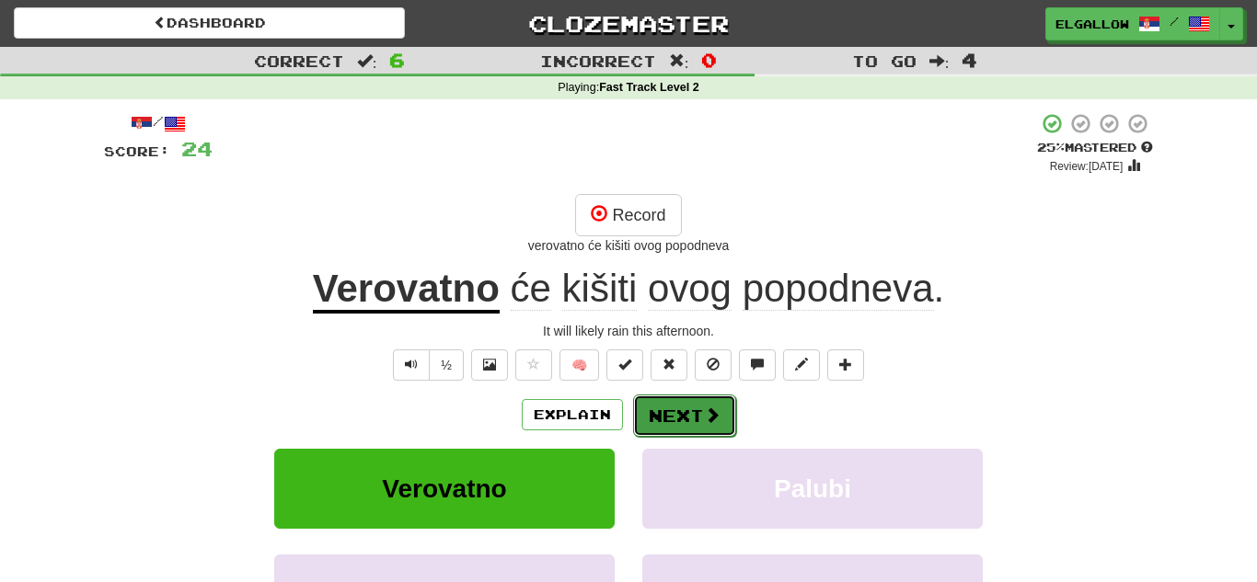
click at [693, 423] on button "Next" at bounding box center [684, 416] width 103 height 42
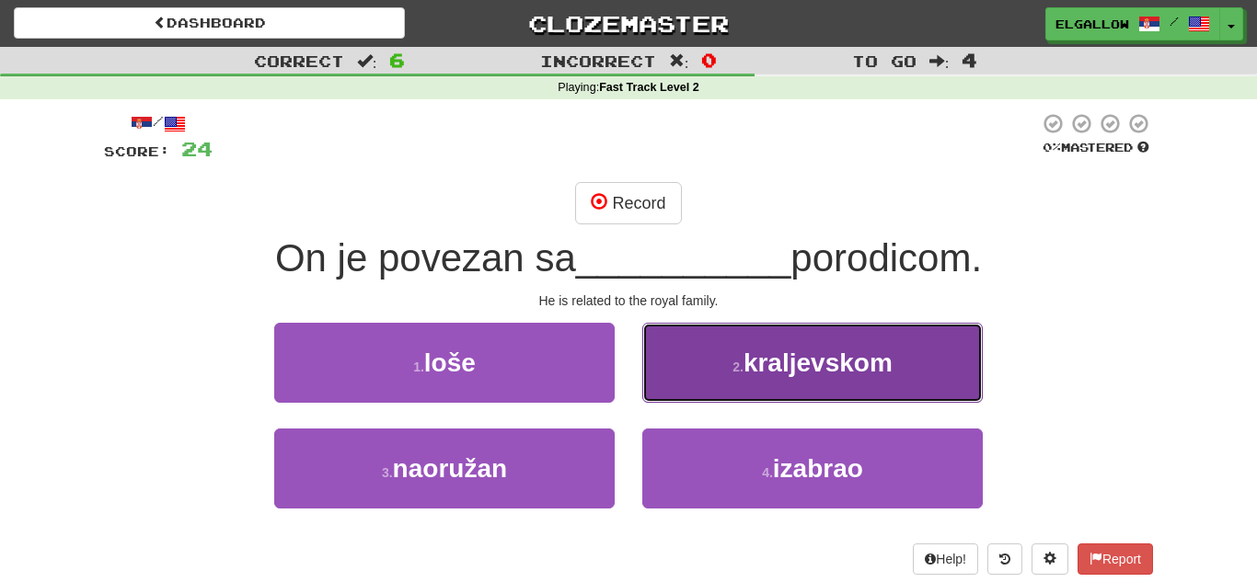
click at [842, 391] on button "2 . kraljevskom" at bounding box center [812, 363] width 340 height 80
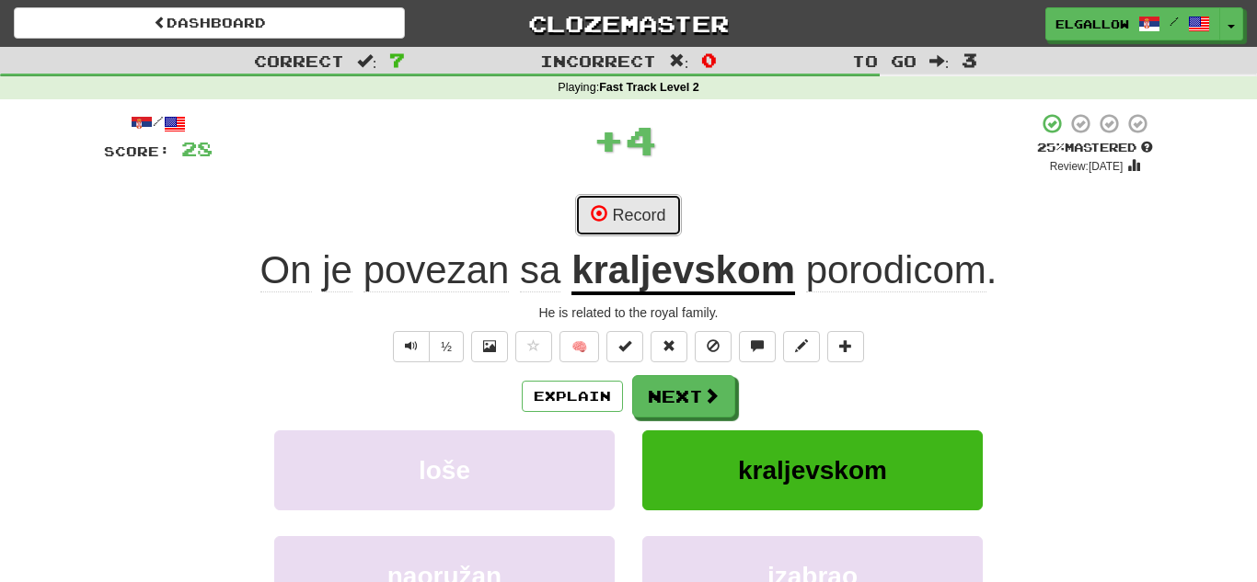
click at [674, 235] on button "Record" at bounding box center [628, 215] width 106 height 42
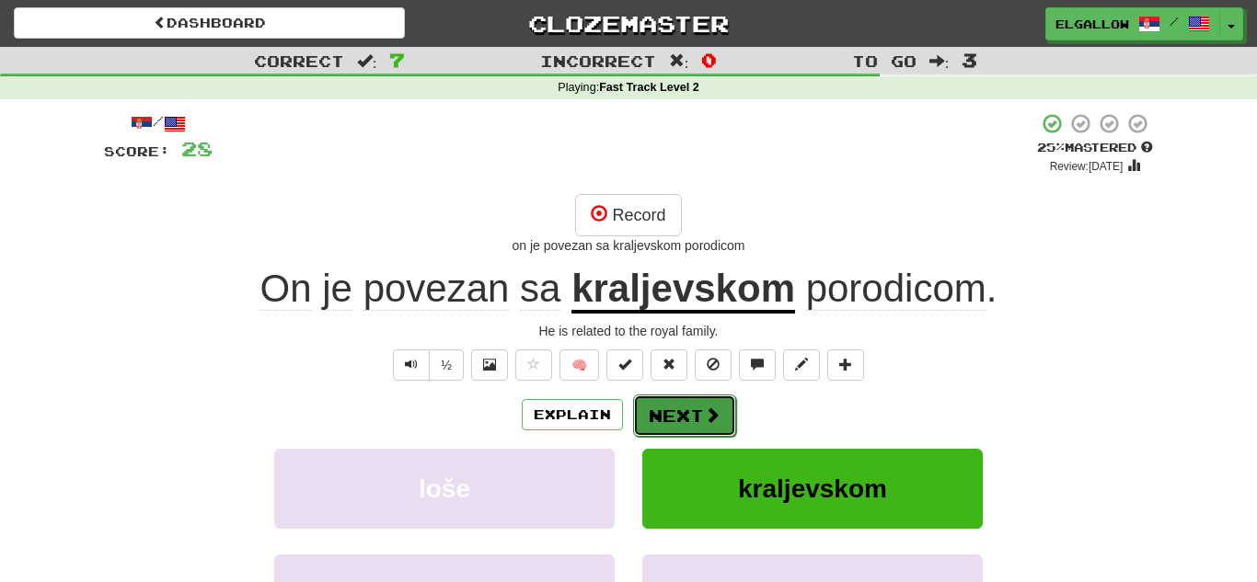
click at [686, 399] on button "Next" at bounding box center [684, 416] width 103 height 42
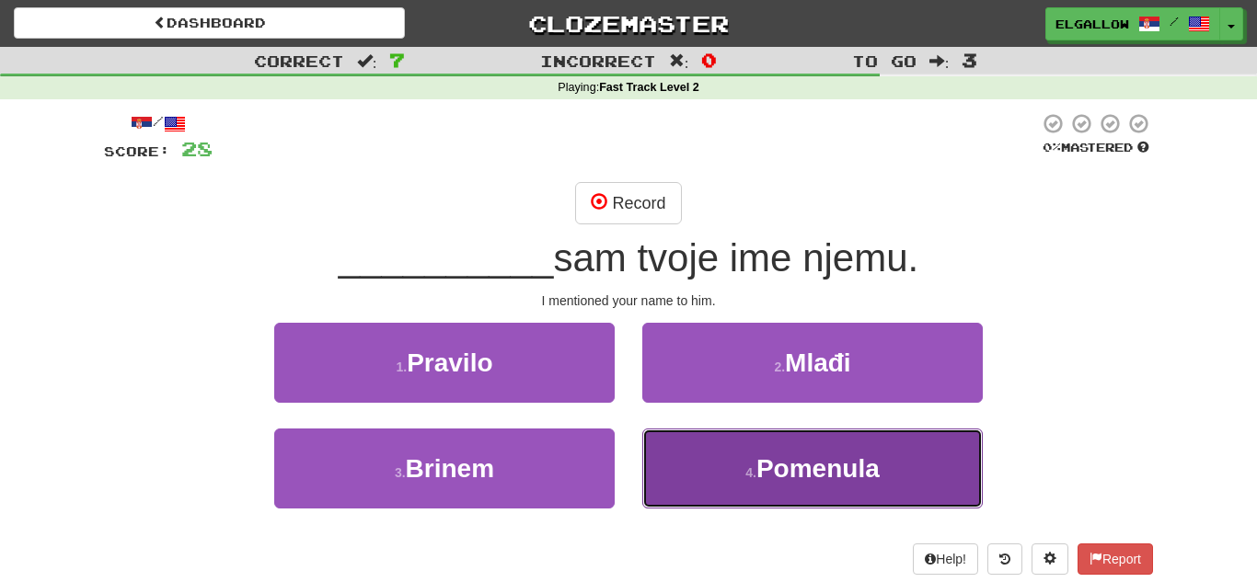
click at [850, 483] on span "Pomenula" at bounding box center [817, 469] width 123 height 29
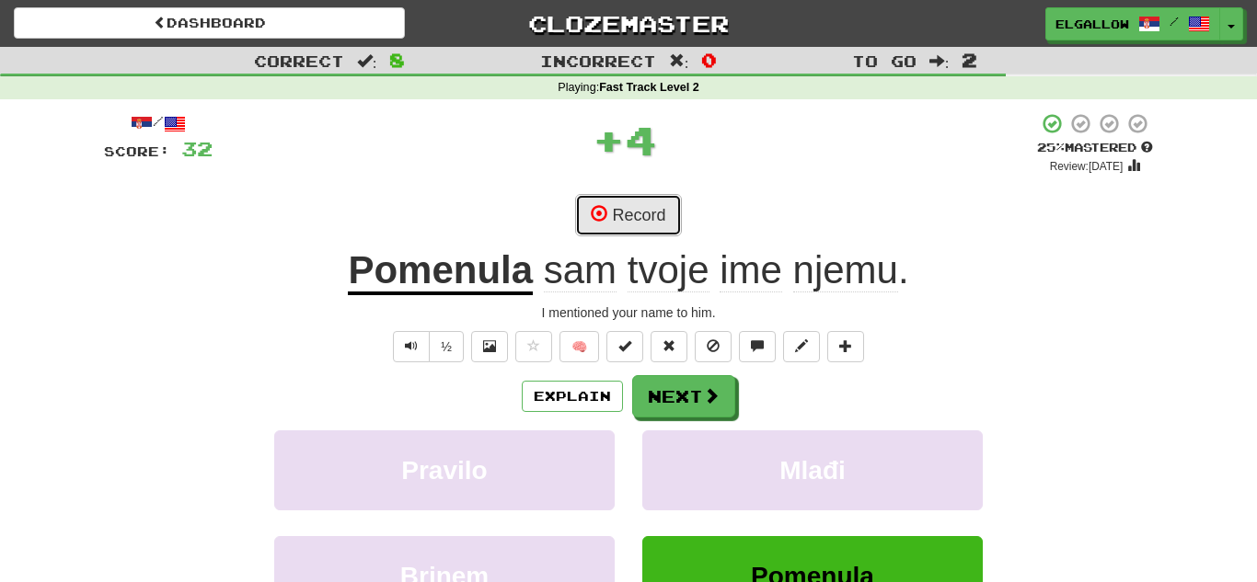
click at [666, 212] on button "Record" at bounding box center [628, 215] width 106 height 42
click at [648, 203] on button "Record" at bounding box center [628, 215] width 106 height 42
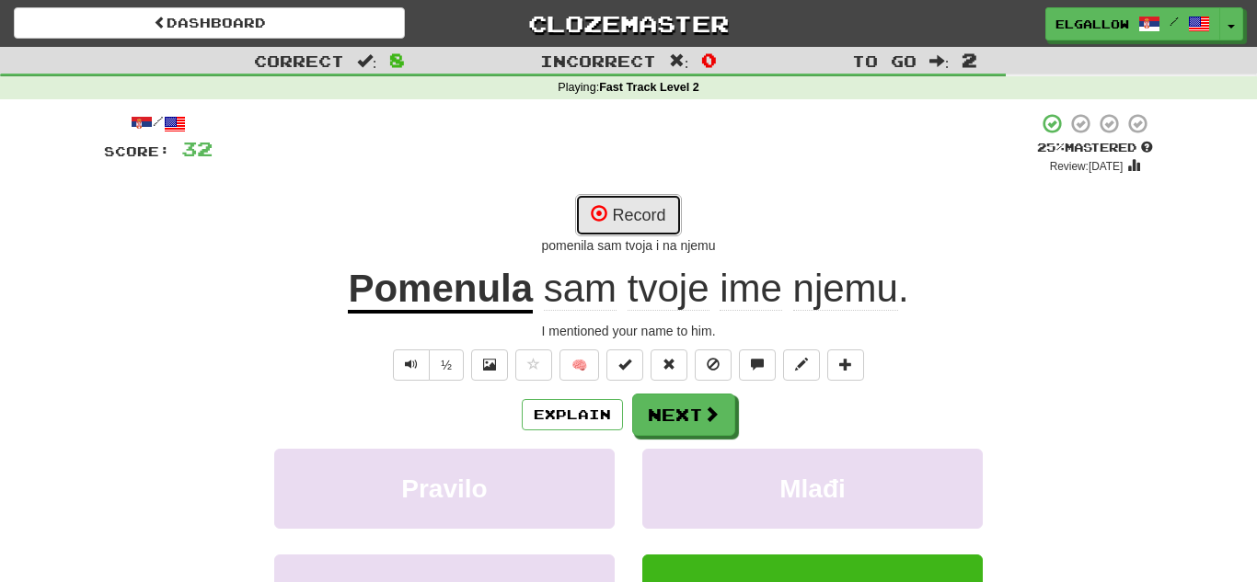
click at [659, 214] on button "Record" at bounding box center [628, 215] width 106 height 42
click at [622, 205] on button "Record" at bounding box center [628, 215] width 106 height 42
click at [652, 221] on button "Record" at bounding box center [628, 215] width 106 height 42
click at [650, 214] on button "Record" at bounding box center [628, 215] width 106 height 42
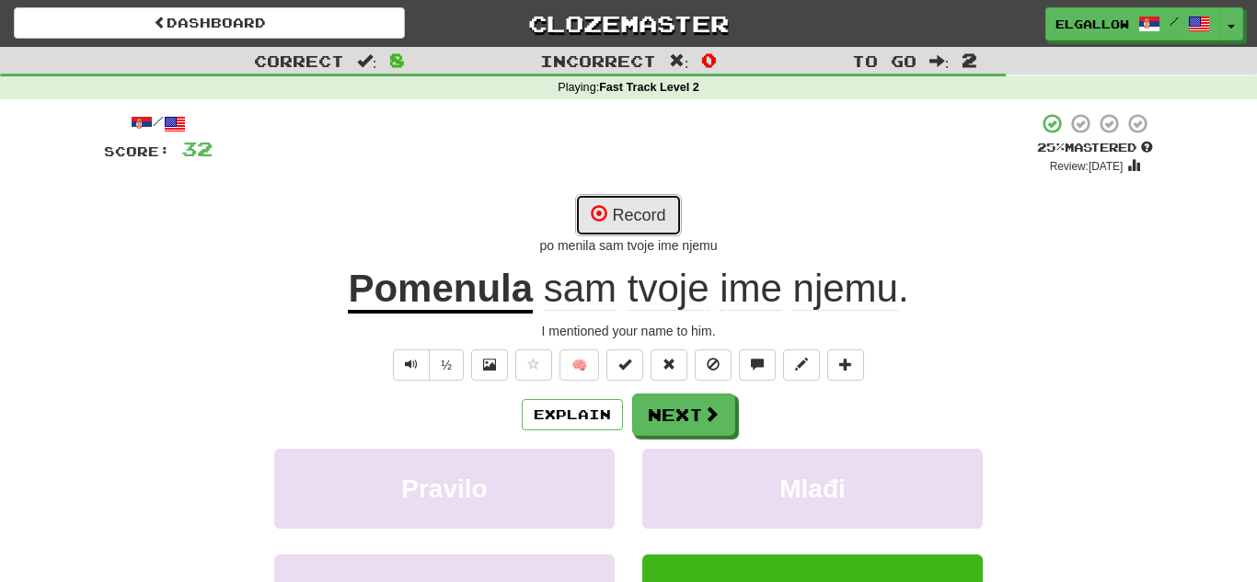
click at [600, 224] on button "Record" at bounding box center [628, 215] width 106 height 42
click at [623, 223] on button "Record" at bounding box center [628, 215] width 106 height 42
click at [642, 209] on button "Record" at bounding box center [628, 215] width 106 height 42
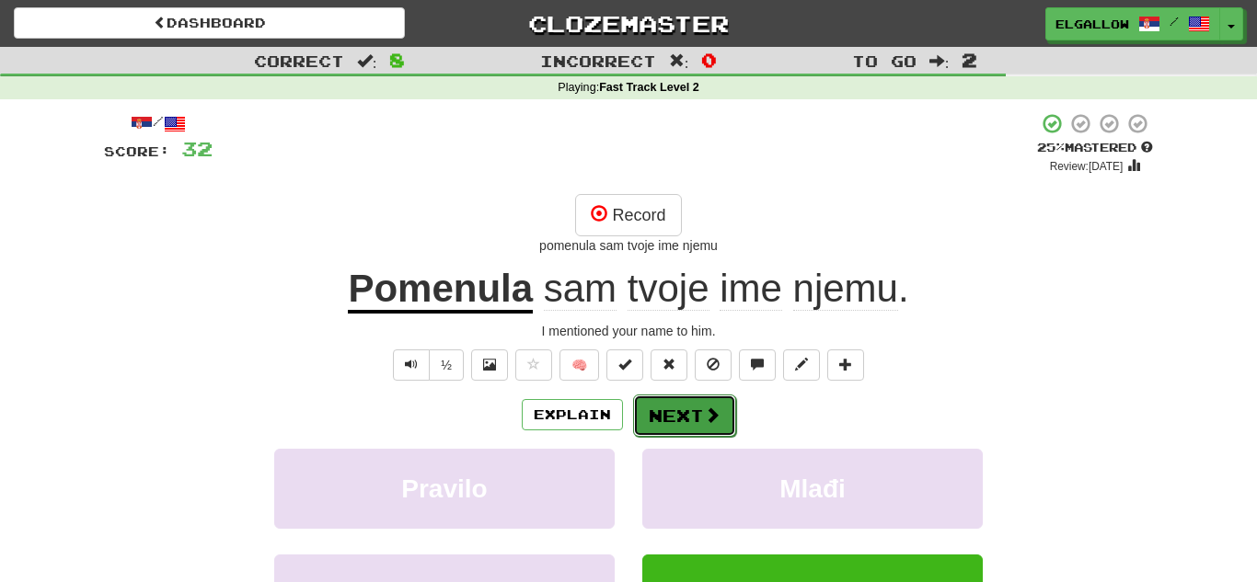
click at [724, 412] on button "Next" at bounding box center [684, 416] width 103 height 42
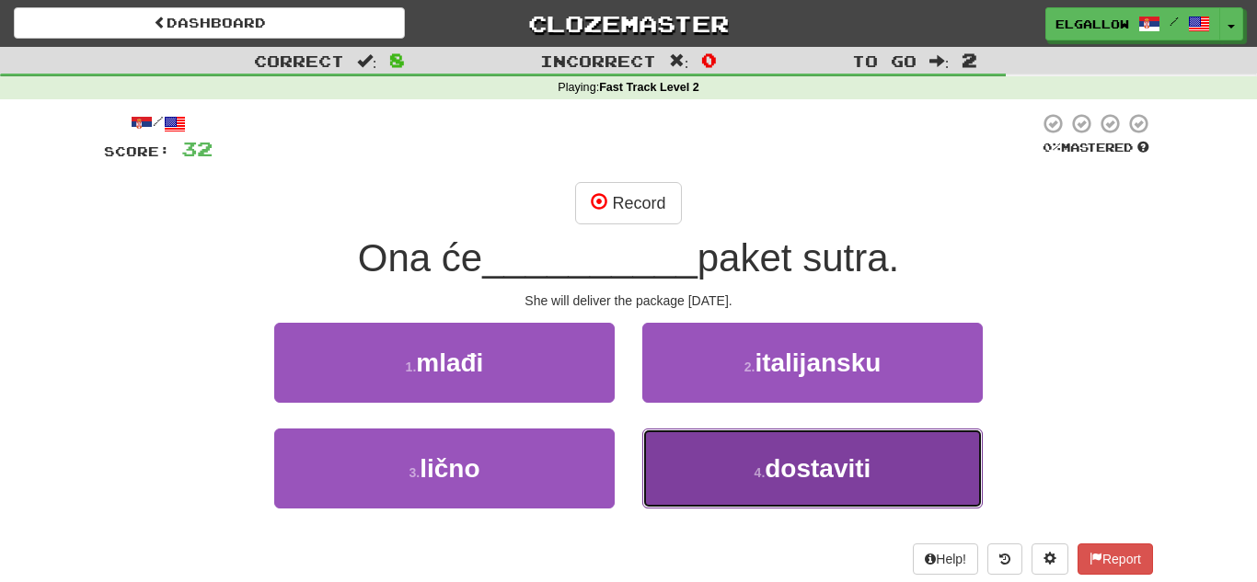
click at [836, 455] on span "dostaviti" at bounding box center [818, 469] width 106 height 29
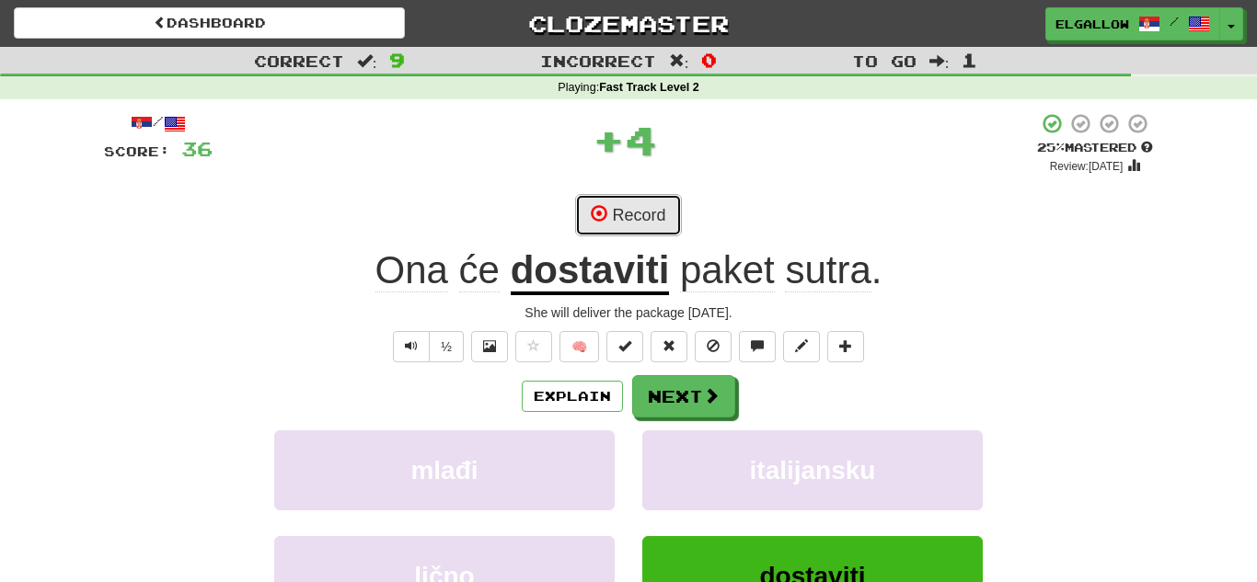
click at [658, 209] on button "Record" at bounding box center [628, 215] width 106 height 42
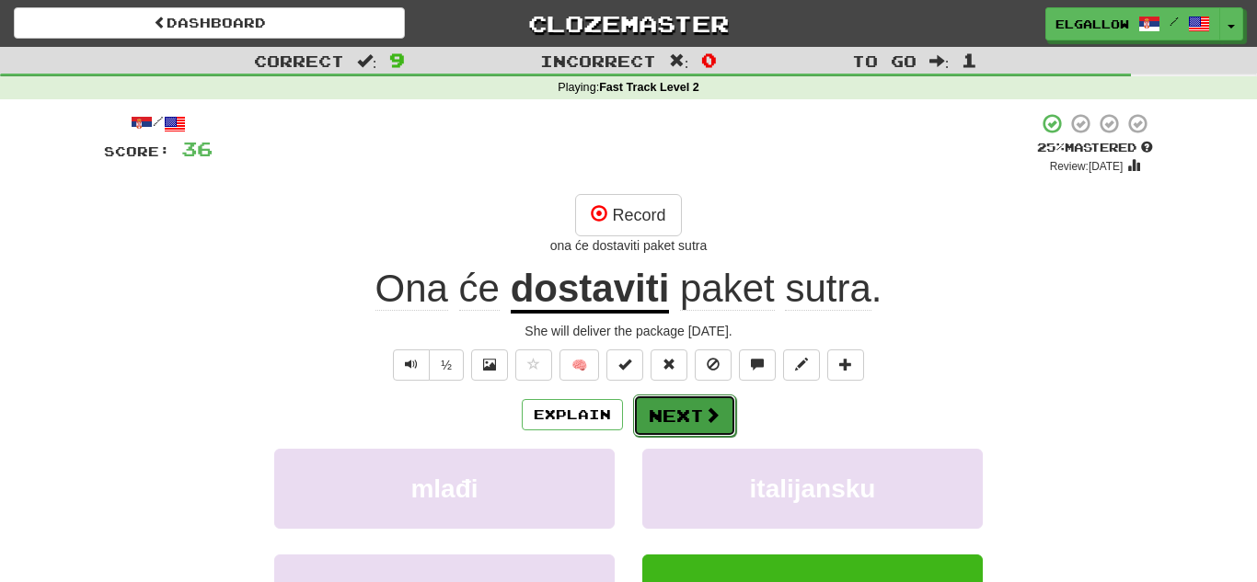
click at [685, 423] on button "Next" at bounding box center [684, 416] width 103 height 42
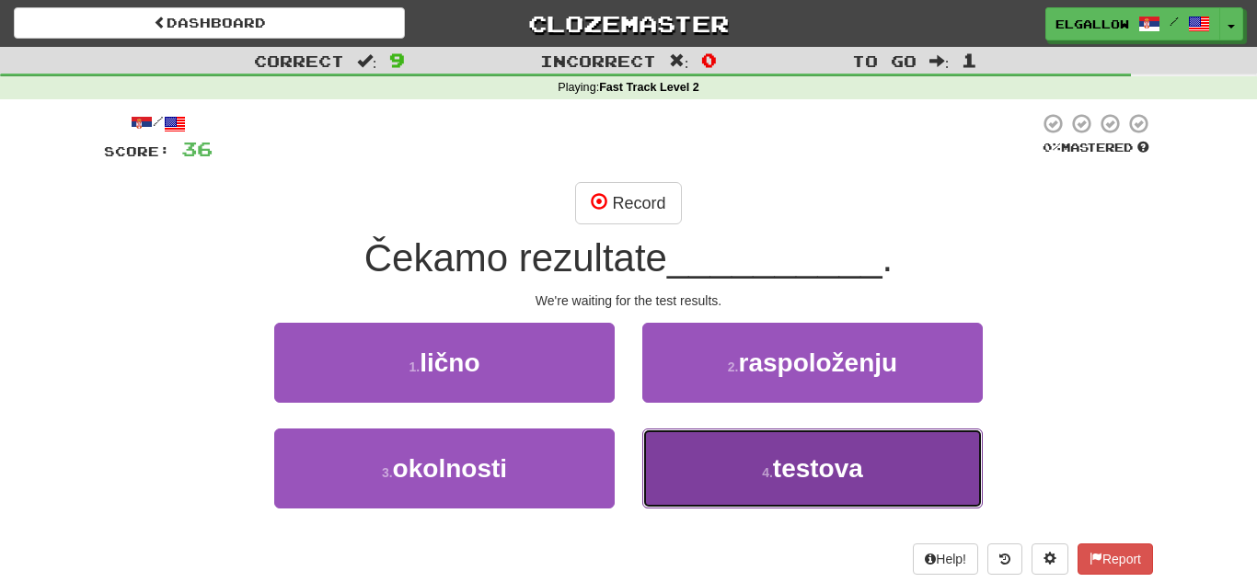
click at [800, 498] on button "4 . testova" at bounding box center [812, 469] width 340 height 80
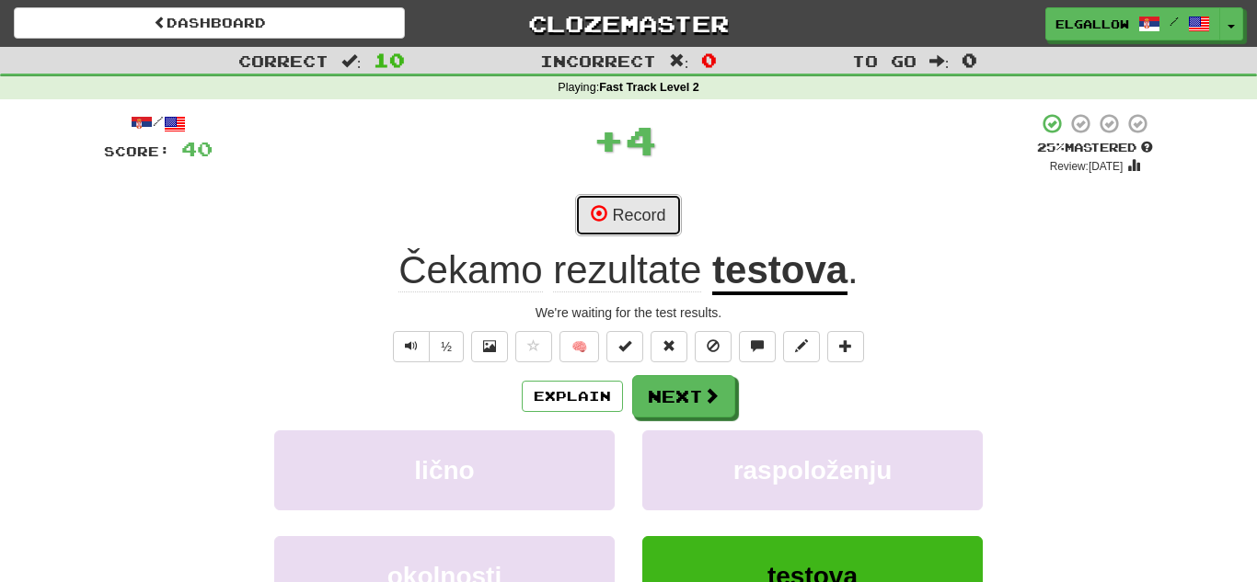
click at [649, 199] on button "Record" at bounding box center [628, 215] width 106 height 42
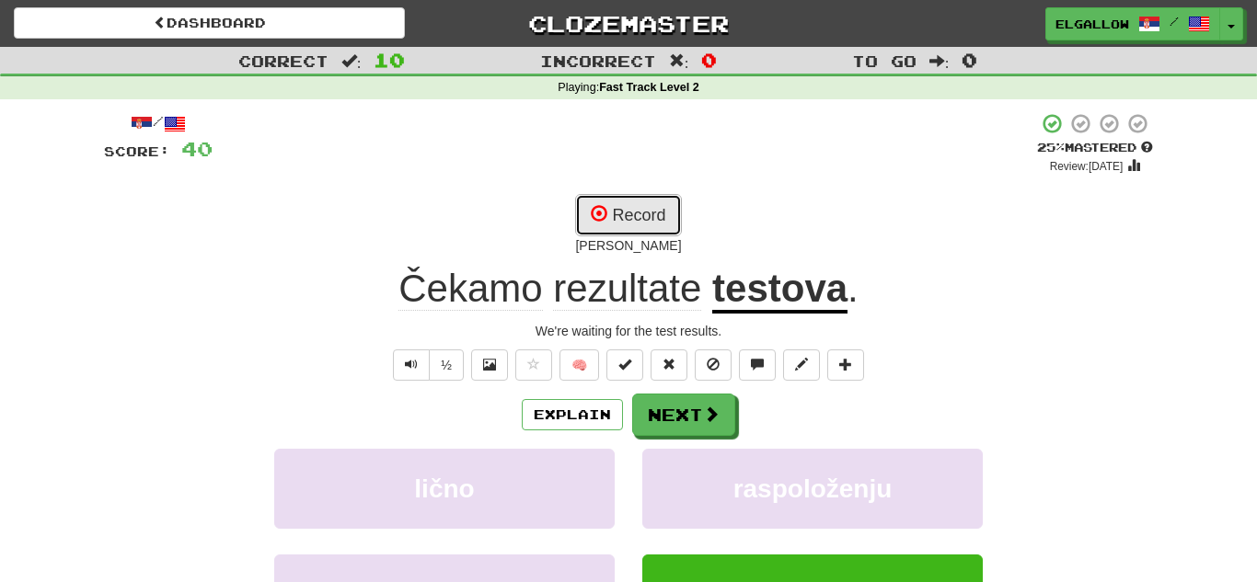
click at [644, 206] on button "Record" at bounding box center [628, 215] width 106 height 42
click at [653, 205] on button "Record" at bounding box center [628, 215] width 106 height 42
click at [664, 212] on button "Record" at bounding box center [628, 215] width 106 height 42
click at [657, 220] on button "Recording..." at bounding box center [629, 215] width 142 height 42
click at [654, 213] on button "Record" at bounding box center [628, 215] width 106 height 42
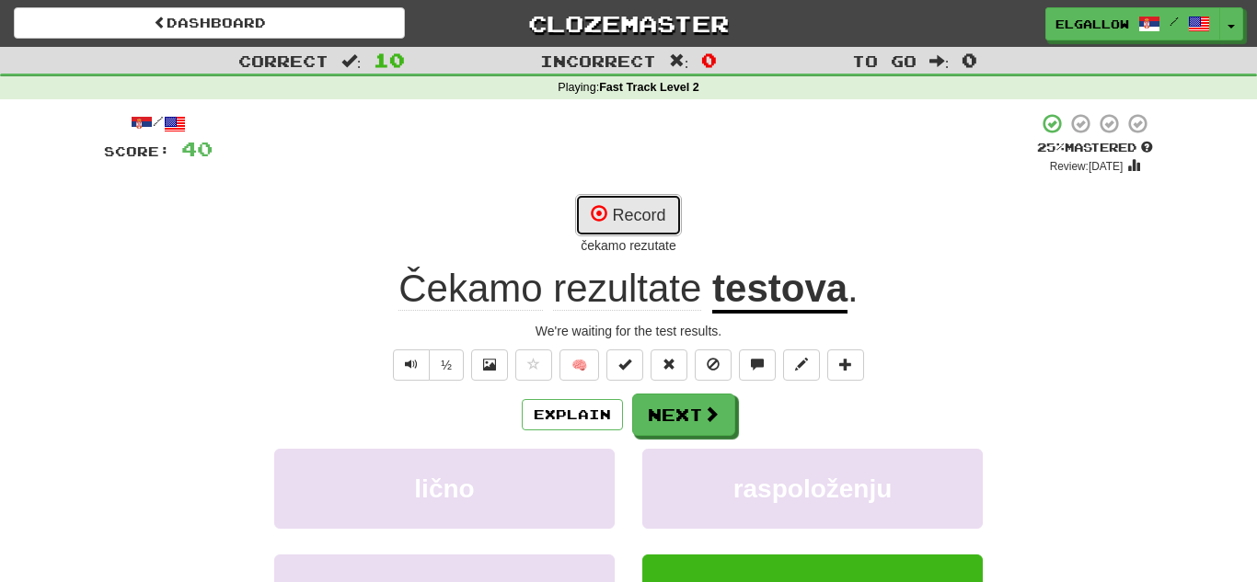
click at [661, 198] on button "Record" at bounding box center [628, 215] width 106 height 42
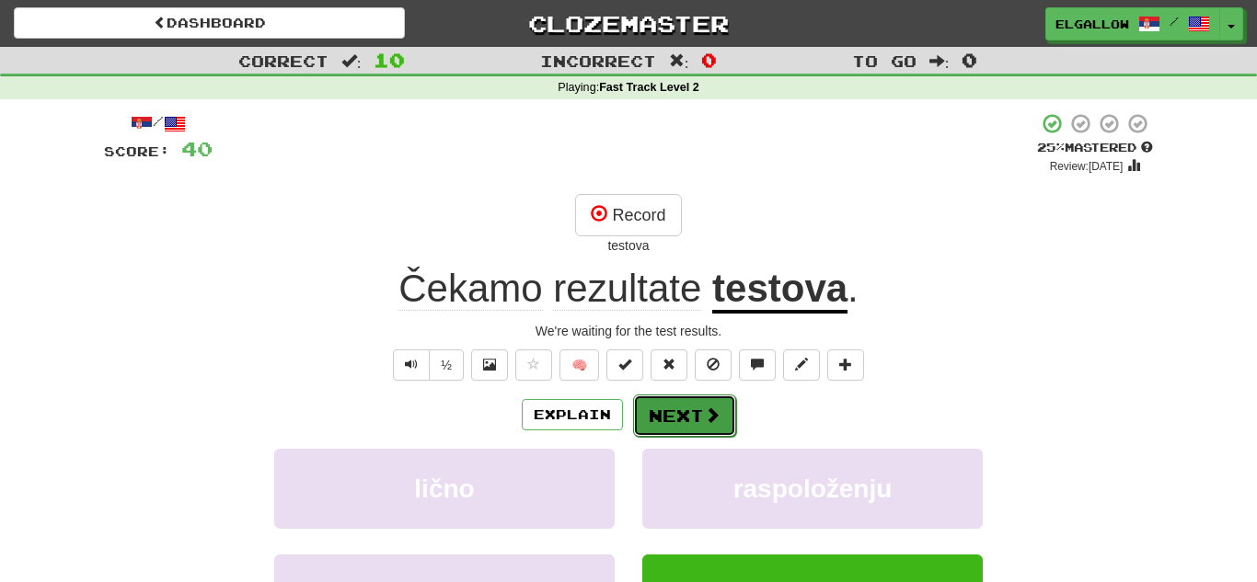
click at [678, 420] on button "Next" at bounding box center [684, 416] width 103 height 42
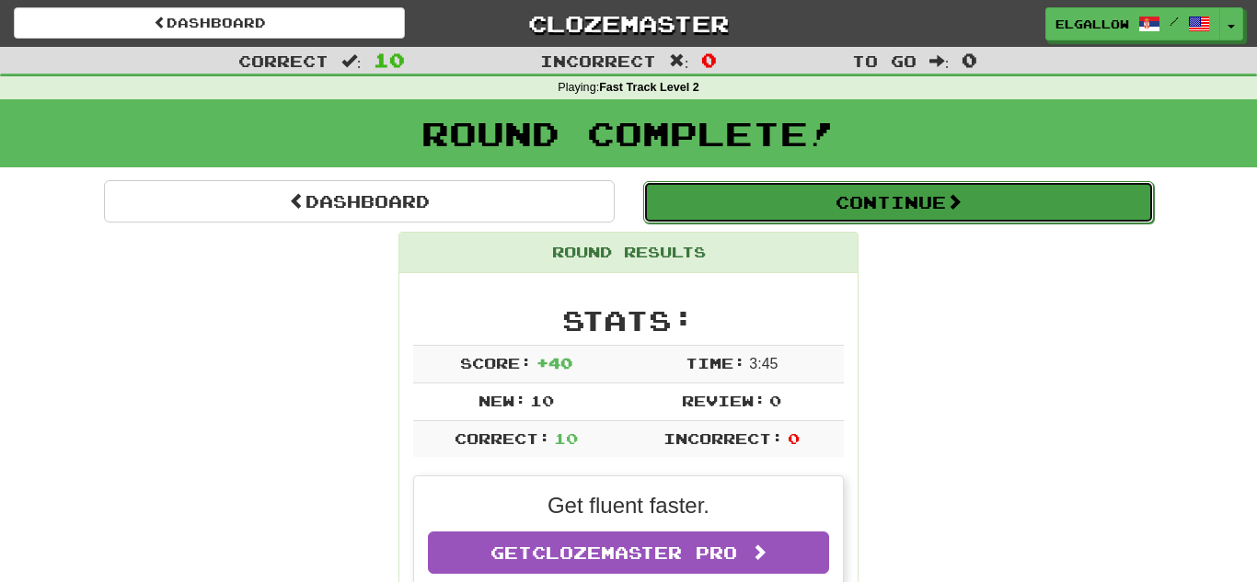
click at [855, 207] on button "Continue" at bounding box center [898, 202] width 511 height 42
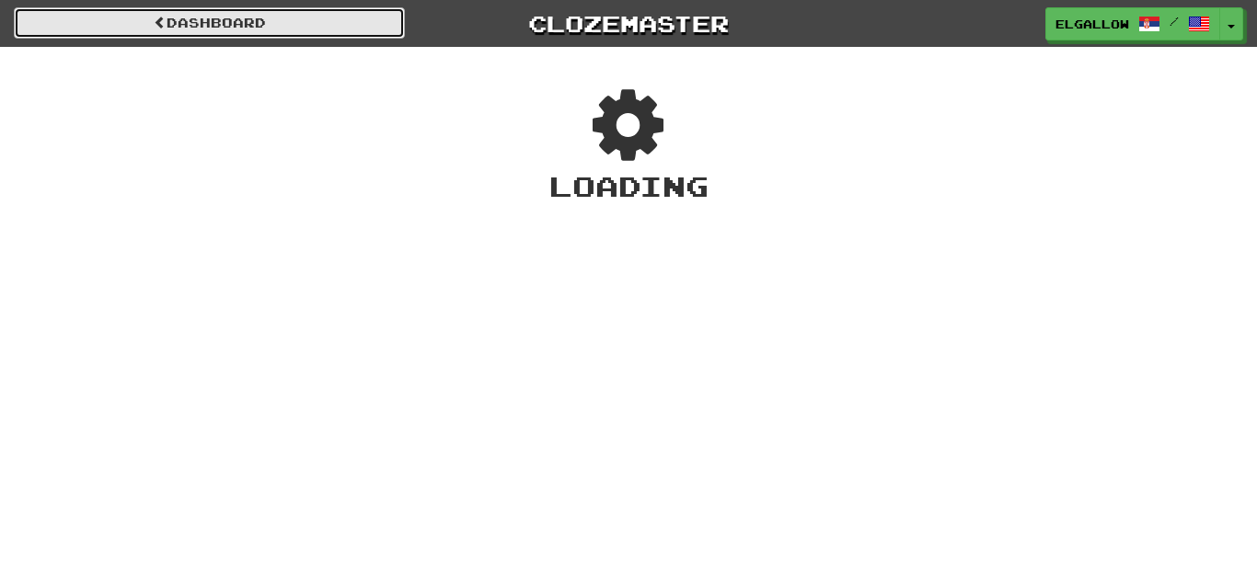
click at [160, 26] on span at bounding box center [160, 22] width 13 height 13
